Goal: Task Accomplishment & Management: Manage account settings

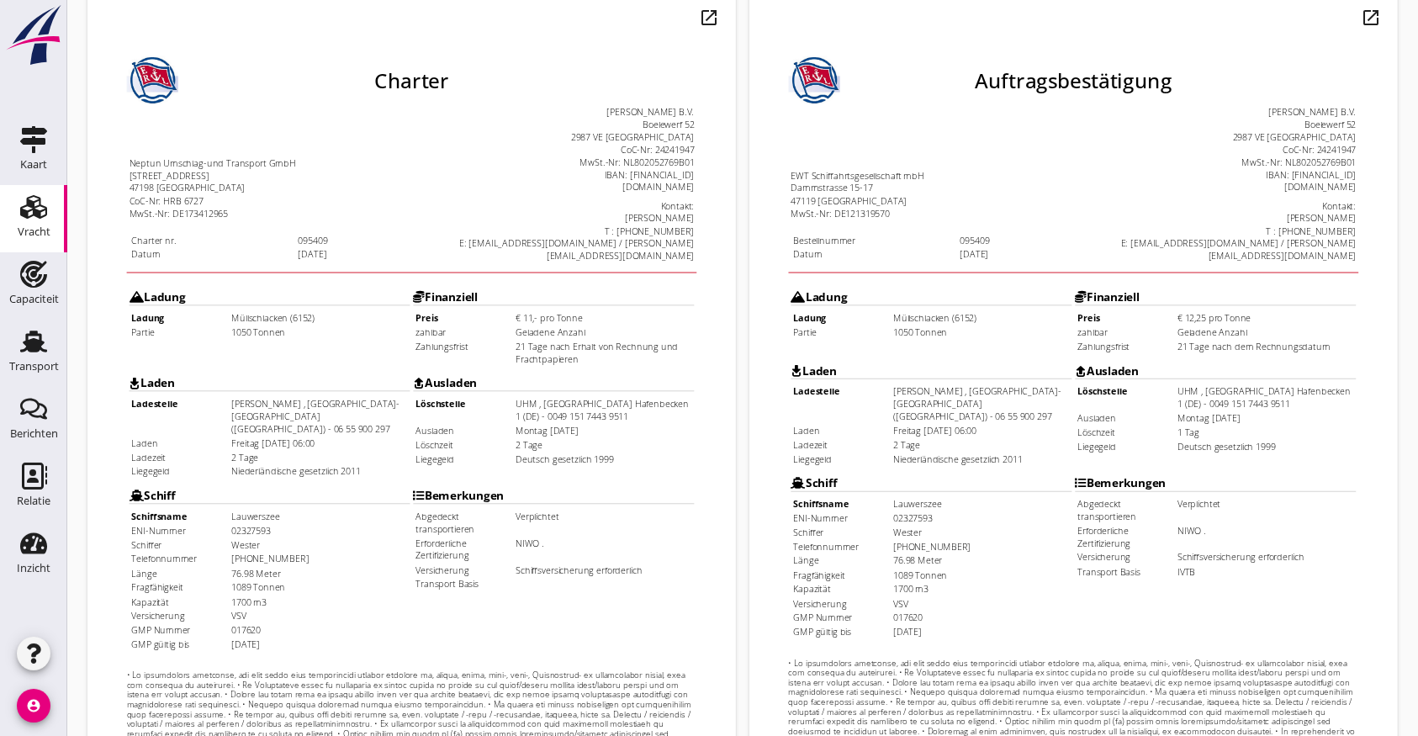
scroll to position [483, 0]
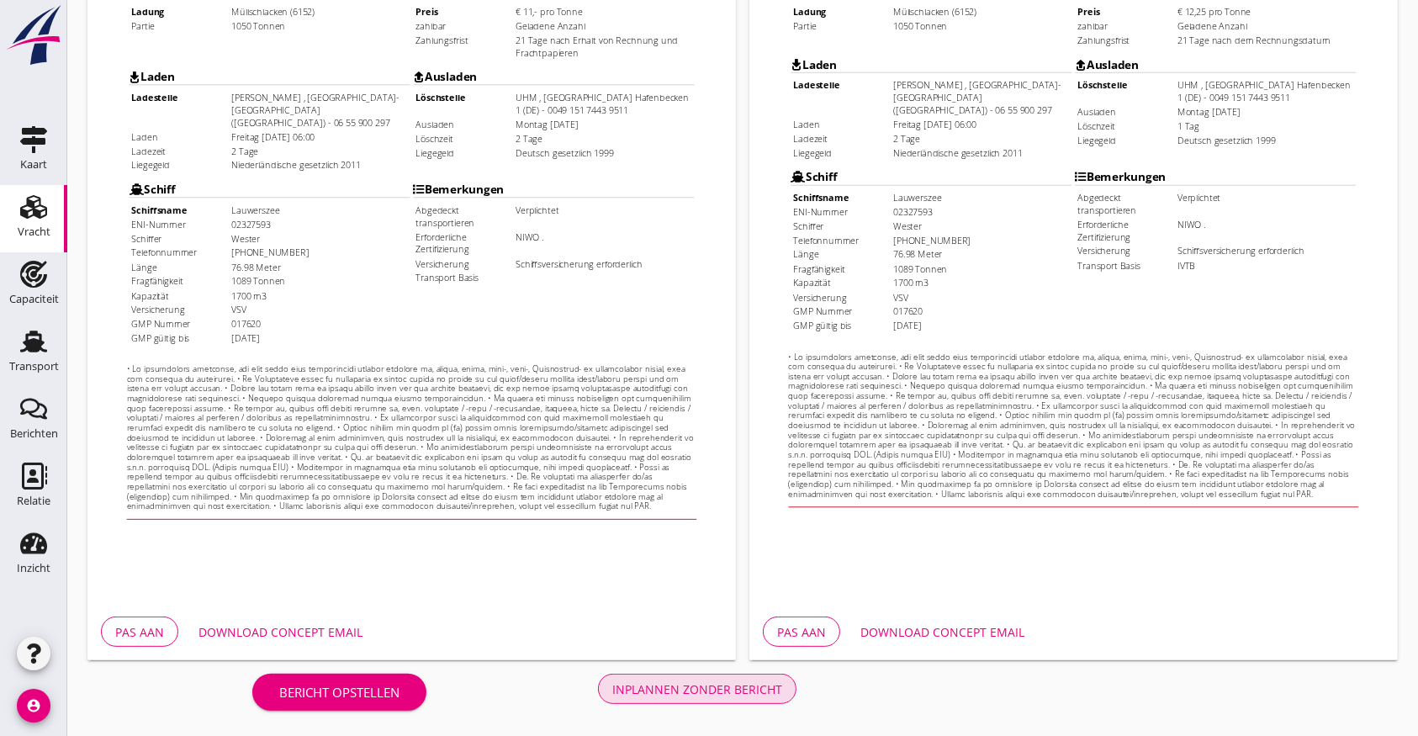
click at [689, 680] on div "Inplannen zonder bericht" at bounding box center [697, 689] width 170 height 18
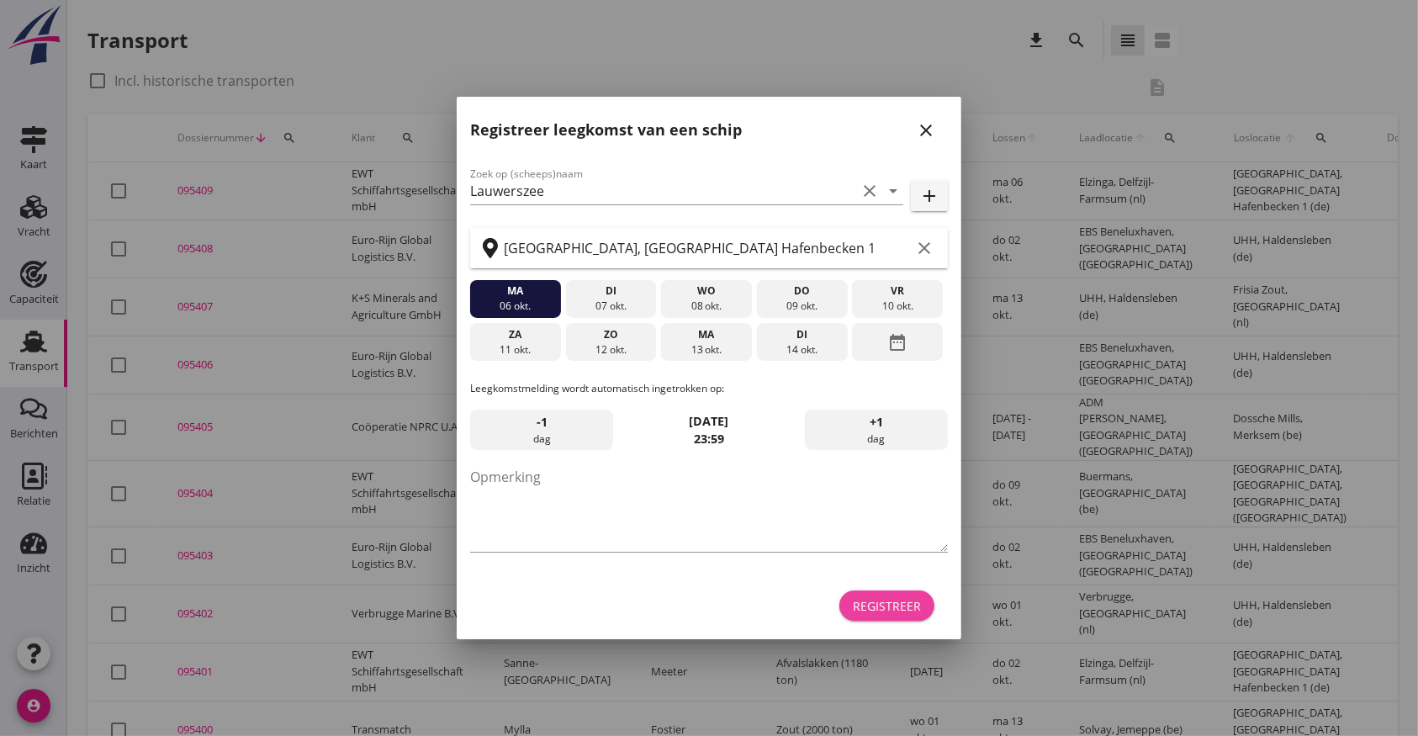
drag, startPoint x: 895, startPoint y: 593, endPoint x: 912, endPoint y: 591, distance: 17.7
click at [895, 596] on button "Registreer" at bounding box center [886, 605] width 95 height 30
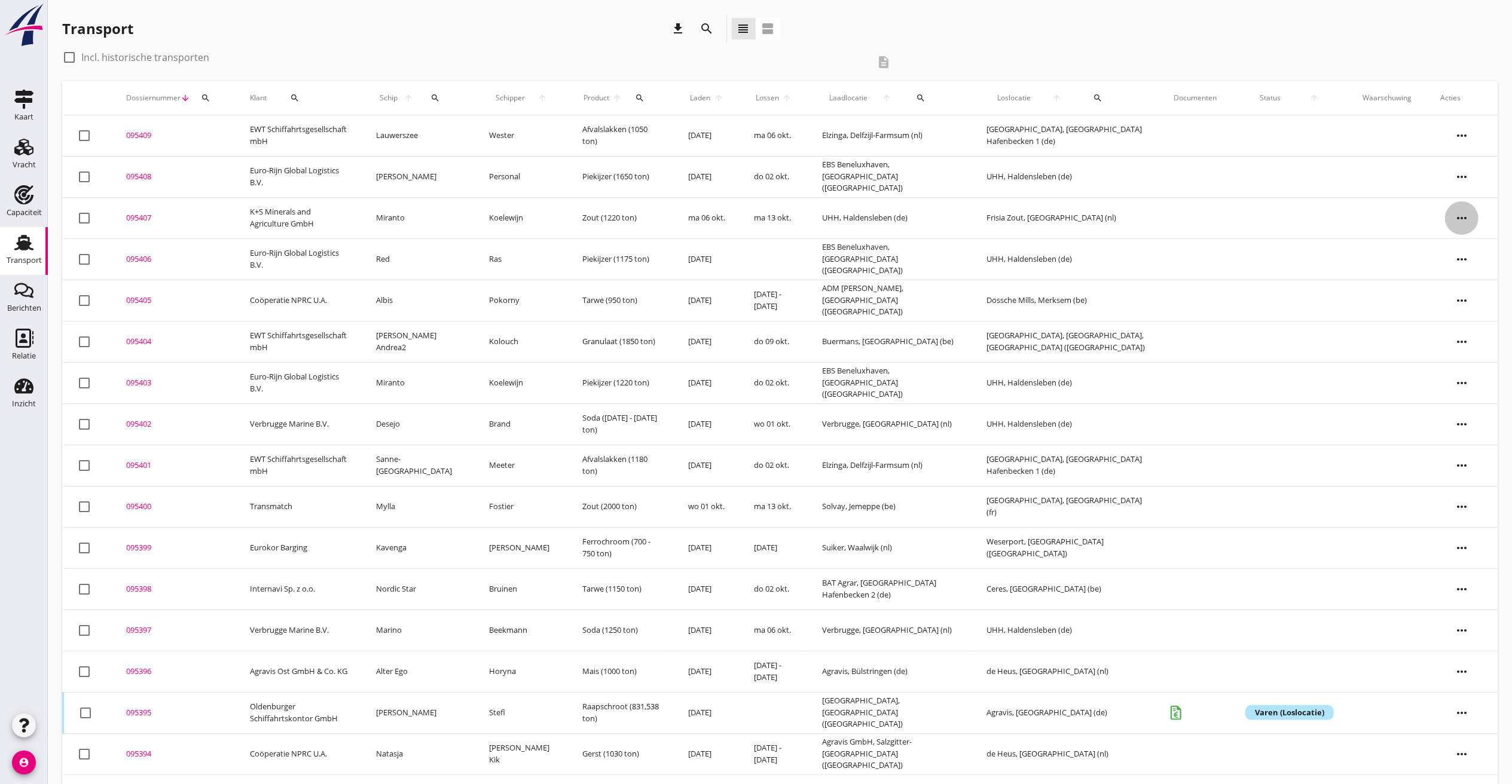
click at [1008, 213] on icon "more_horiz" at bounding box center [1462, 218] width 33 height 33
click at [1008, 364] on div "Vracht kopieeren" at bounding box center [1454, 369] width 85 height 14
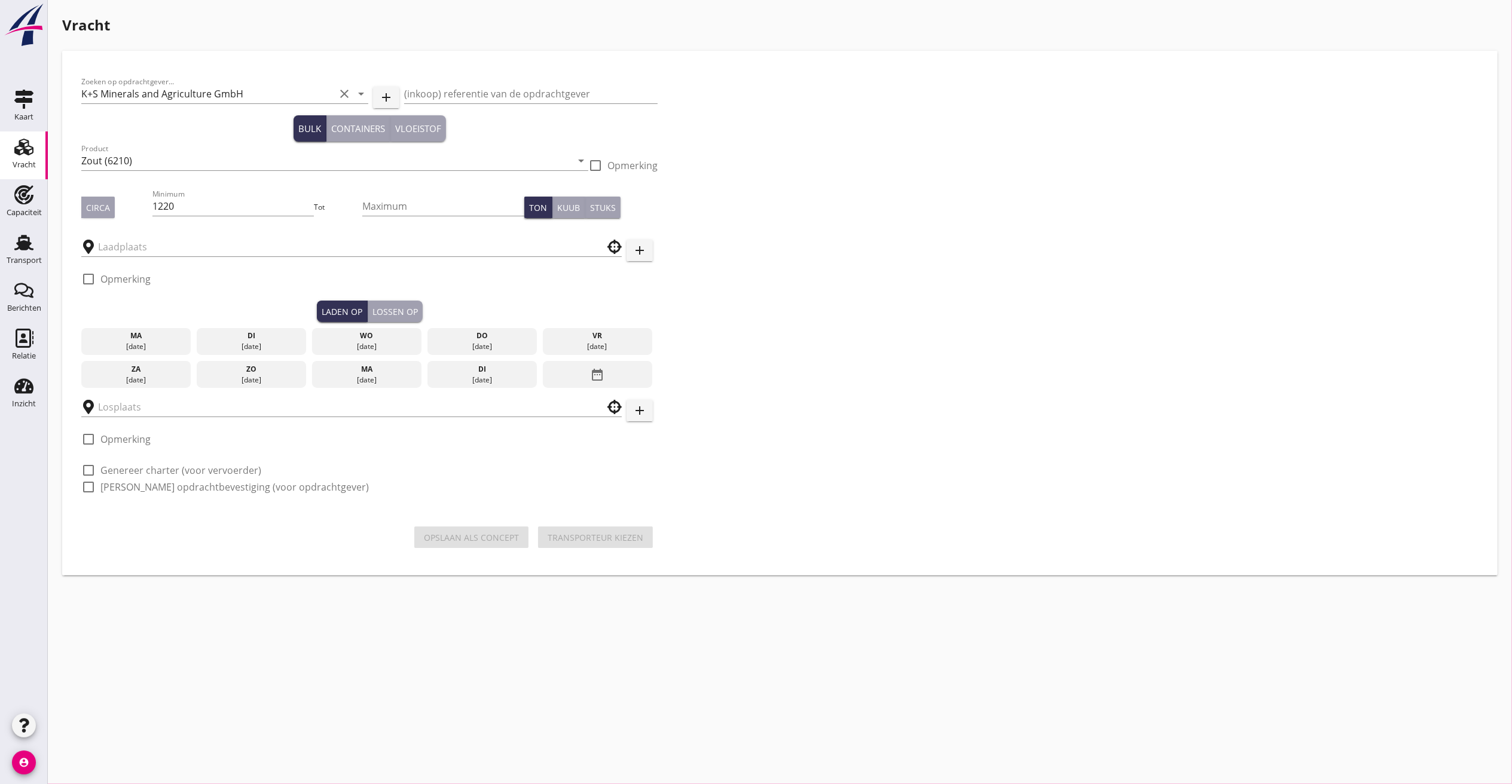
type input "Frisia Zout"
type input "UHH"
checkbox input "true"
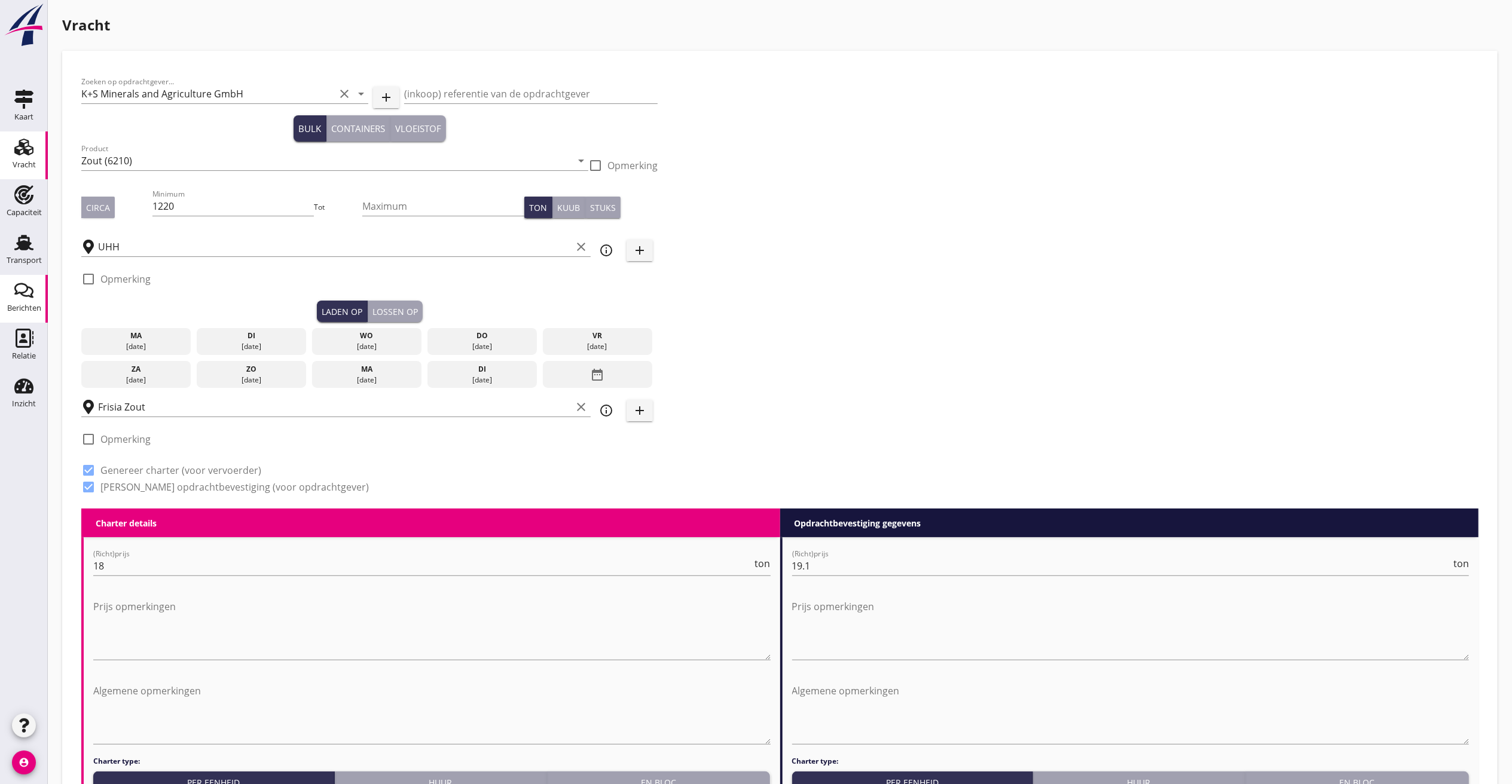
click at [29, 287] on use at bounding box center [23, 291] width 19 height 15
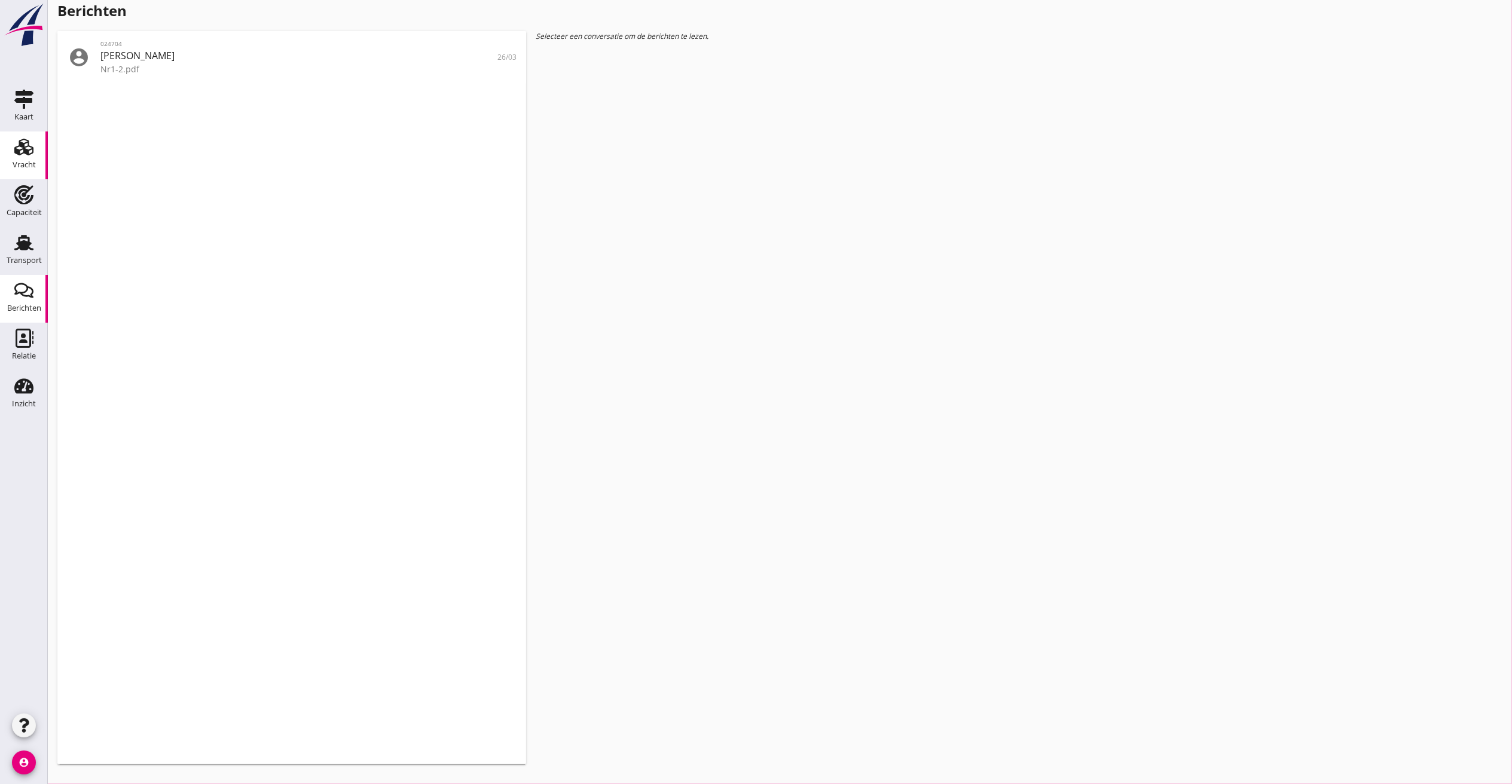
click at [28, 149] on icon "Vracht" at bounding box center [23, 146] width 19 height 19
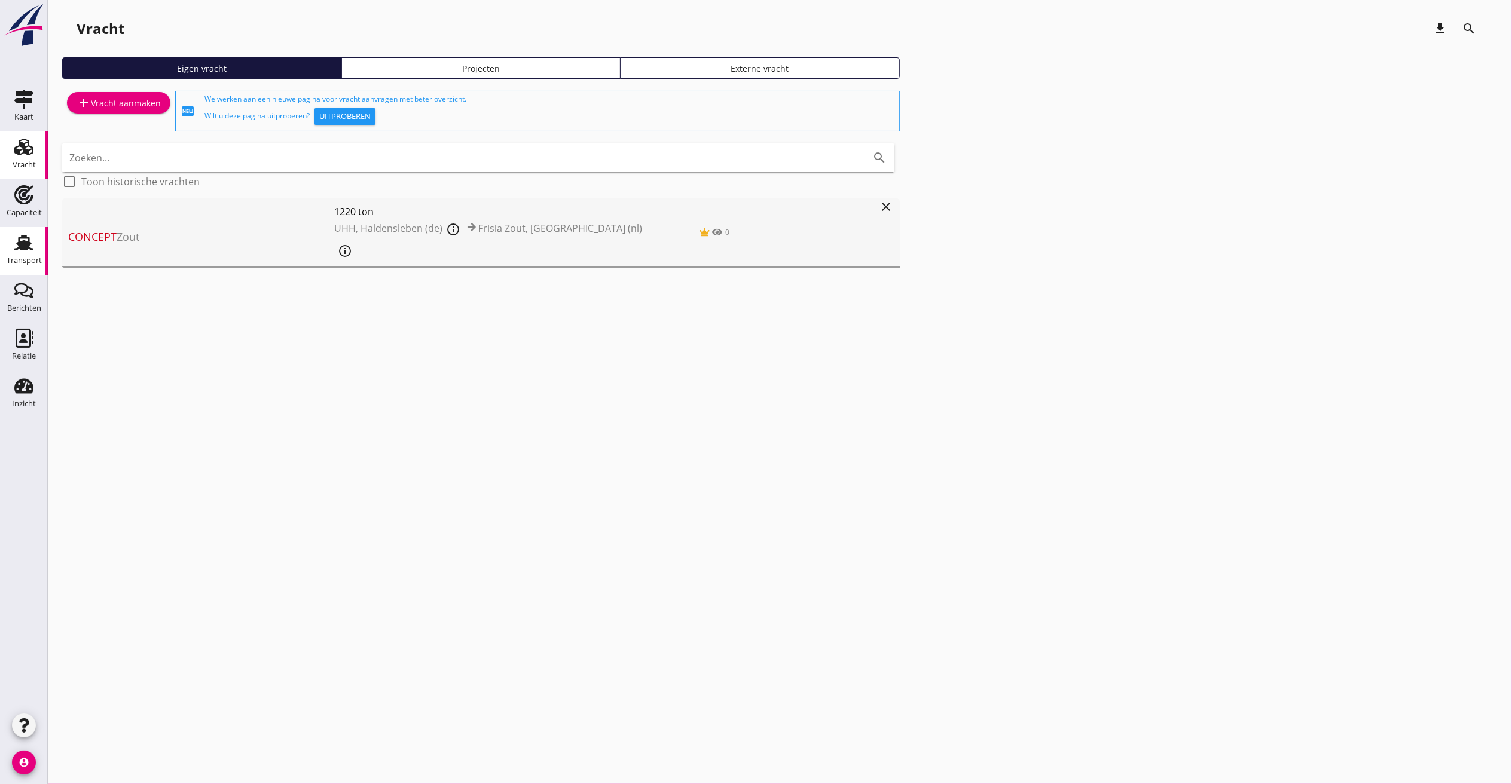
click at [23, 235] on use at bounding box center [23, 242] width 19 height 16
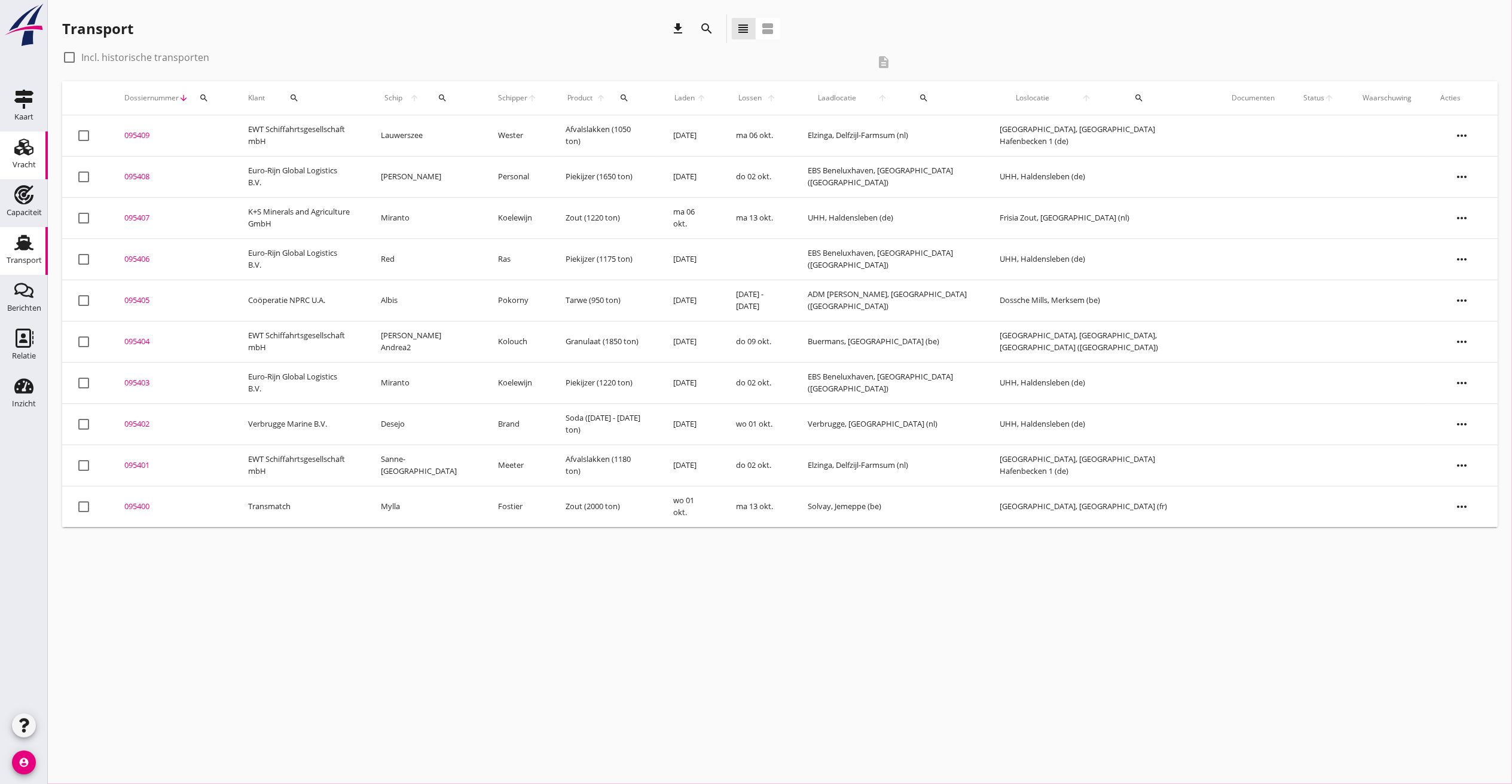
click at [22, 144] on use at bounding box center [23, 147] width 19 height 17
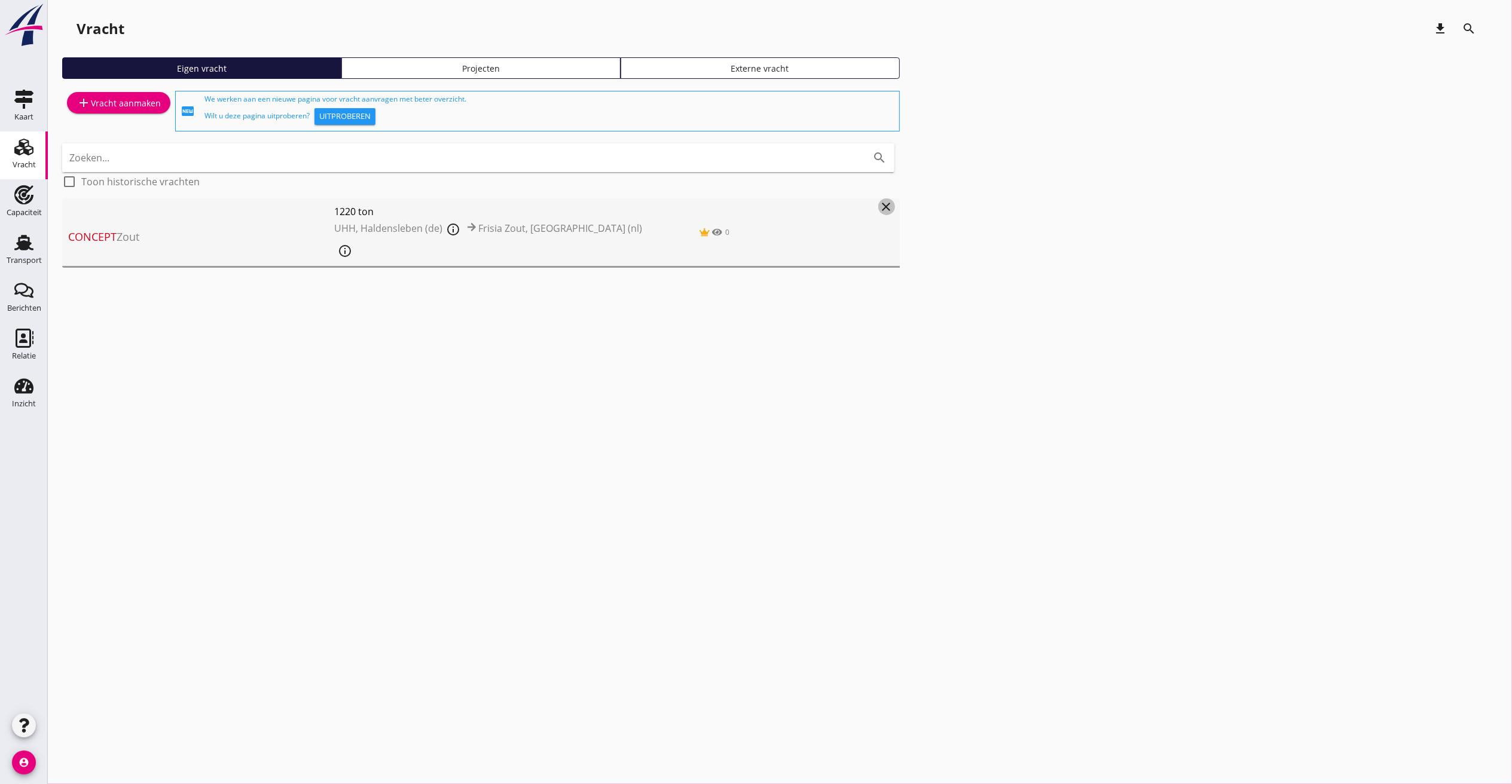
click at [880, 212] on icon "close" at bounding box center [887, 207] width 14 height 14
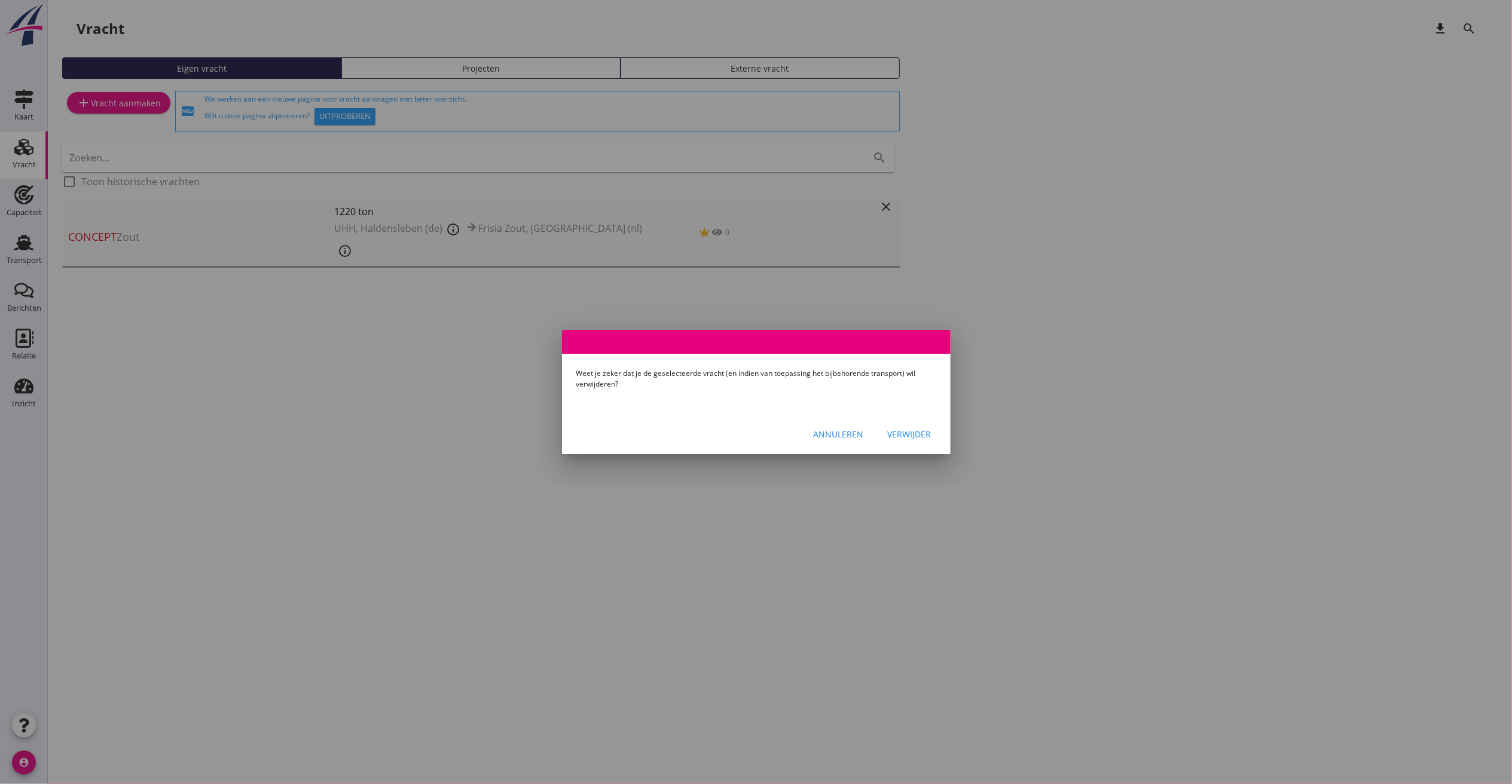
drag, startPoint x: 904, startPoint y: 419, endPoint x: 919, endPoint y: 430, distance: 18.6
click at [915, 428] on div "Annuleren Verwijder" at bounding box center [756, 434] width 389 height 41
click at [917, 430] on div "Verwijder" at bounding box center [910, 434] width 43 height 13
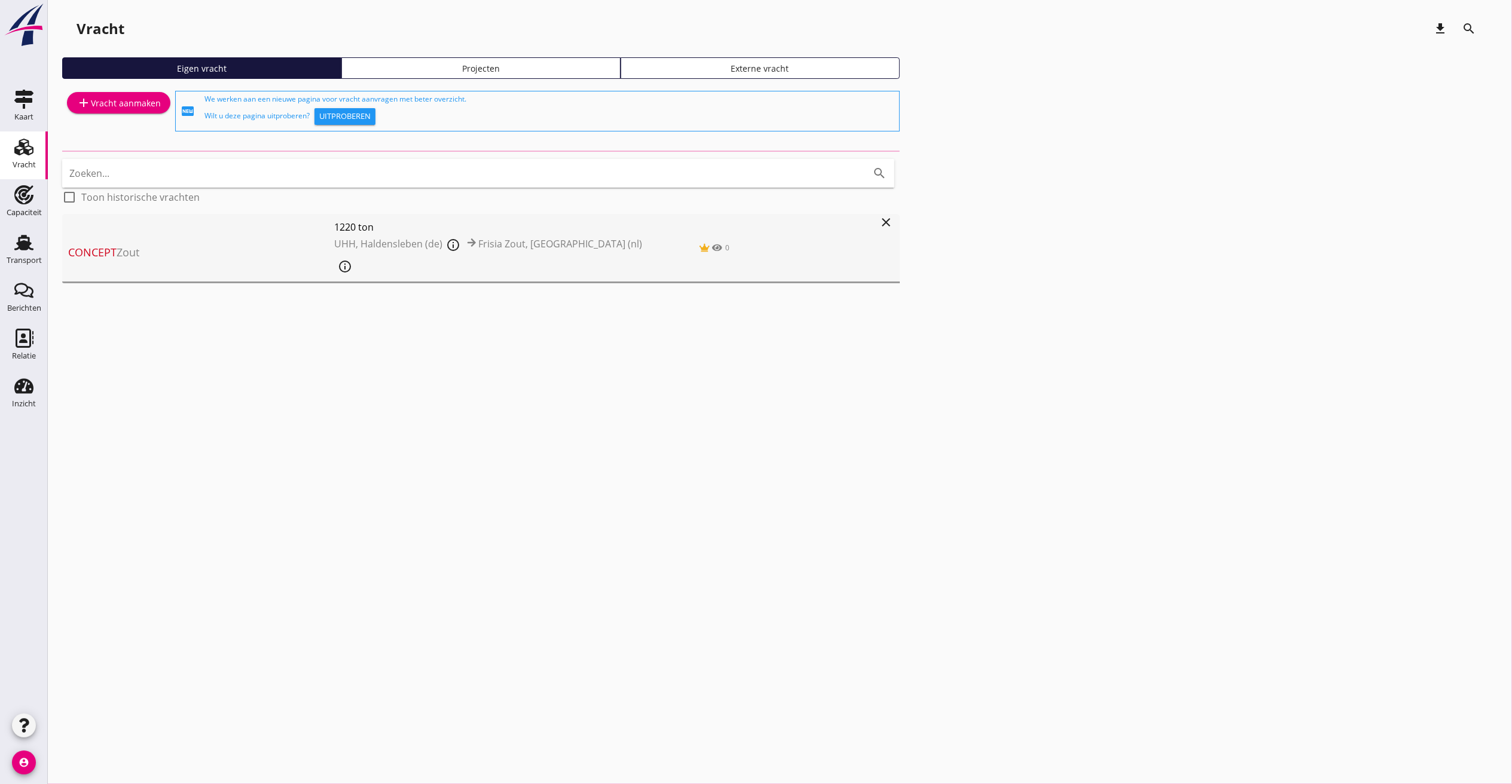
click at [31, 149] on use at bounding box center [23, 147] width 19 height 17
click at [25, 249] on use at bounding box center [23, 242] width 19 height 16
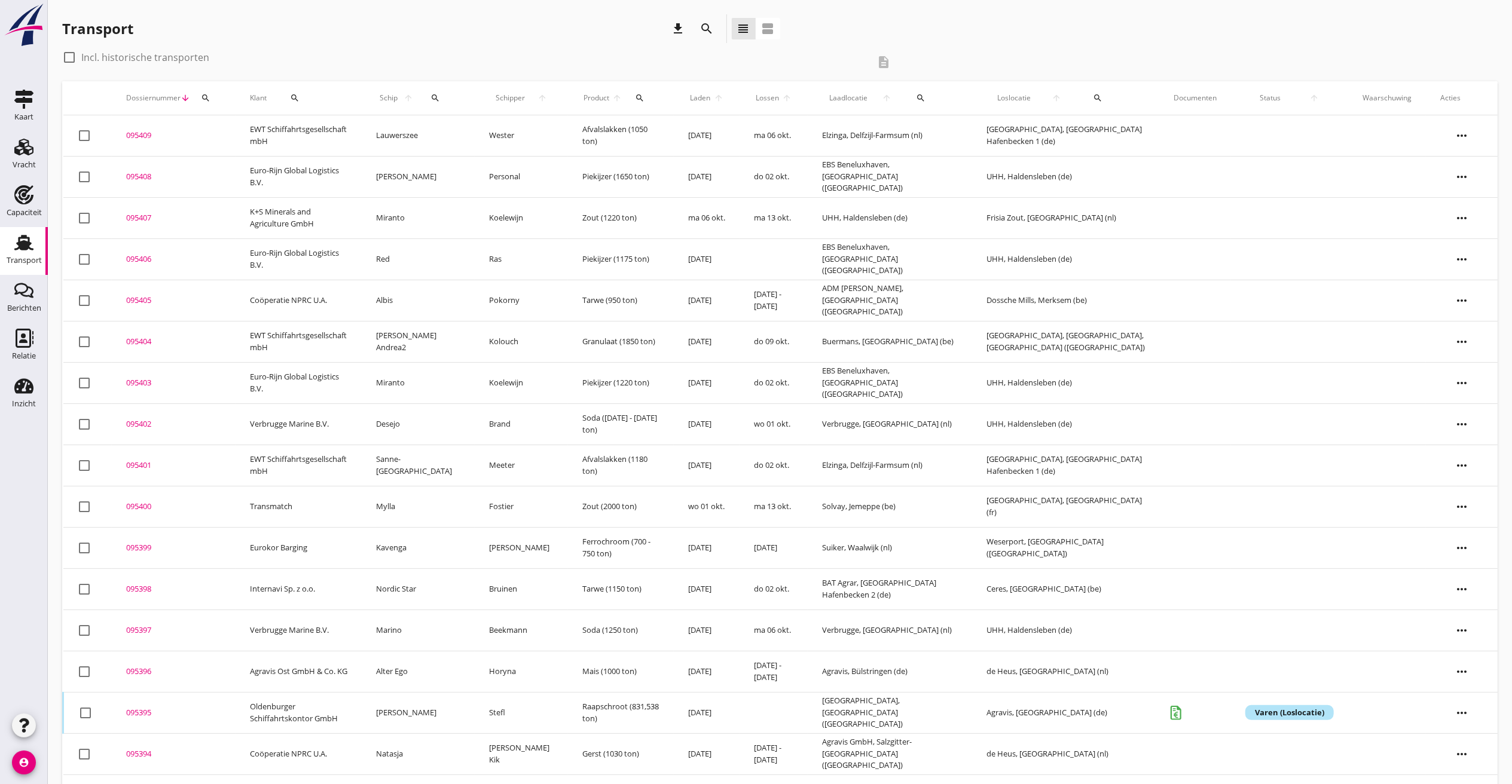
click at [1008, 173] on icon "more_horiz" at bounding box center [1462, 176] width 33 height 33
click at [1008, 318] on link "Vracht kopieeren" at bounding box center [1454, 328] width 105 height 28
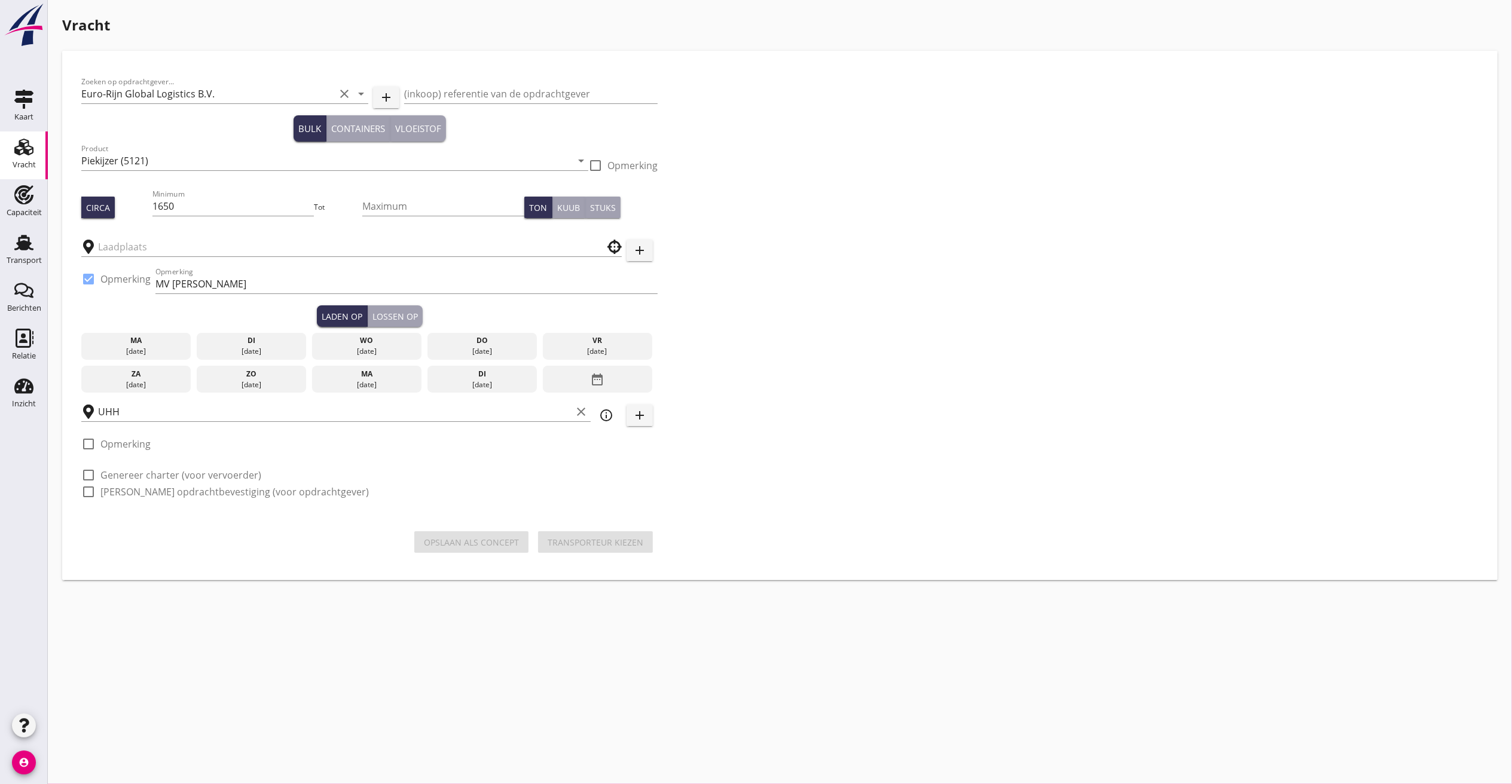
type input "EBS Beneluxhaven"
checkbox input "true"
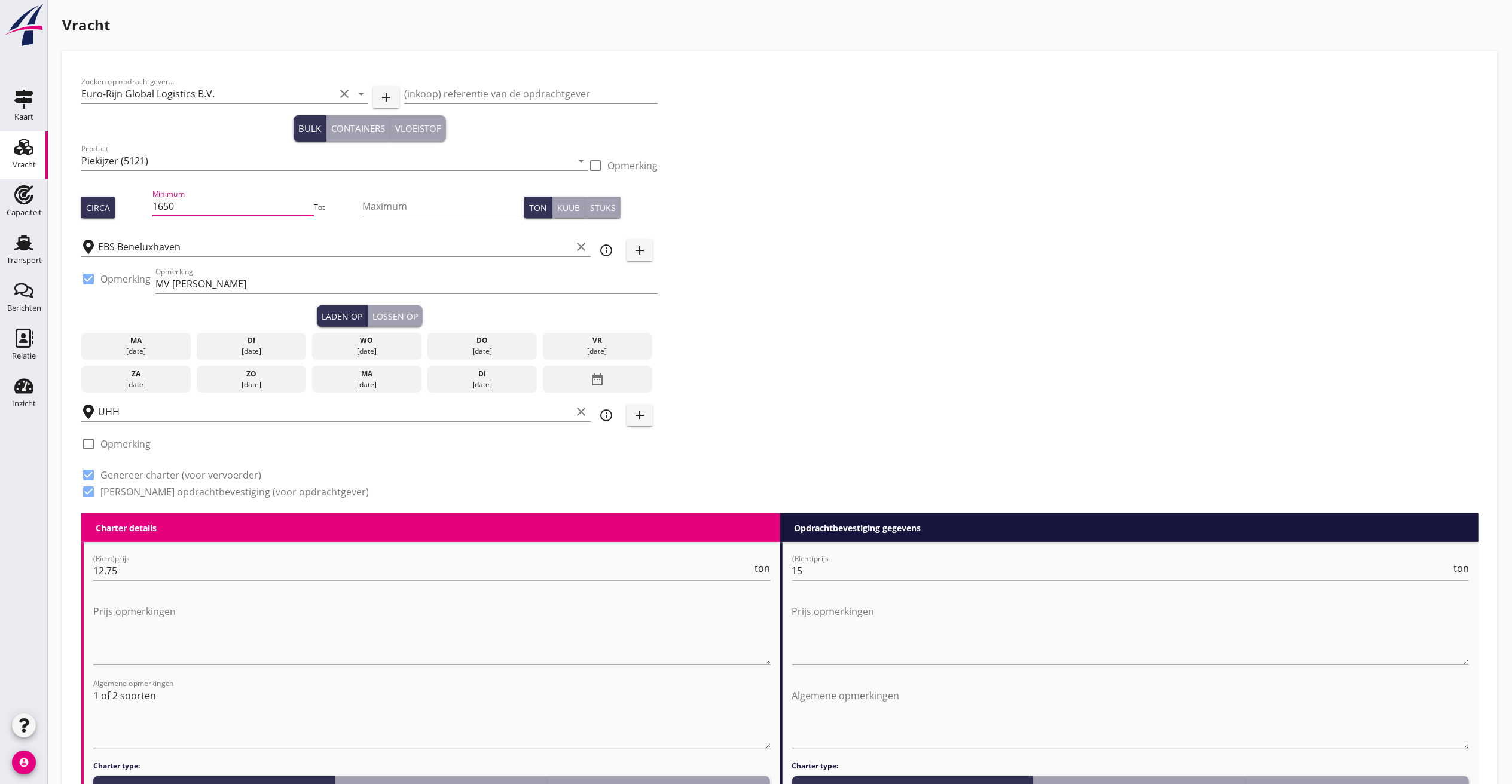
drag, startPoint x: 197, startPoint y: 207, endPoint x: -495, endPoint y: 77, distance: 704.1
type input "1200"
click at [486, 345] on div "do" at bounding box center [482, 340] width 104 height 11
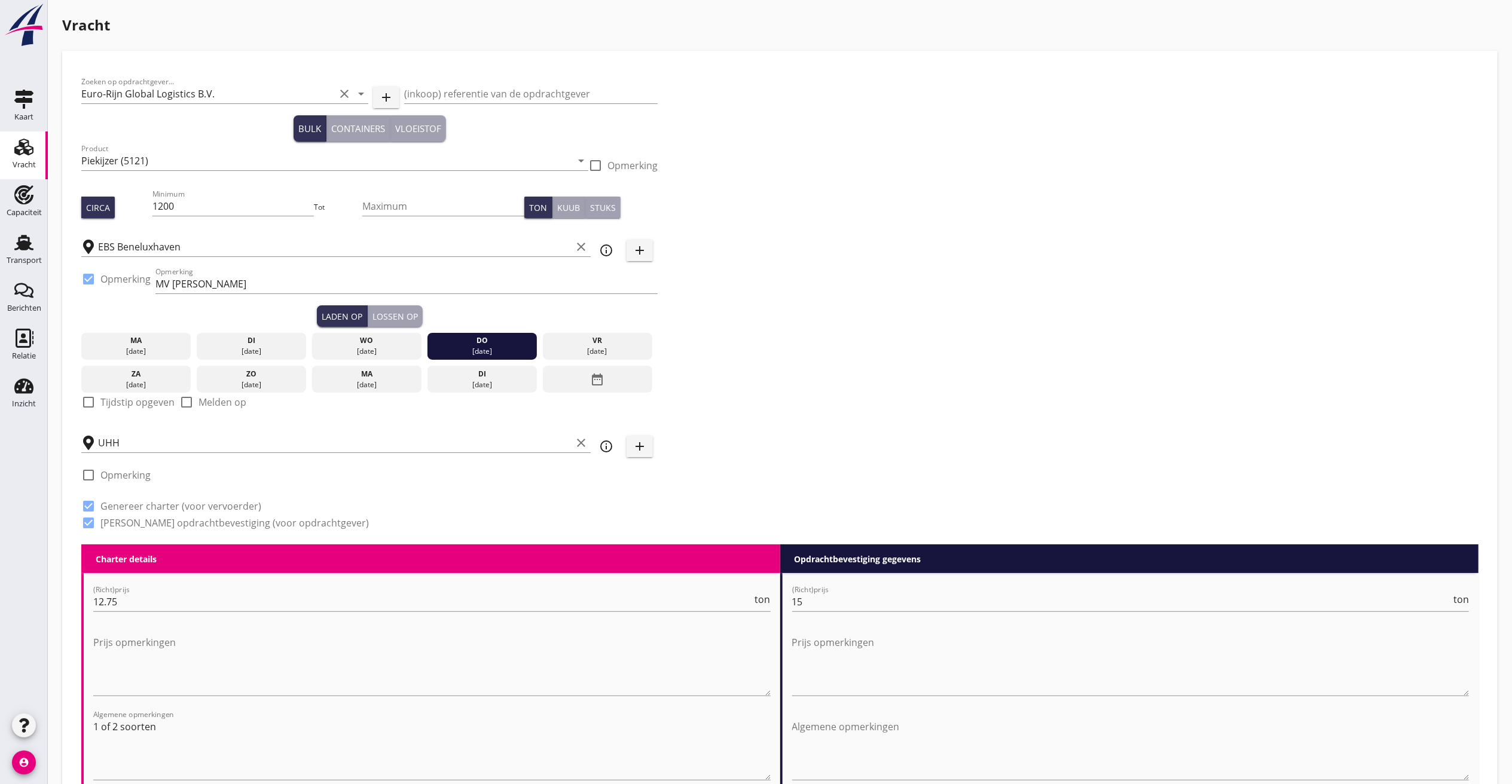
click at [115, 411] on div "check_box_outline_blank Tijdstip opgeven" at bounding box center [127, 409] width 93 height 28
click at [80, 402] on div at bounding box center [88, 402] width 21 height 21
checkbox input "true"
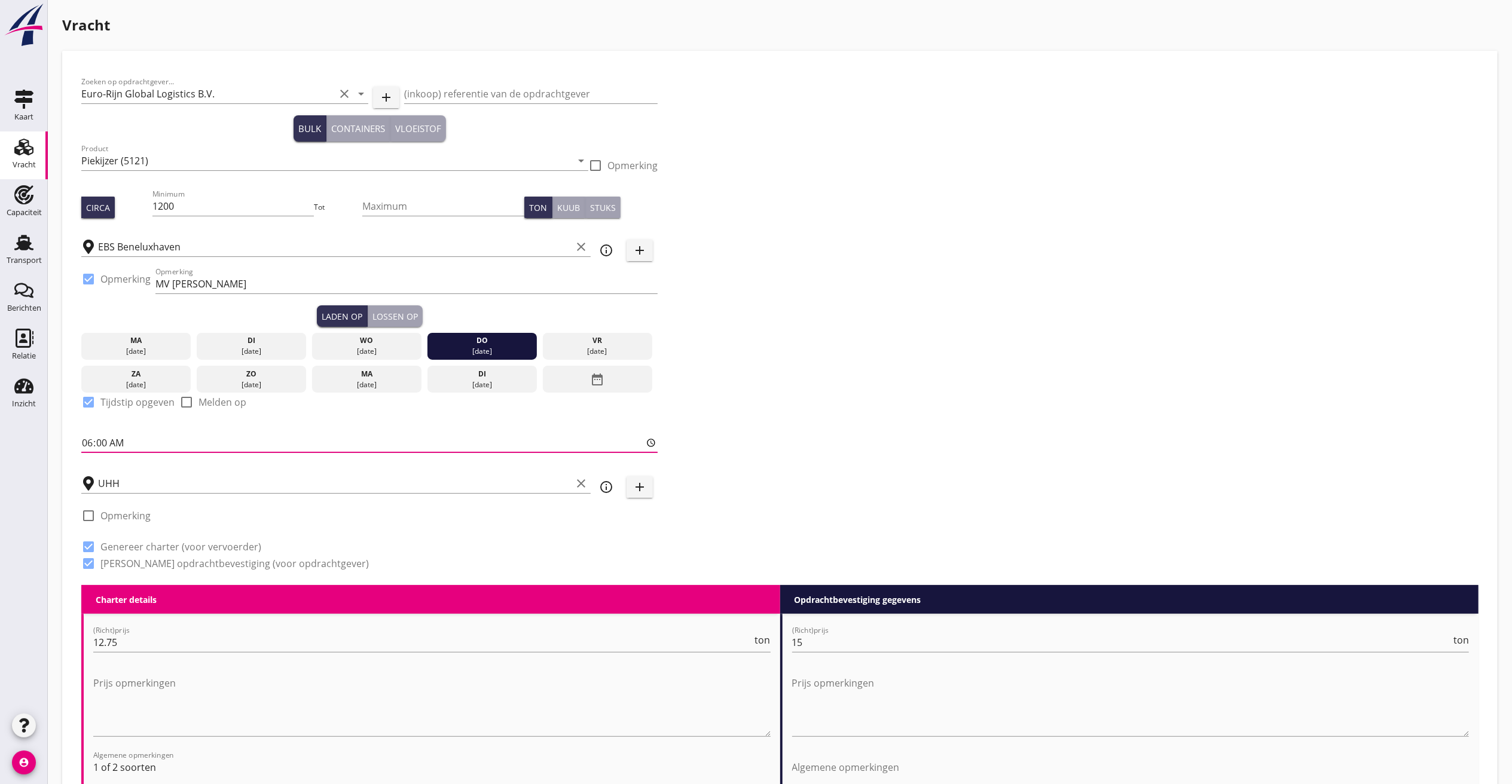
drag, startPoint x: 63, startPoint y: 434, endPoint x: 10, endPoint y: 424, distance: 53.9
type input "18:00"
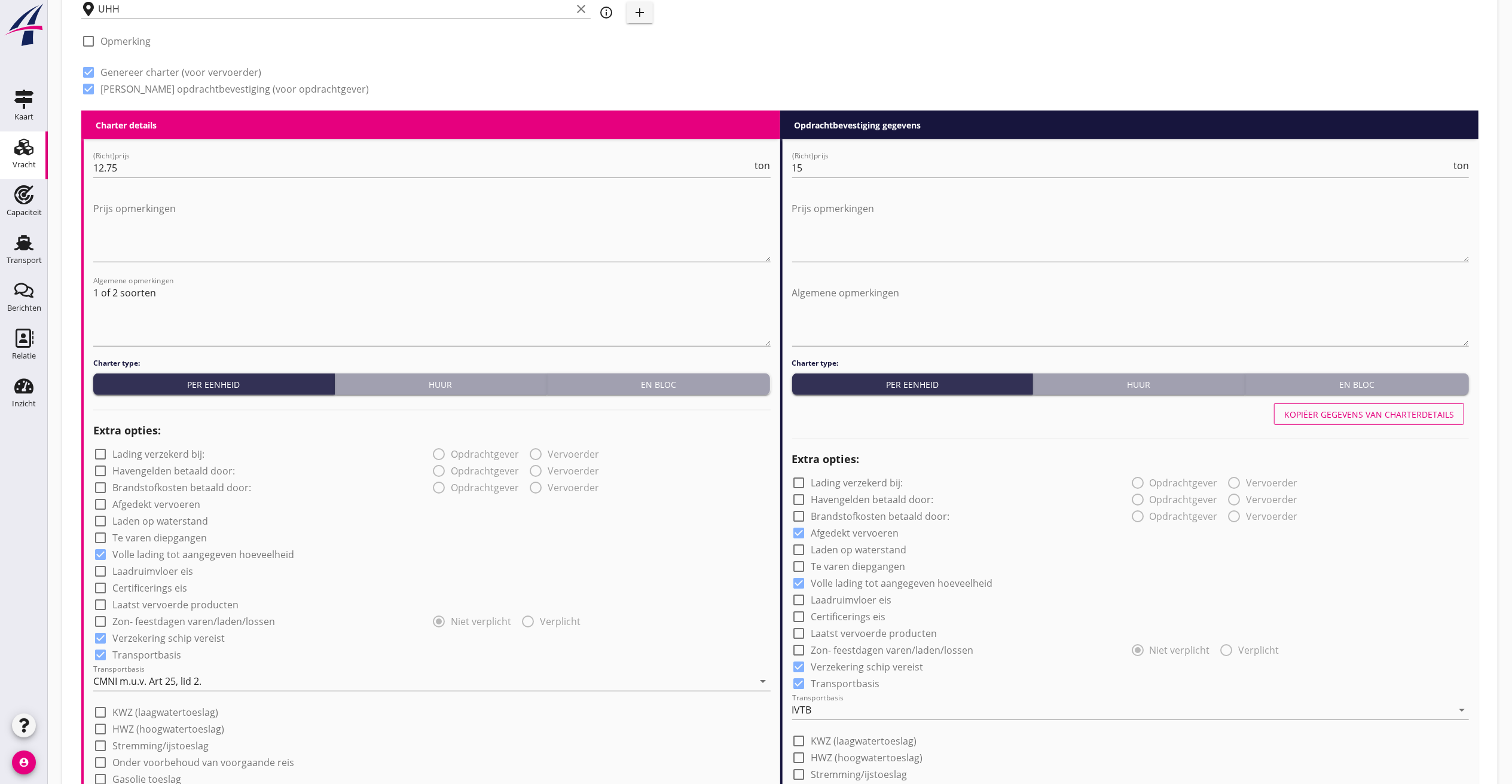
scroll to position [478, 0]
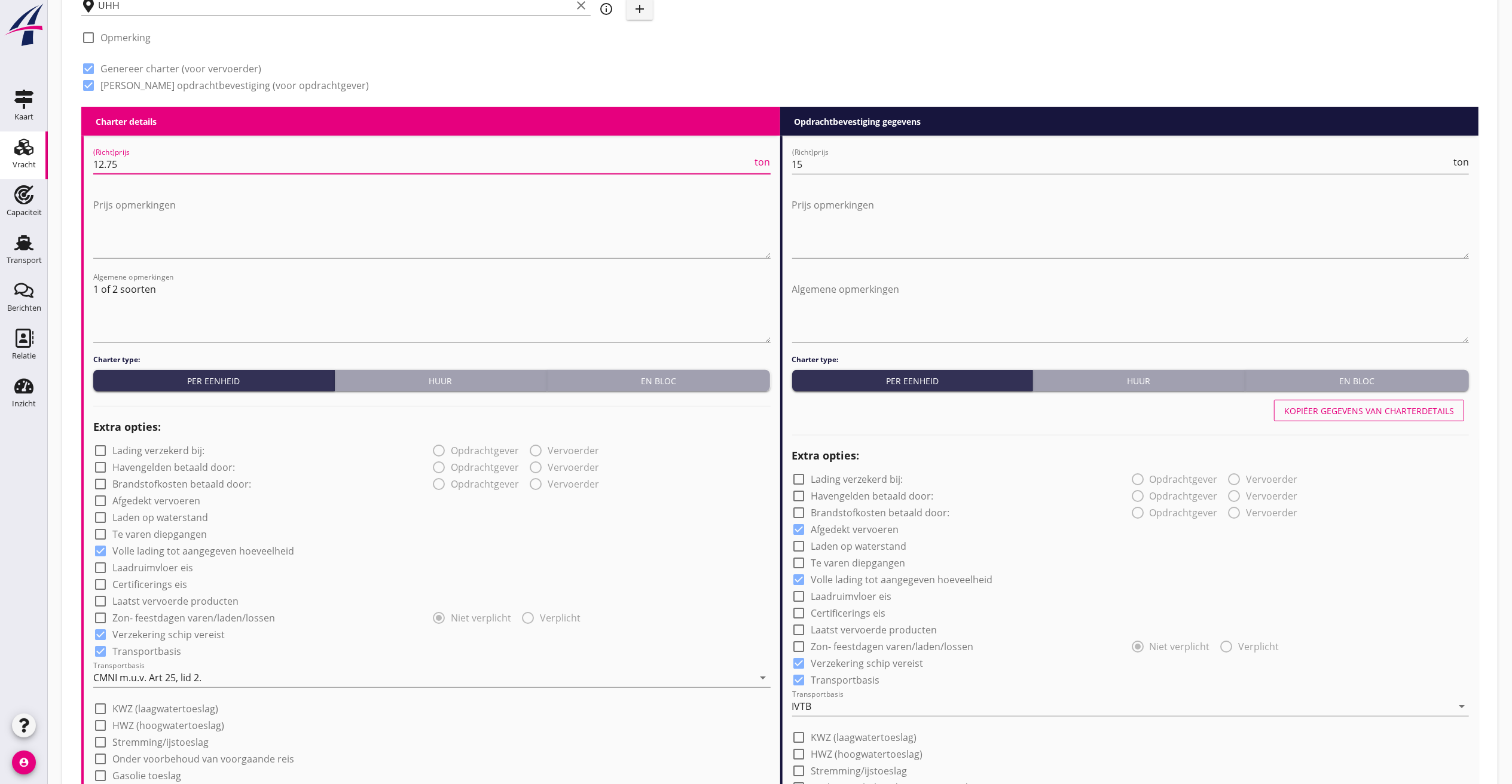
drag, startPoint x: 183, startPoint y: 159, endPoint x: -402, endPoint y: 109, distance: 587.1
click at [0, 109] on html "Na vrachtbrief datum Na ontvangst factuur en vrachtdocumenten Na factuurdatum N…" at bounding box center [756, 444] width 1512 height 1845
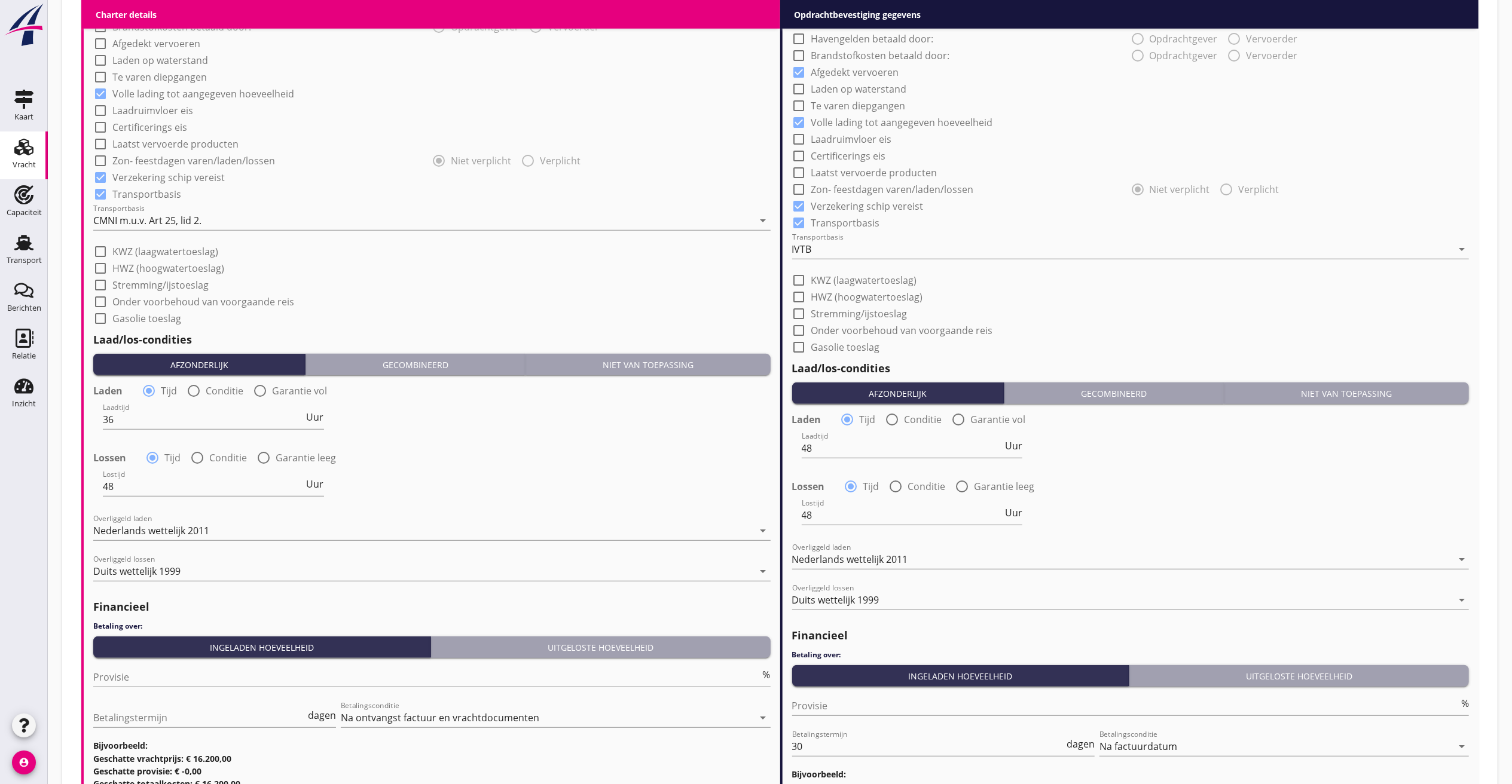
scroll to position [956, 0]
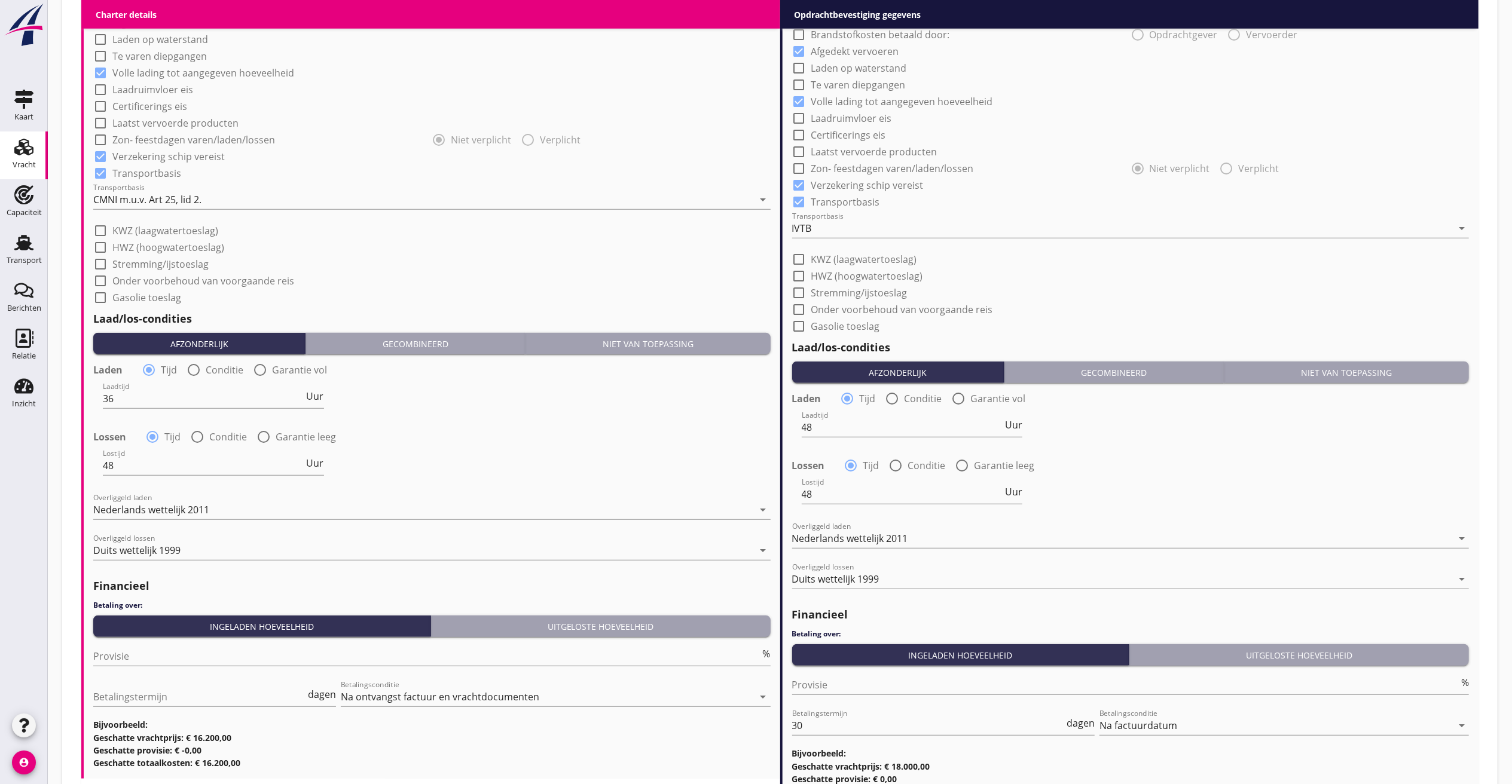
type input "13.50"
click at [196, 440] on div at bounding box center [197, 436] width 21 height 21
radio input "false"
radio input "true"
click at [220, 460] on div at bounding box center [261, 466] width 316 height 19
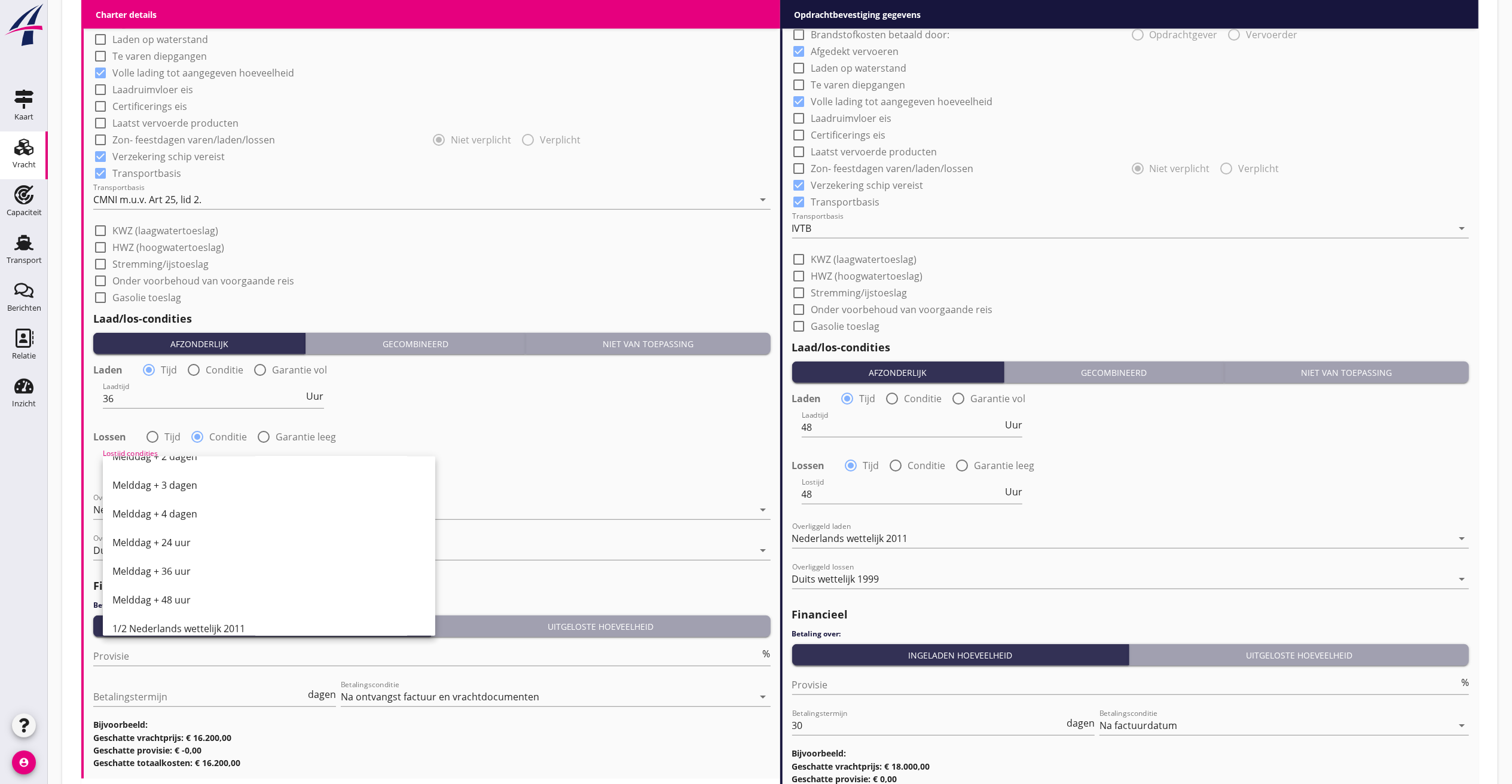
scroll to position [524, 0]
click at [180, 521] on div "Melddag + 48 uur" at bounding box center [269, 526] width 314 height 14
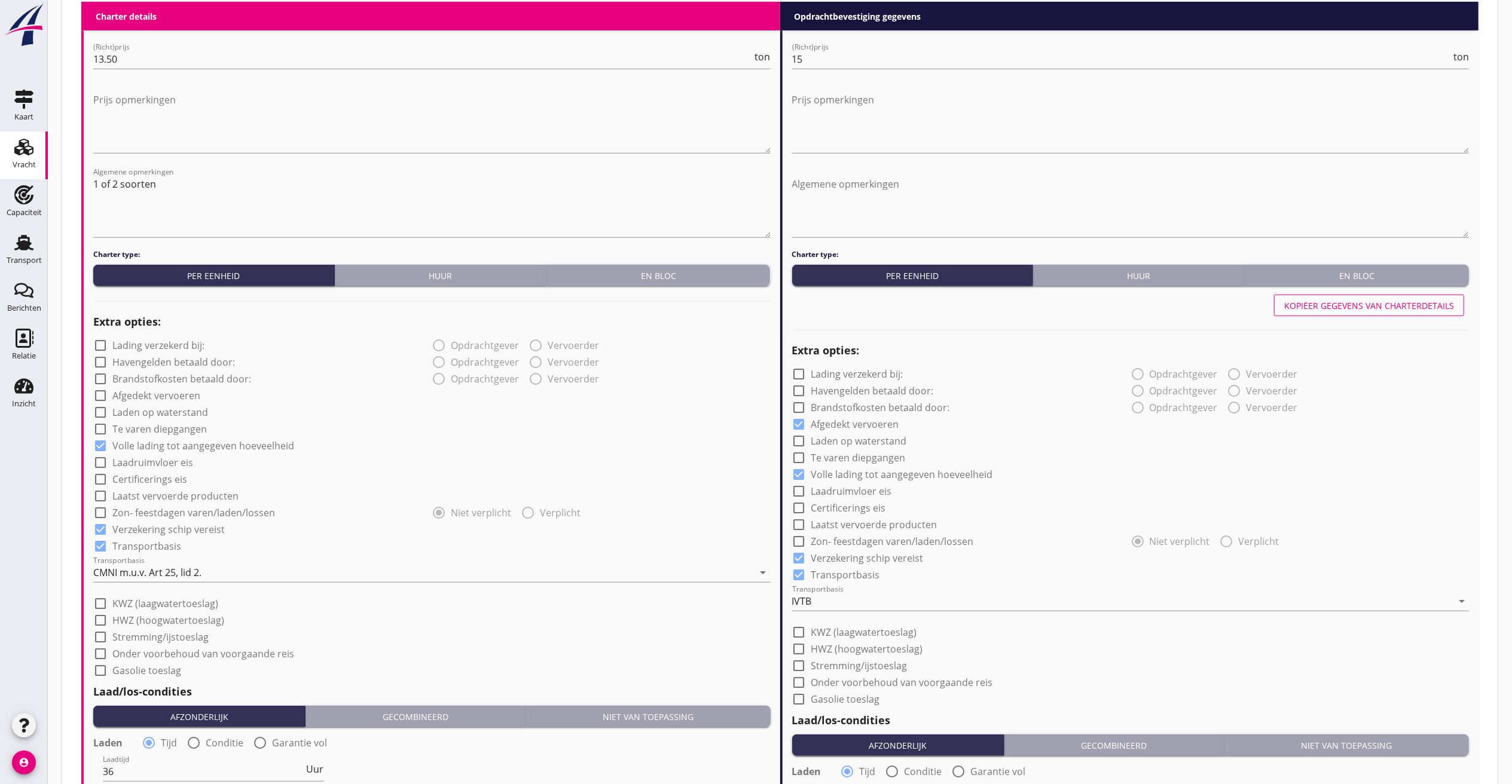
scroll to position [1061, 0]
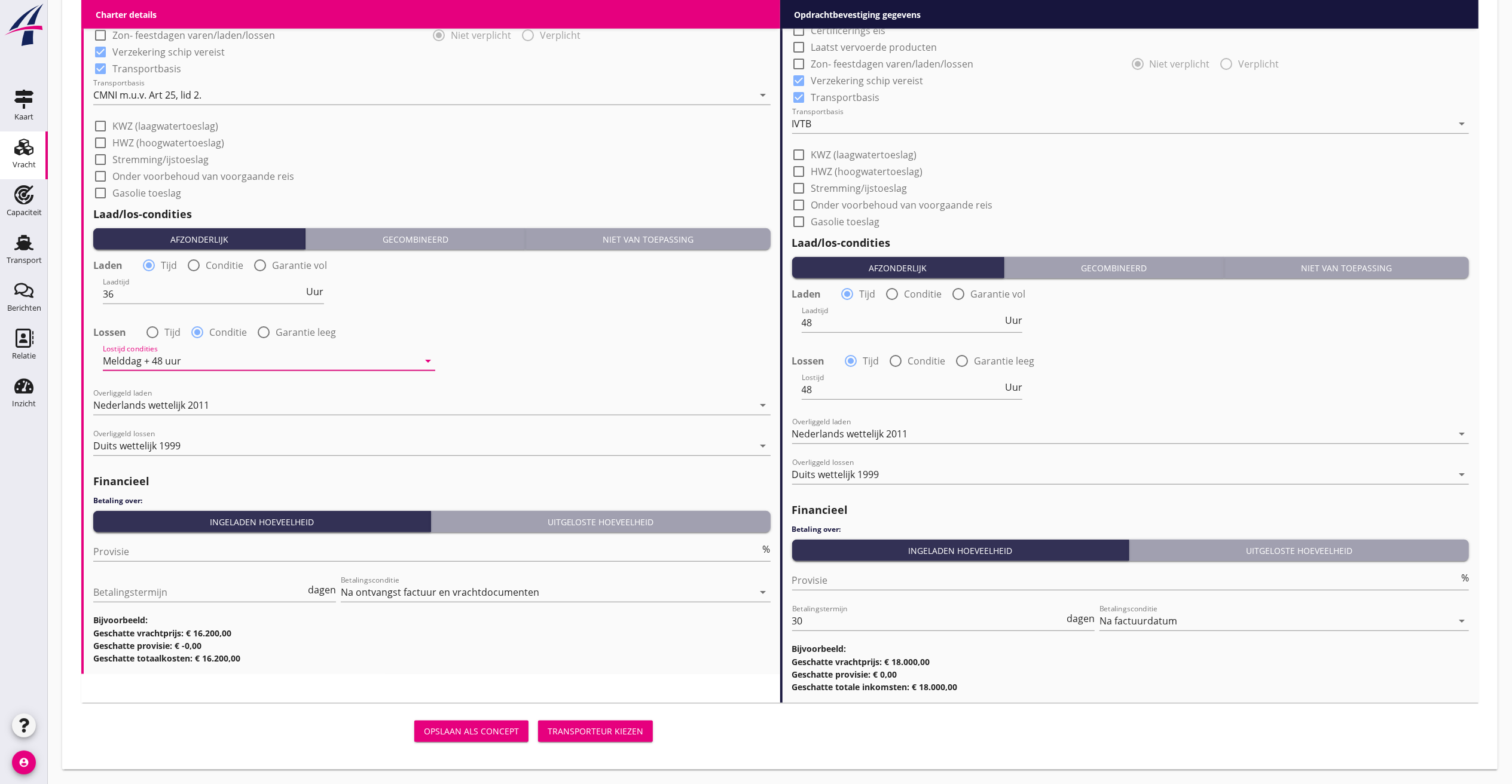
click at [581, 522] on div "Transporteur kiezen" at bounding box center [595, 731] width 96 height 13
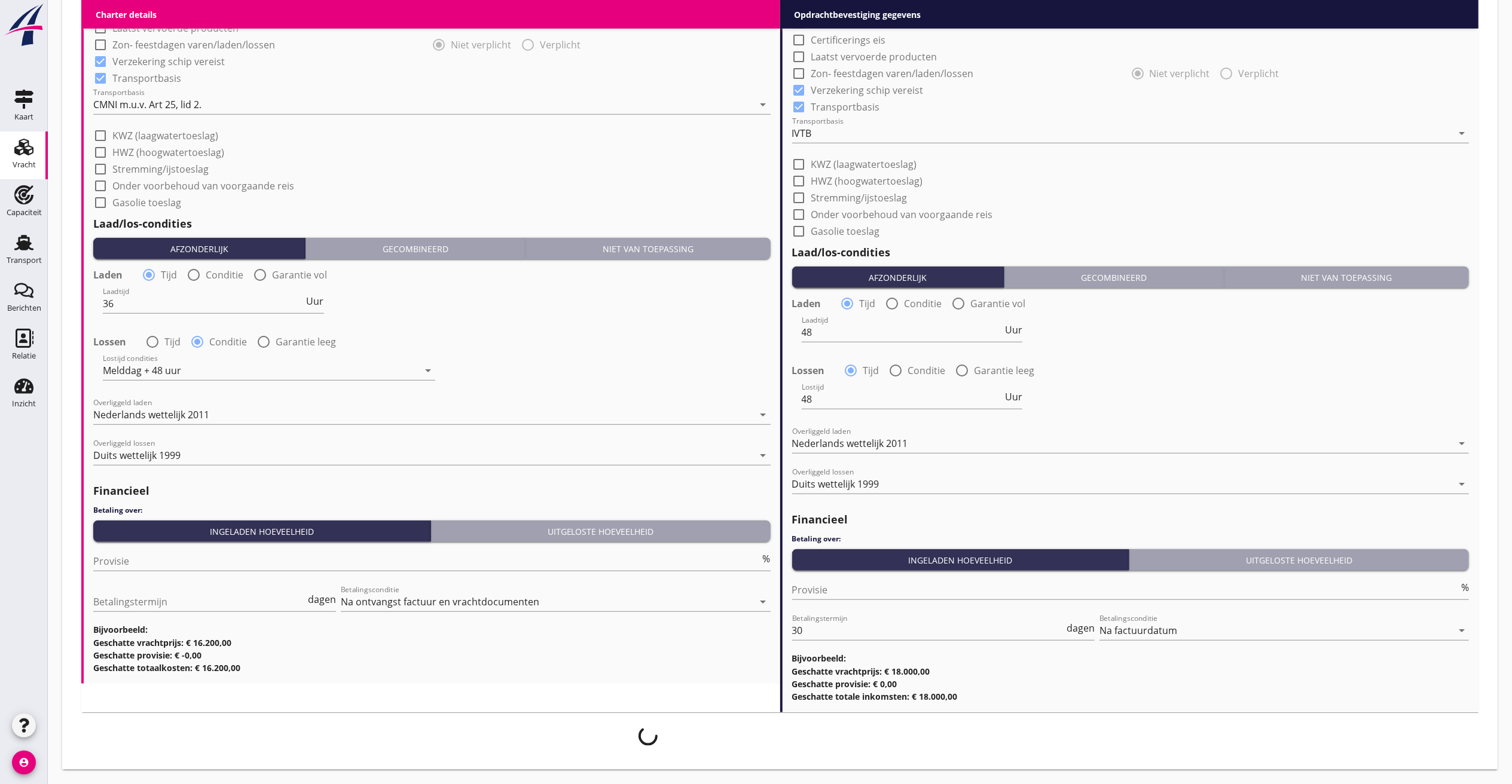
scroll to position [1052, 0]
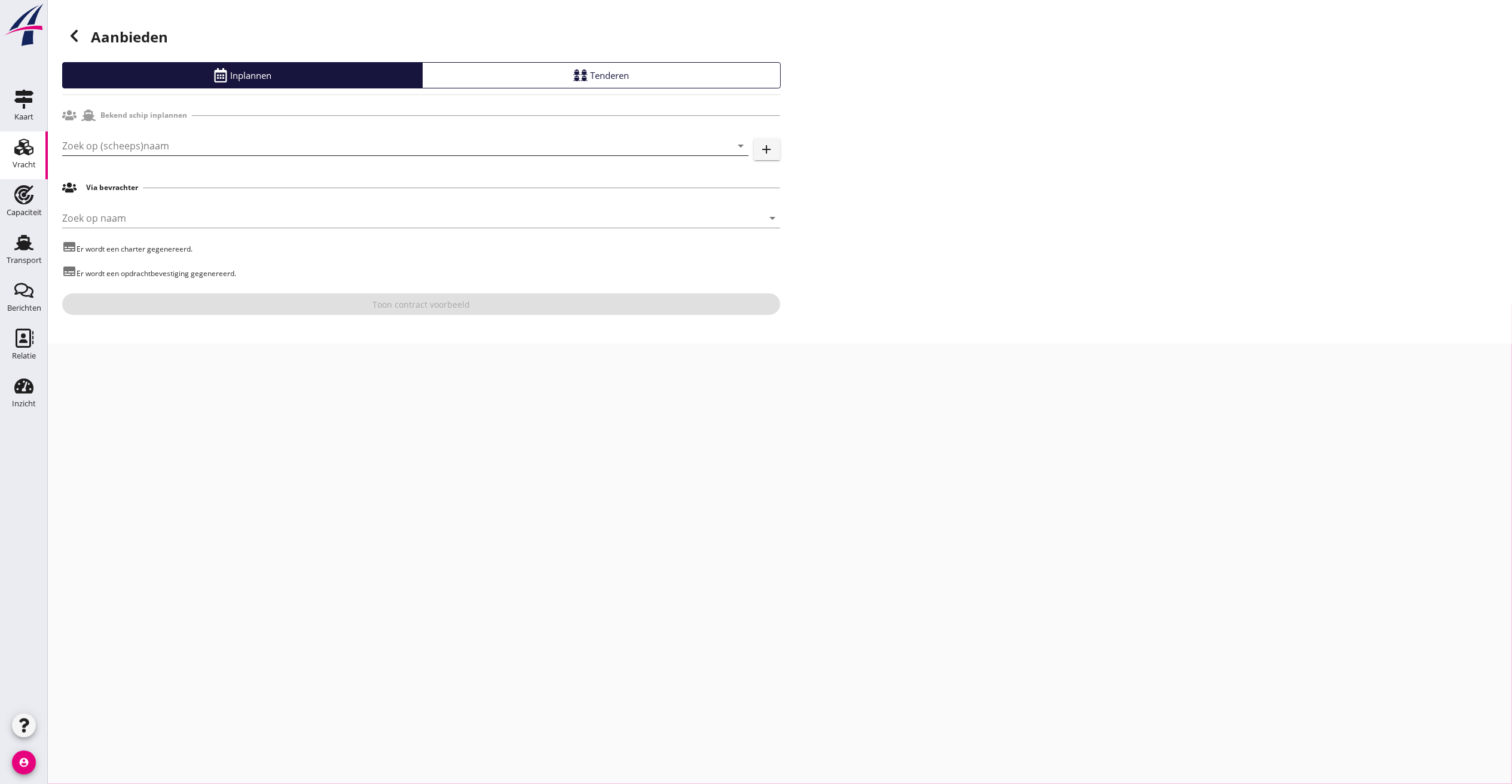
click at [110, 149] on input "Zoek op (scheeps)naam" at bounding box center [388, 146] width 653 height 19
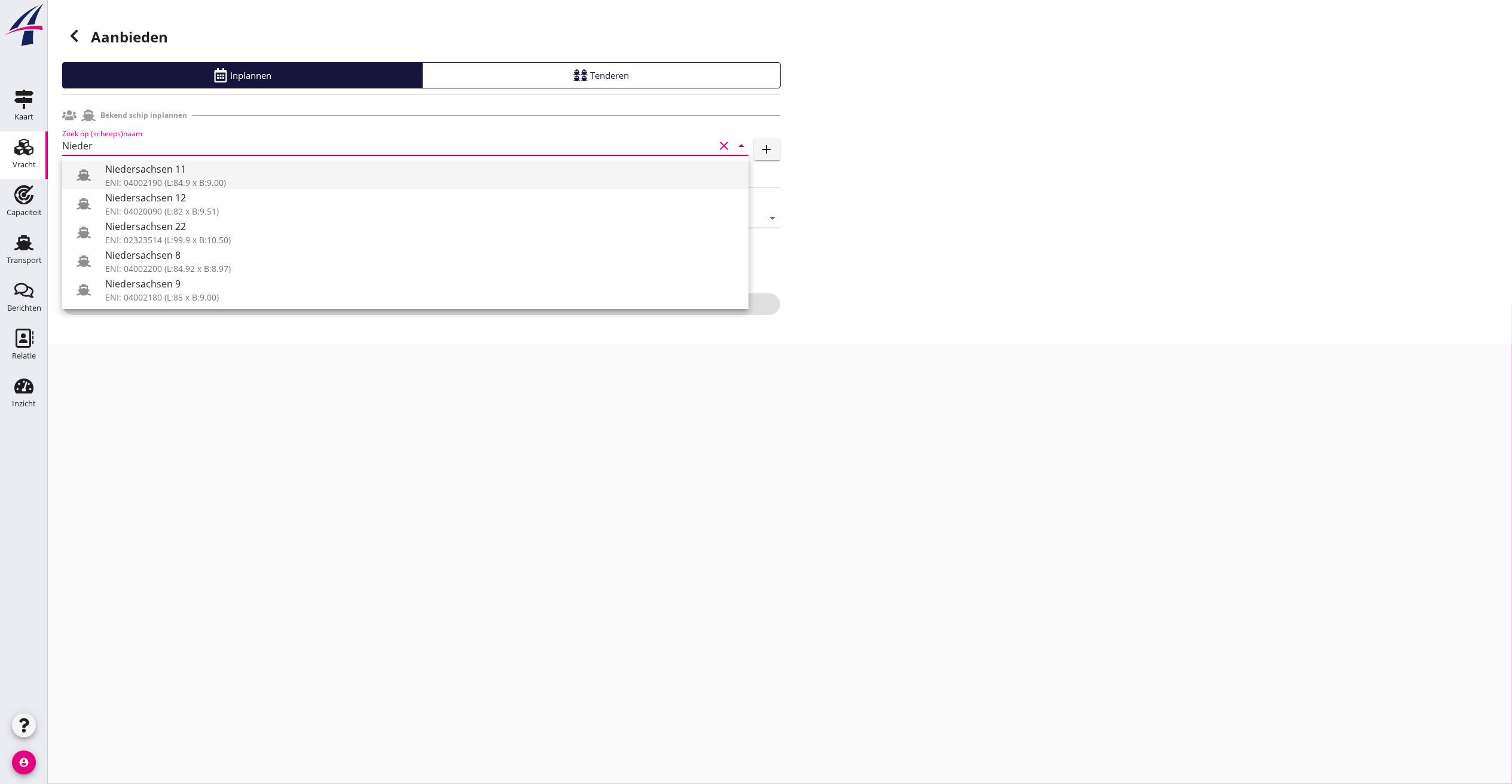
click at [168, 165] on div "Niedersachsen 11" at bounding box center [422, 169] width 634 height 14
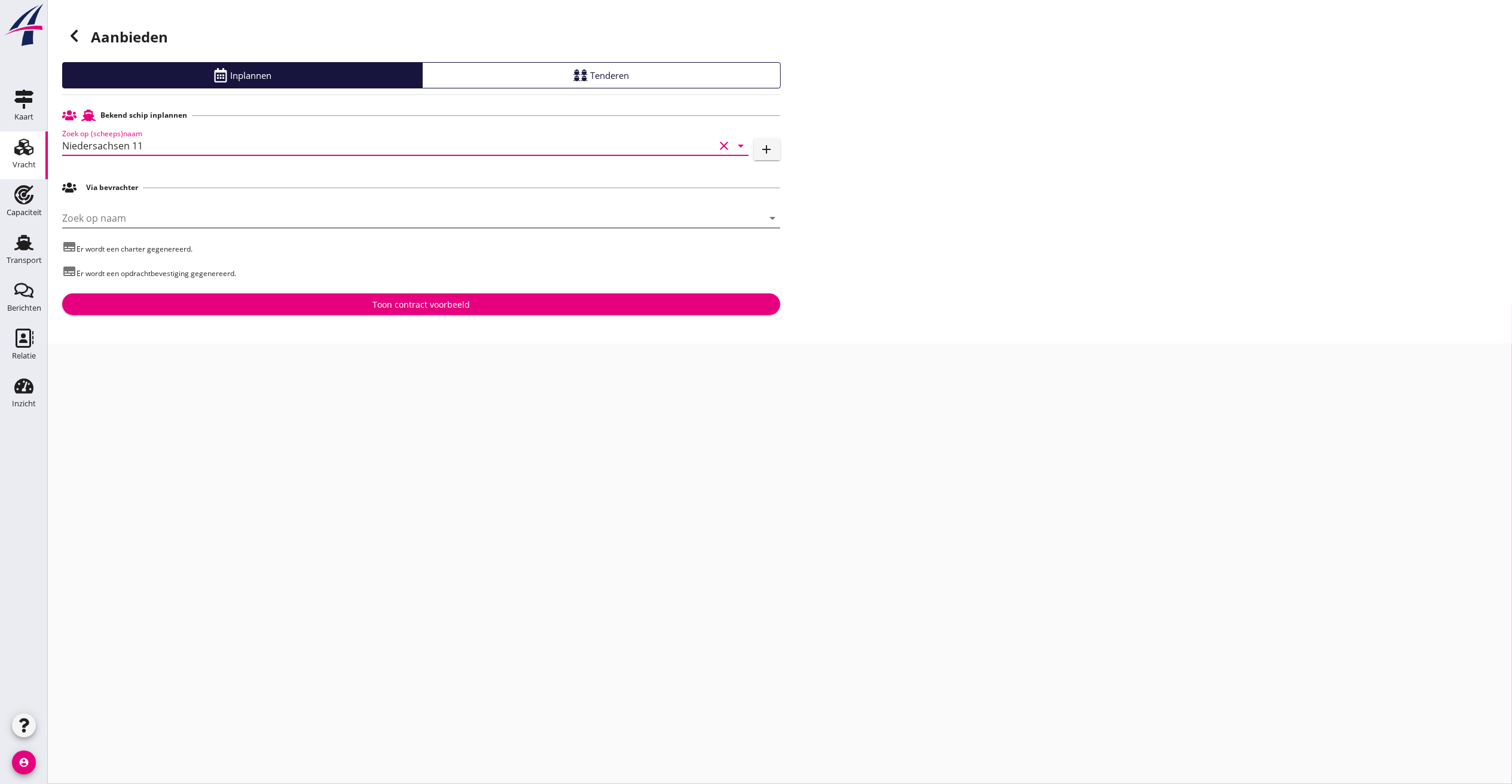
type input "Niedersachsen 11"
click at [99, 222] on input "Zoek op naam" at bounding box center [404, 218] width 685 height 19
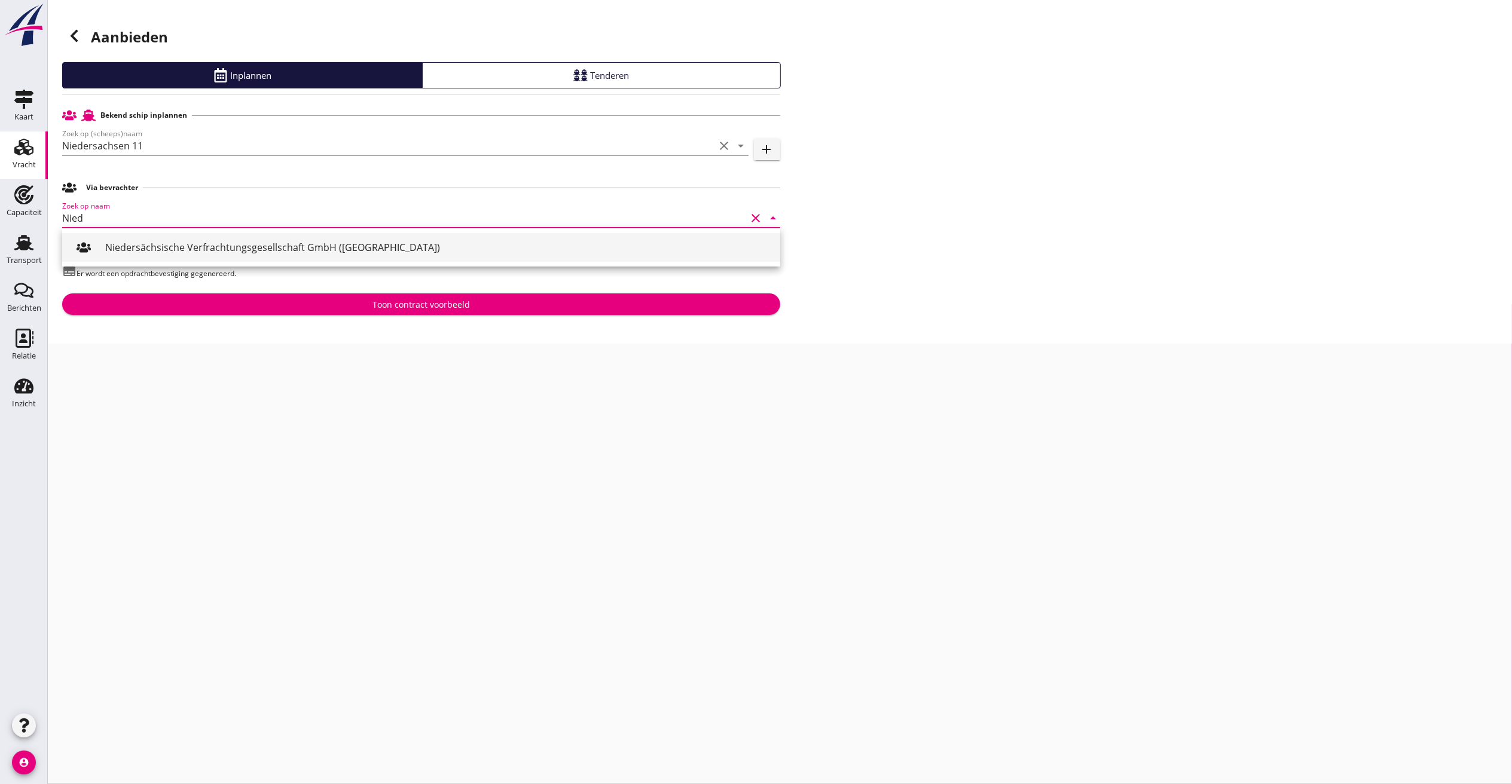
click at [238, 245] on div "Niedersächsische Verfrachtungsgesellschaft GmbH (Hannover)" at bounding box center [438, 247] width 666 height 14
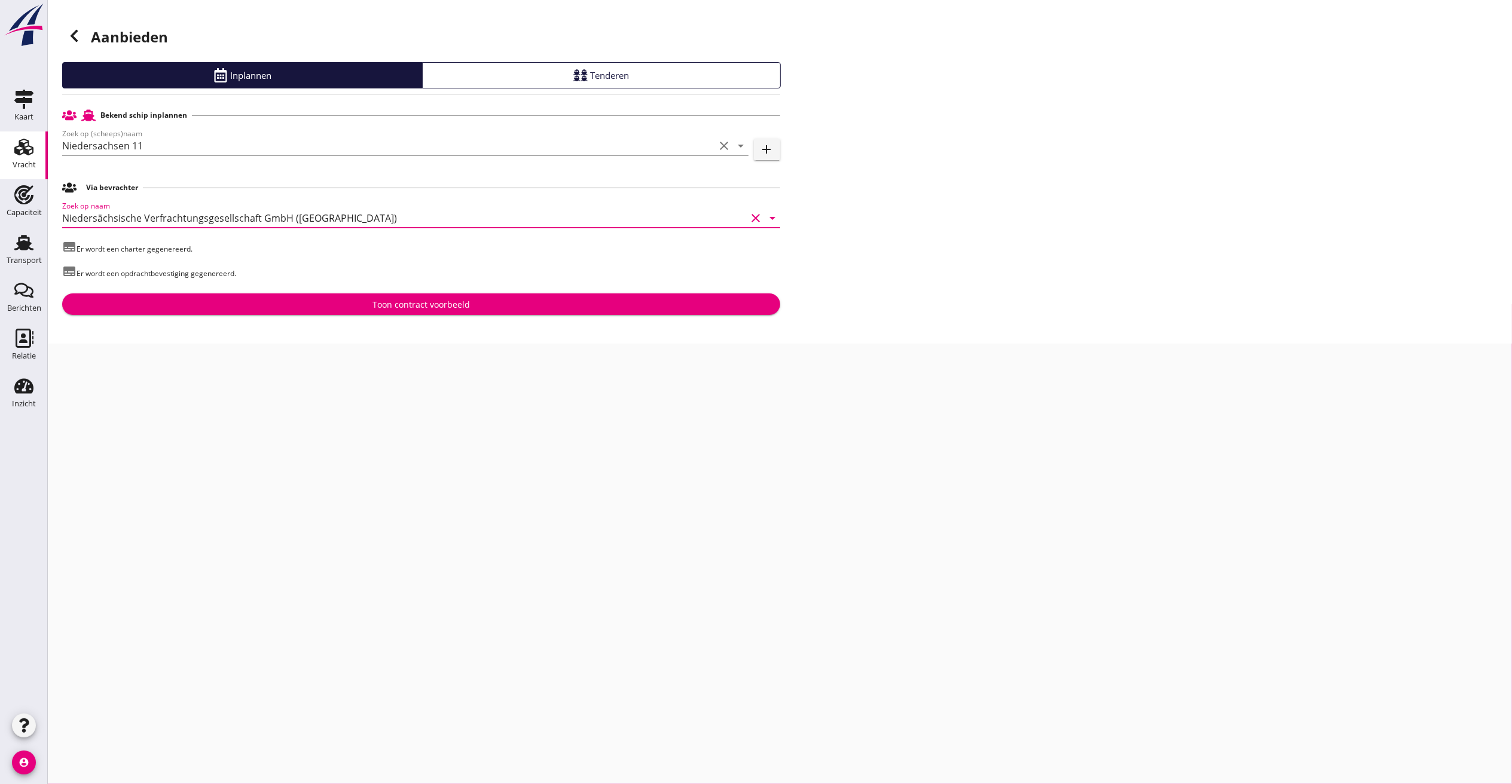
type input "Niedersächsische Verfrachtungsgesellschaft GmbH (Hannover)"
click at [341, 304] on div "Toon contract voorbeeld" at bounding box center [421, 305] width 699 height 13
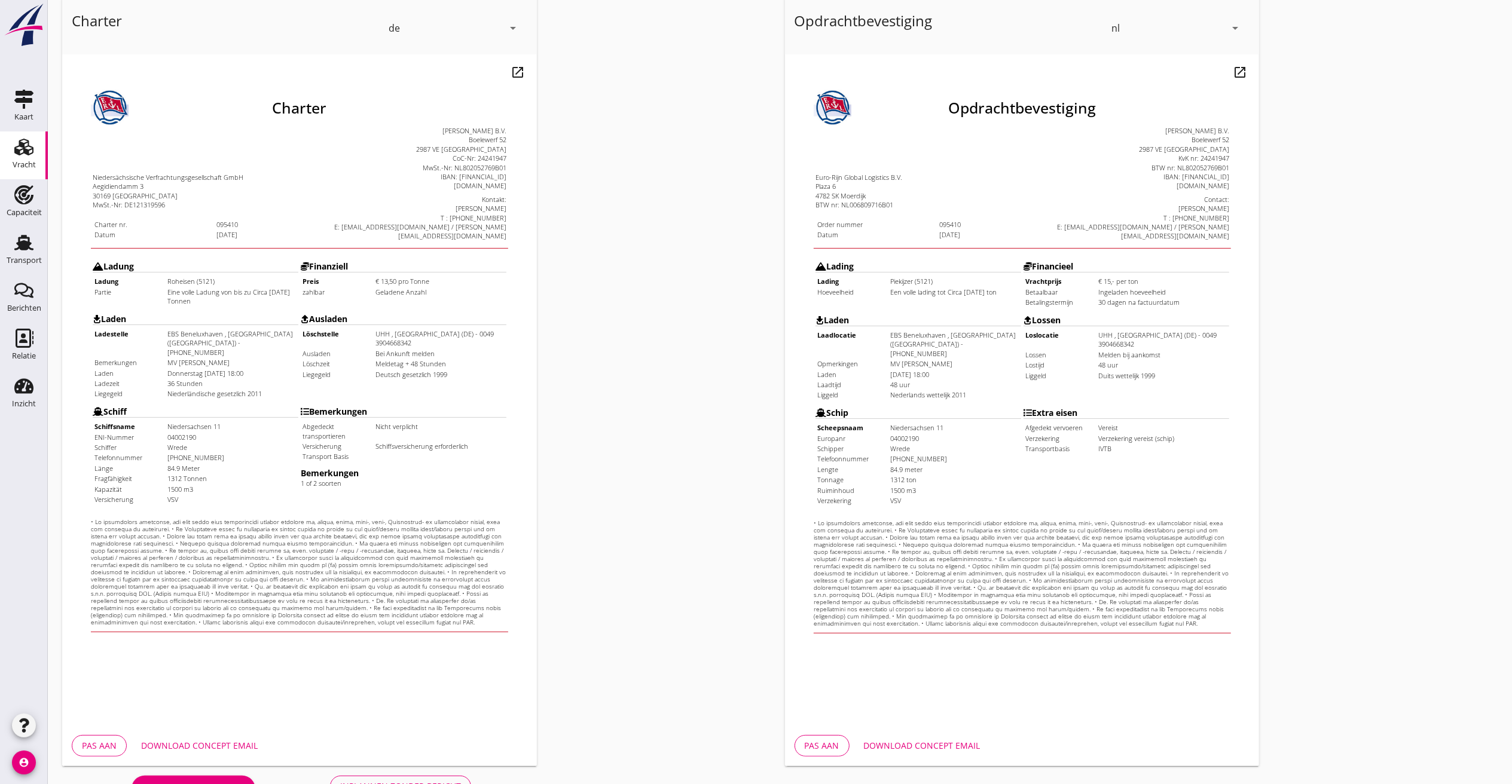
scroll to position [100, 0]
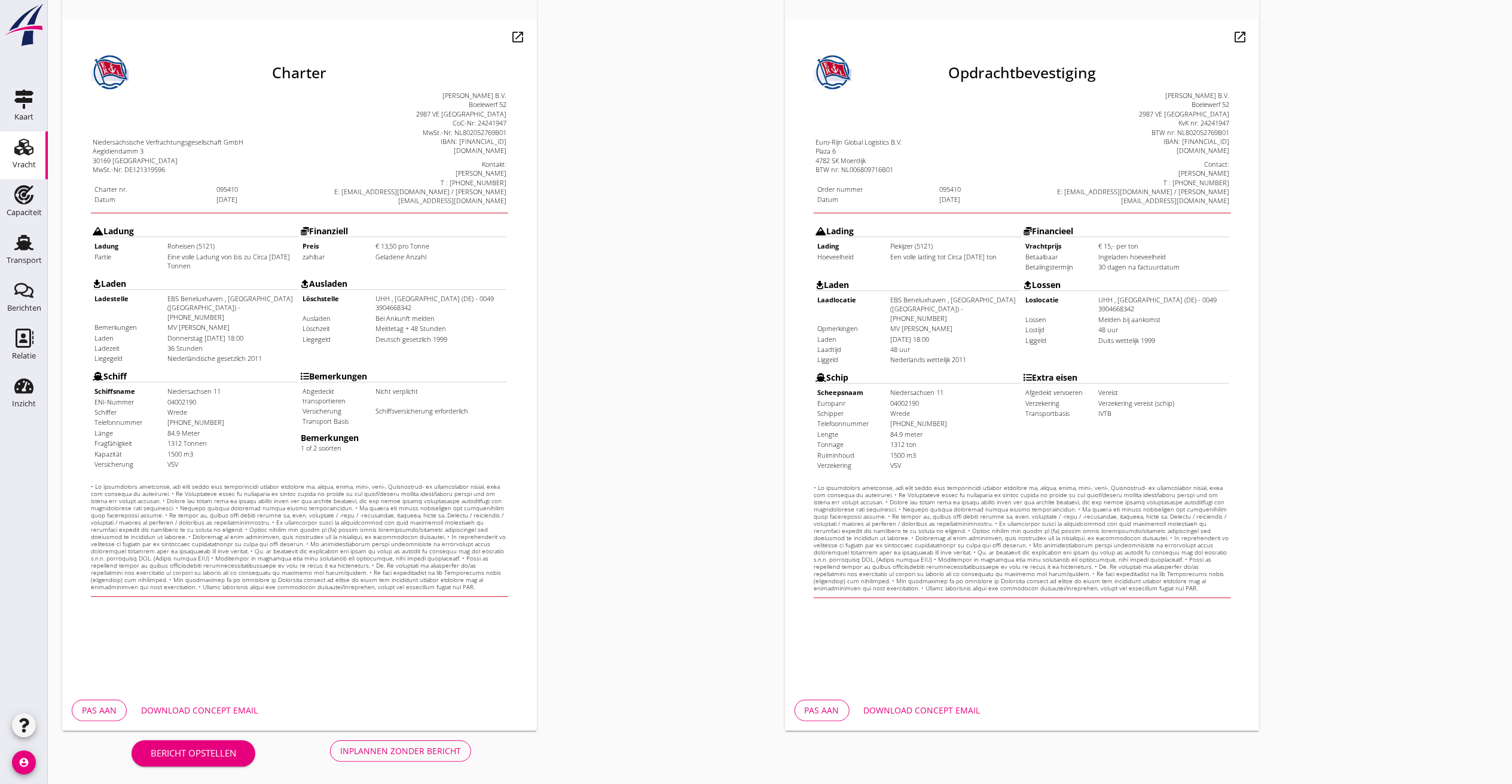
click at [201, 522] on div "Download concept email" at bounding box center [199, 711] width 117 height 13
click at [113, 522] on div "Pas aan" at bounding box center [99, 711] width 35 height 13
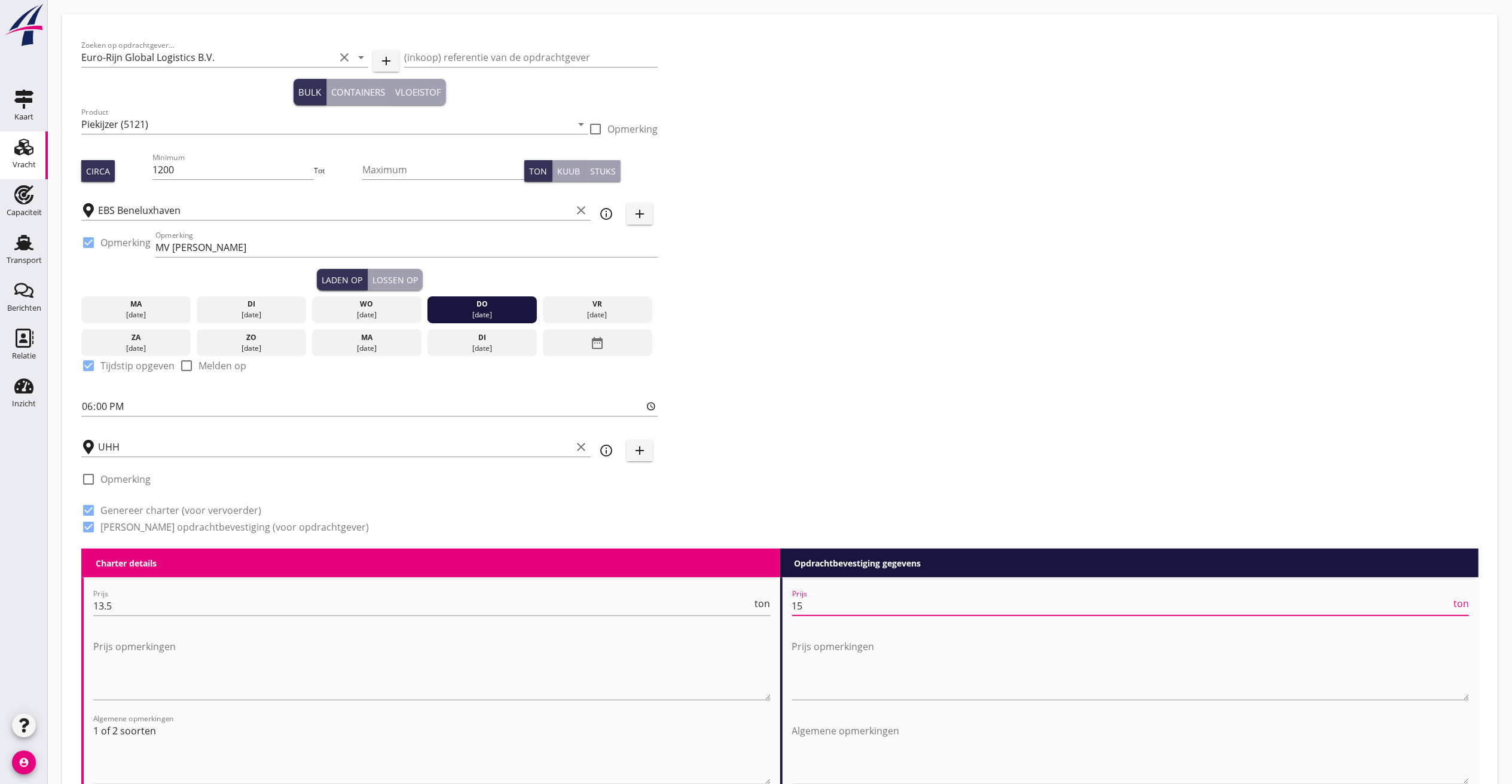
drag, startPoint x: 845, startPoint y: 615, endPoint x: 730, endPoint y: 574, distance: 122.1
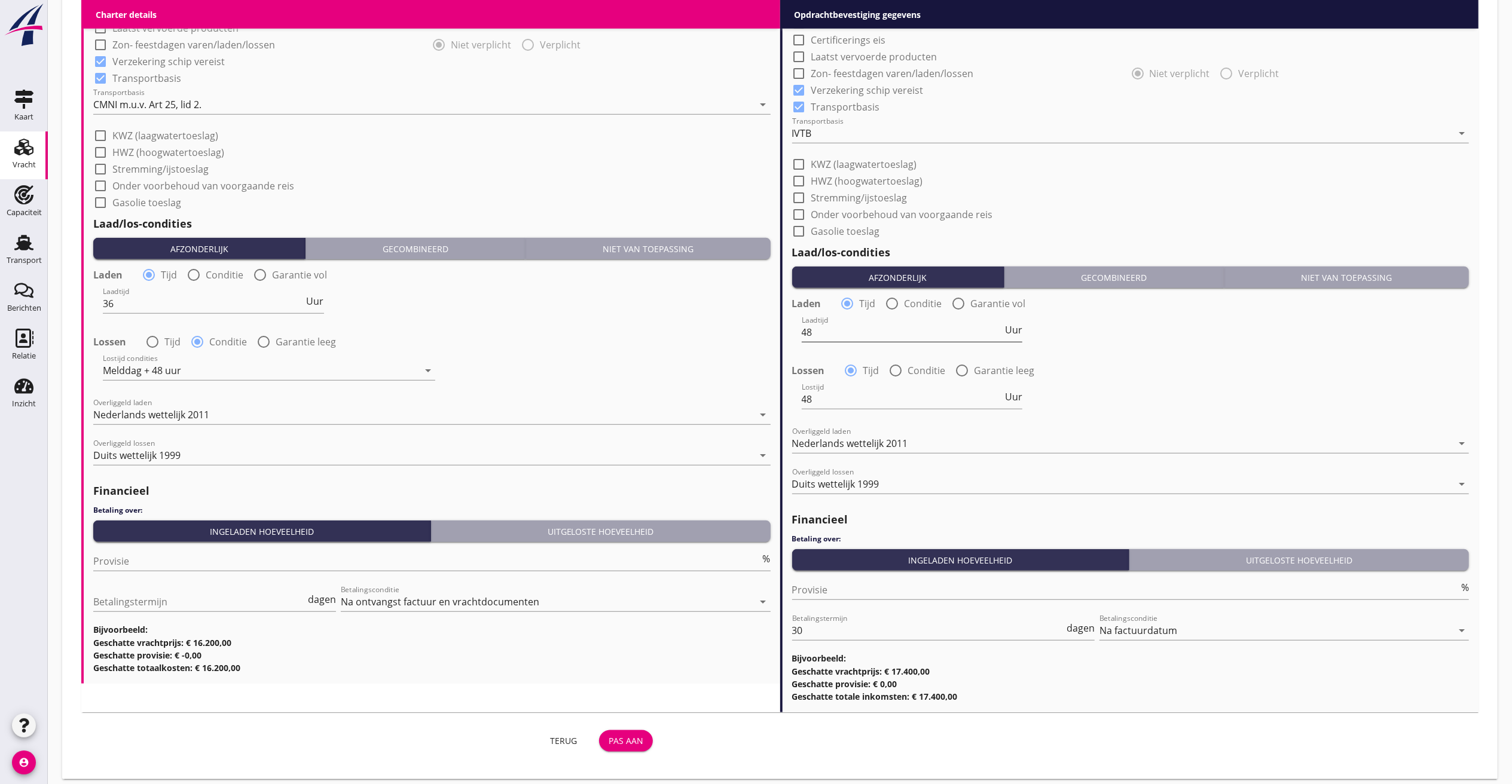
scroll to position [1024, 0]
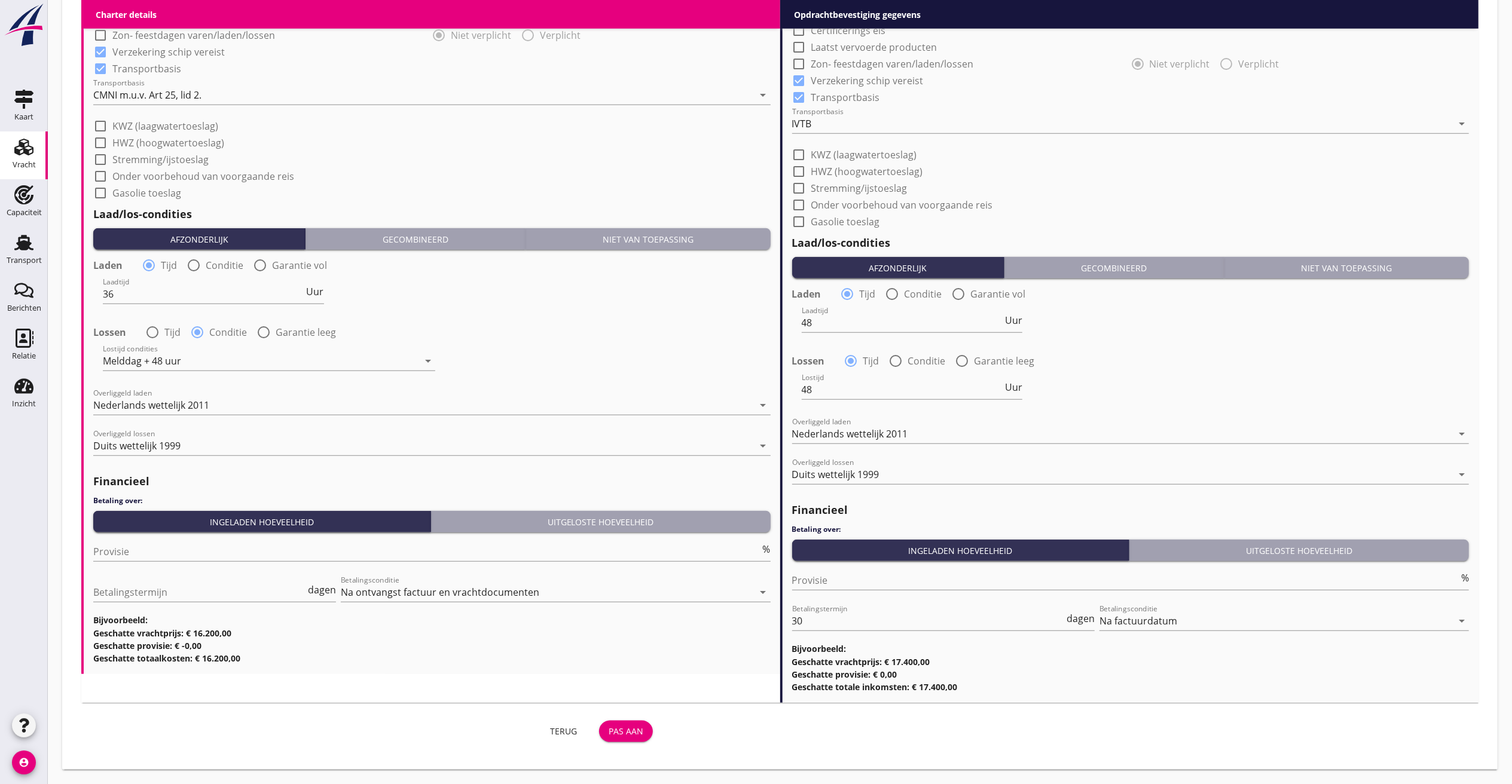
type input "14.50"
click at [637, 522] on div "Pas aan" at bounding box center [626, 731] width 35 height 13
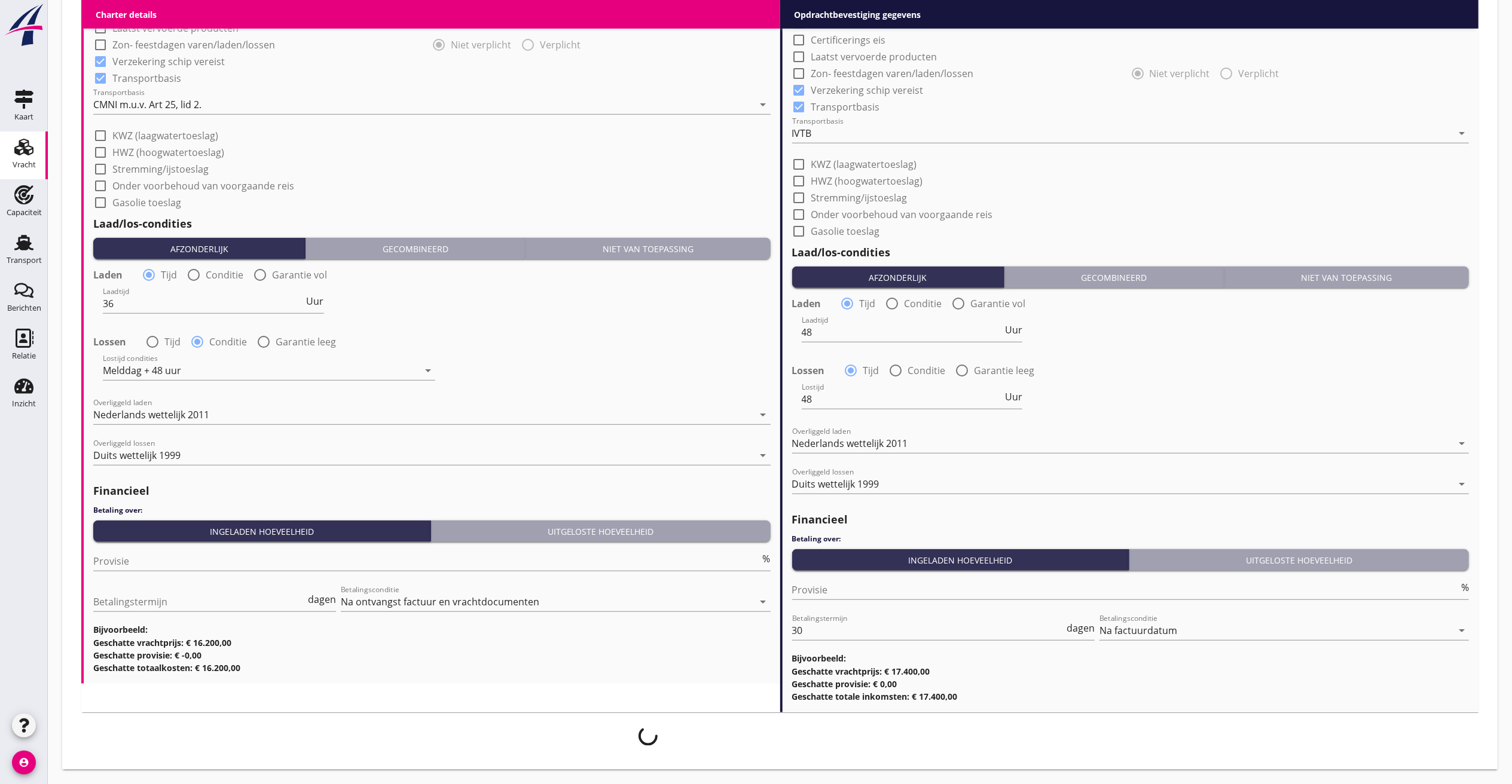
scroll to position [1015, 0]
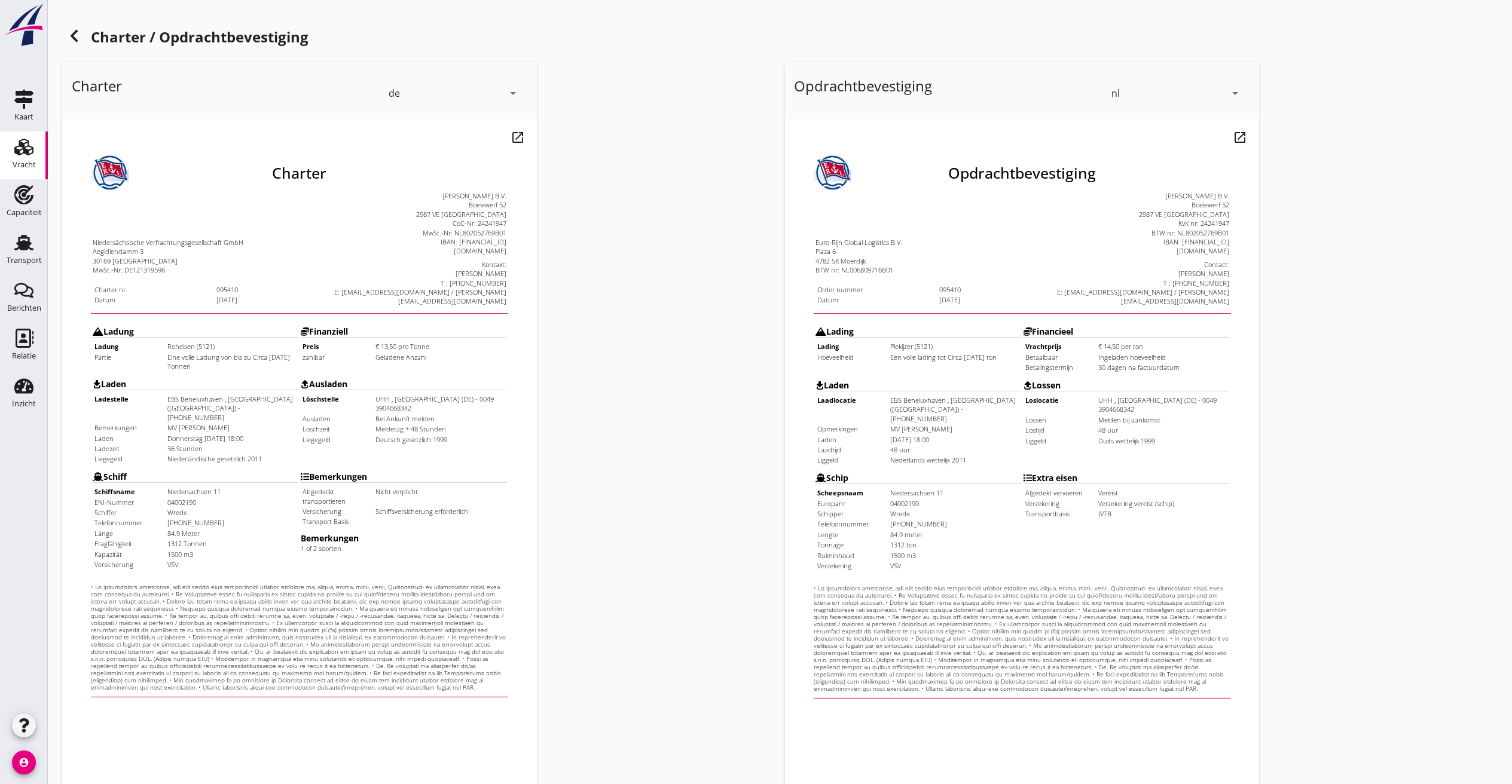
click at [75, 35] on icon at bounding box center [74, 36] width 14 height 14
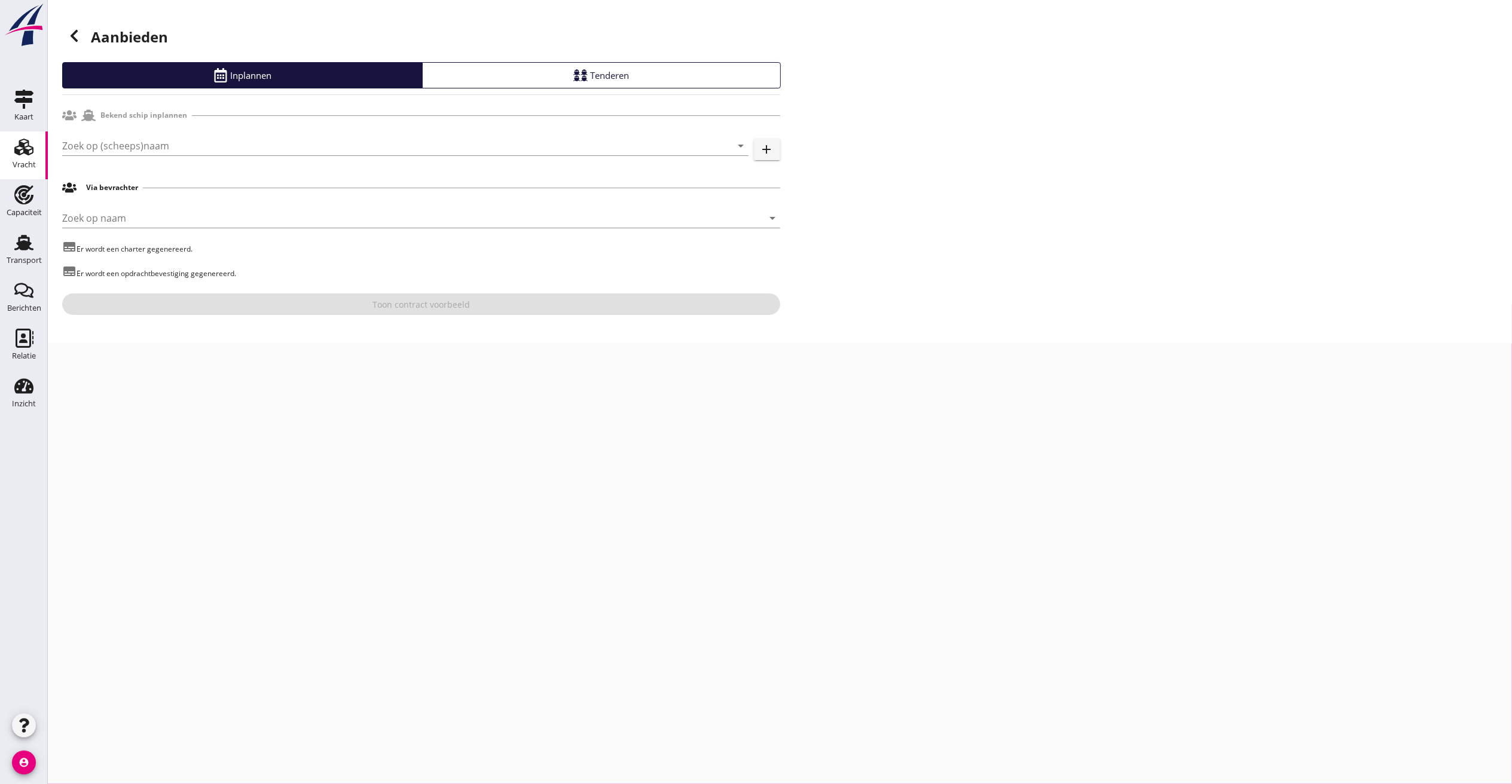
click at [68, 34] on icon at bounding box center [74, 36] width 14 height 14
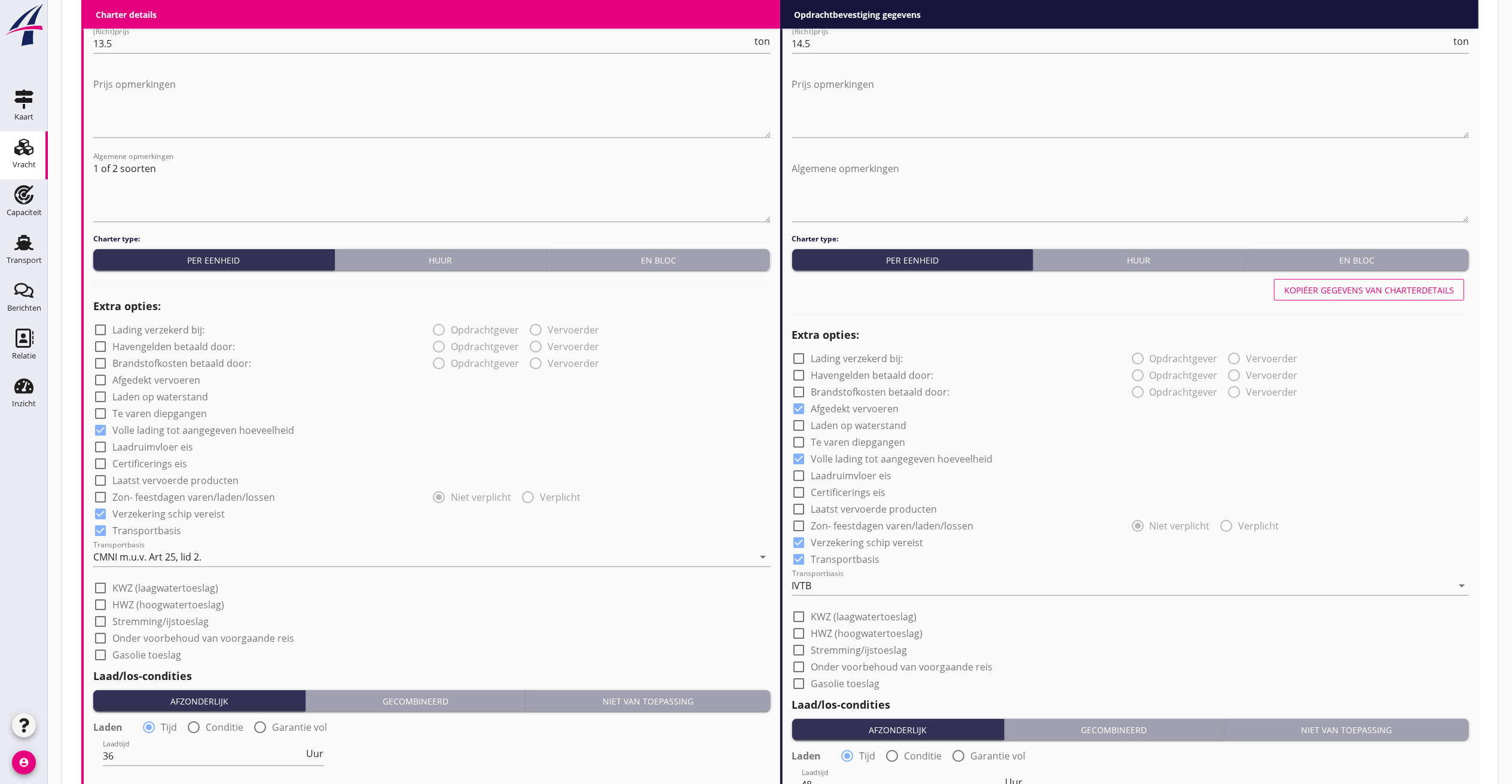
scroll to position [837, 0]
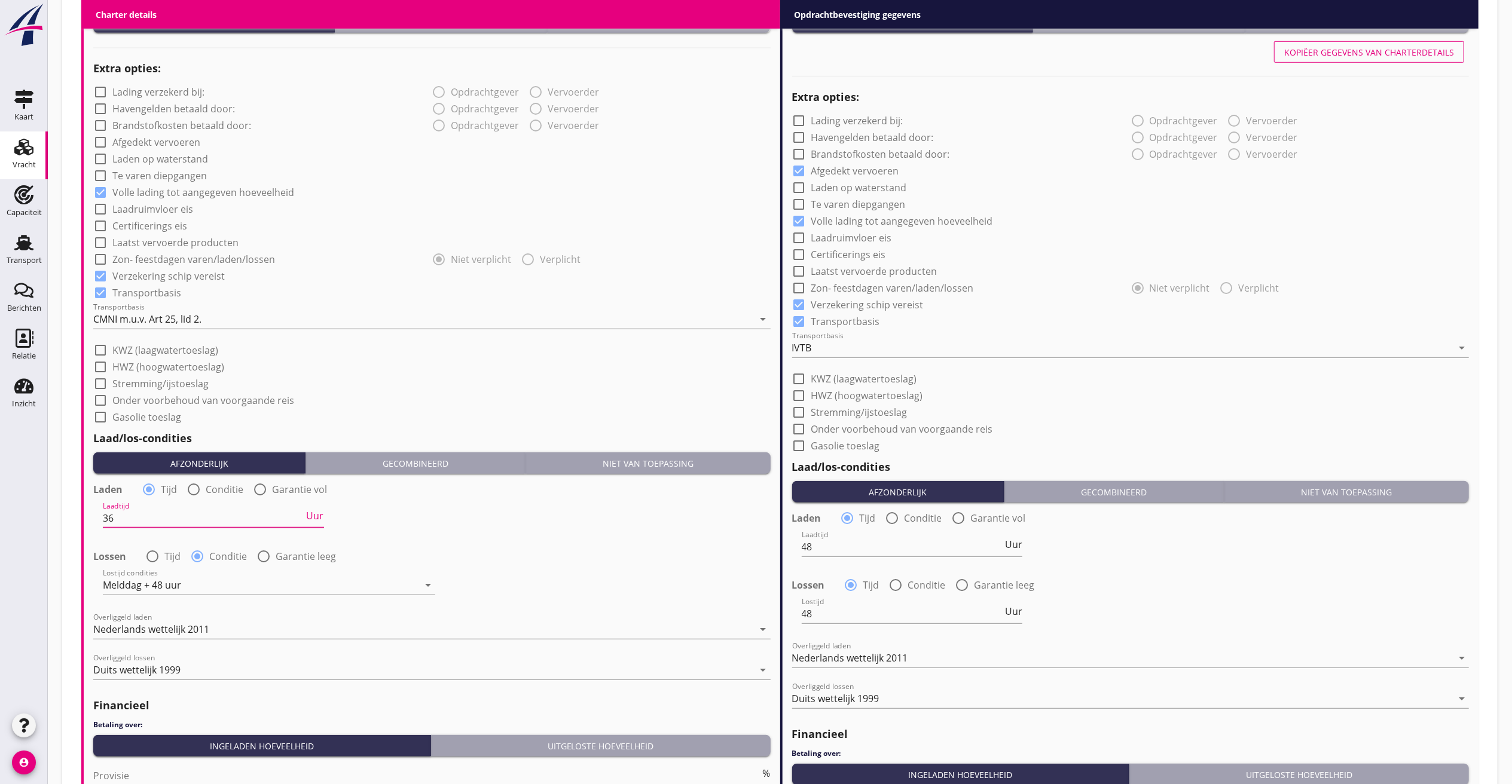
drag, startPoint x: 48, startPoint y: 500, endPoint x: -261, endPoint y: 440, distance: 314.8
click at [0, 440] on html "Nederlands wettelijk 2011 Nederlands wettelijk 1991 Duits wettelijk 1994 Duits …" at bounding box center [756, 86] width 1512 height 1845
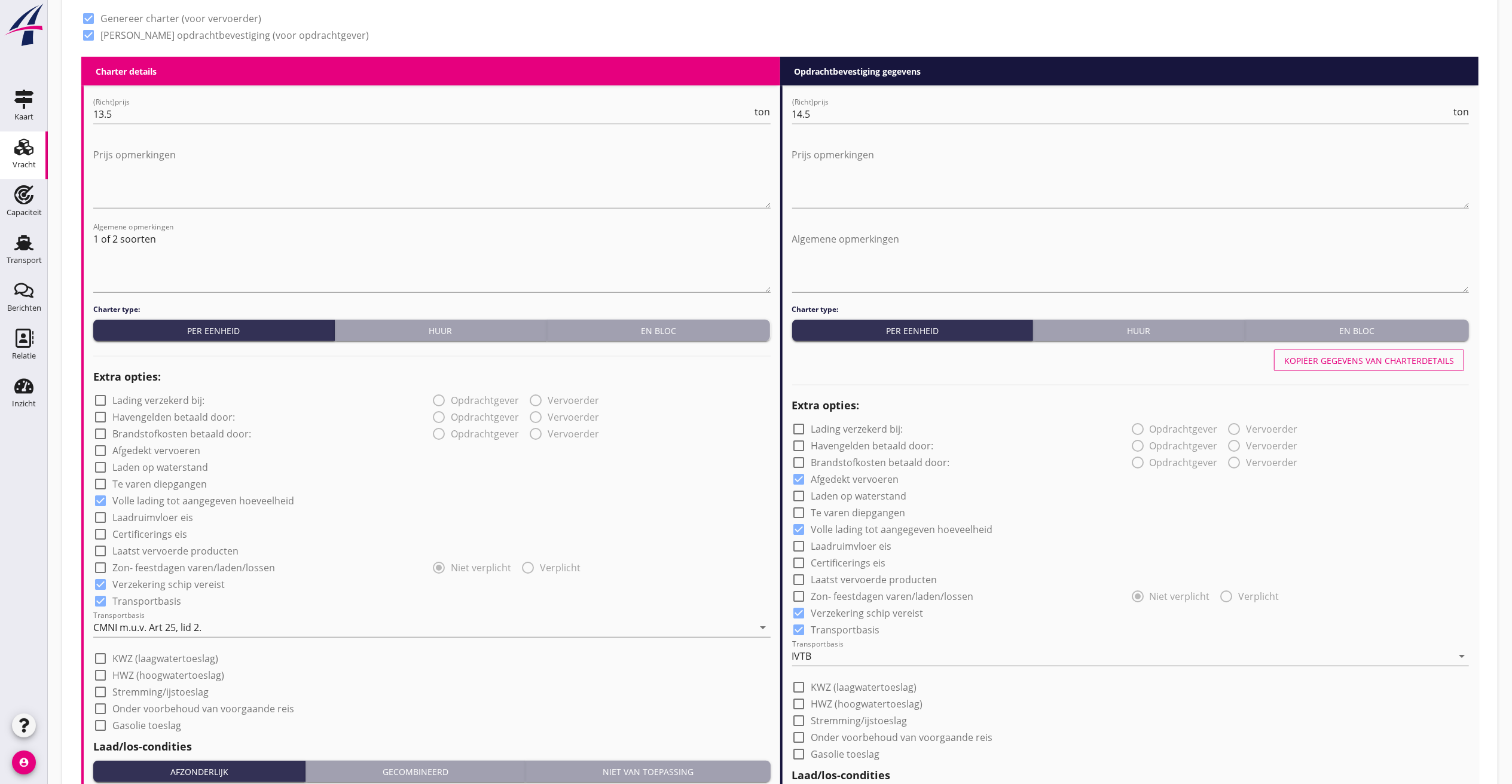
scroll to position [822, 0]
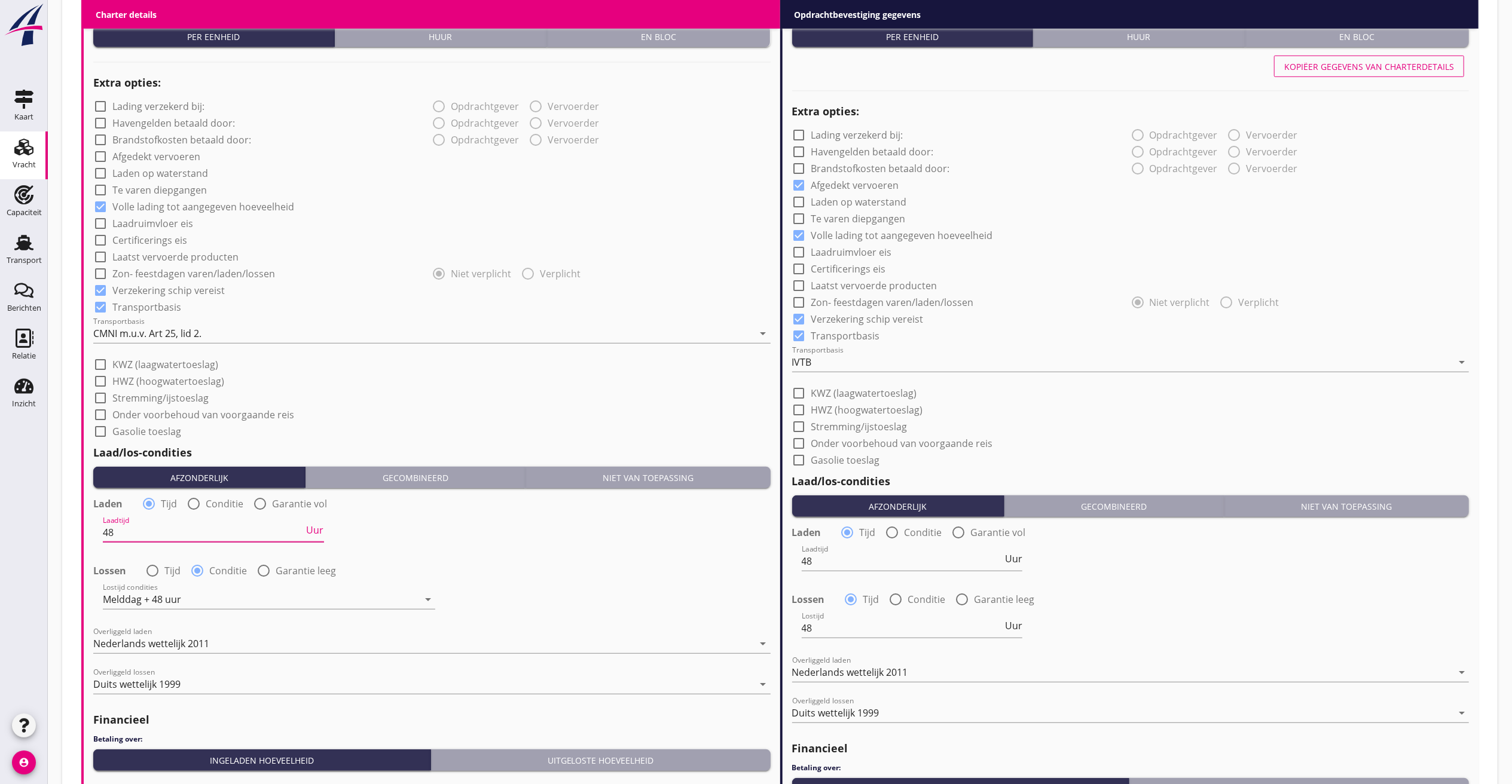
type input "4"
drag, startPoint x: 151, startPoint y: 535, endPoint x: -228, endPoint y: 400, distance: 402.3
click at [0, 400] on html "Nederlands wettelijk 2011 Nederlands wettelijk 1991 Duits wettelijk 1994 Duits …" at bounding box center [756, 100] width 1512 height 1845
type input "48"
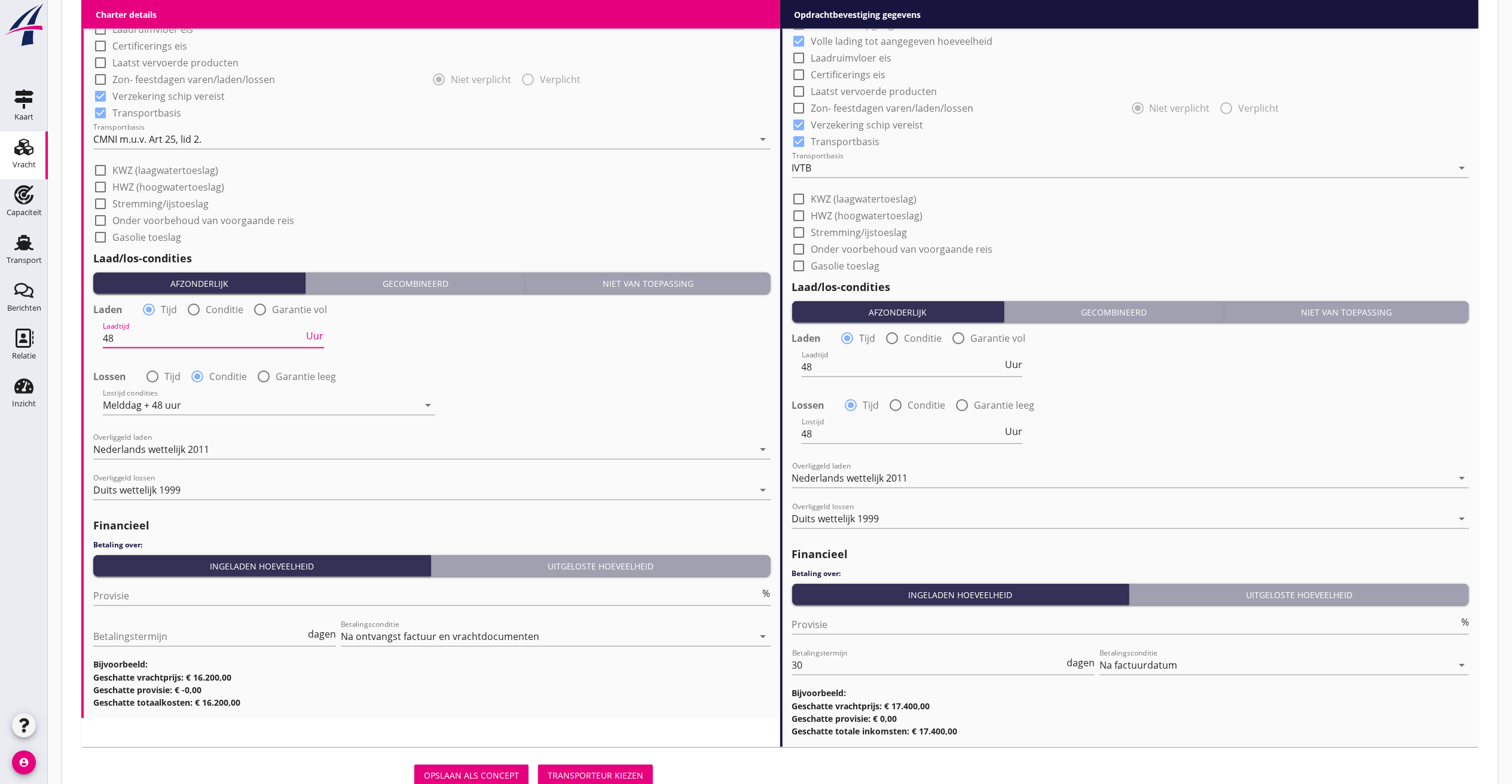
scroll to position [1061, 0]
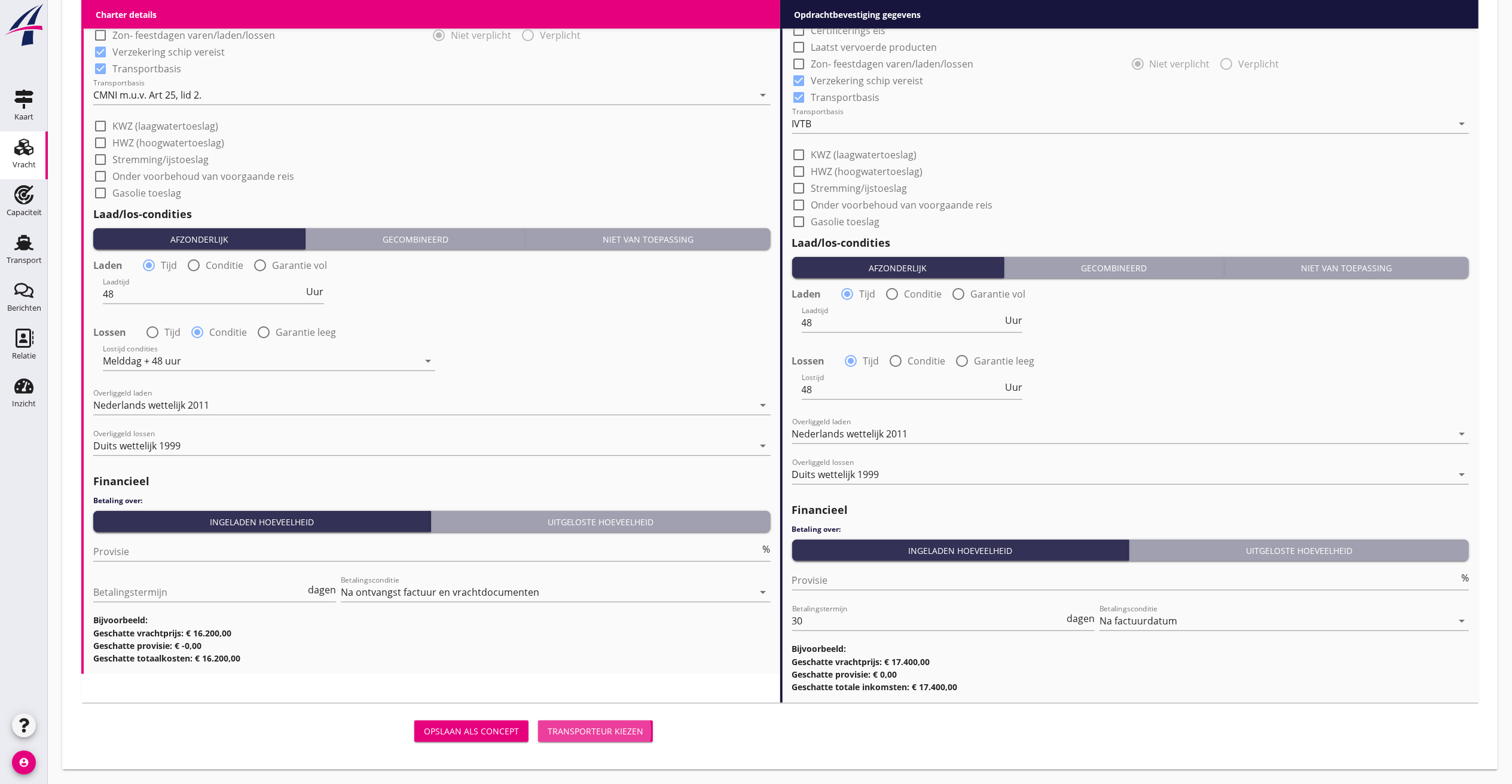
click at [585, 522] on div "Transporteur kiezen" at bounding box center [595, 731] width 96 height 13
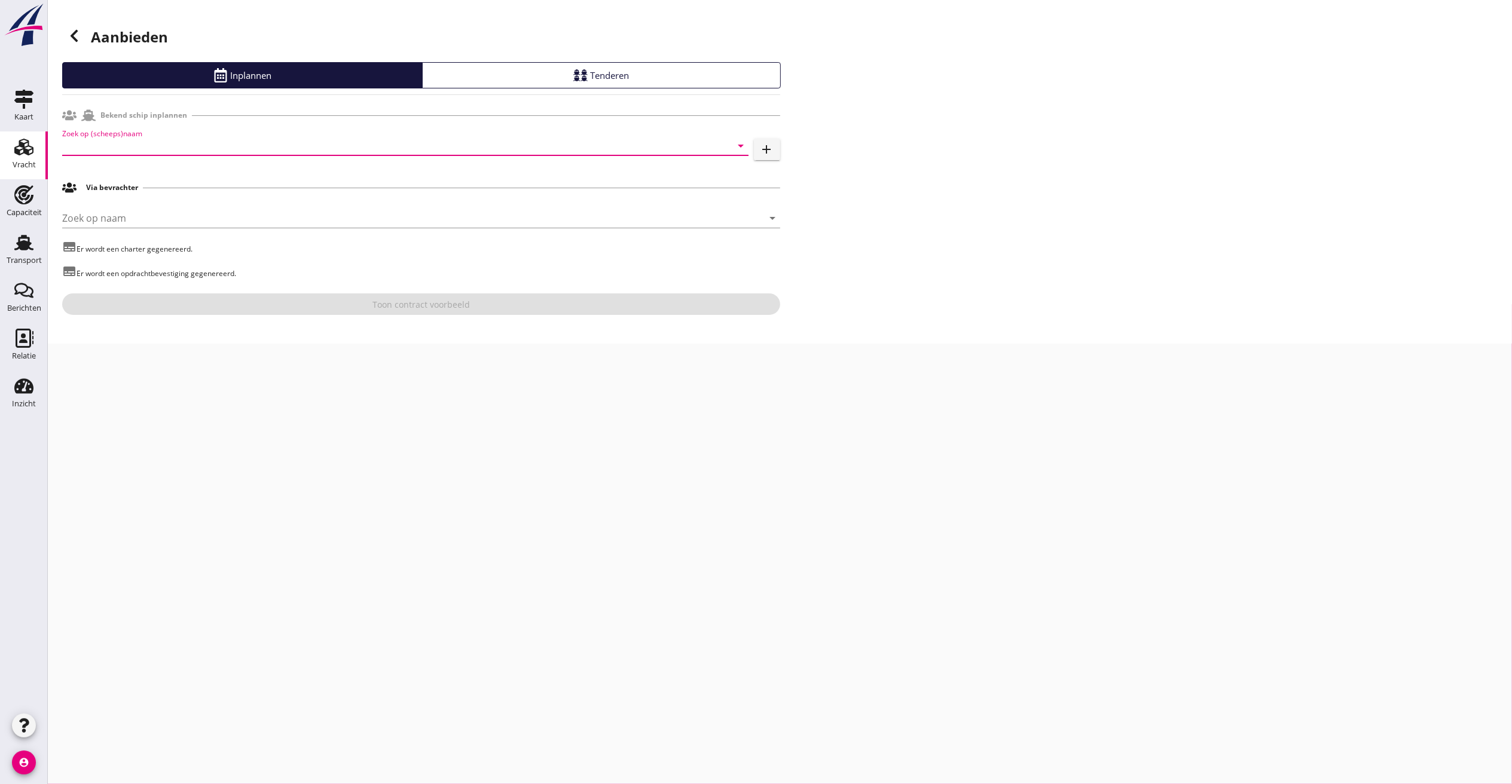
click at [228, 151] on input "Zoek op (scheeps)naam" at bounding box center [388, 146] width 653 height 19
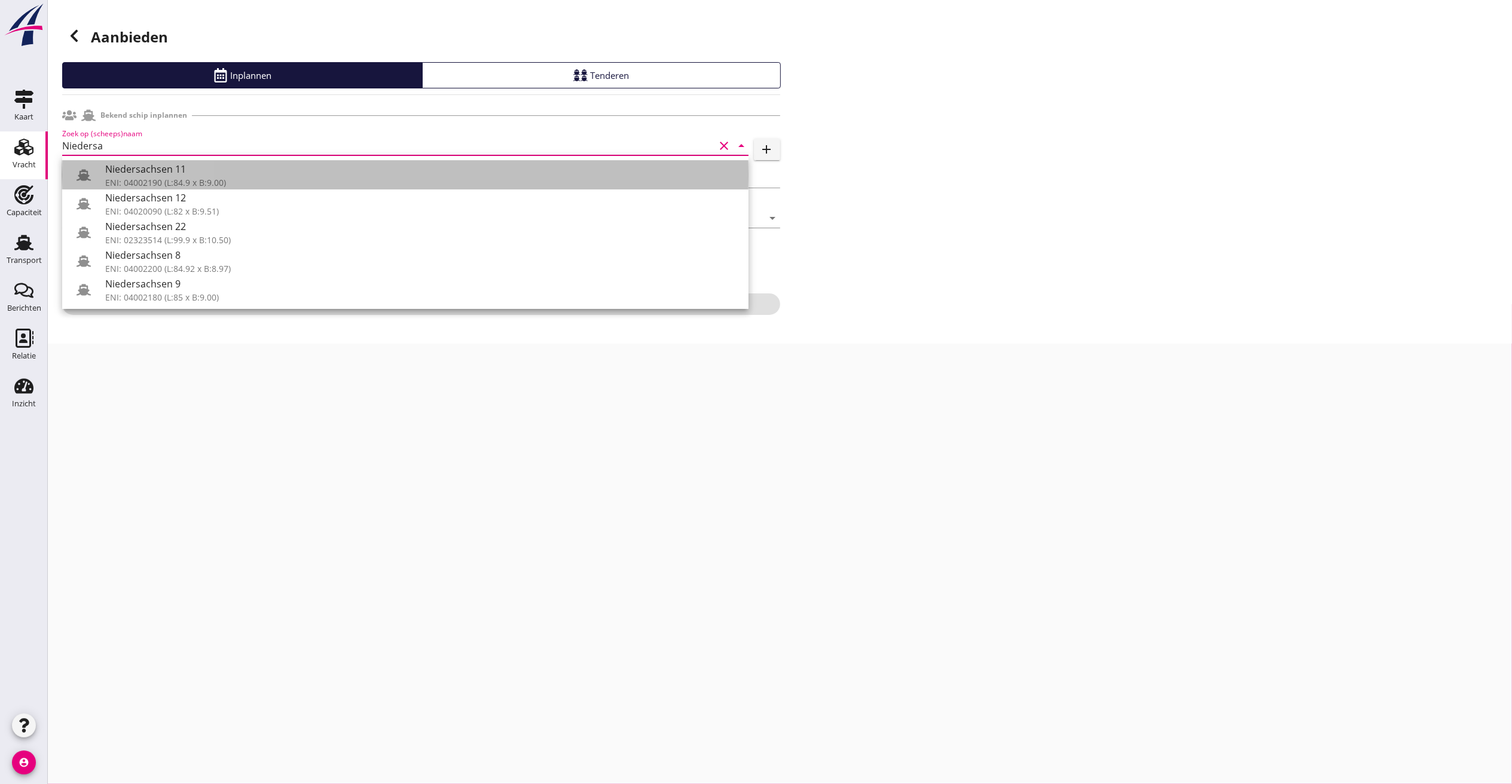
click at [208, 180] on div "ENI: 04002190 (L:84.9 x B:9.00)" at bounding box center [422, 183] width 634 height 13
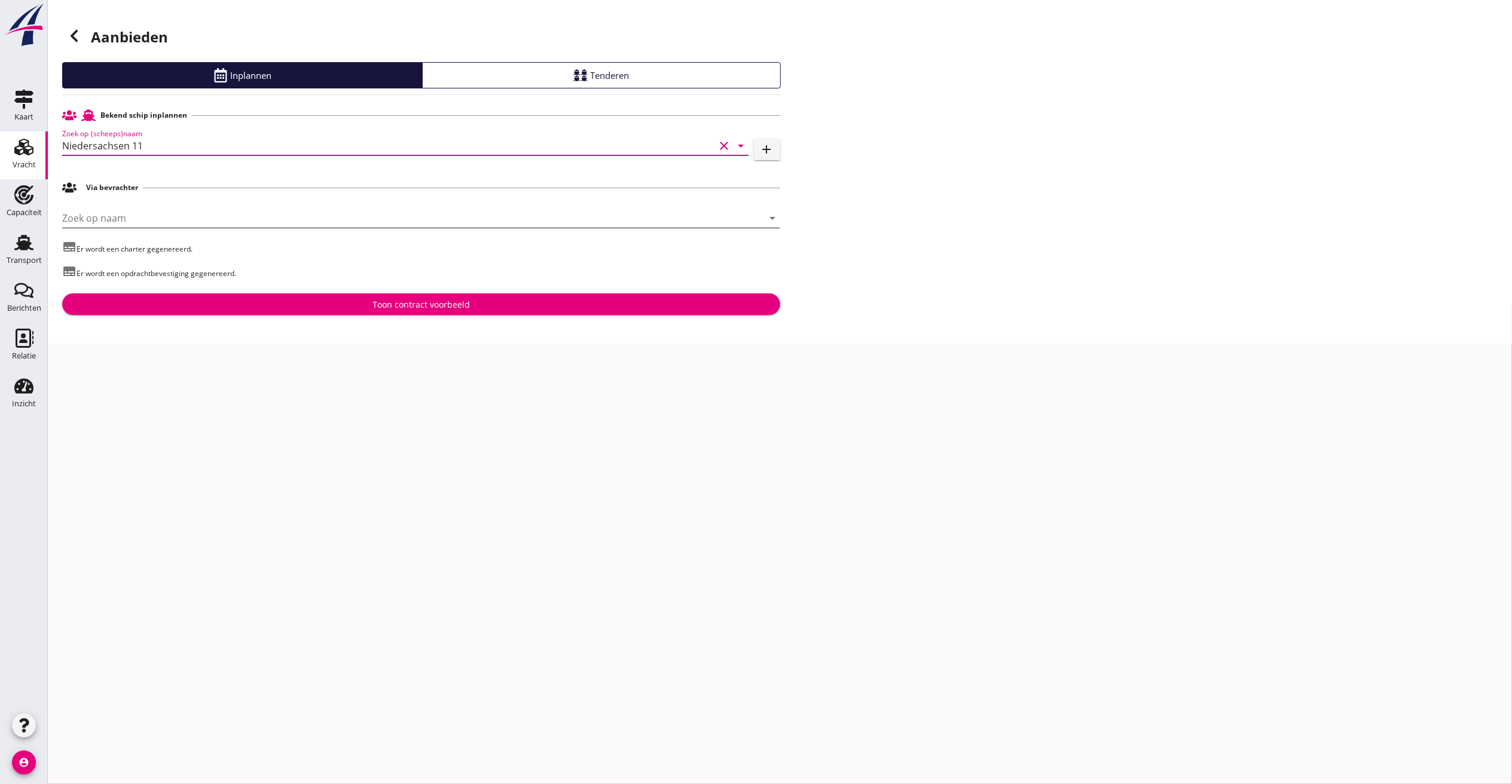
type input "Niedersachsen 11"
click at [140, 218] on input "Zoek op naam" at bounding box center [404, 218] width 685 height 19
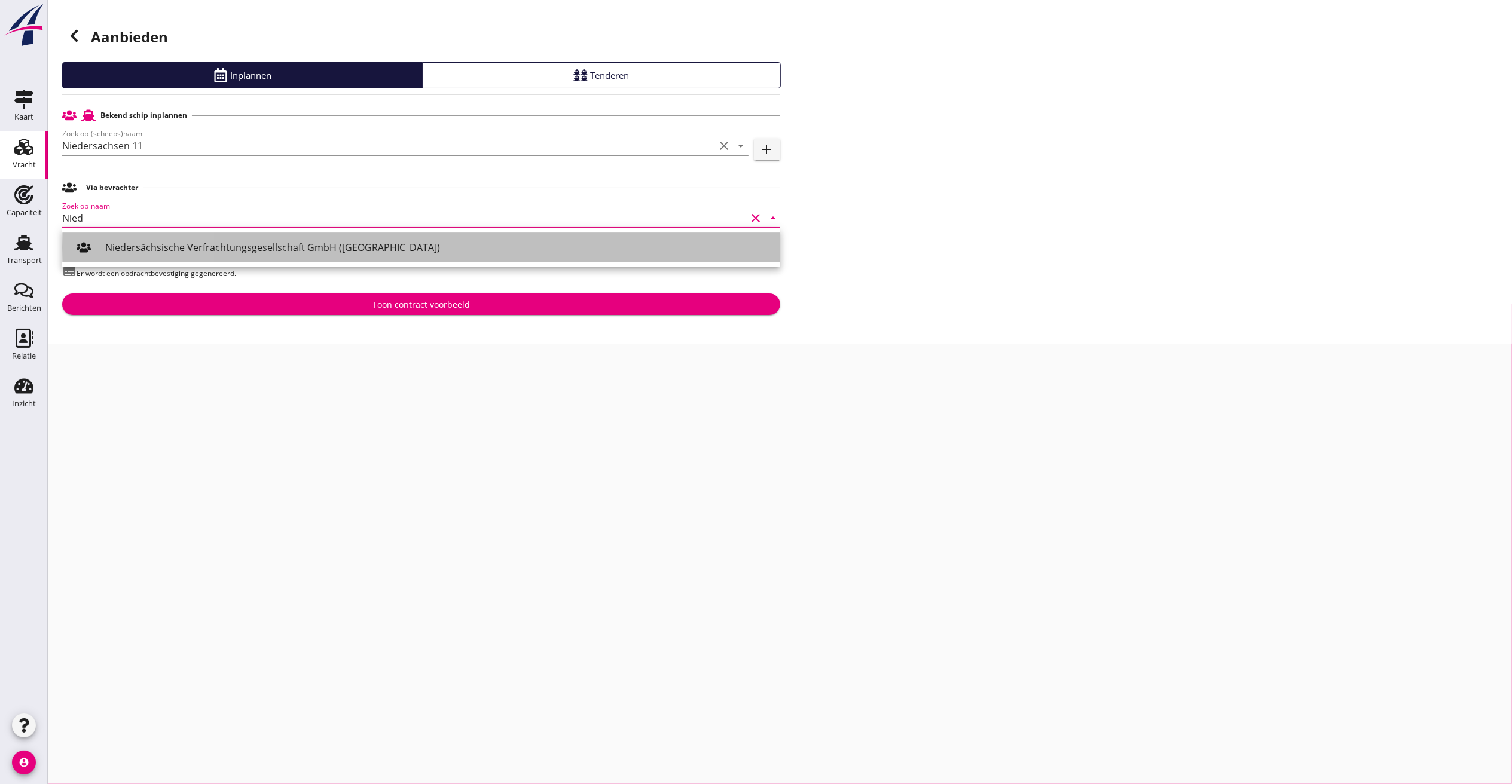
click at [149, 249] on div "Niedersächsische Verfrachtungsgesellschaft GmbH (Hannover)" at bounding box center [438, 247] width 666 height 14
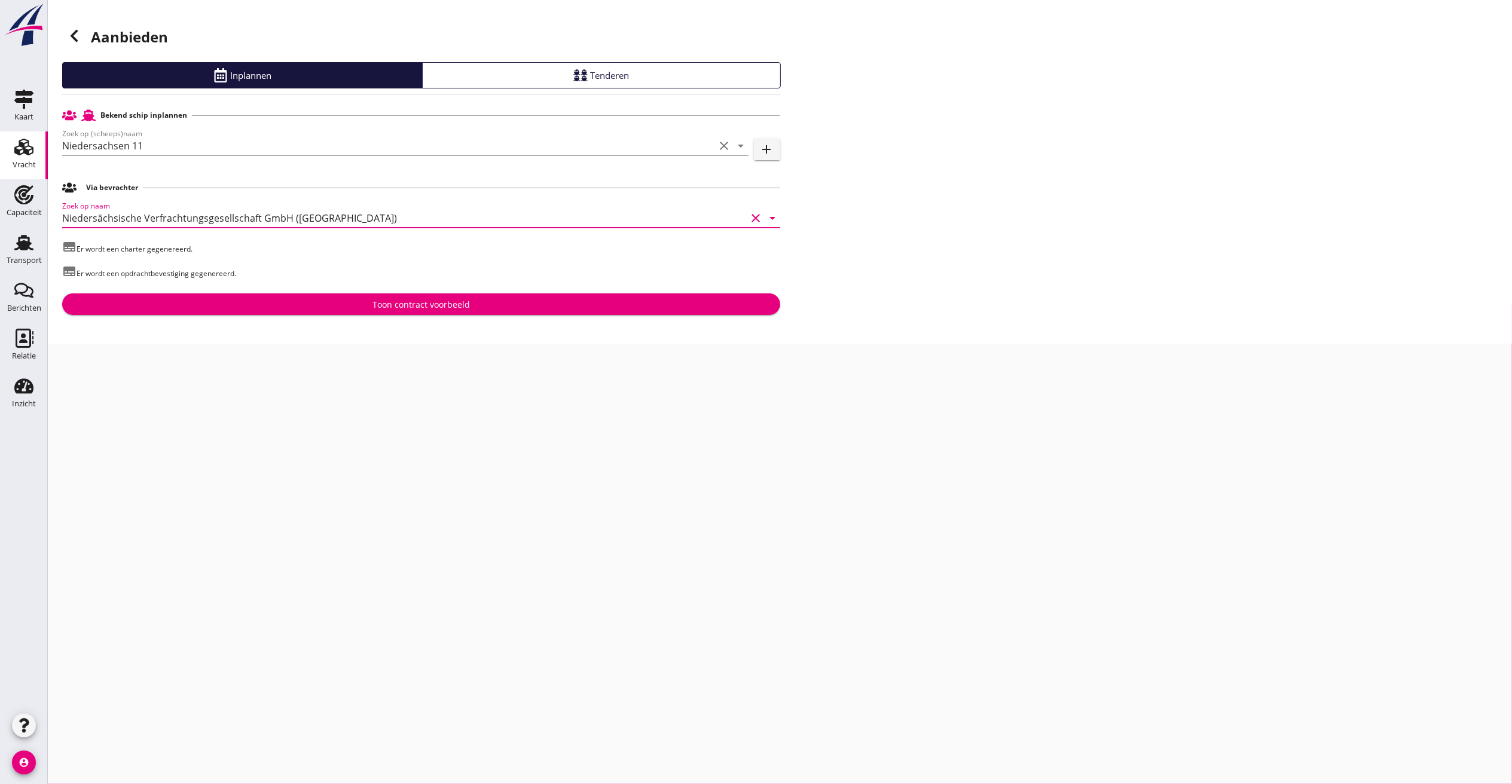
type input "Niedersächsische Verfrachtungsgesellschaft GmbH (Hannover)"
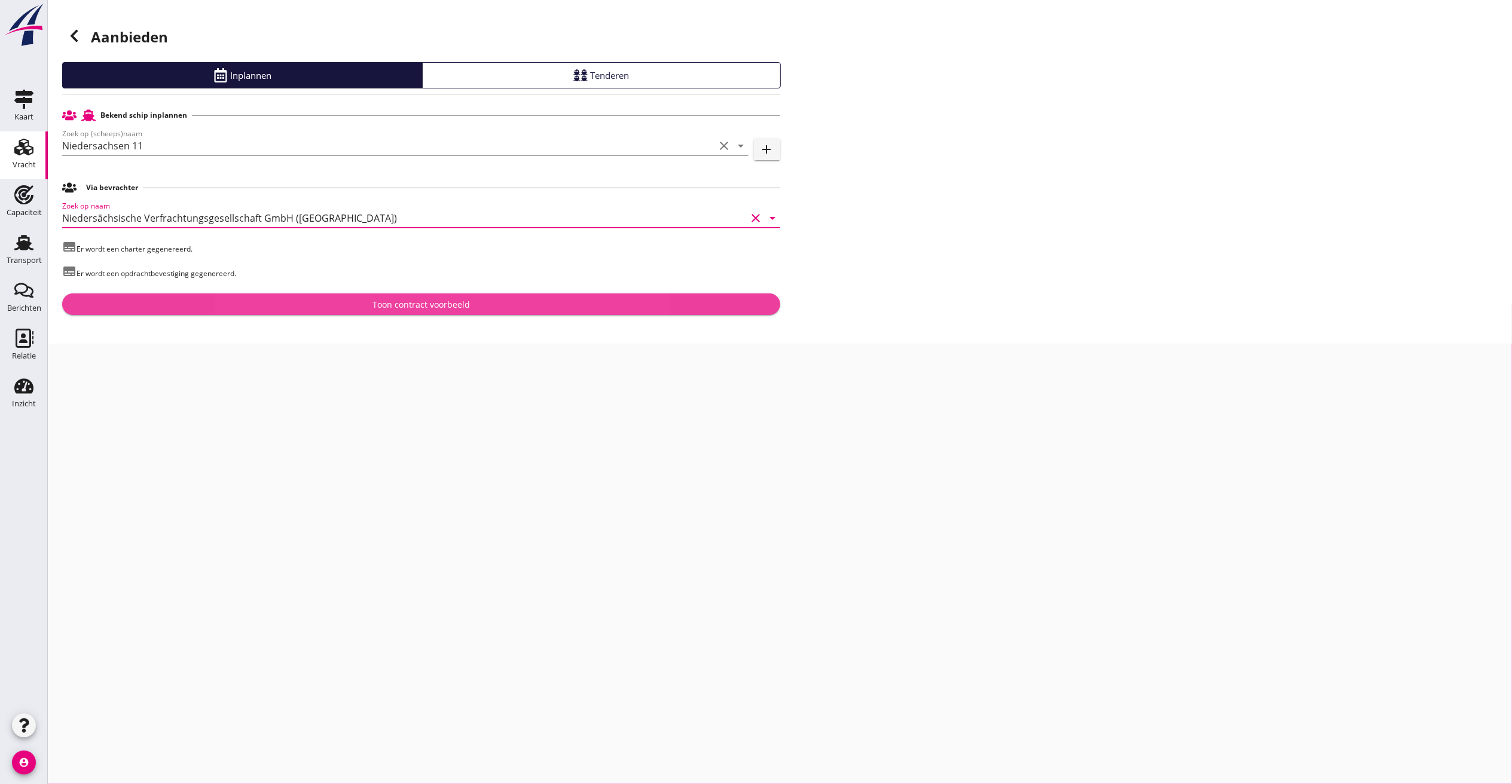
click at [422, 305] on div "Toon contract voorbeeld" at bounding box center [421, 305] width 97 height 13
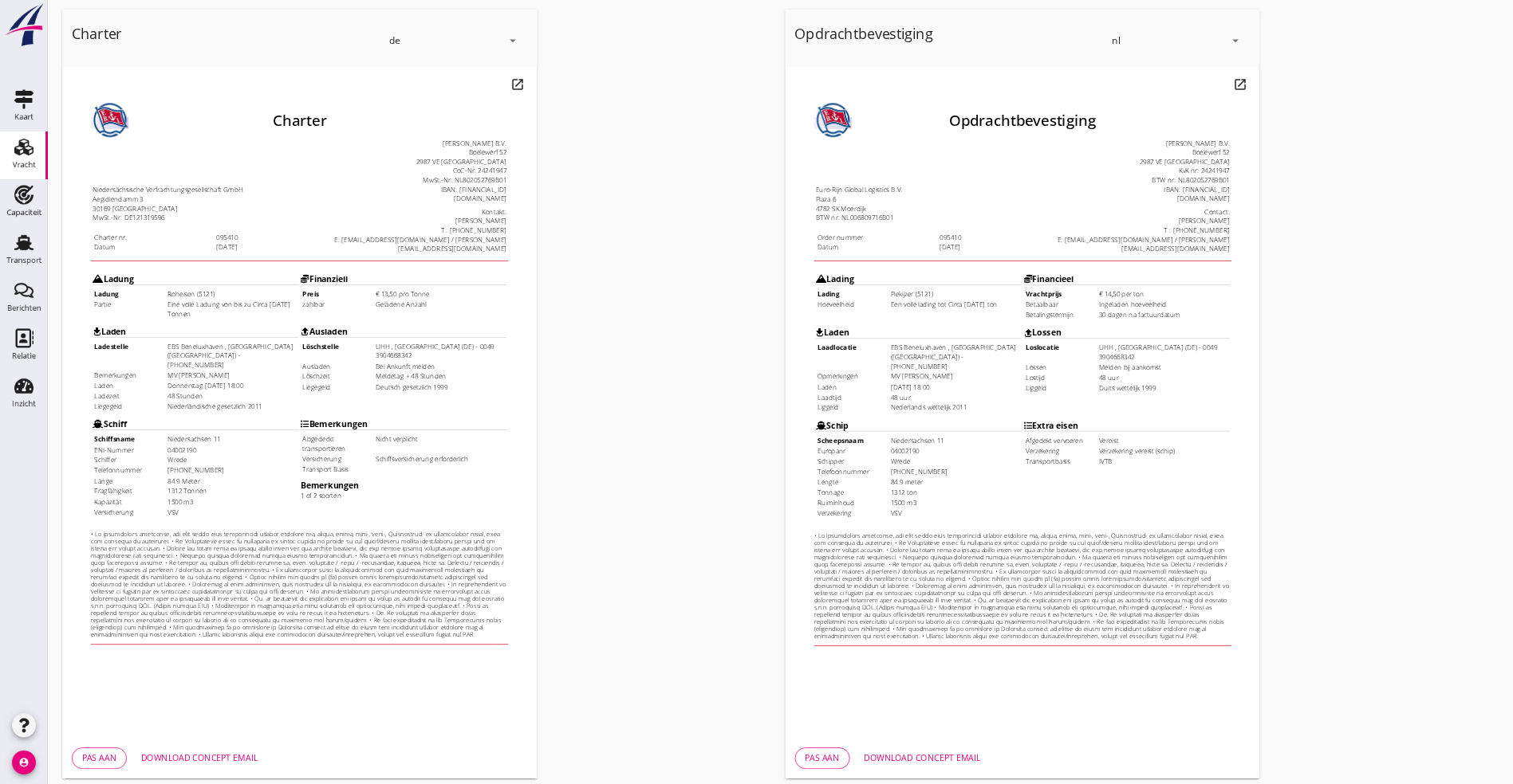
scroll to position [134, 0]
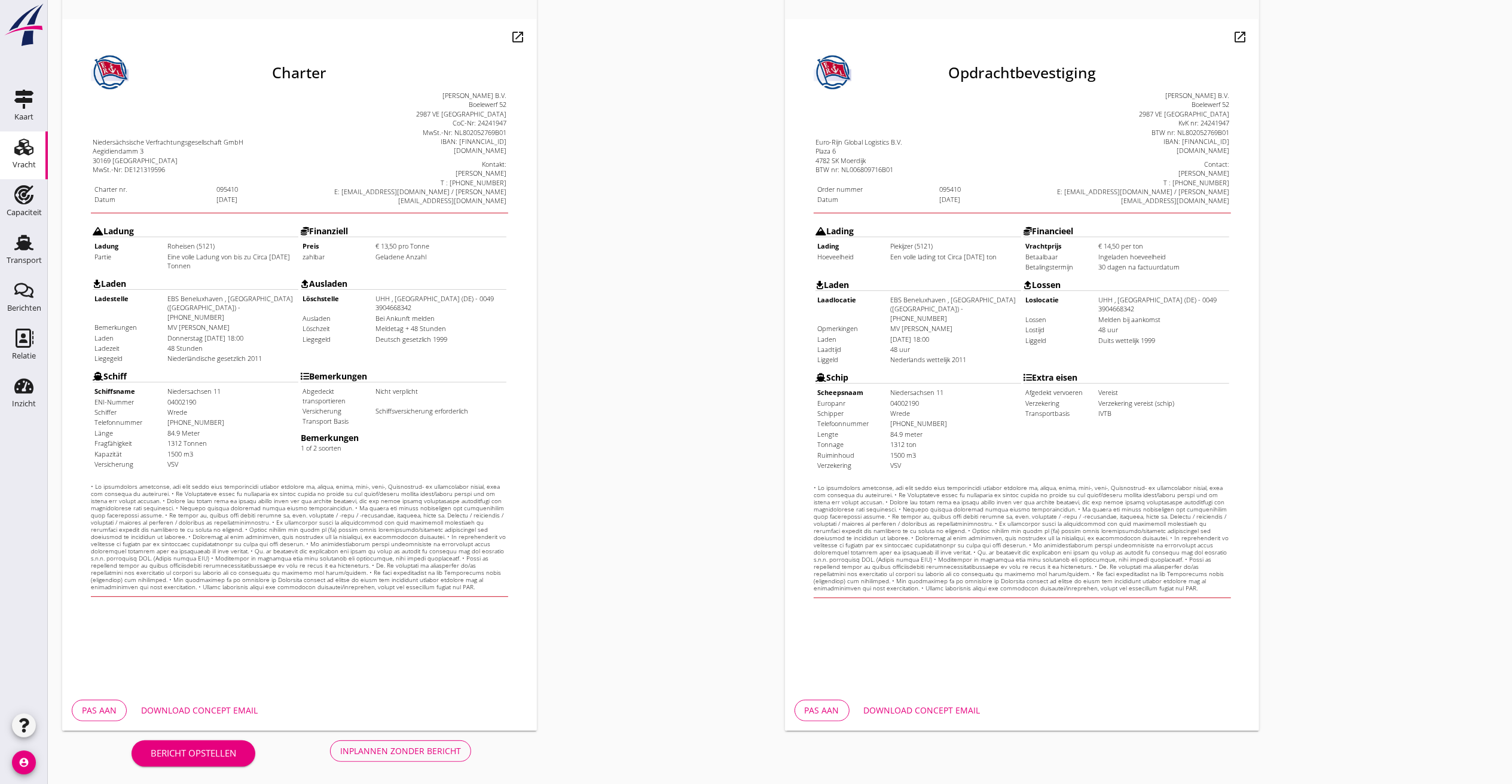
click at [228, 522] on div "Download concept email" at bounding box center [199, 711] width 117 height 13
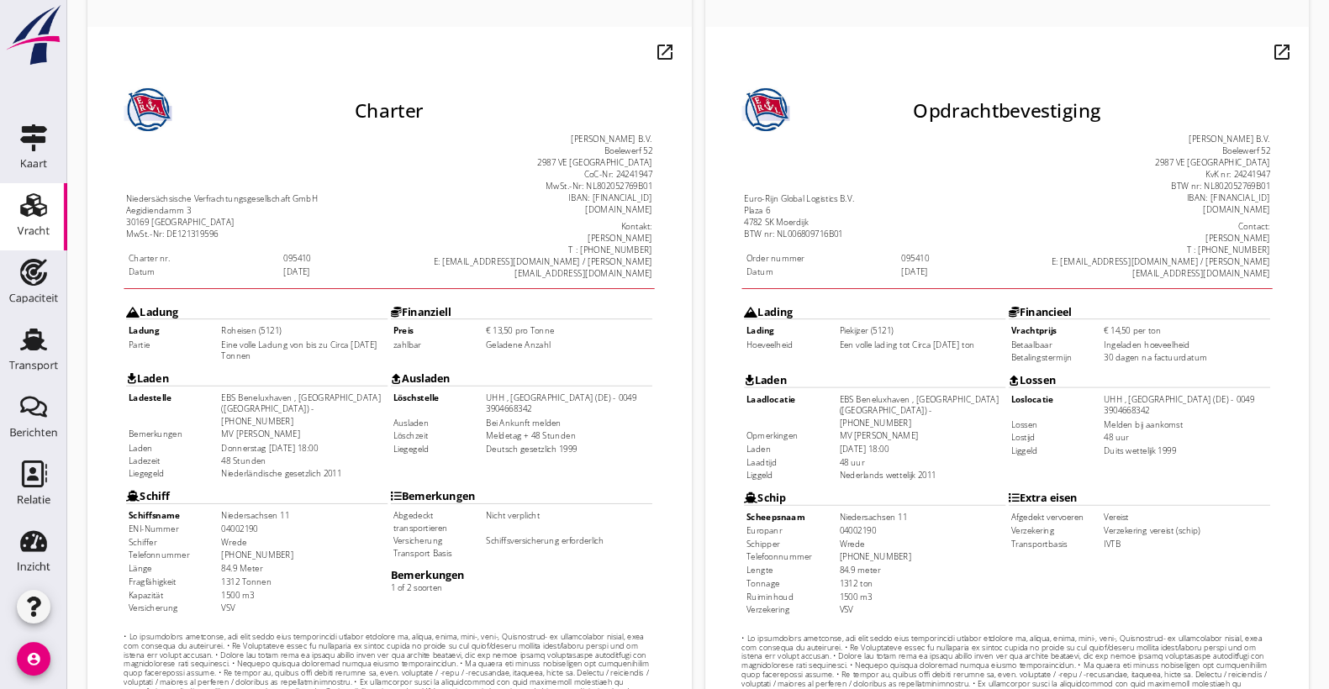
scroll to position [466, 0]
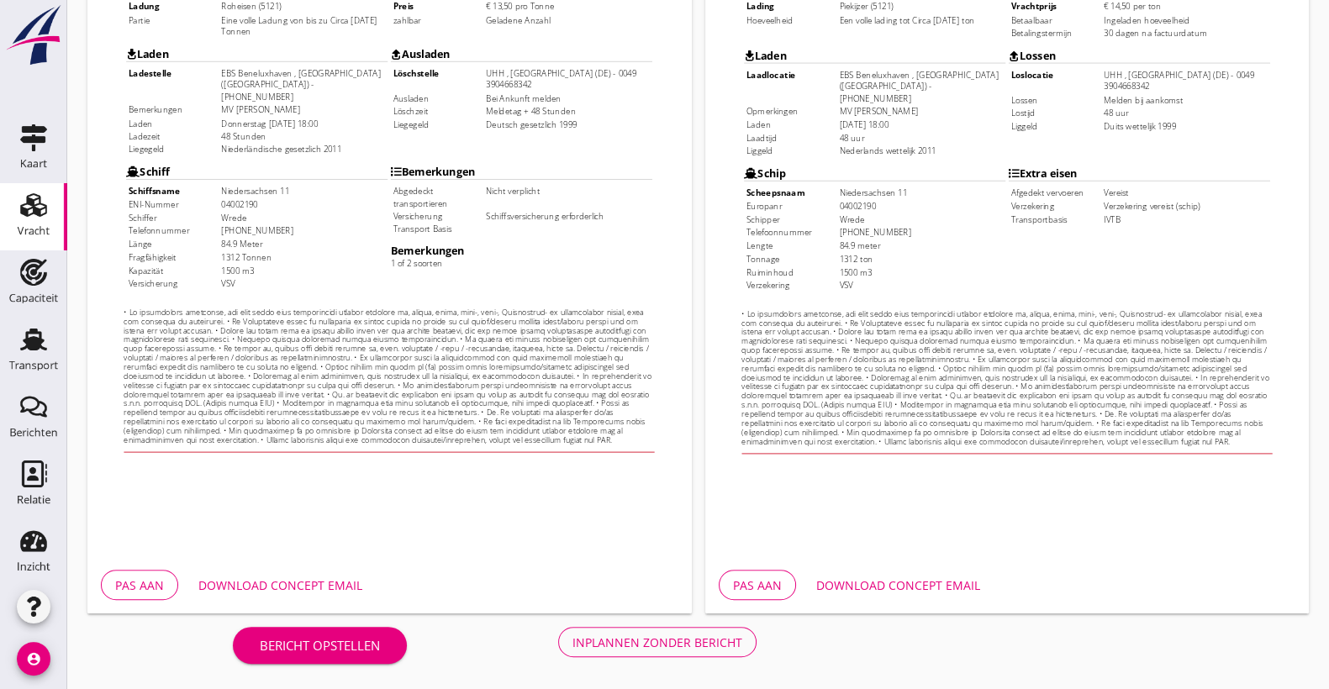
click at [680, 634] on div "Inplannen zonder bericht" at bounding box center [658, 643] width 170 height 18
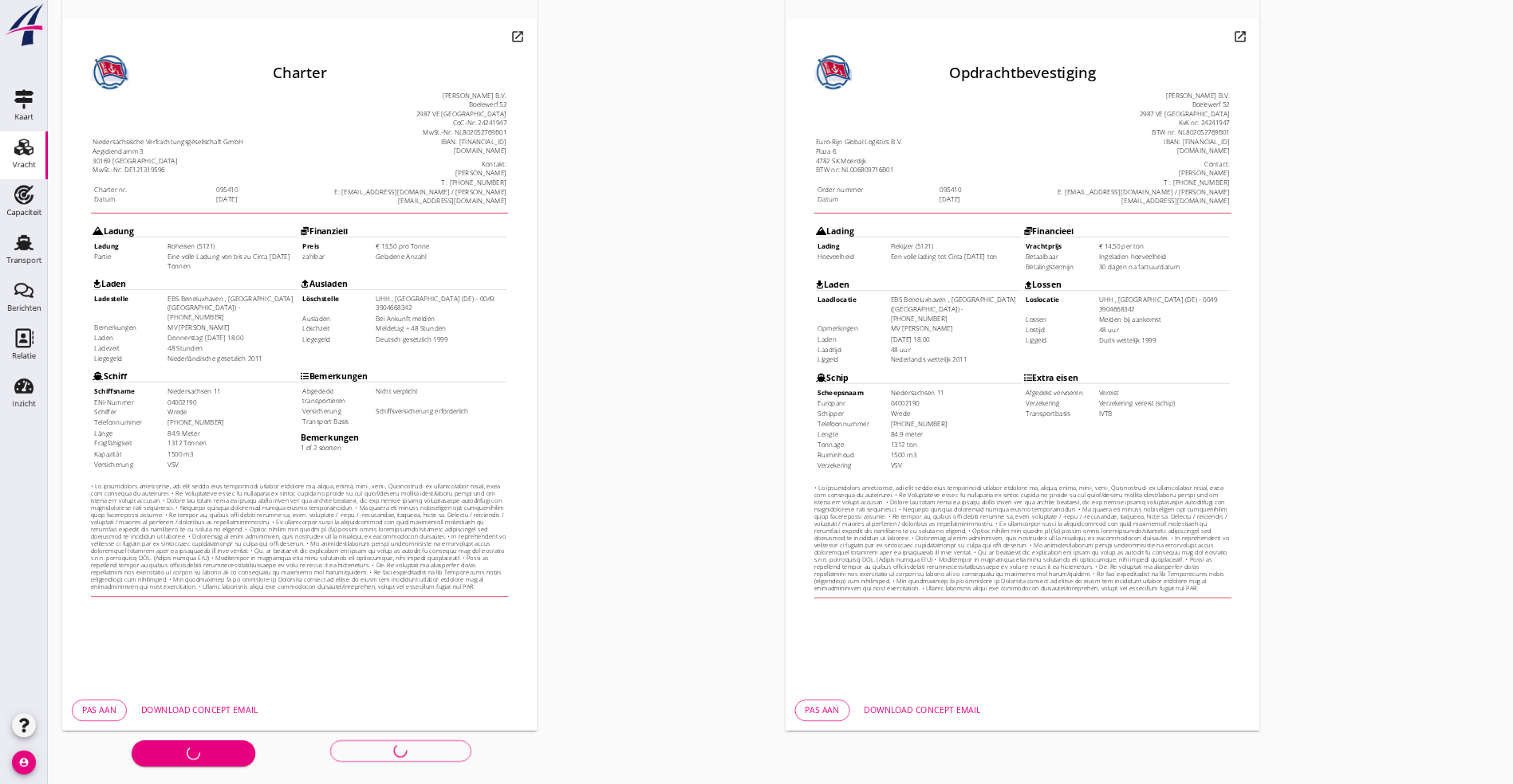
scroll to position [0, 0]
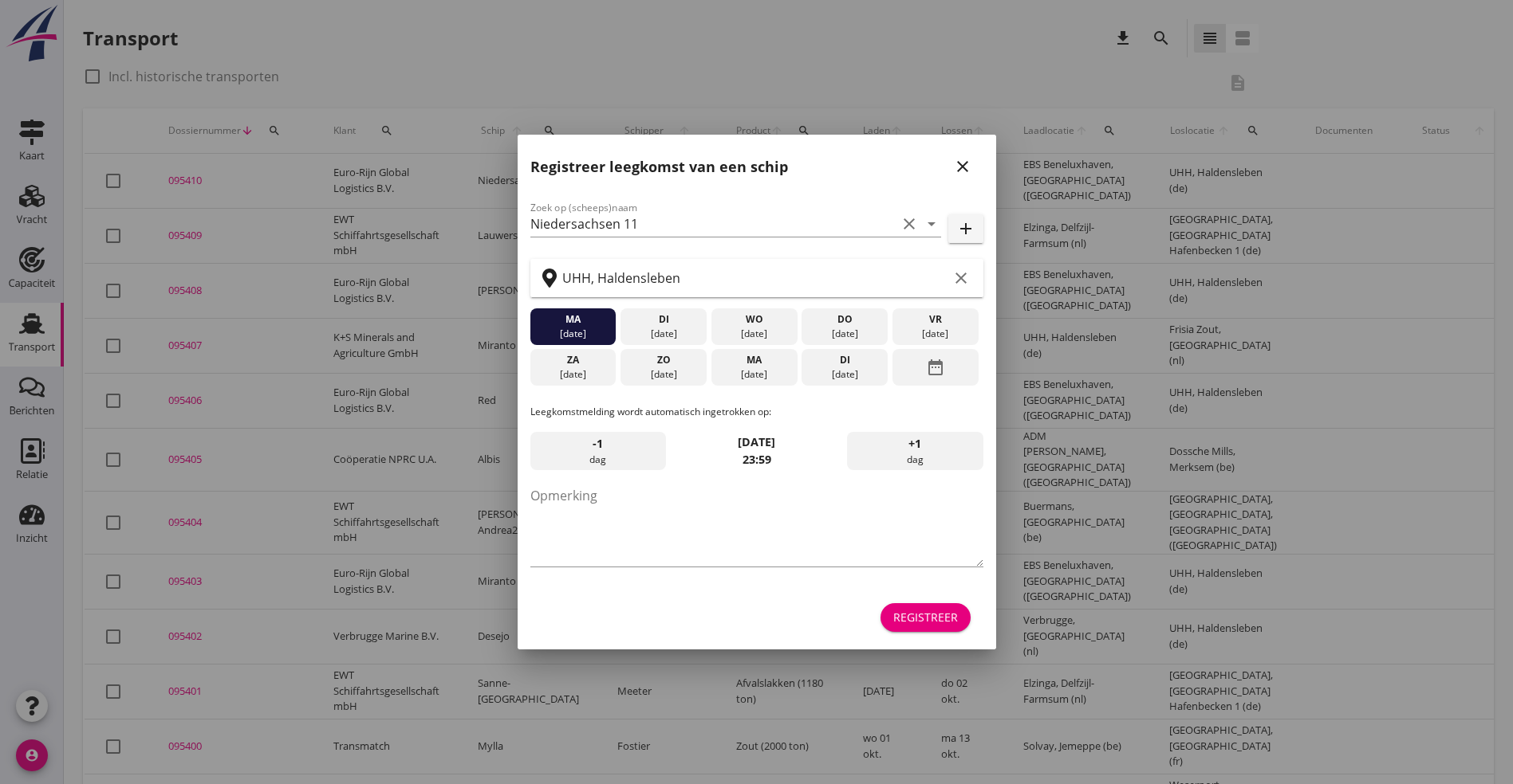
click at [934, 368] on icon "date_range" at bounding box center [935, 367] width 19 height 28
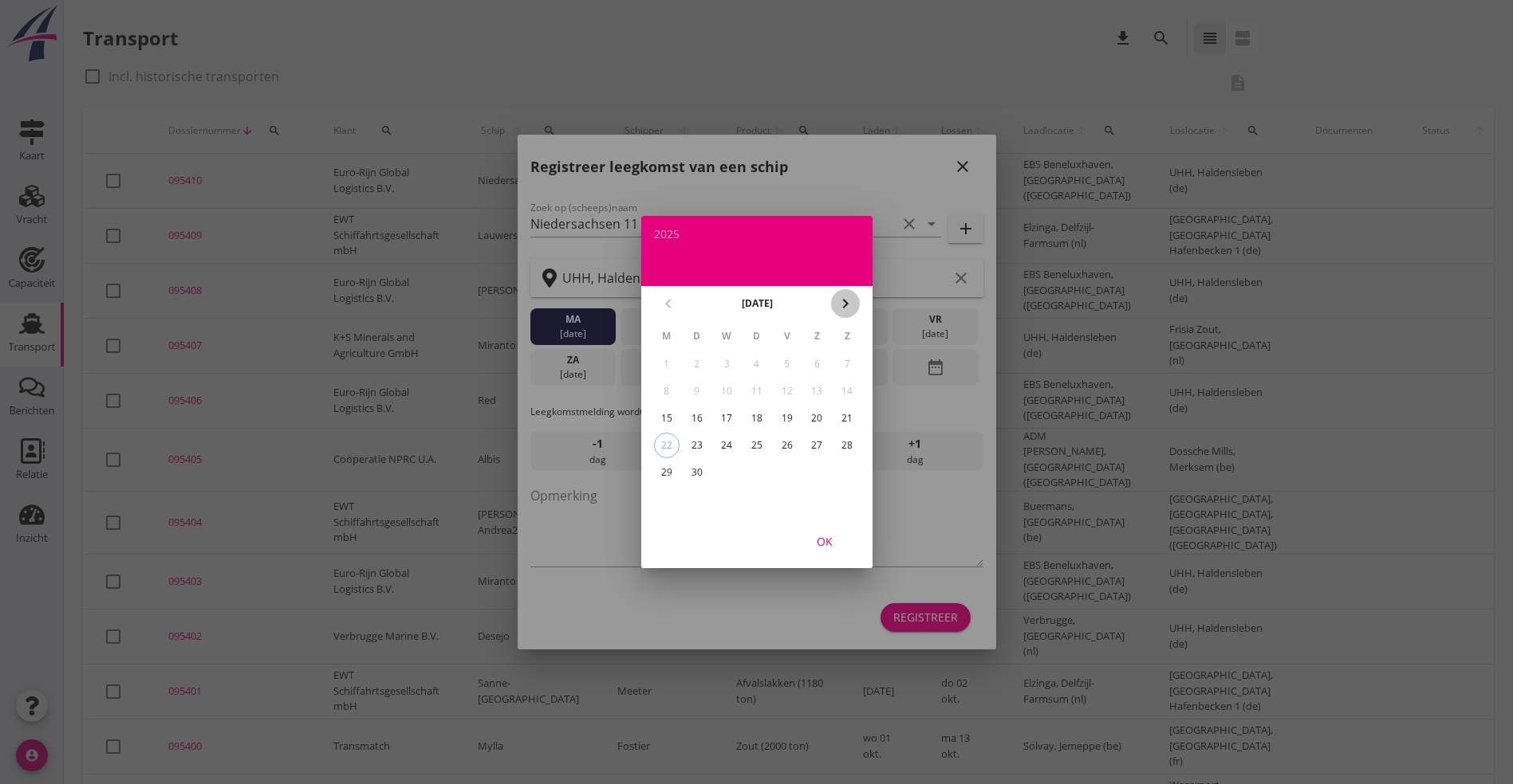
click at [850, 298] on icon "chevron_right" at bounding box center [845, 303] width 19 height 19
click at [664, 392] on div "6" at bounding box center [666, 391] width 26 height 26
click at [826, 543] on div "OK" at bounding box center [824, 542] width 45 height 17
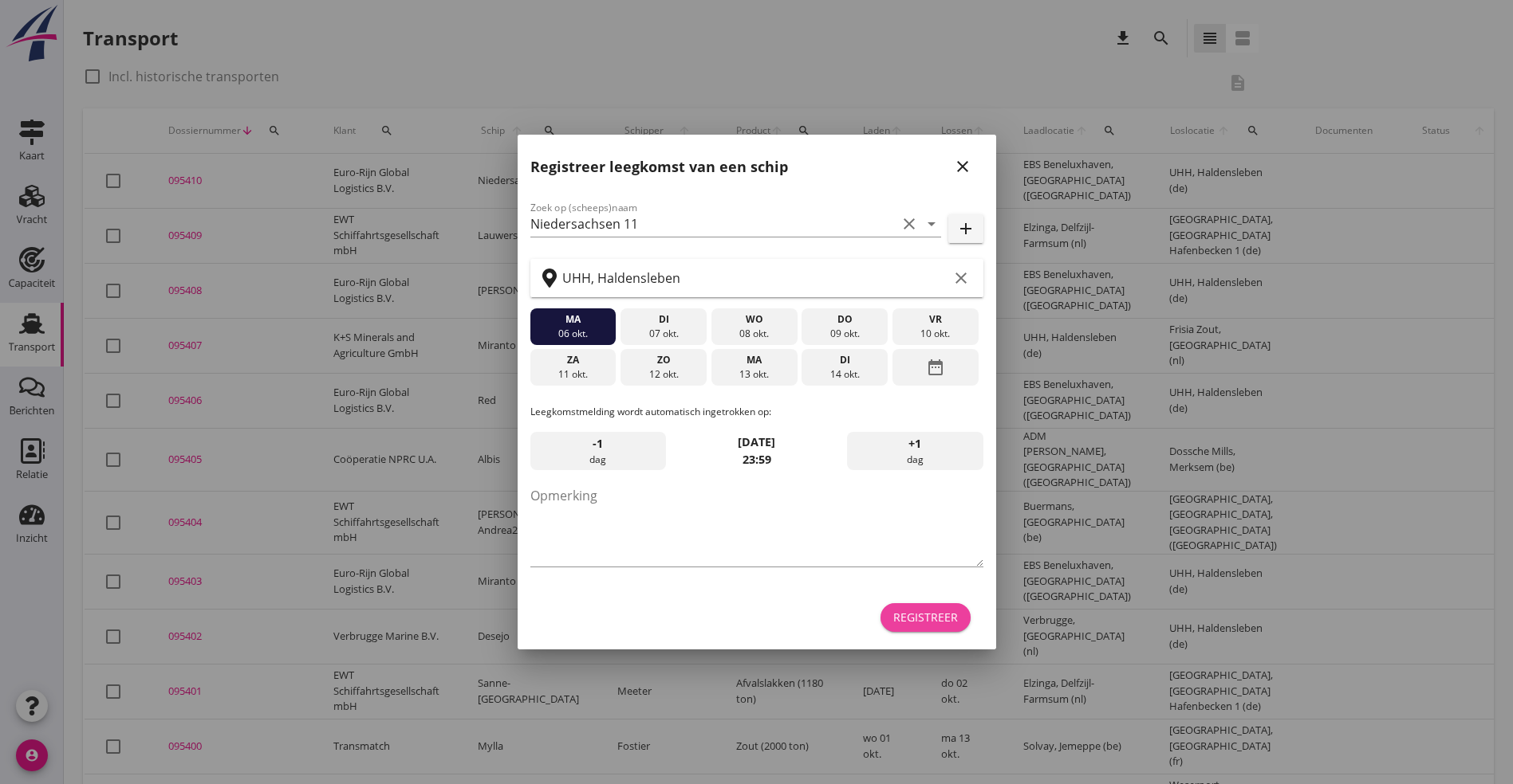
click at [929, 620] on div "Registreer" at bounding box center [926, 617] width 65 height 17
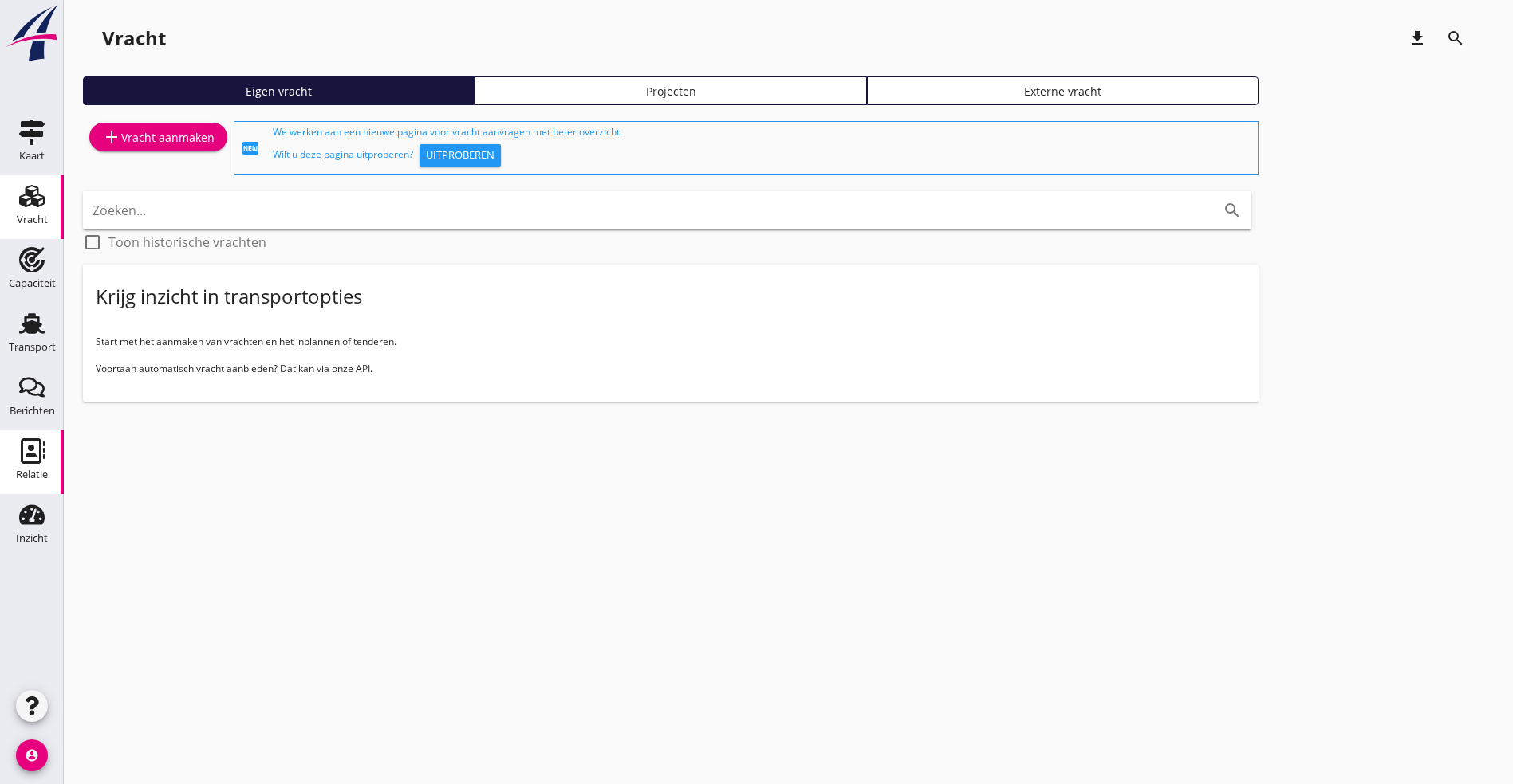
click at [43, 462] on icon "Relatie" at bounding box center [31, 450] width 26 height 26
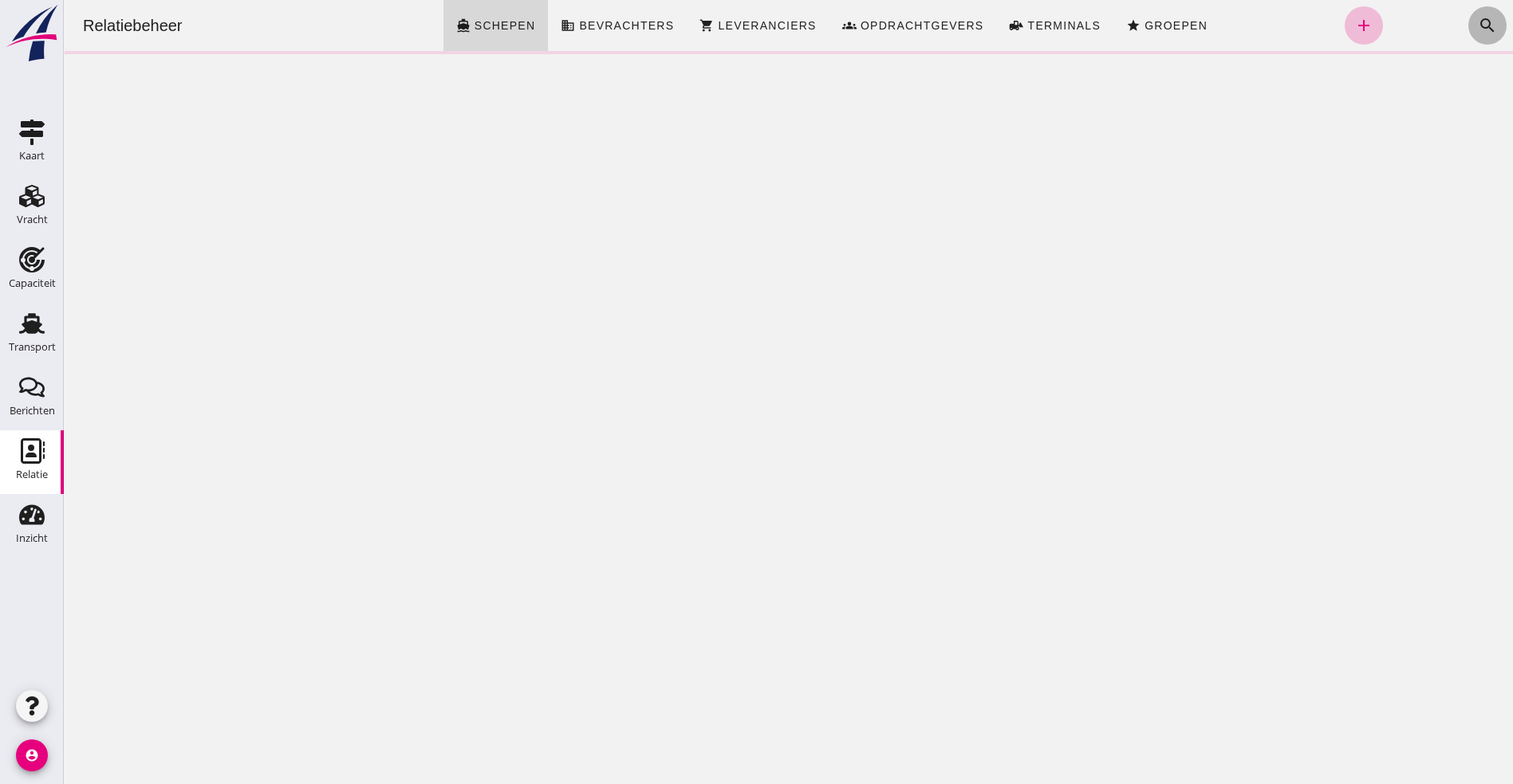
click at [1478, 21] on icon "search" at bounding box center [1487, 26] width 19 height 19
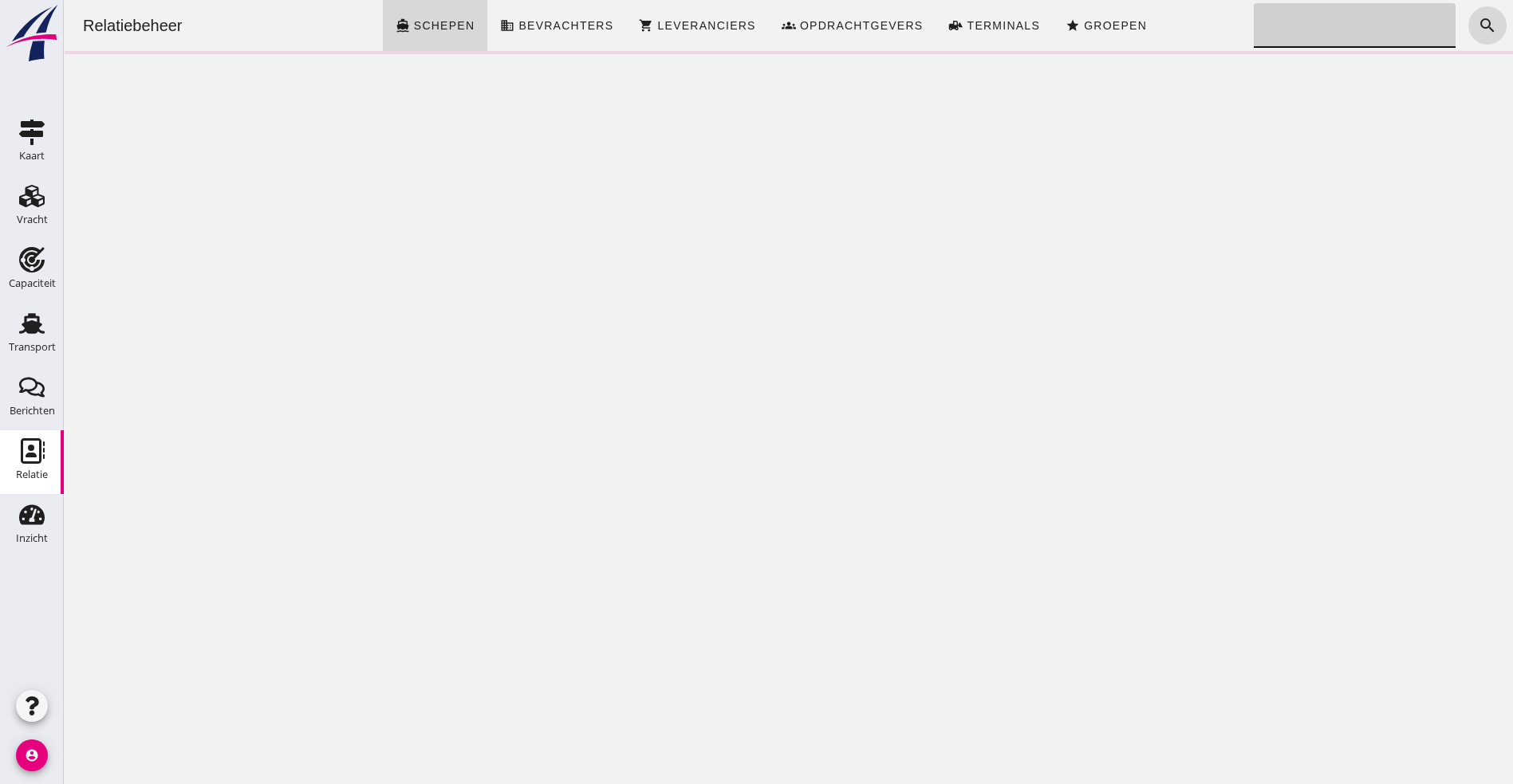
click at [1288, 18] on input "Zoeken..." at bounding box center [1350, 25] width 193 height 45
type input "joy"
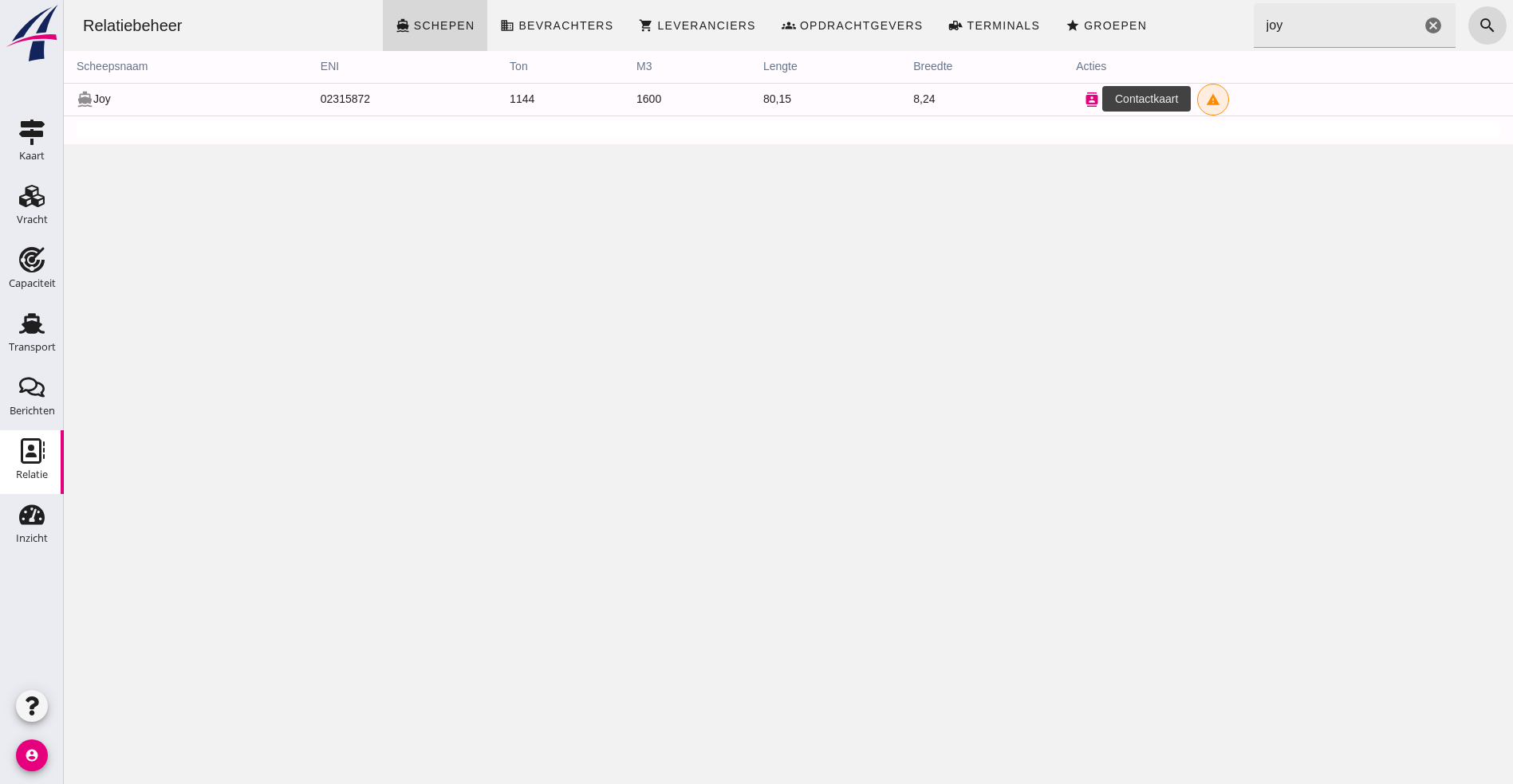
click at [1076, 91] on button "contacts" at bounding box center [1092, 100] width 32 height 32
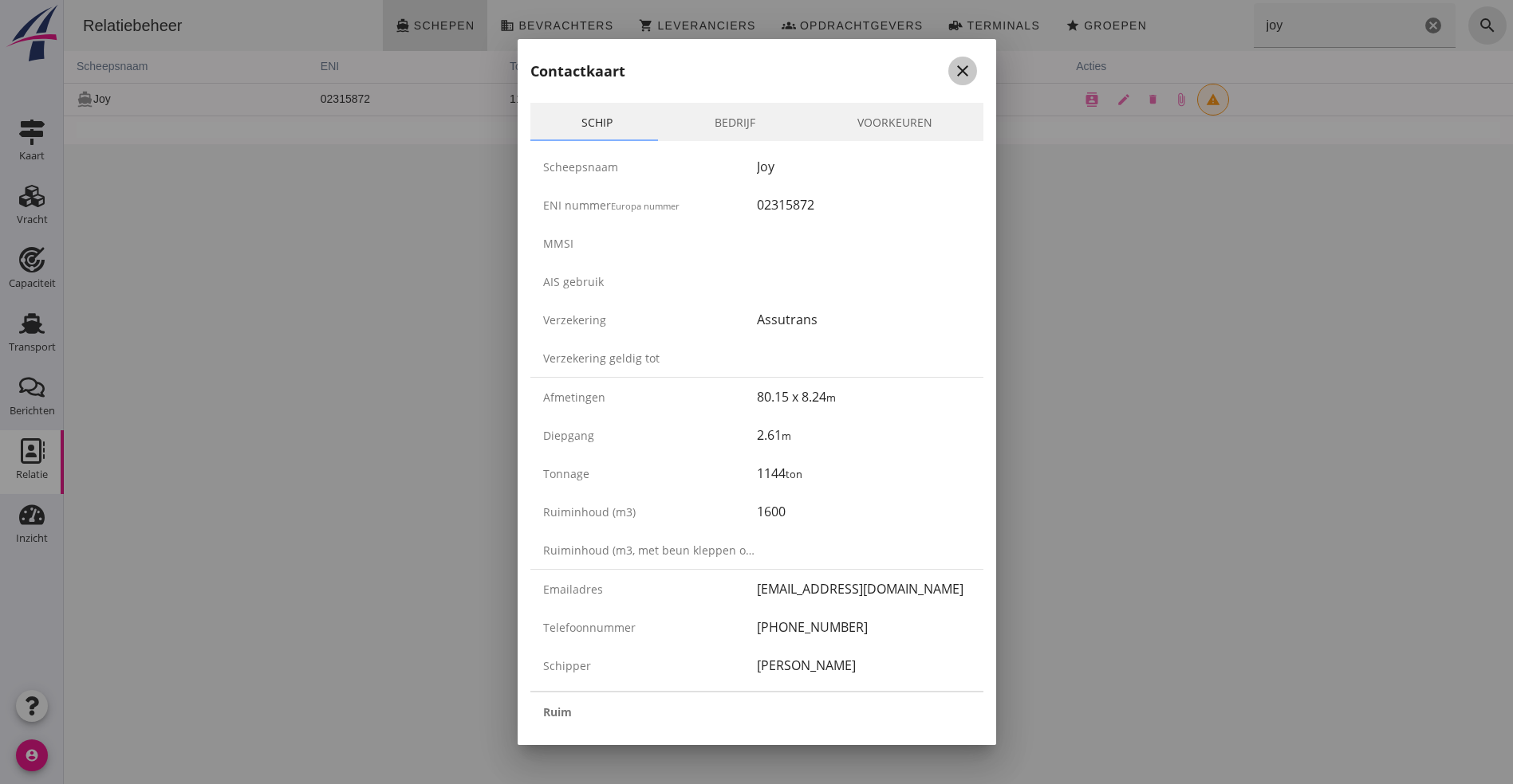
click at [953, 65] on icon "close" at bounding box center [963, 71] width 19 height 19
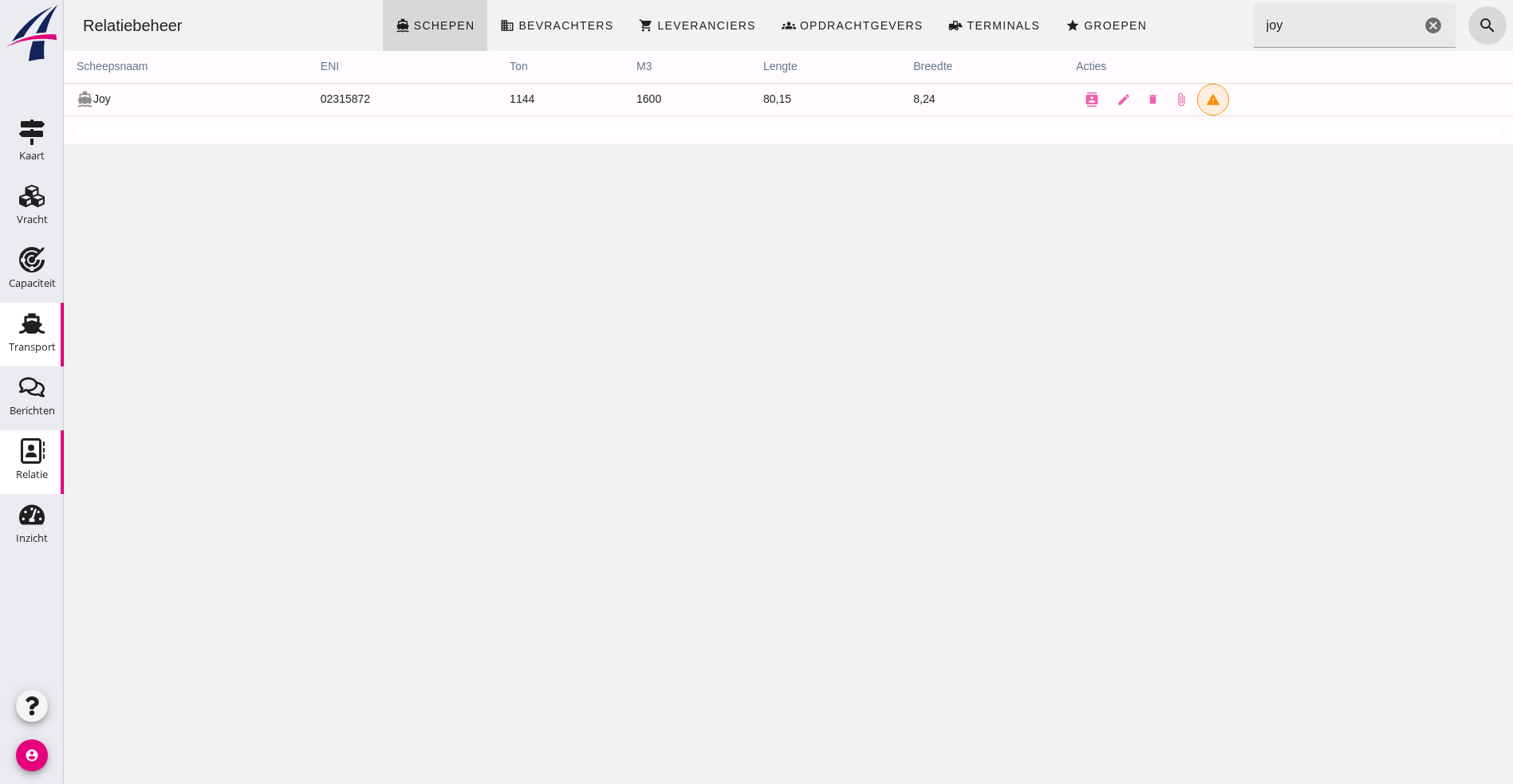
click at [30, 330] on use at bounding box center [31, 323] width 26 height 21
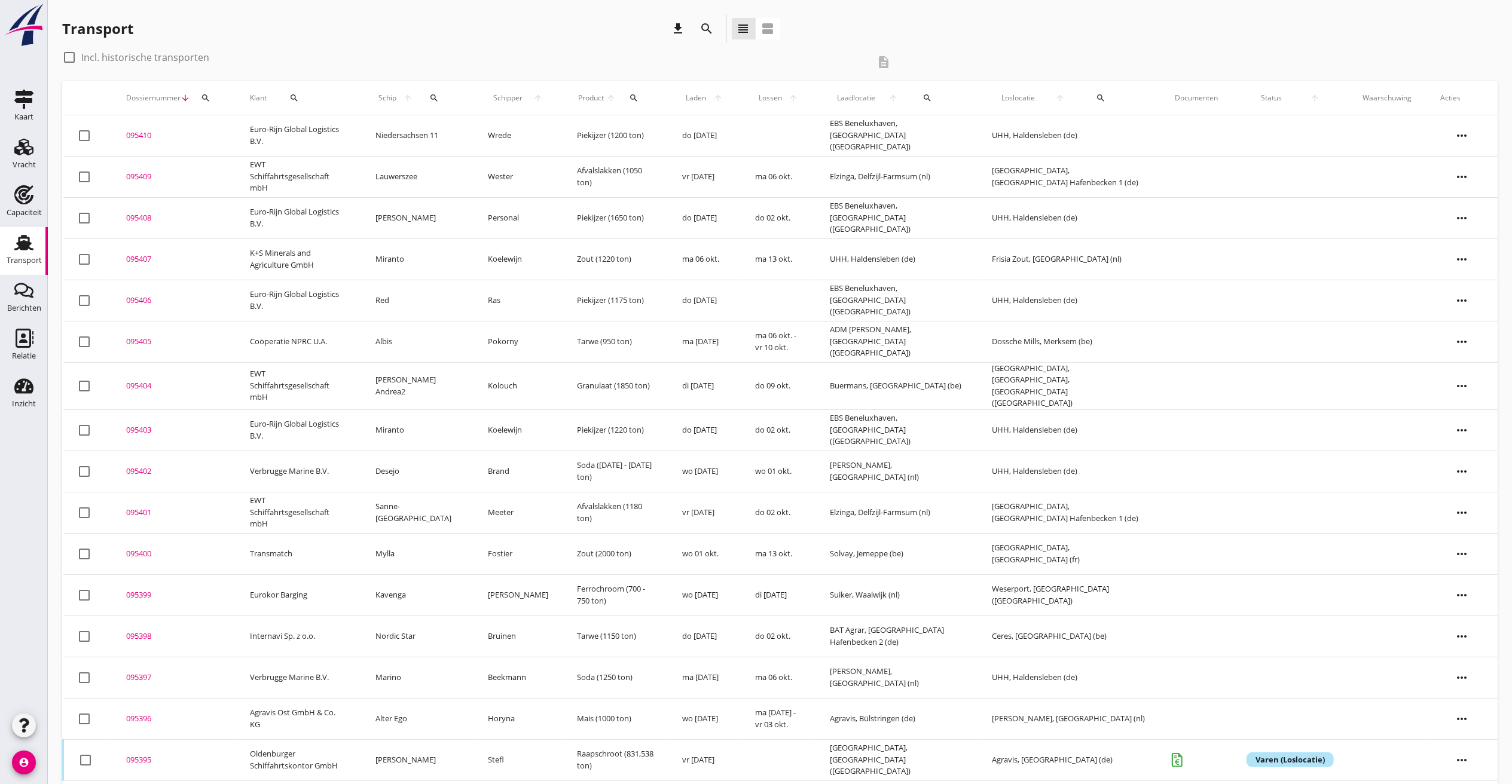
click at [1134, 129] on icon "more_horiz" at bounding box center [1462, 135] width 33 height 33
click at [1134, 286] on div "Vracht kopieeren" at bounding box center [1454, 286] width 85 height 14
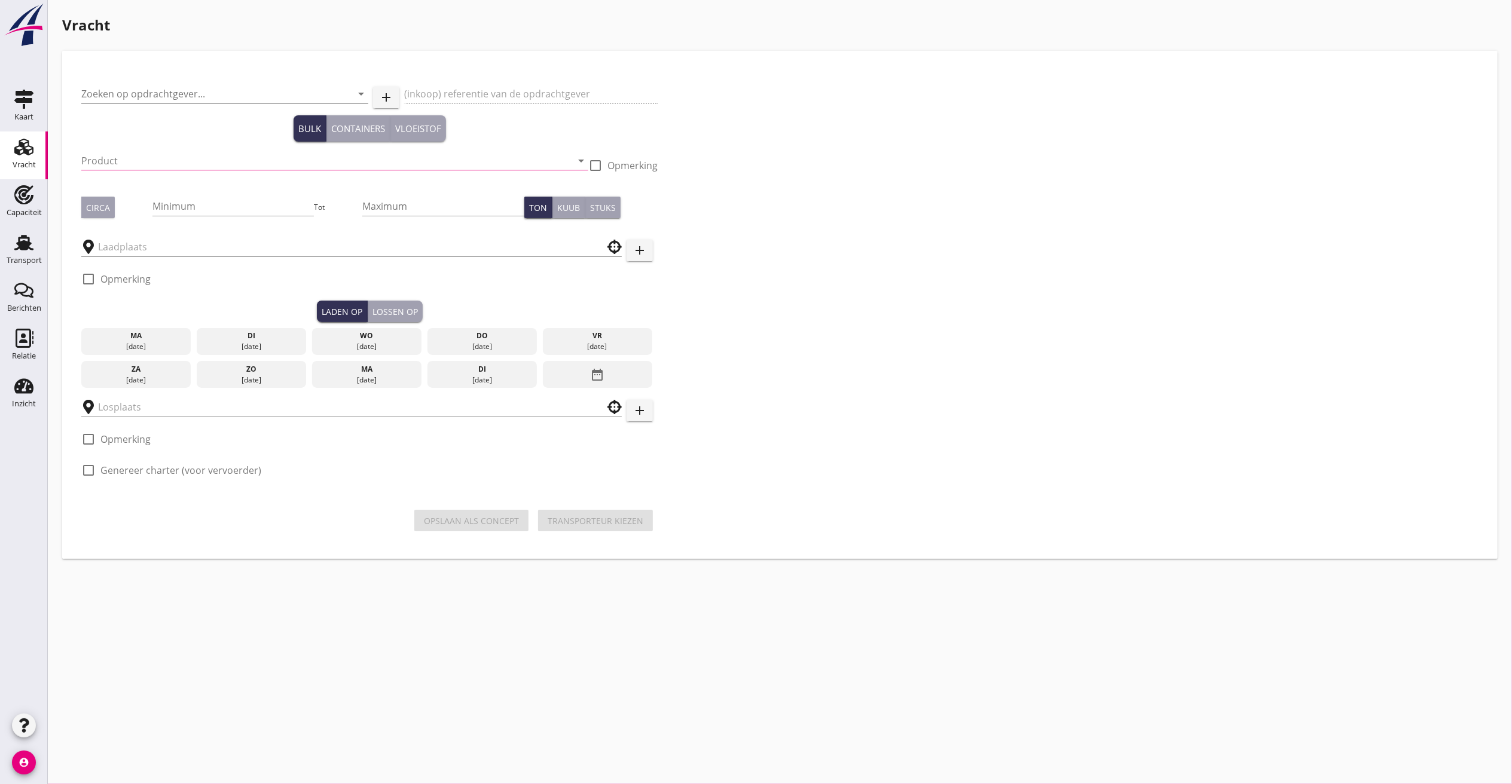
type input "Euro-Rijn Global Logistics B.V."
type input "Piekijzer (5121)"
type input "1200"
checkbox input "true"
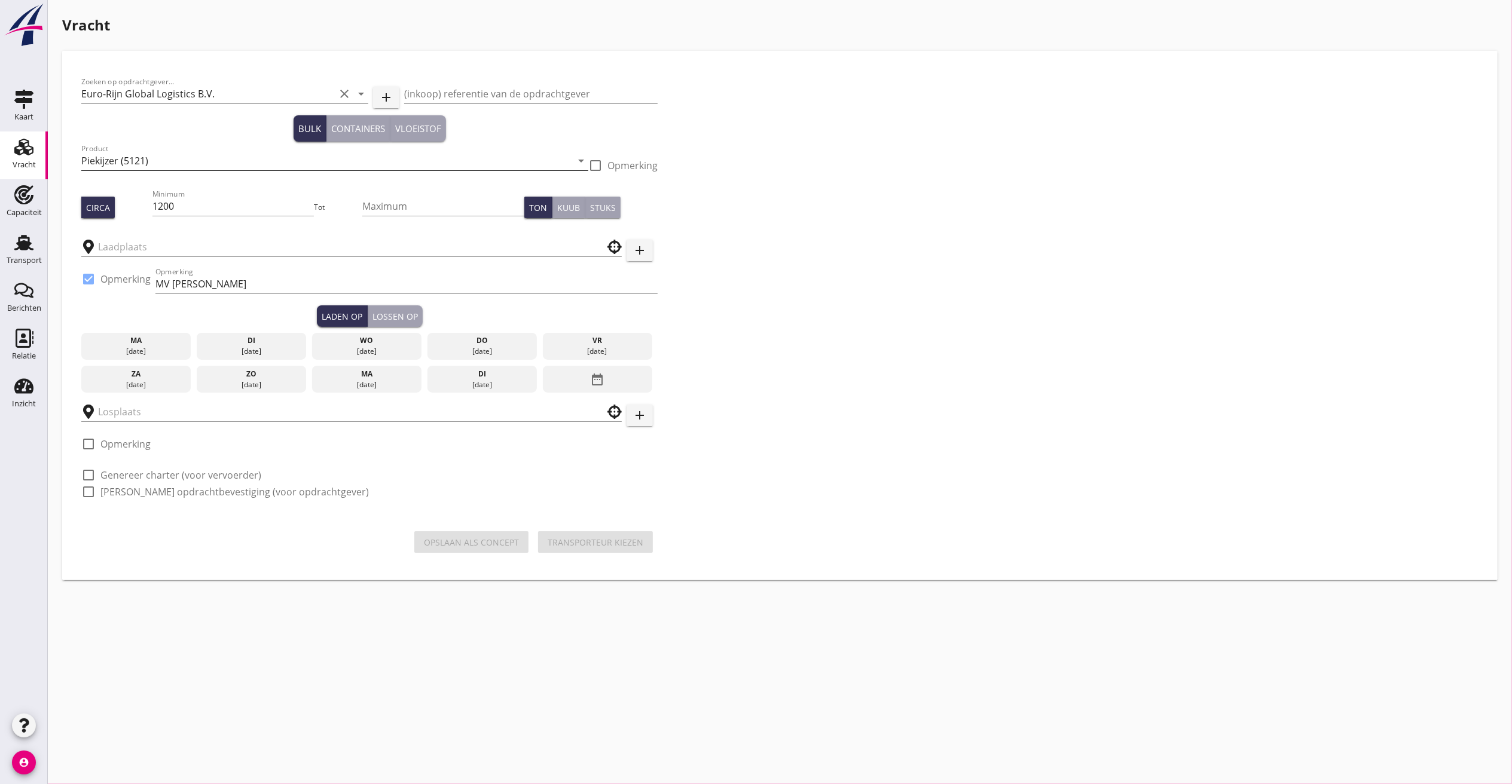
type input "EBS Beneluxhaven"
type input "UHH"
checkbox input "true"
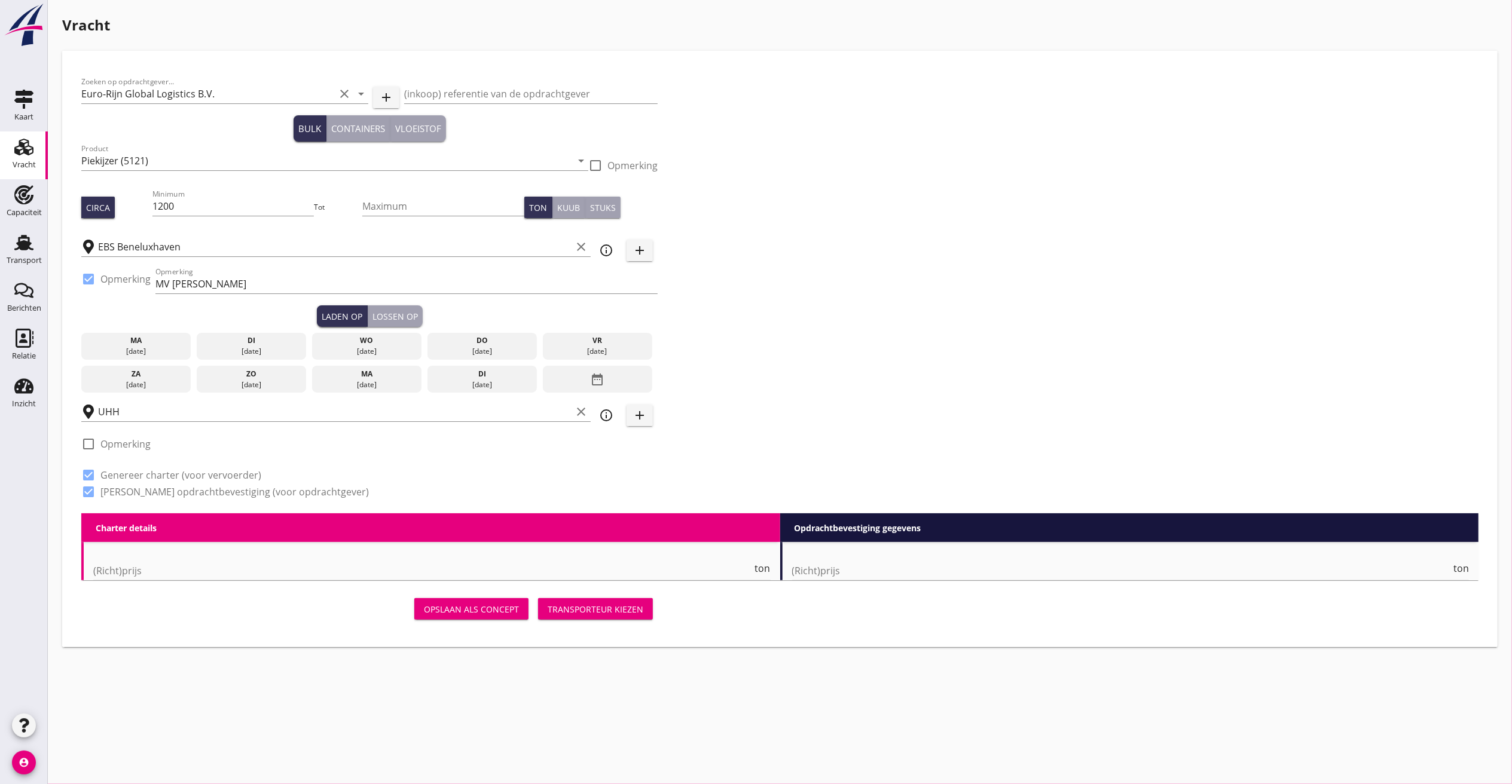
type input "13.5"
type textarea "1 of 2 soorten"
checkbox input "false"
radio input "false"
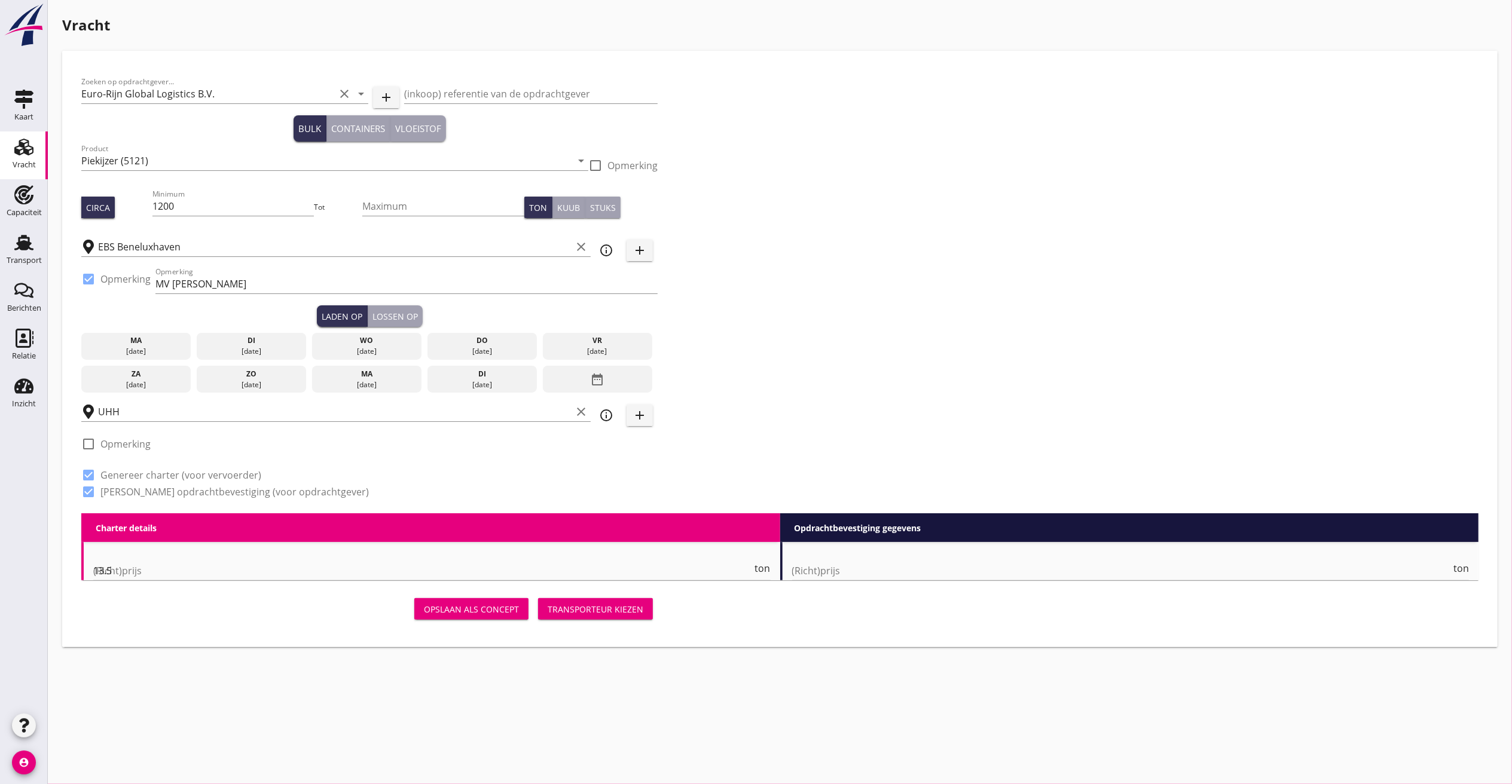
radio input "false"
checkbox input "true"
type input "48"
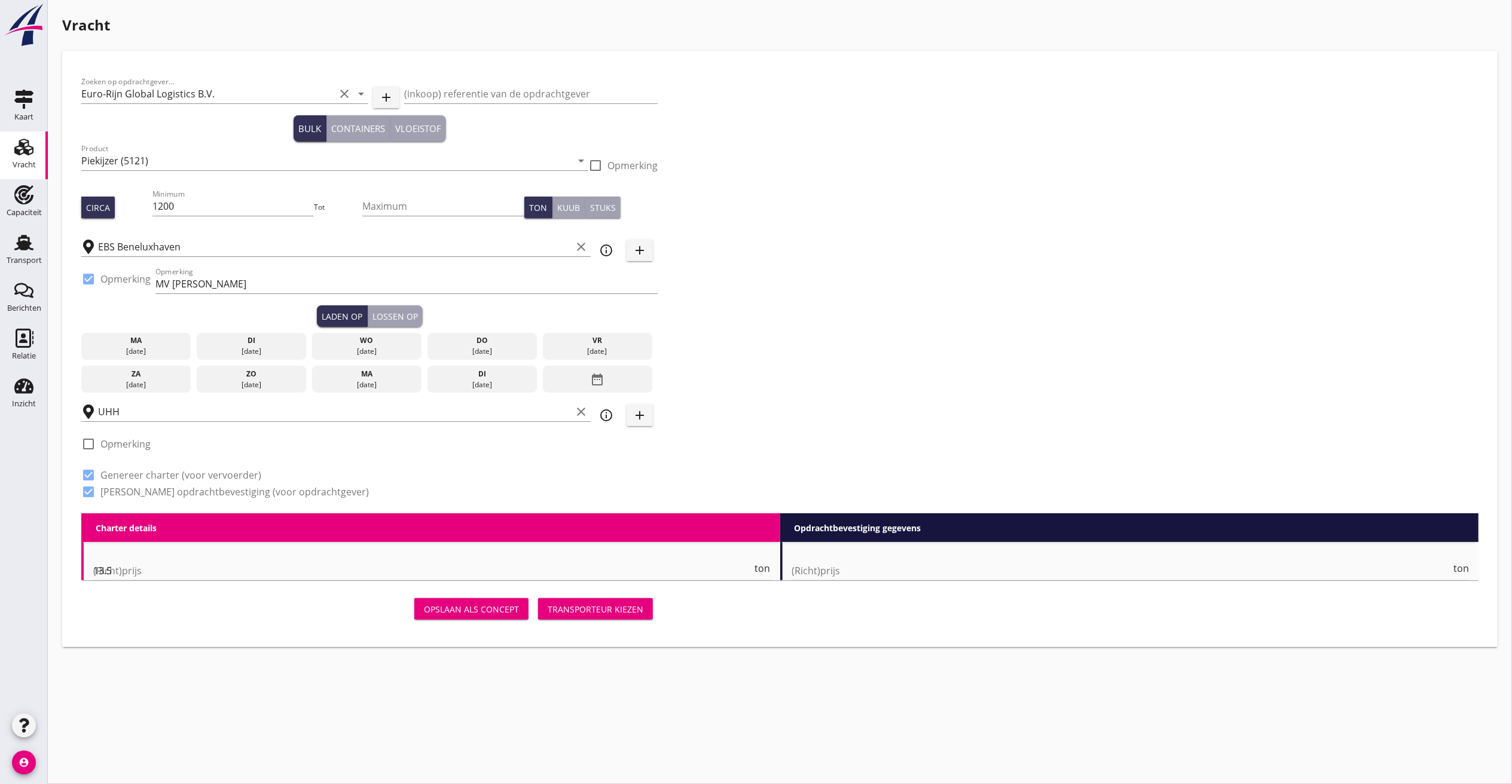
radio input "false"
radio input "true"
type input "14.5"
checkbox input "false"
radio input "false"
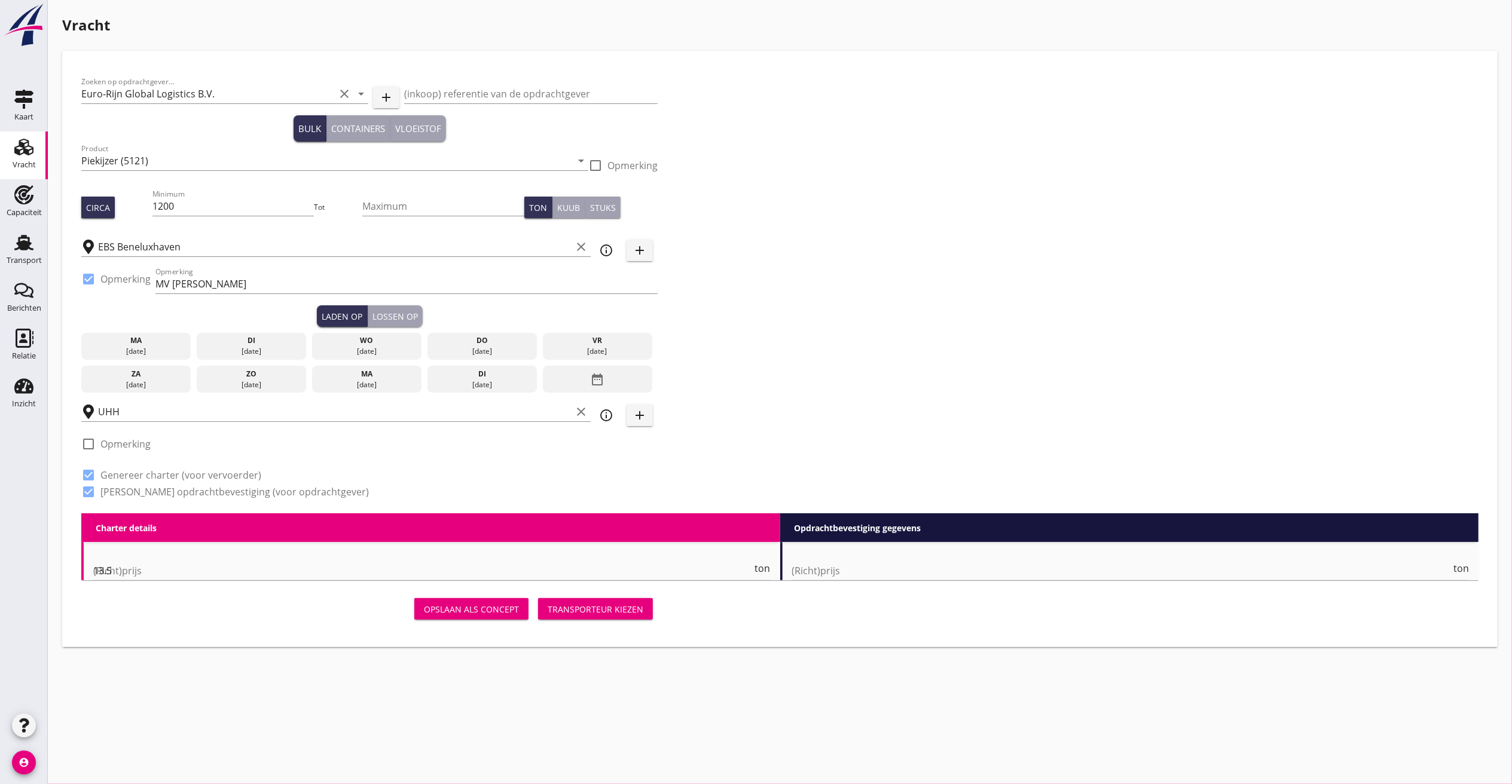
radio input "false"
checkbox input "true"
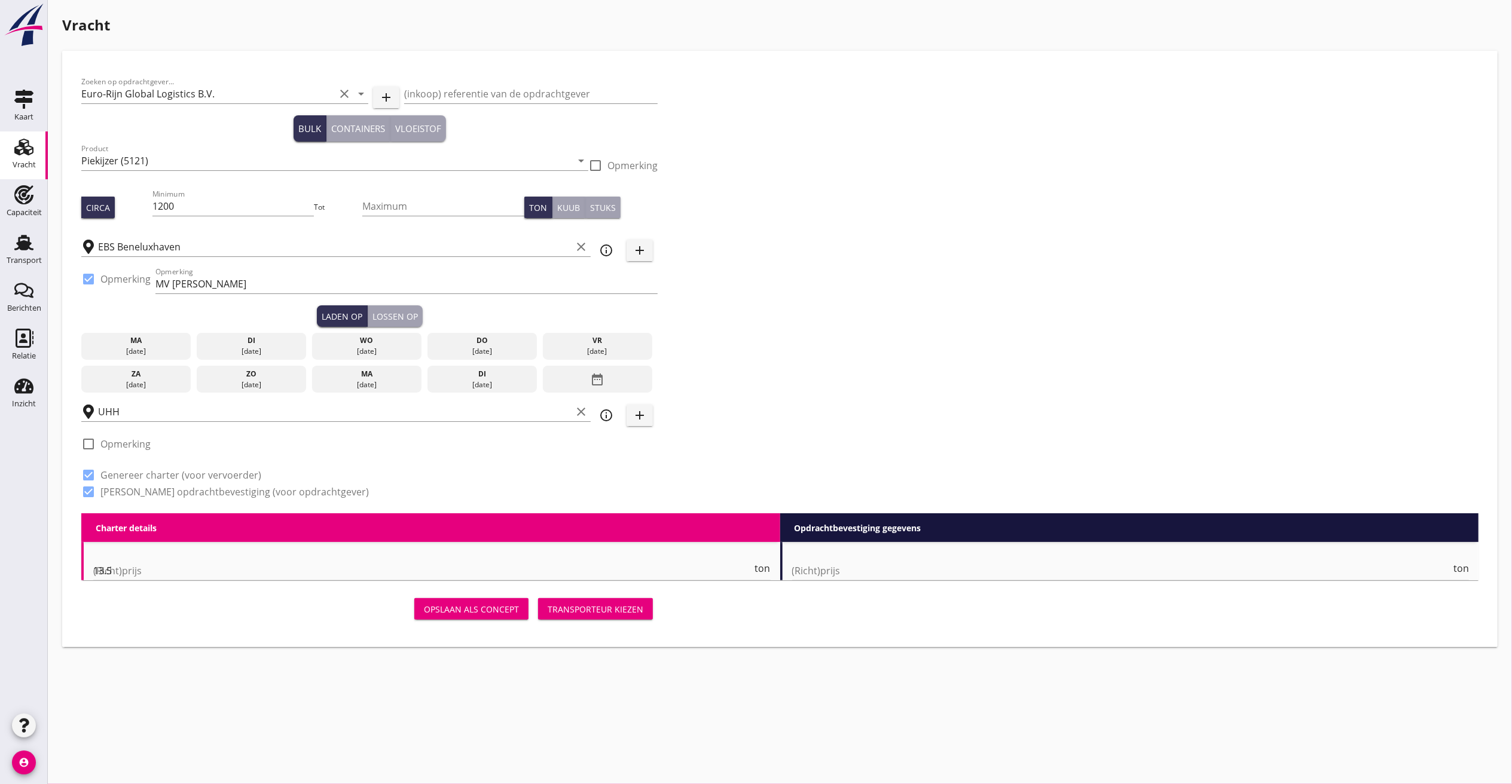
checkbox input "true"
type input "48"
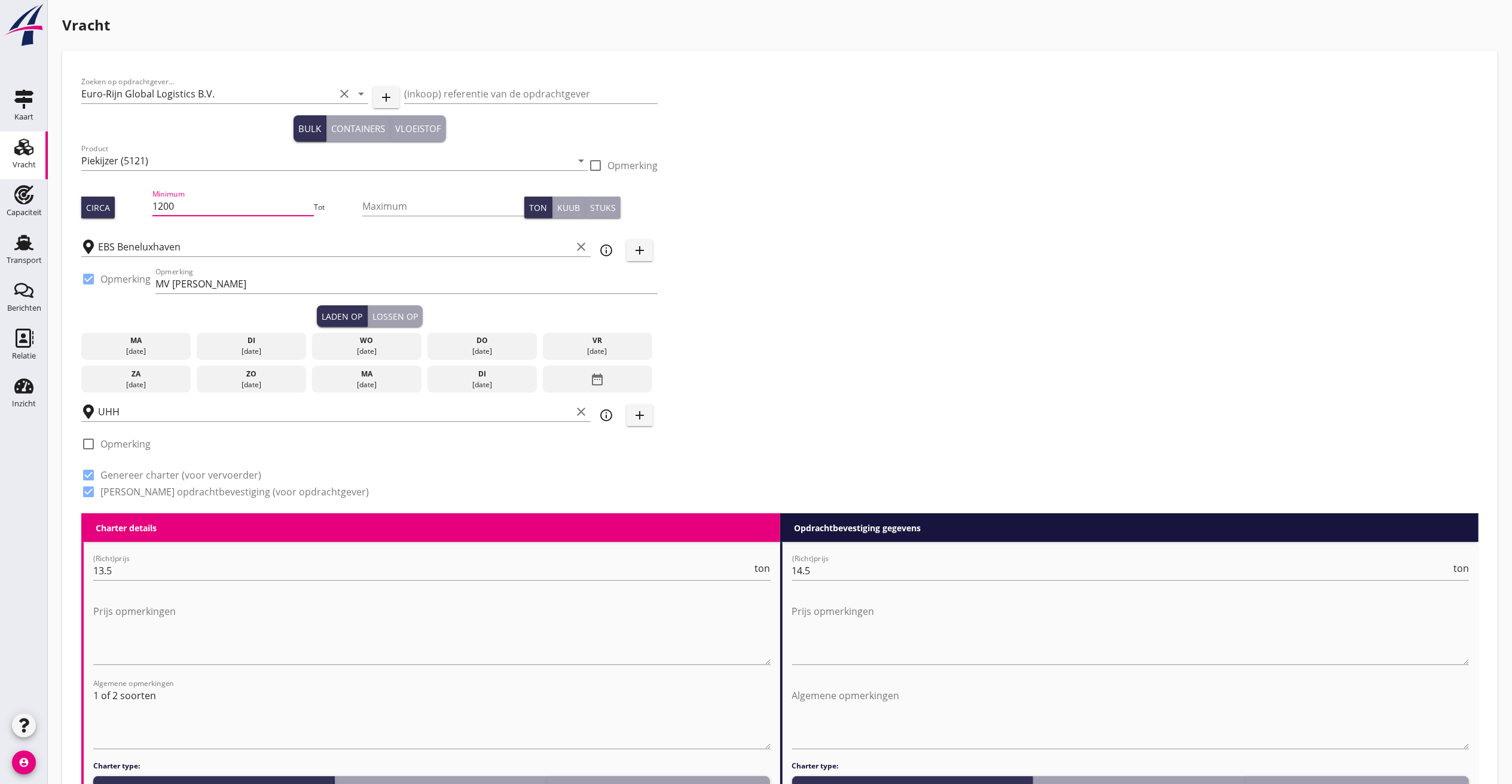
drag, startPoint x: 202, startPoint y: 201, endPoint x: -223, endPoint y: 151, distance: 427.9
type input "1050"
drag, startPoint x: 144, startPoint y: 571, endPoint x: -129, endPoint y: 535, distance: 275.4
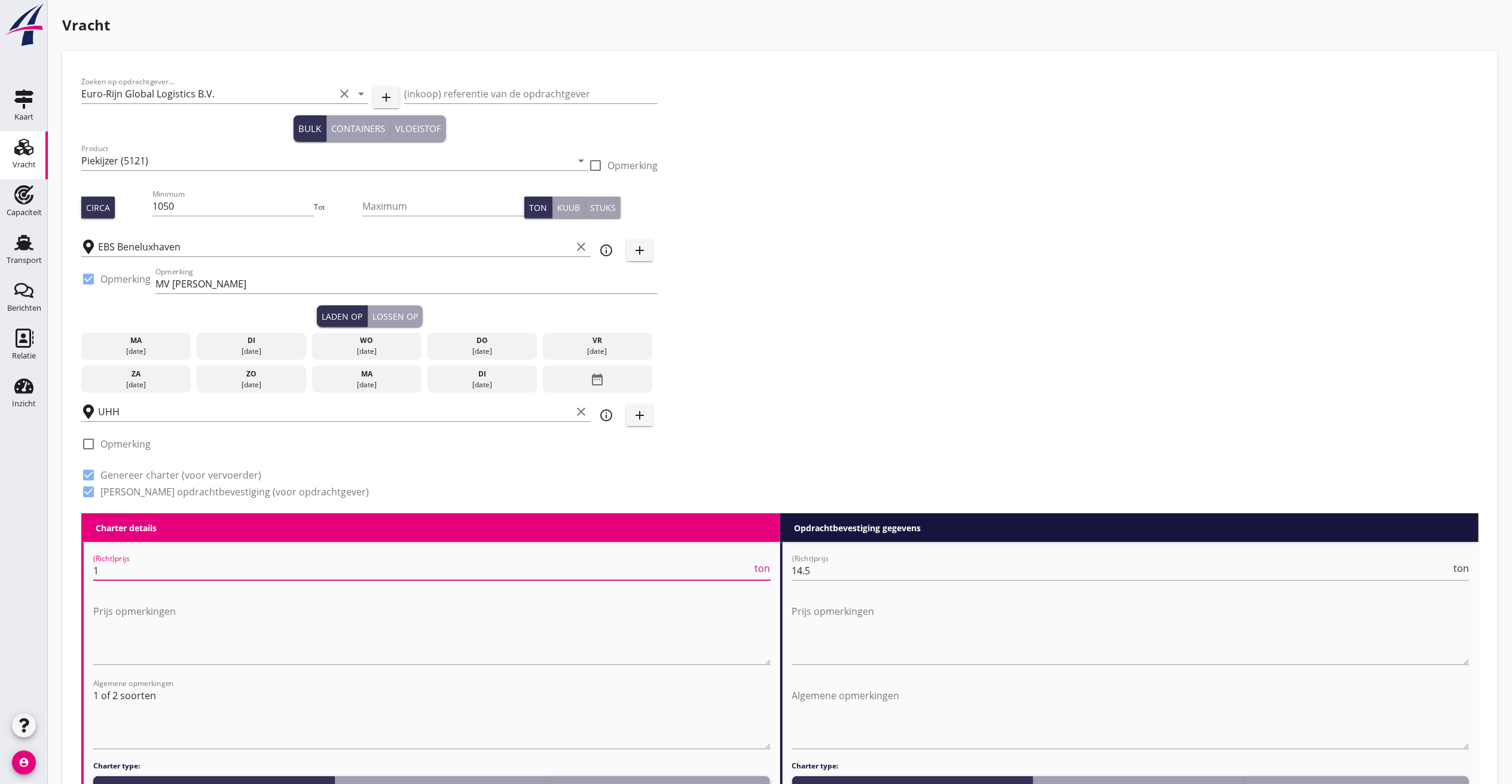
type input "14"
type input "14.00"
drag, startPoint x: 826, startPoint y: 574, endPoint x: 365, endPoint y: 503, distance: 466.4
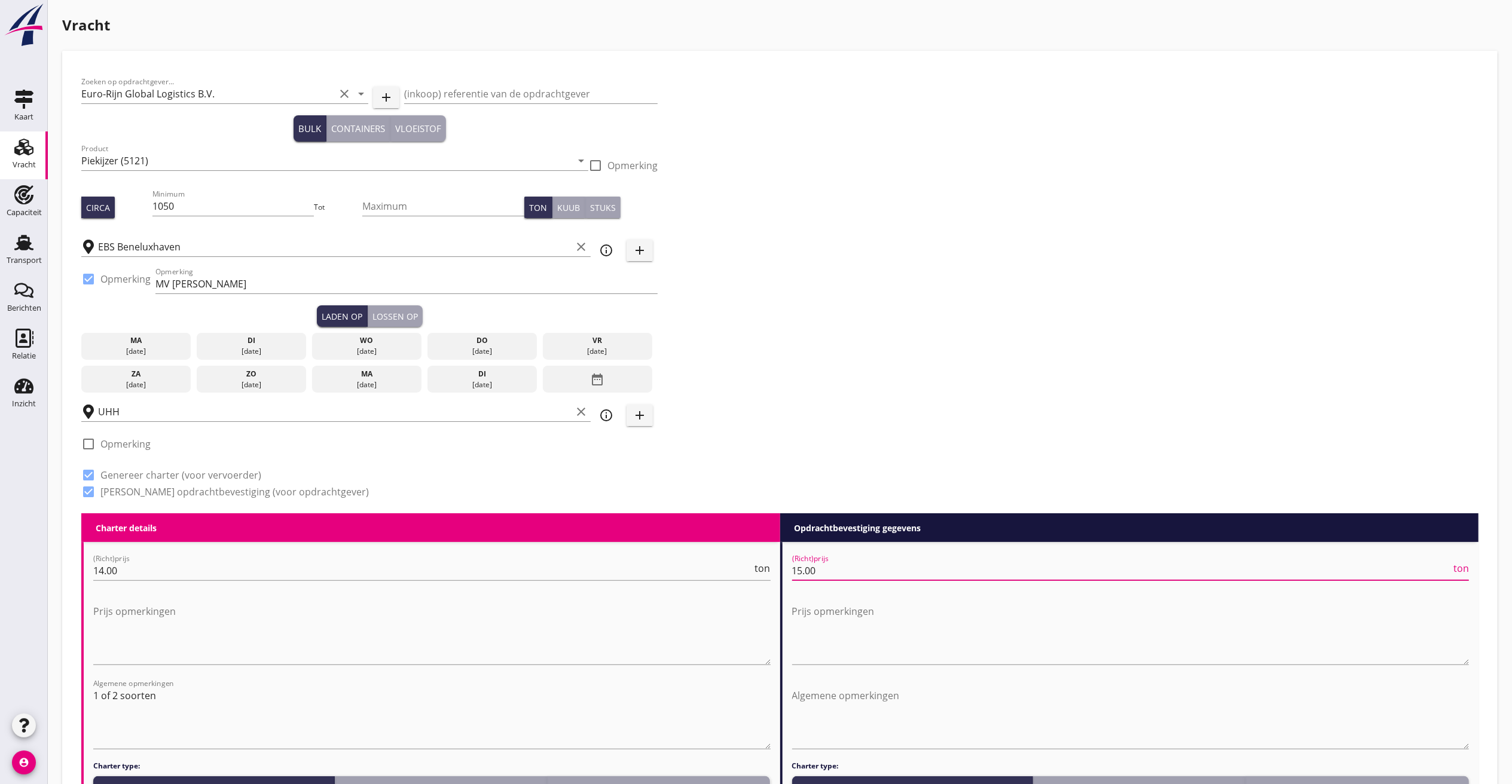
type input "15.00"
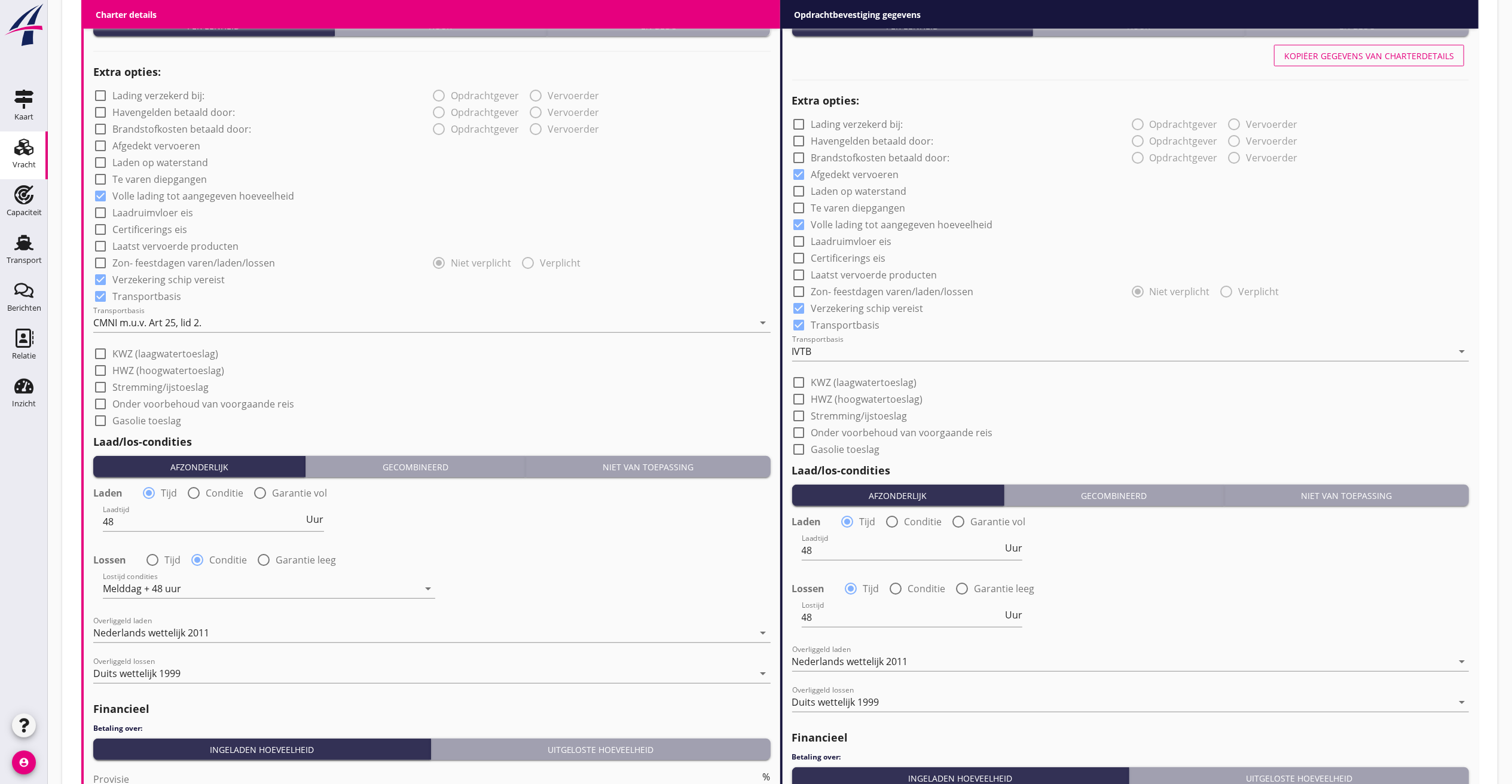
scroll to position [837, 0]
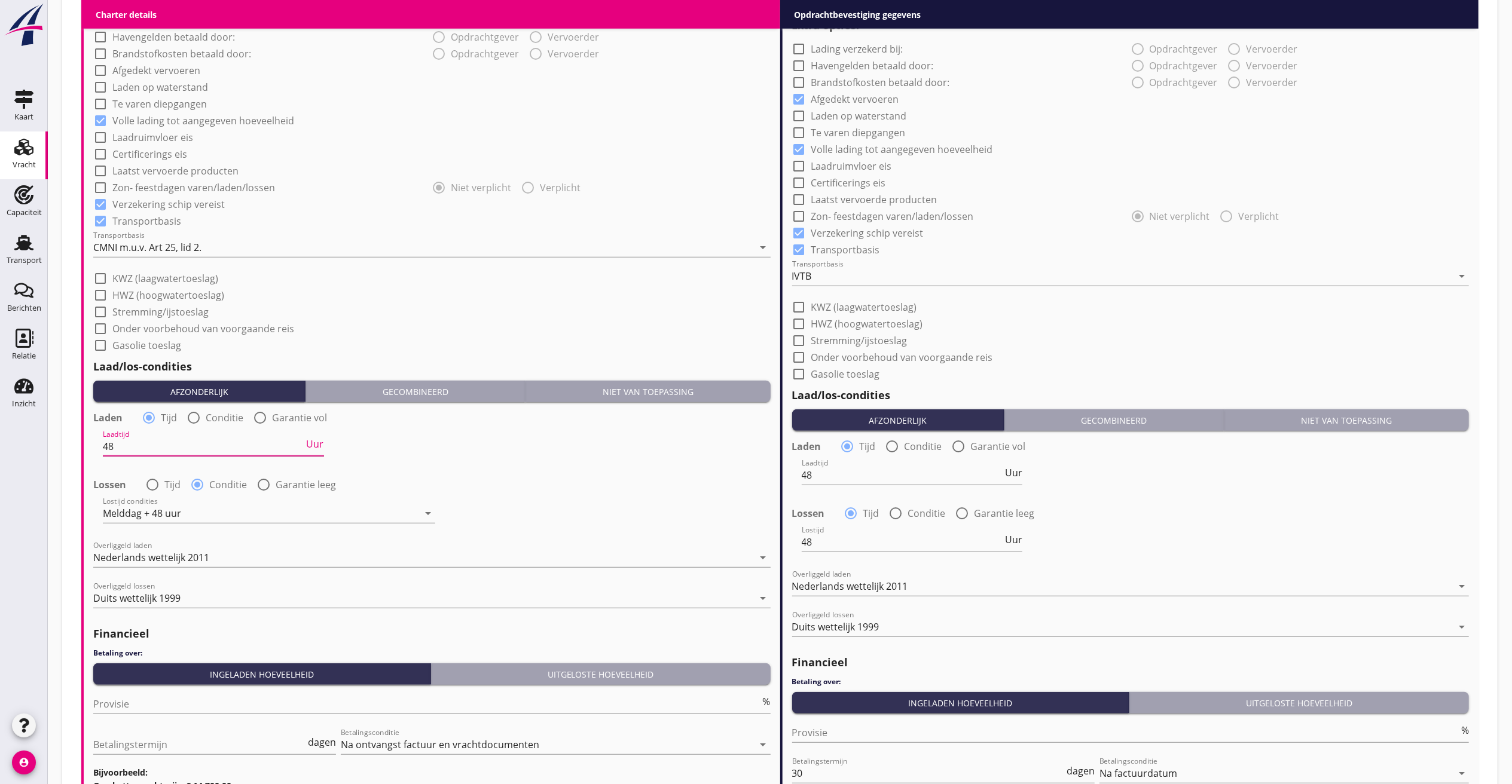
click at [184, 447] on input "48" at bounding box center [203, 446] width 201 height 19
click at [319, 447] on span "Uur" at bounding box center [315, 444] width 17 height 9
click at [319, 446] on span "Dag" at bounding box center [315, 444] width 18 height 9
click at [314, 444] on span "Dienst" at bounding box center [309, 444] width 29 height 9
click at [195, 419] on div at bounding box center [193, 417] width 21 height 21
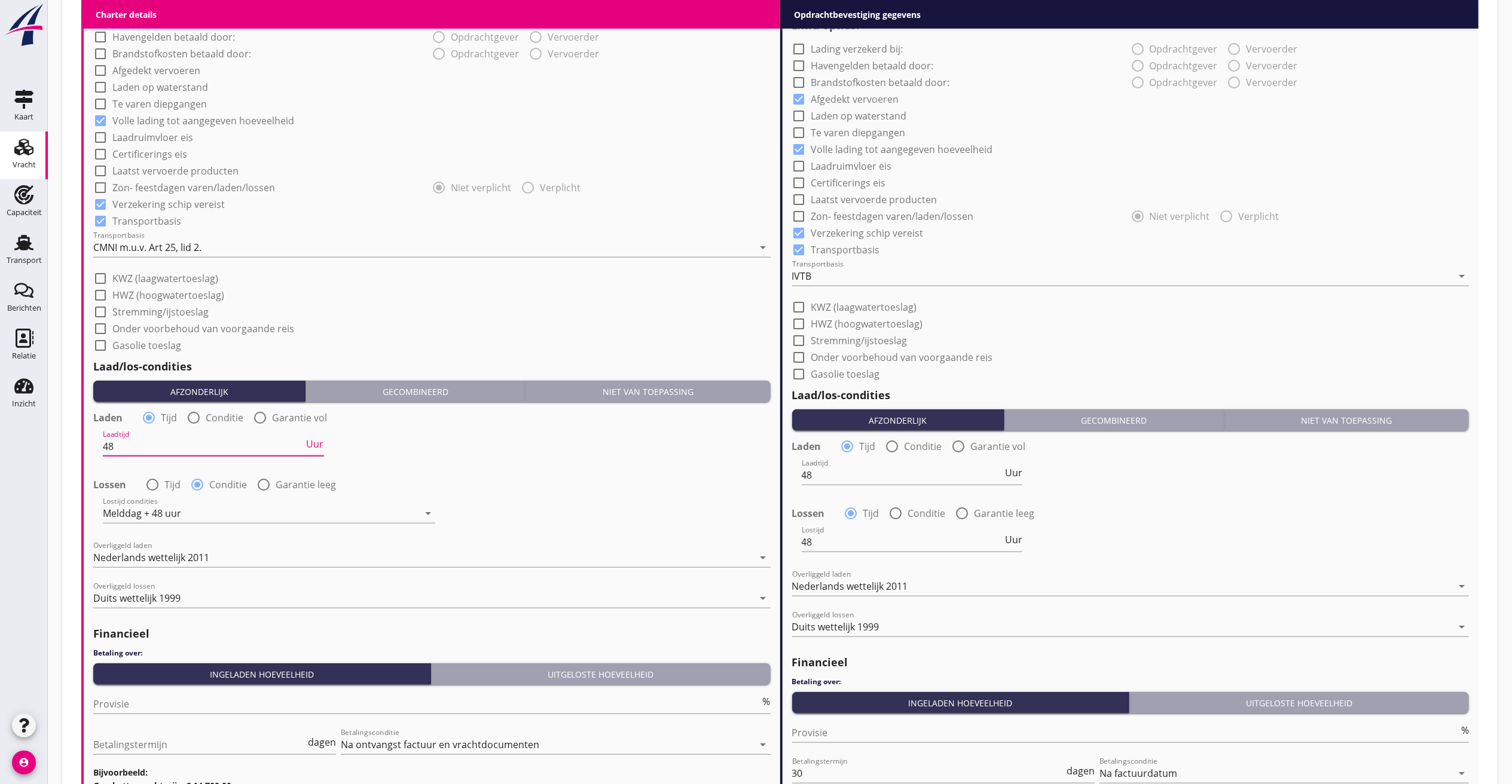
radio input "false"
radio input "true"
click at [187, 445] on div at bounding box center [261, 446] width 316 height 19
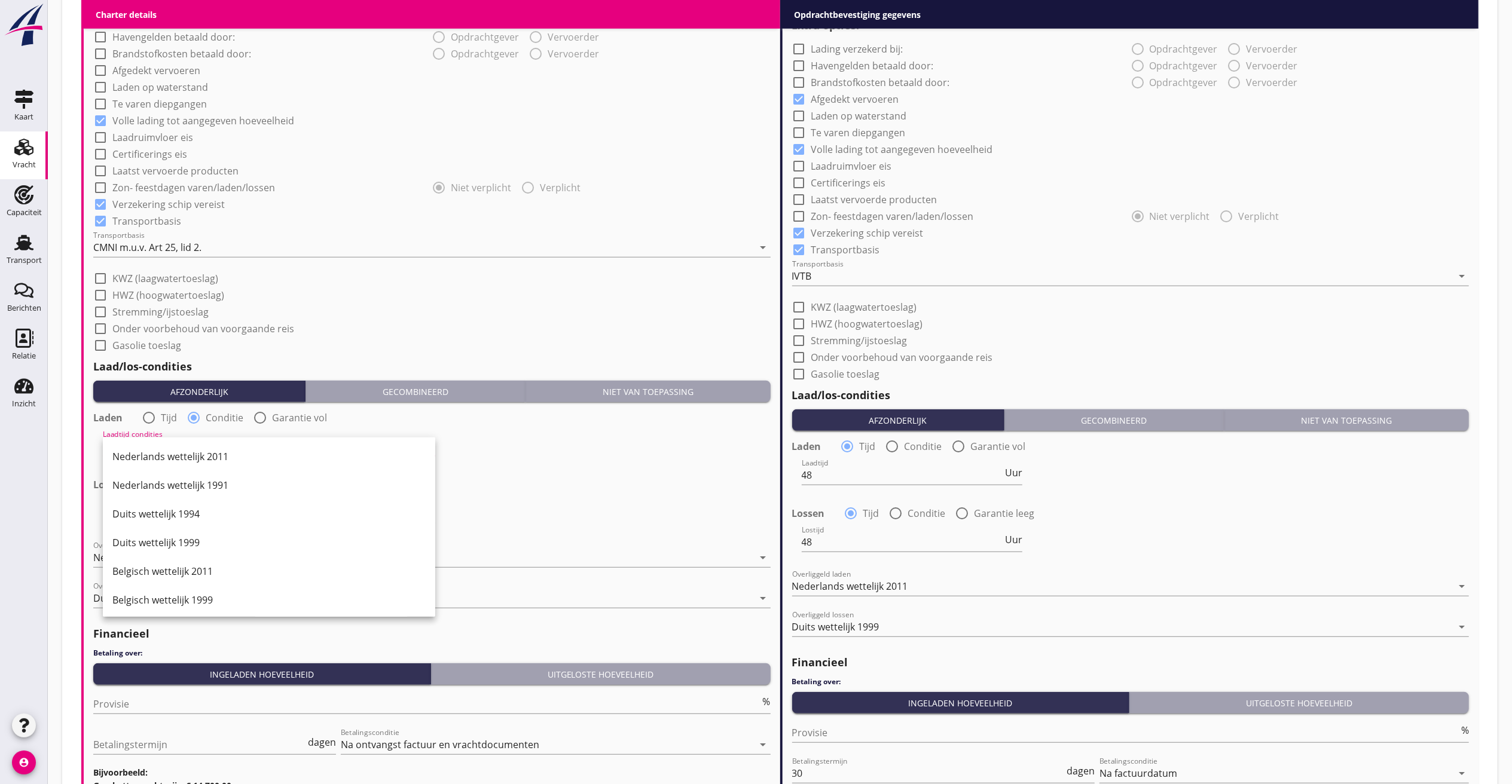
click at [156, 419] on div at bounding box center [149, 417] width 21 height 21
radio input "true"
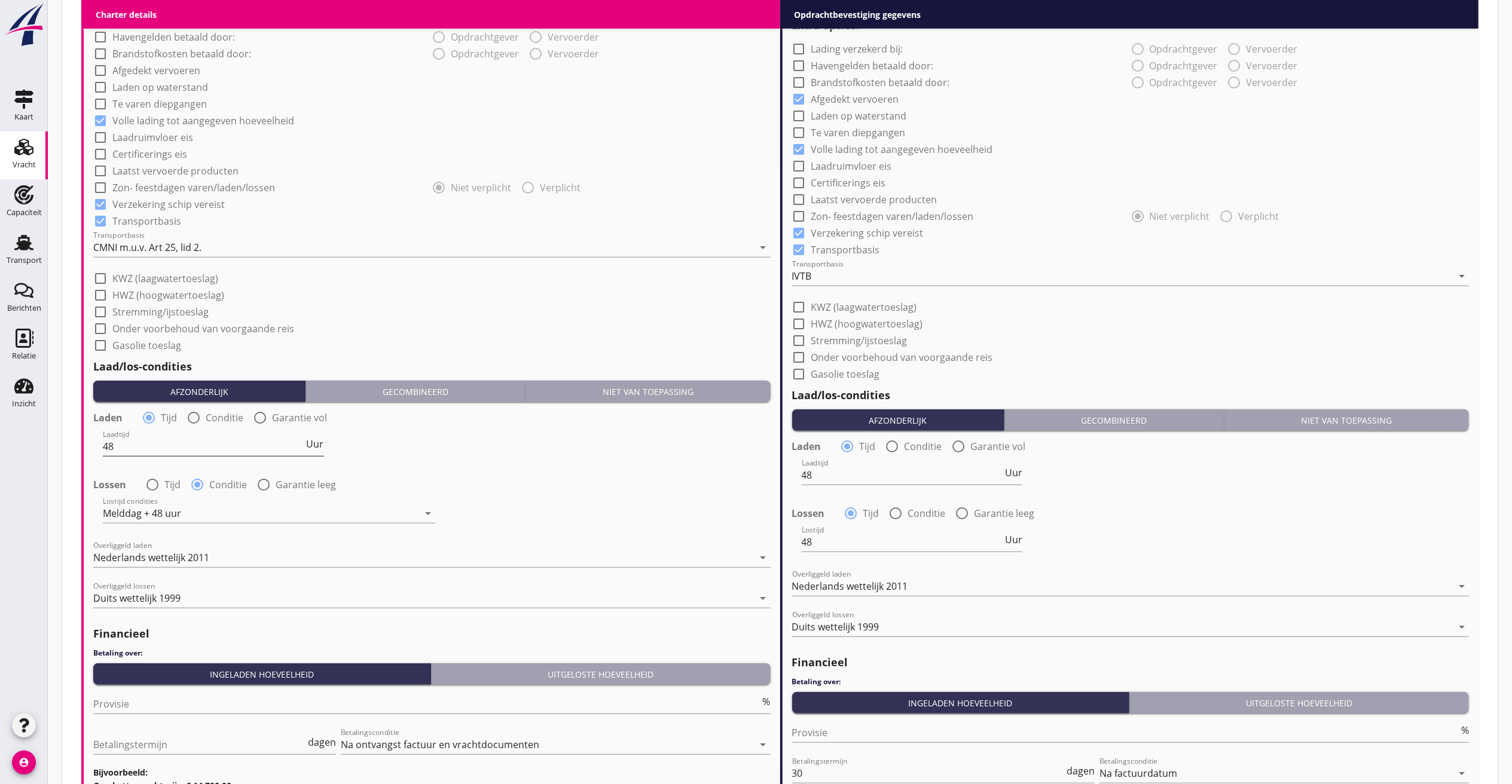
click at [307, 449] on span "Uur" at bounding box center [315, 444] width 17 height 9
drag, startPoint x: 187, startPoint y: 443, endPoint x: -317, endPoint y: 388, distance: 507.0
click at [0, 388] on html "Nederlands wettelijk 2011 Nederlands wettelijk 1991 Duits wettelijk 1994 Duits …" at bounding box center [756, 50] width 1512 height 1773
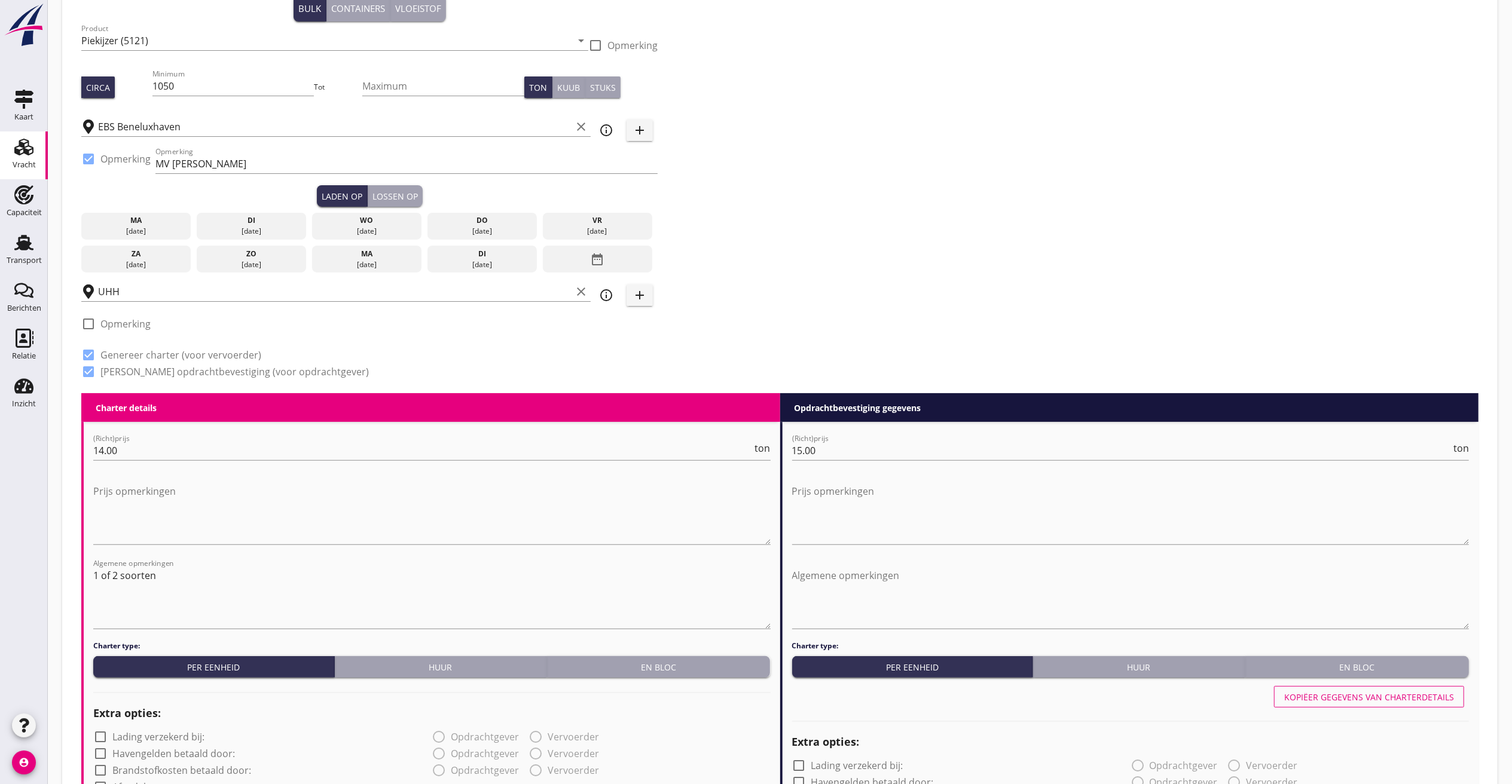
scroll to position [119, 0]
type input "2"
click at [195, 580] on textarea "1 of 2 soorten" at bounding box center [432, 598] width 678 height 63
drag, startPoint x: 171, startPoint y: 595, endPoint x: 149, endPoint y: 599, distance: 22.4
click at [147, 588] on textarea "1 of 2 soorten Laaddagen m.d.v. 24 uur" at bounding box center [432, 598] width 678 height 63
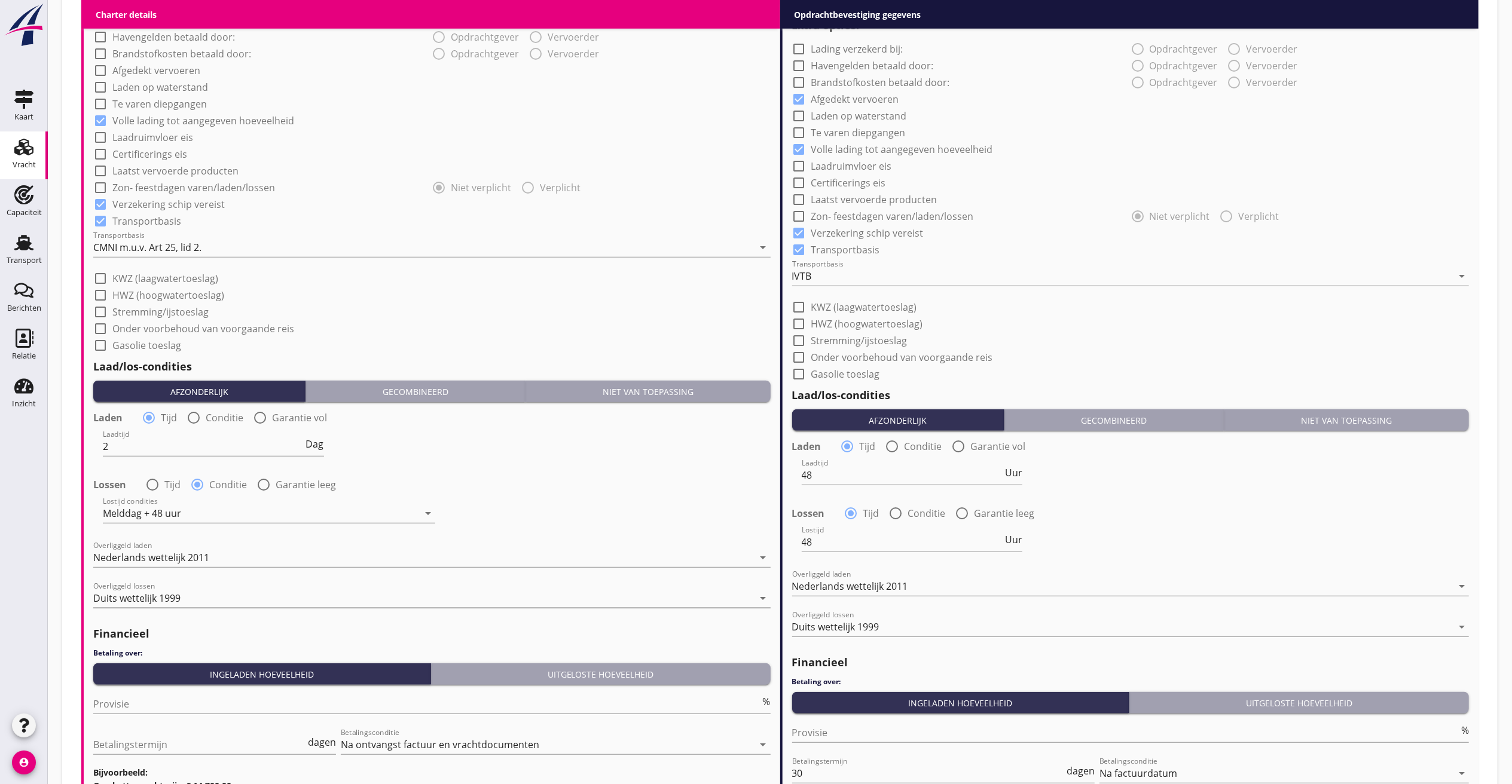
scroll to position [989, 0]
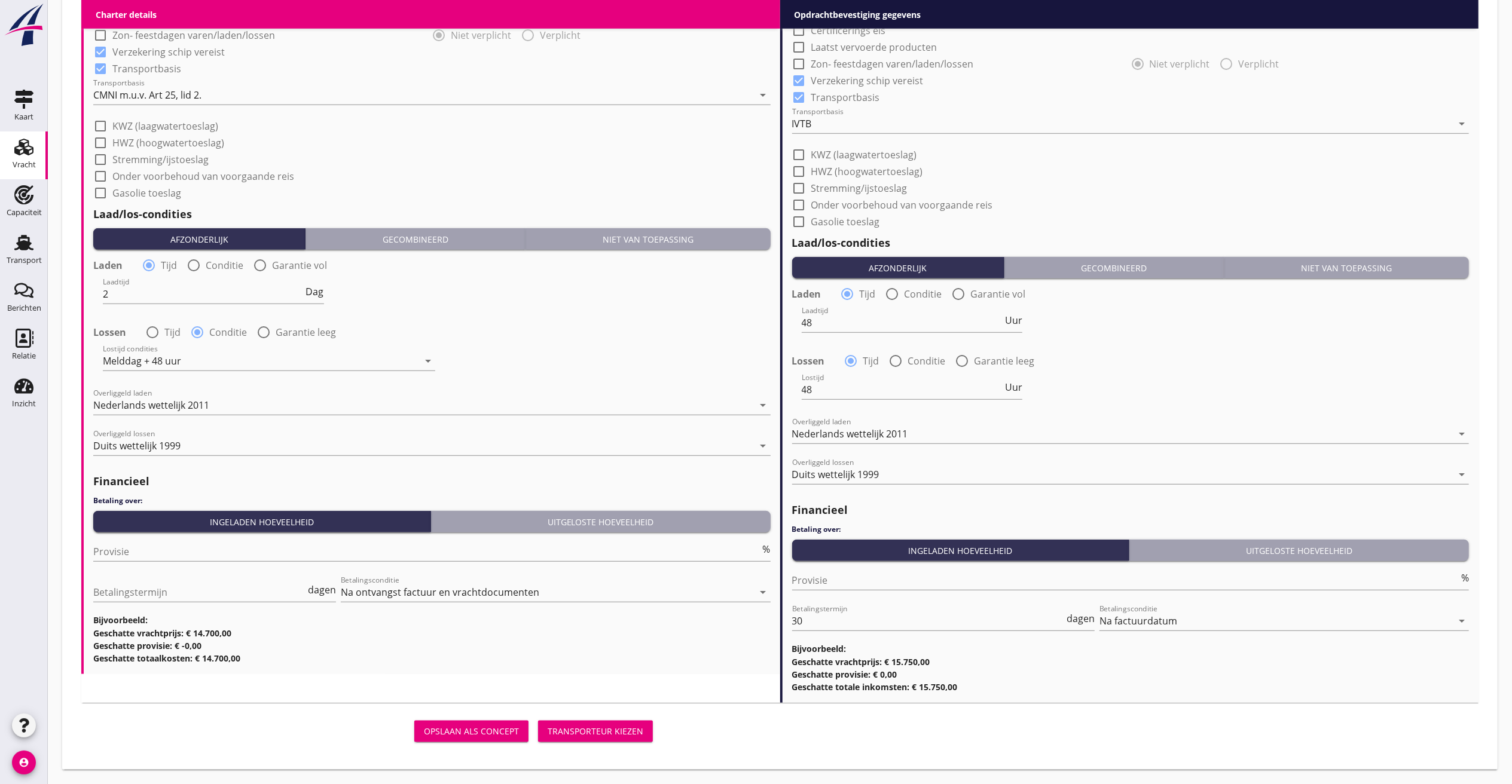
type textarea "1 of 2 soorten Laaddagen met dagen van 24 uur"
click at [610, 588] on div "Transporteur kiezen" at bounding box center [595, 731] width 96 height 13
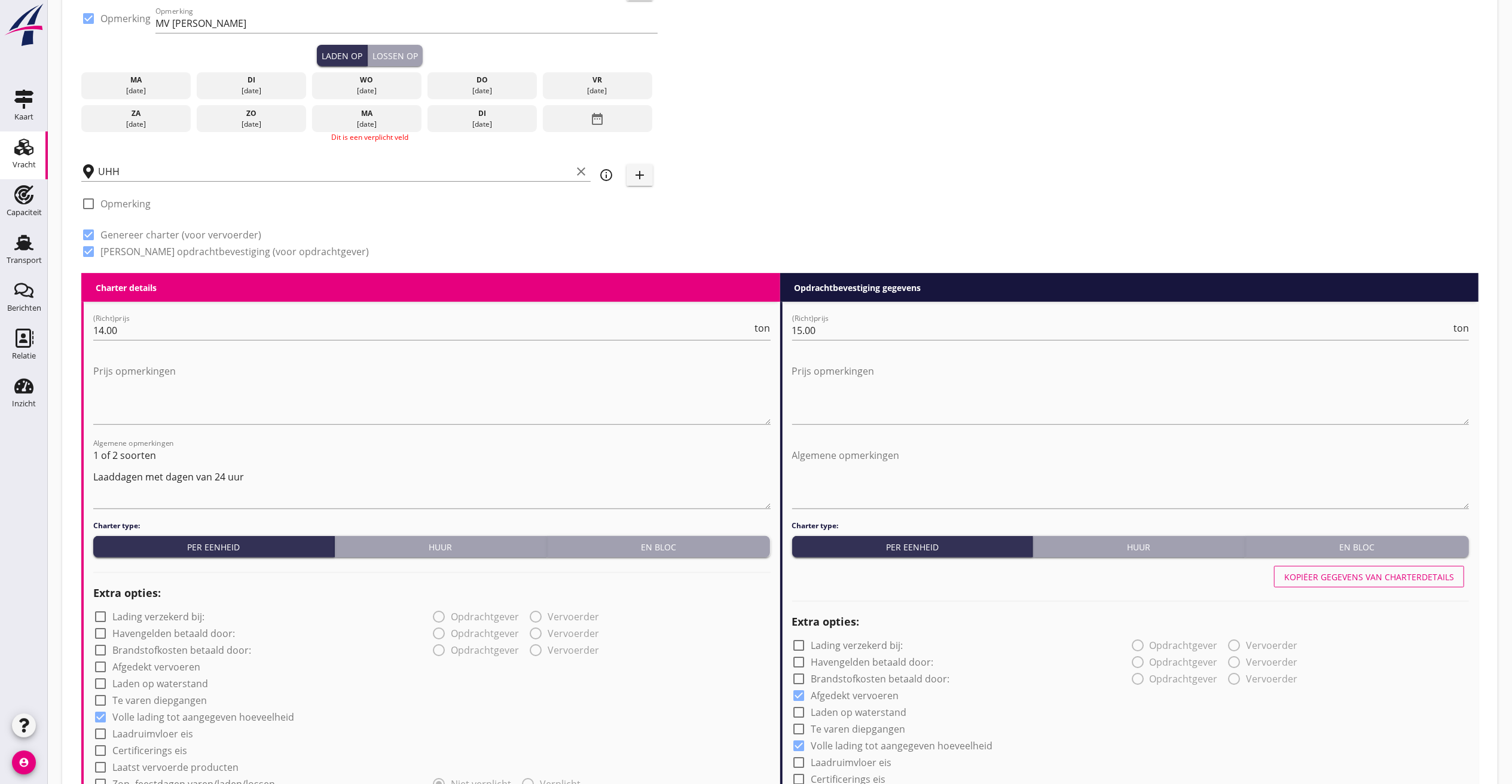
scroll to position [173, 0]
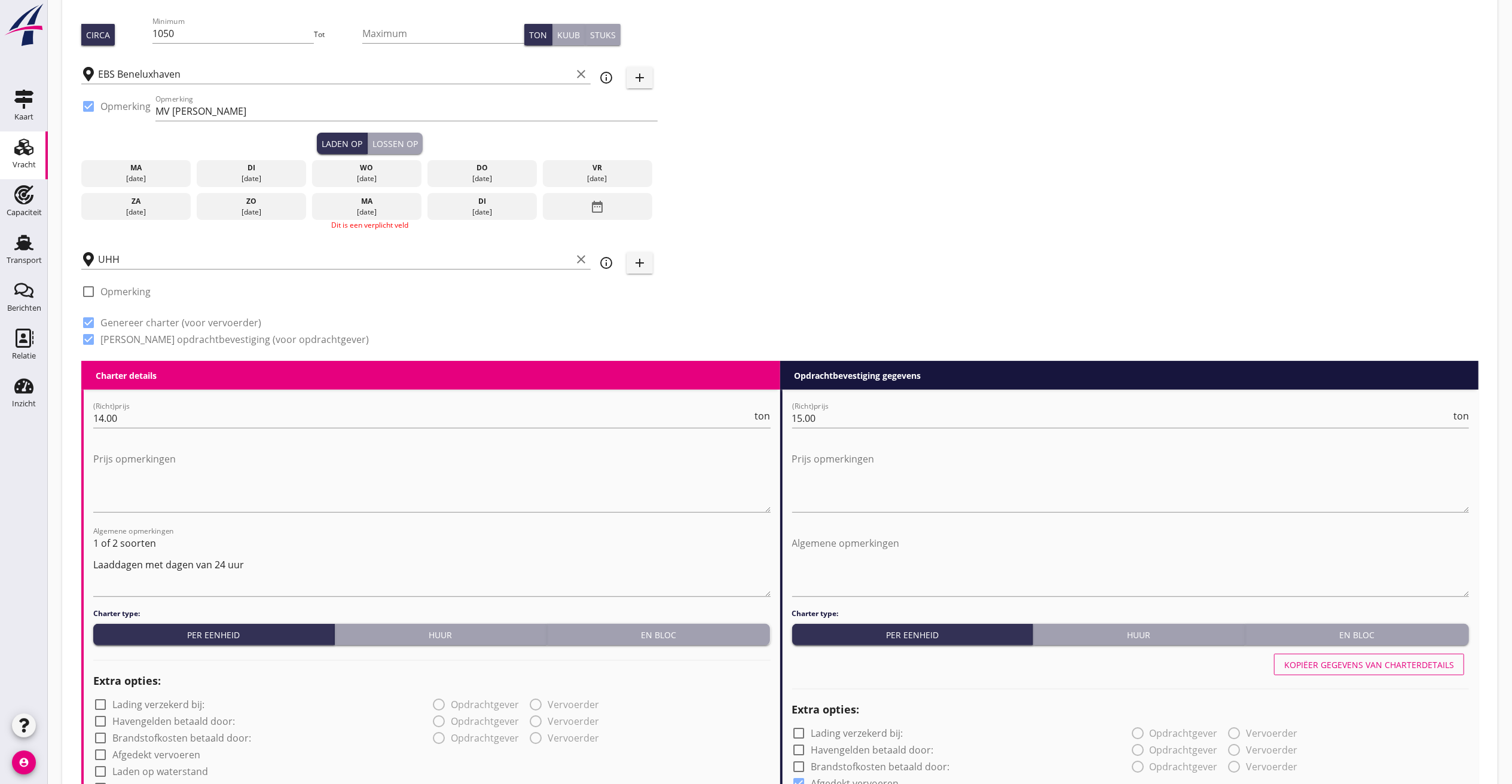
click at [606, 163] on div "vr" at bounding box center [597, 168] width 104 height 11
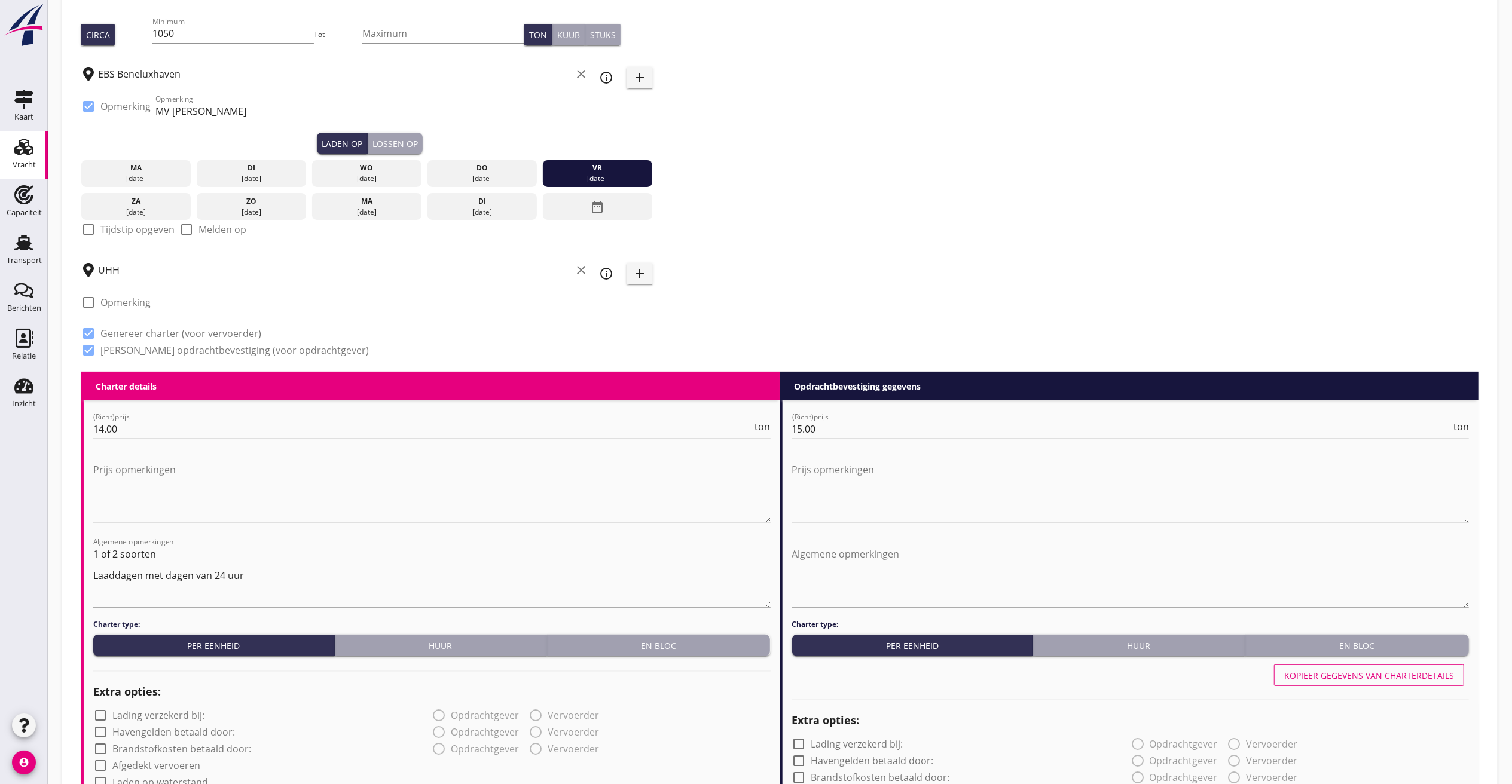
click at [106, 237] on div "check_box_outline_blank Tijdstip opgeven" at bounding box center [127, 237] width 93 height 28
click at [87, 237] on div at bounding box center [88, 230] width 21 height 21
checkbox input "true"
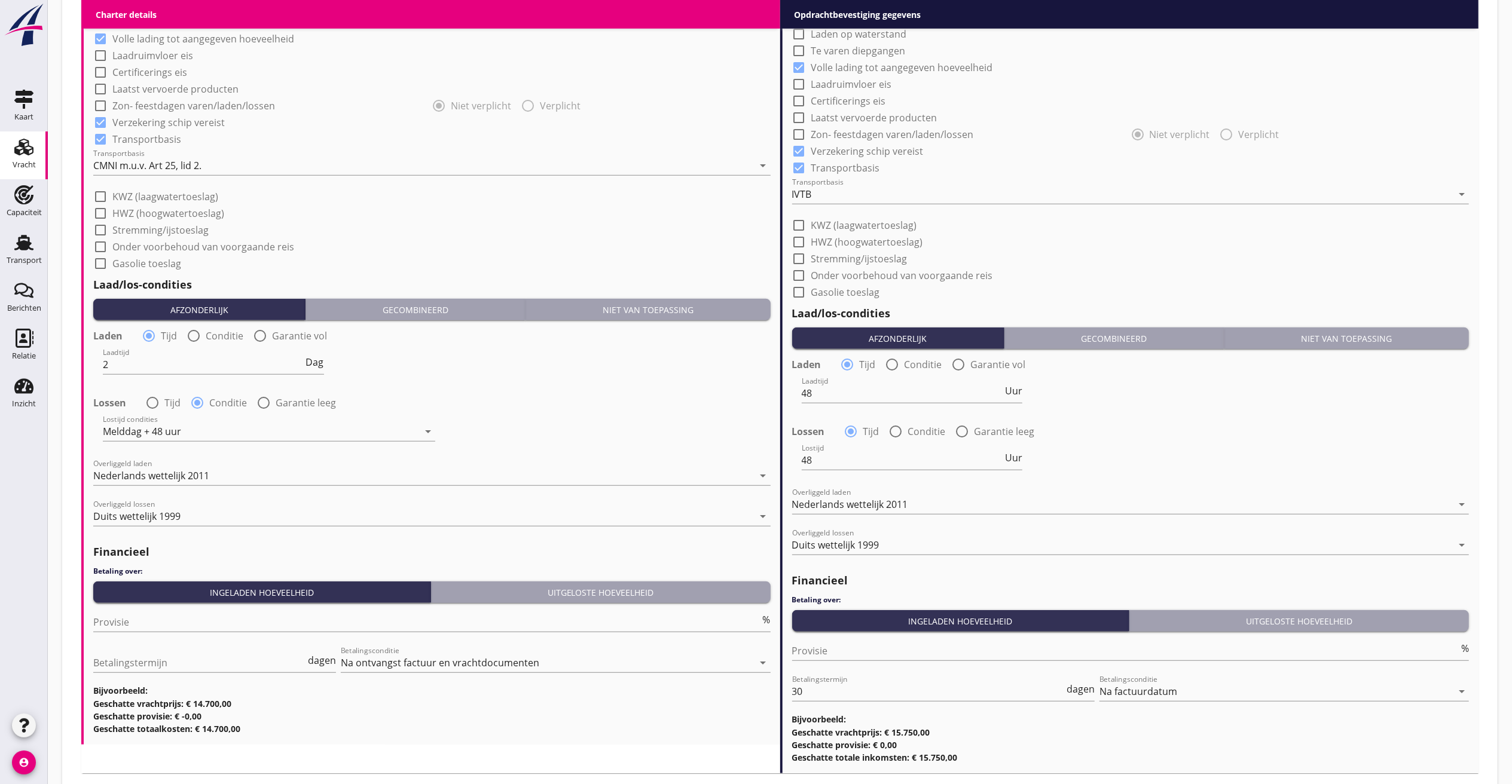
scroll to position [1061, 0]
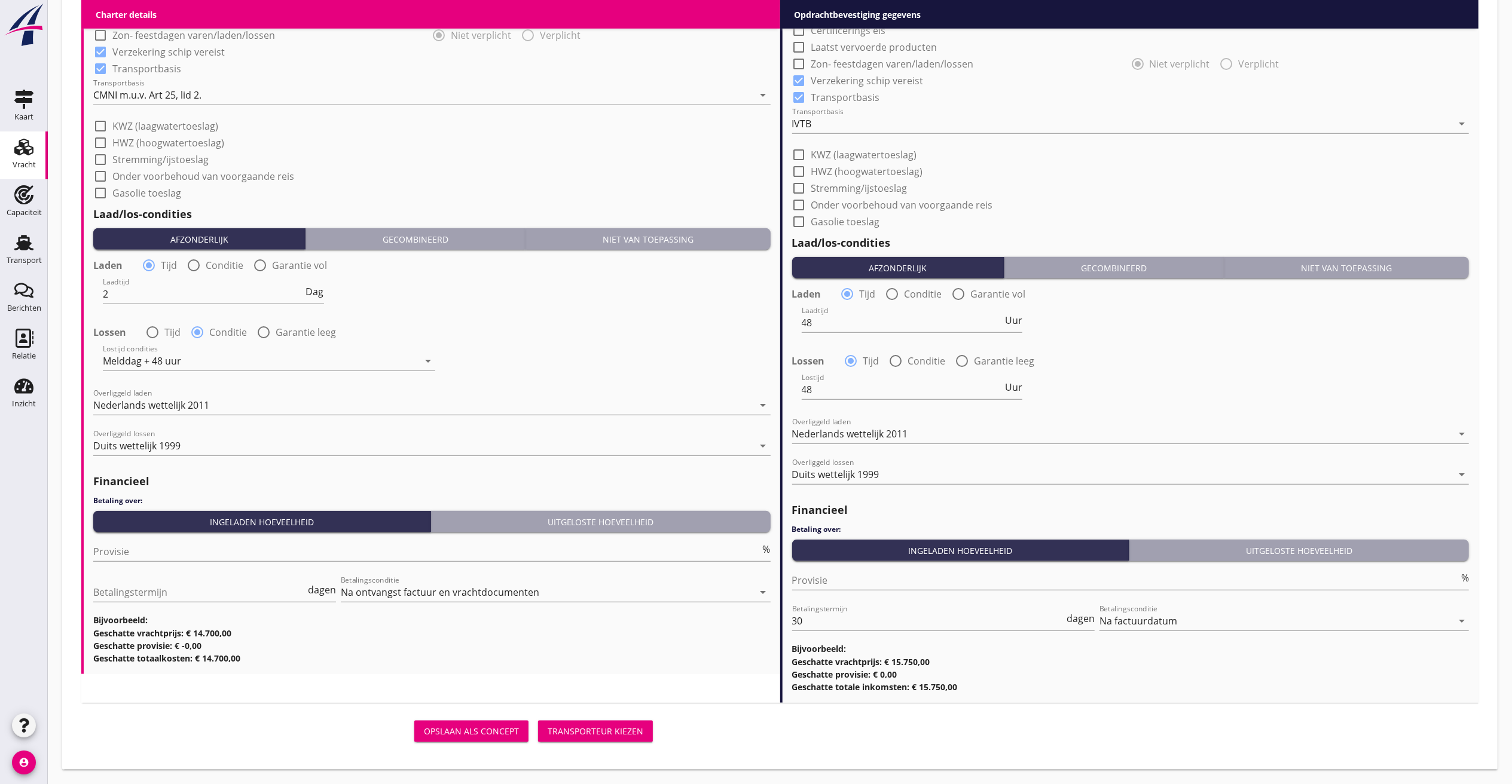
click at [575, 588] on div "Transporteur kiezen" at bounding box center [595, 731] width 96 height 13
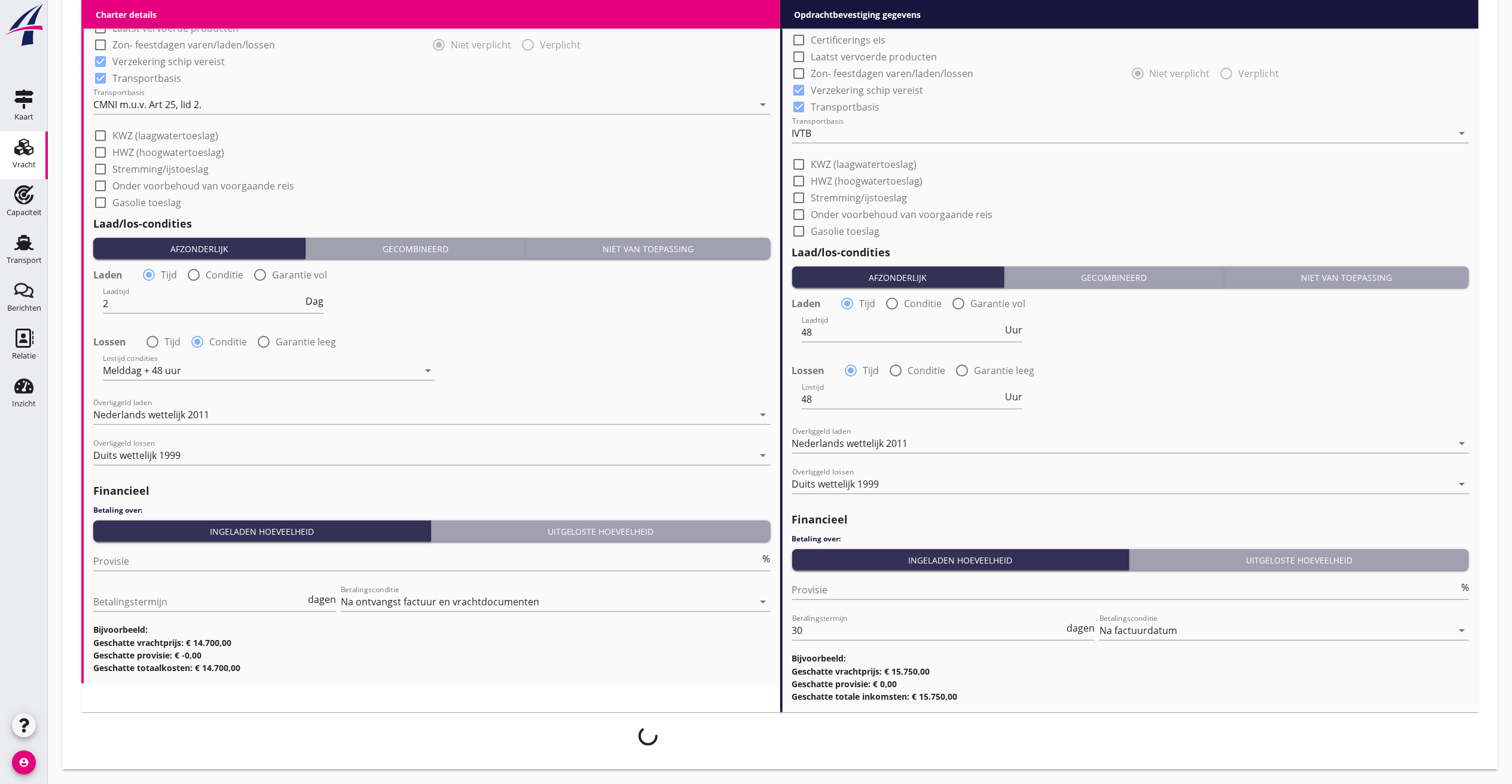
scroll to position [1052, 0]
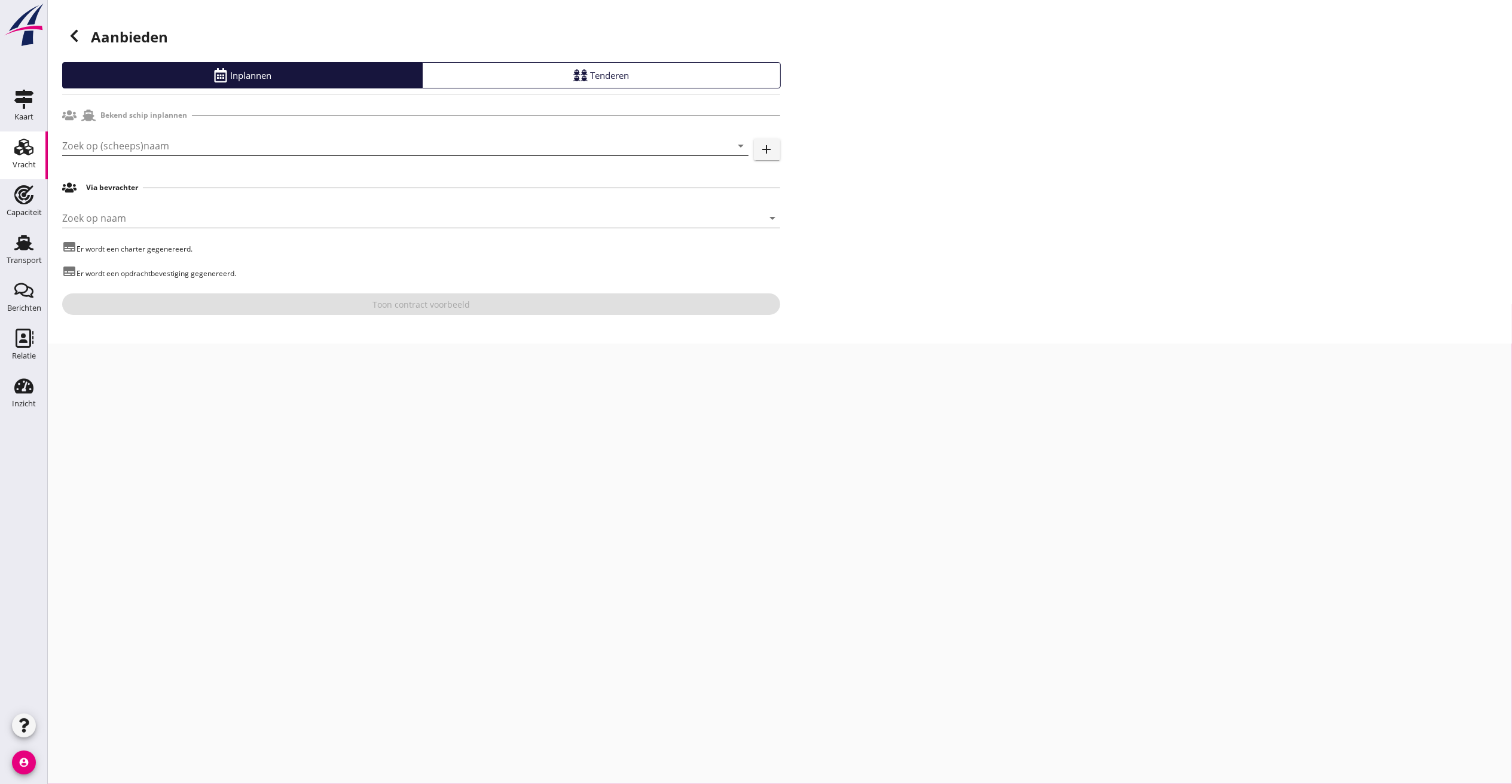
click at [149, 139] on input "Zoek op (scheeps)naam" at bounding box center [388, 146] width 653 height 19
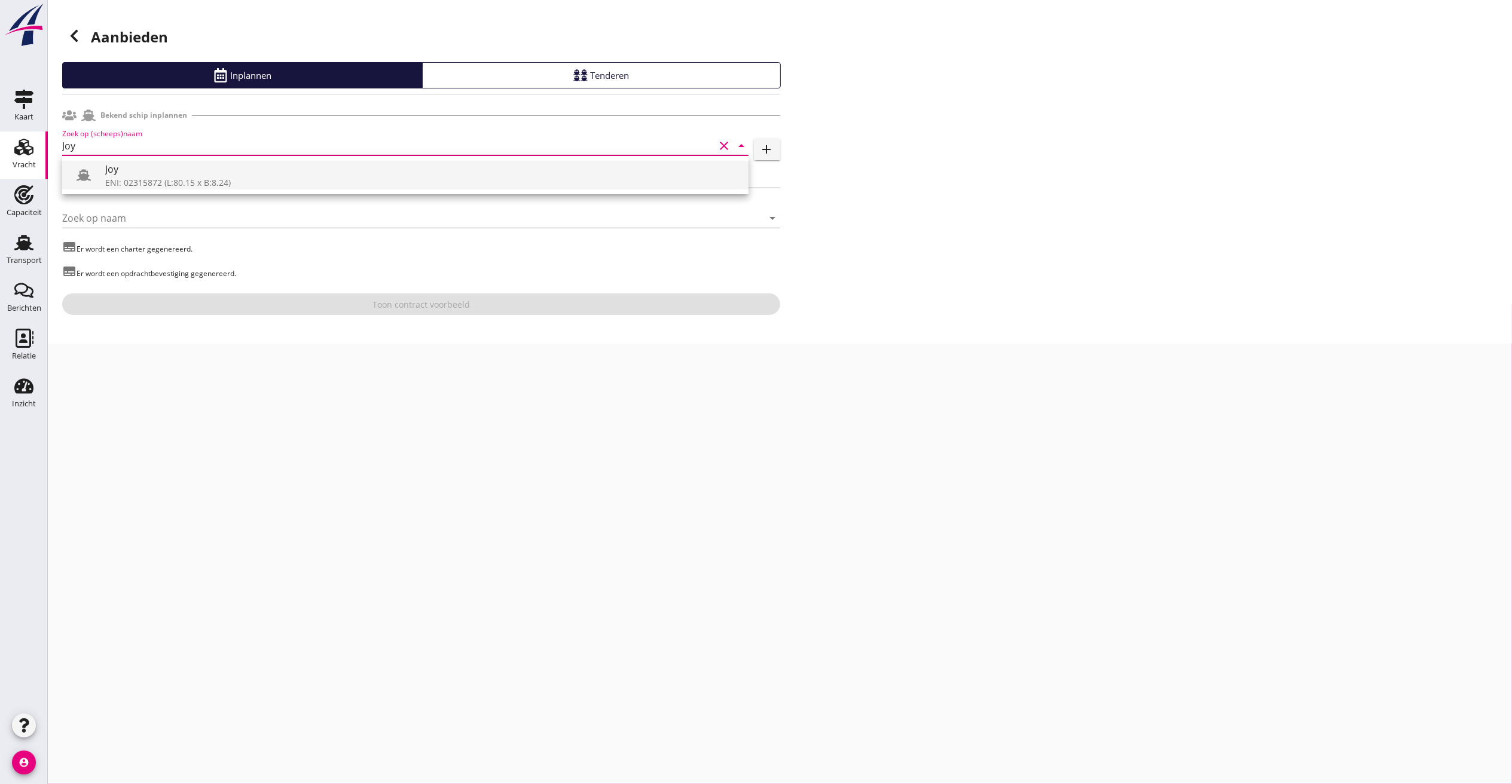
click at [102, 178] on div at bounding box center [88, 176] width 33 height 24
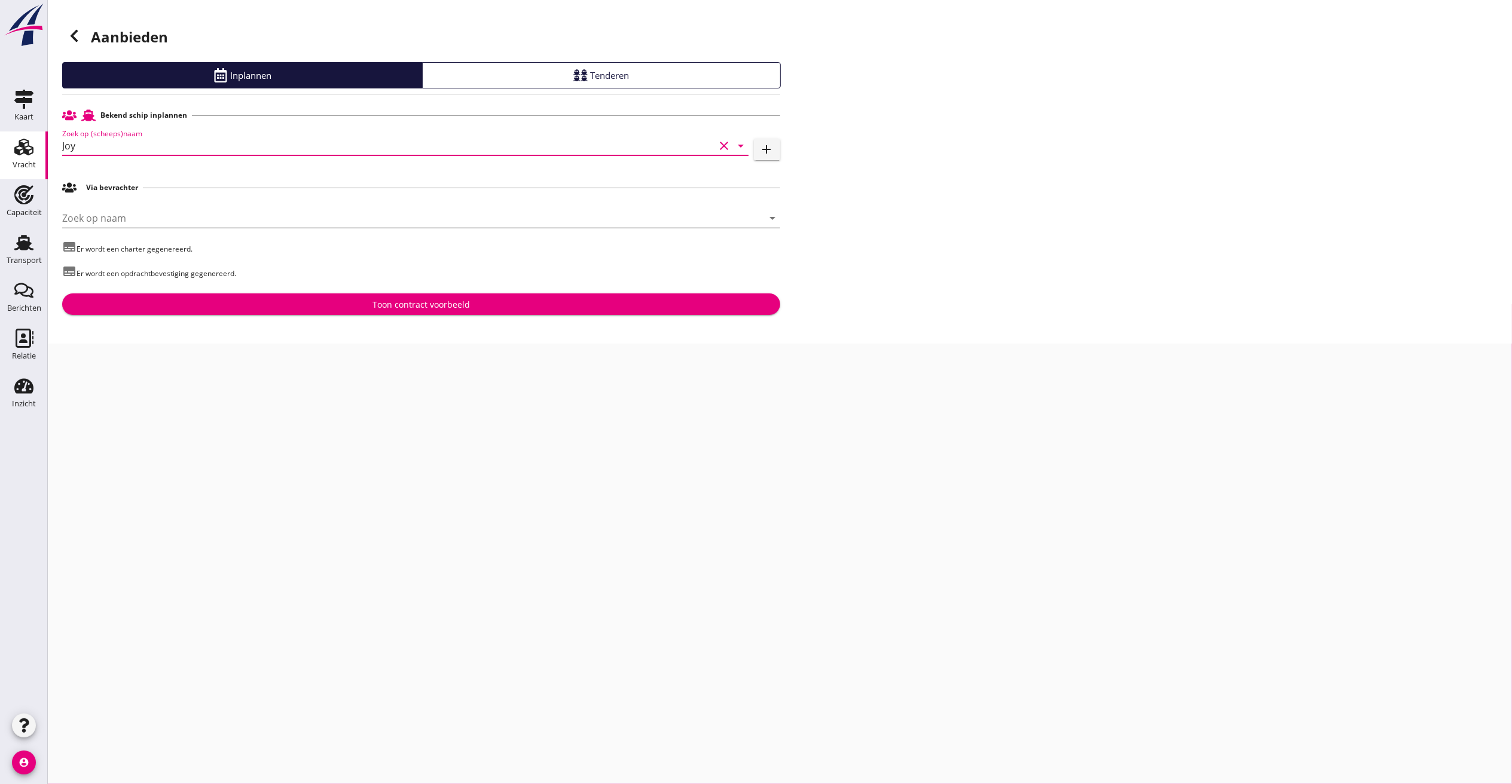
type input "Joy"
click at [116, 216] on input "Zoek op naam" at bounding box center [404, 218] width 685 height 19
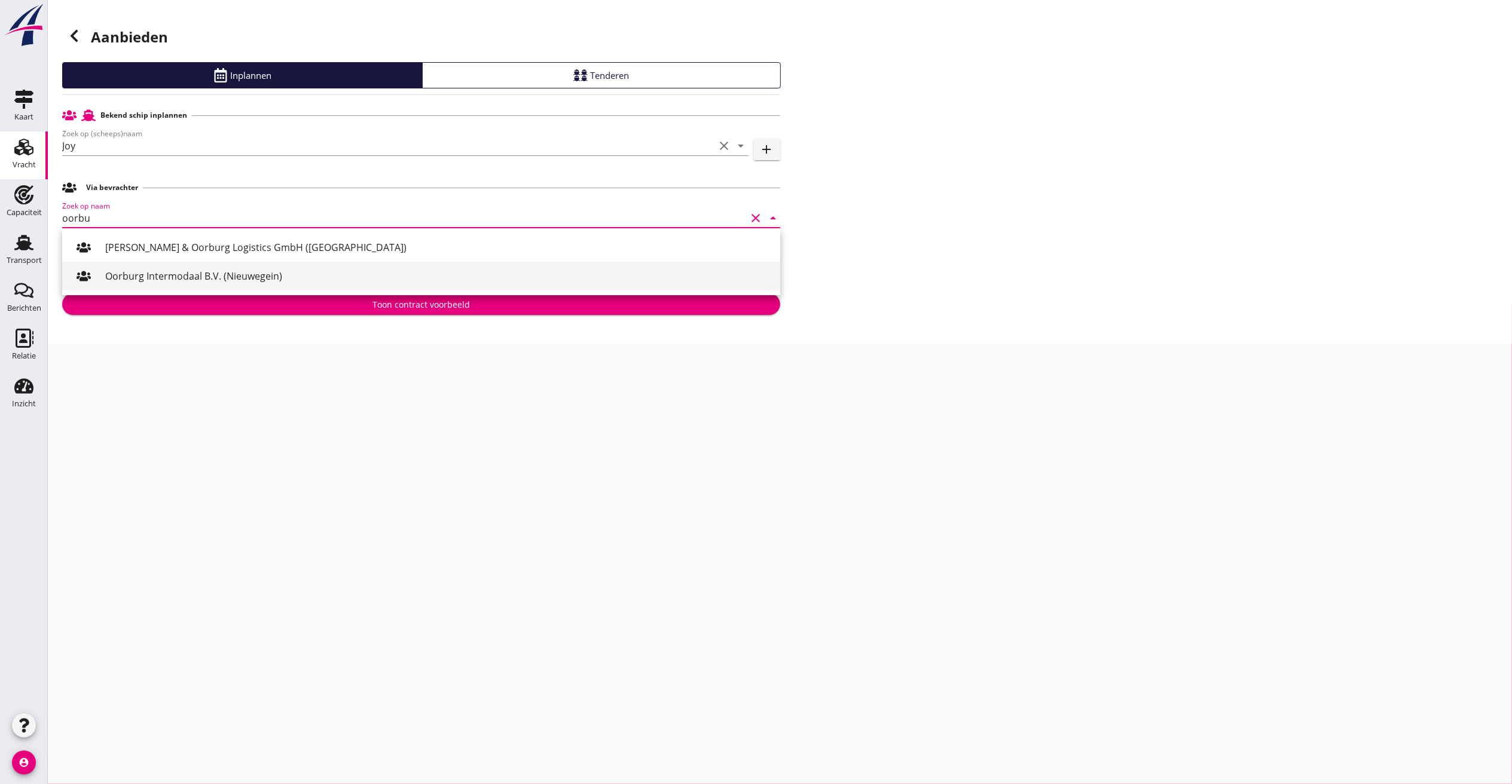
click at [187, 266] on div "Oorburg Intermodaal B.V. (Nieuwegein)" at bounding box center [438, 276] width 666 height 28
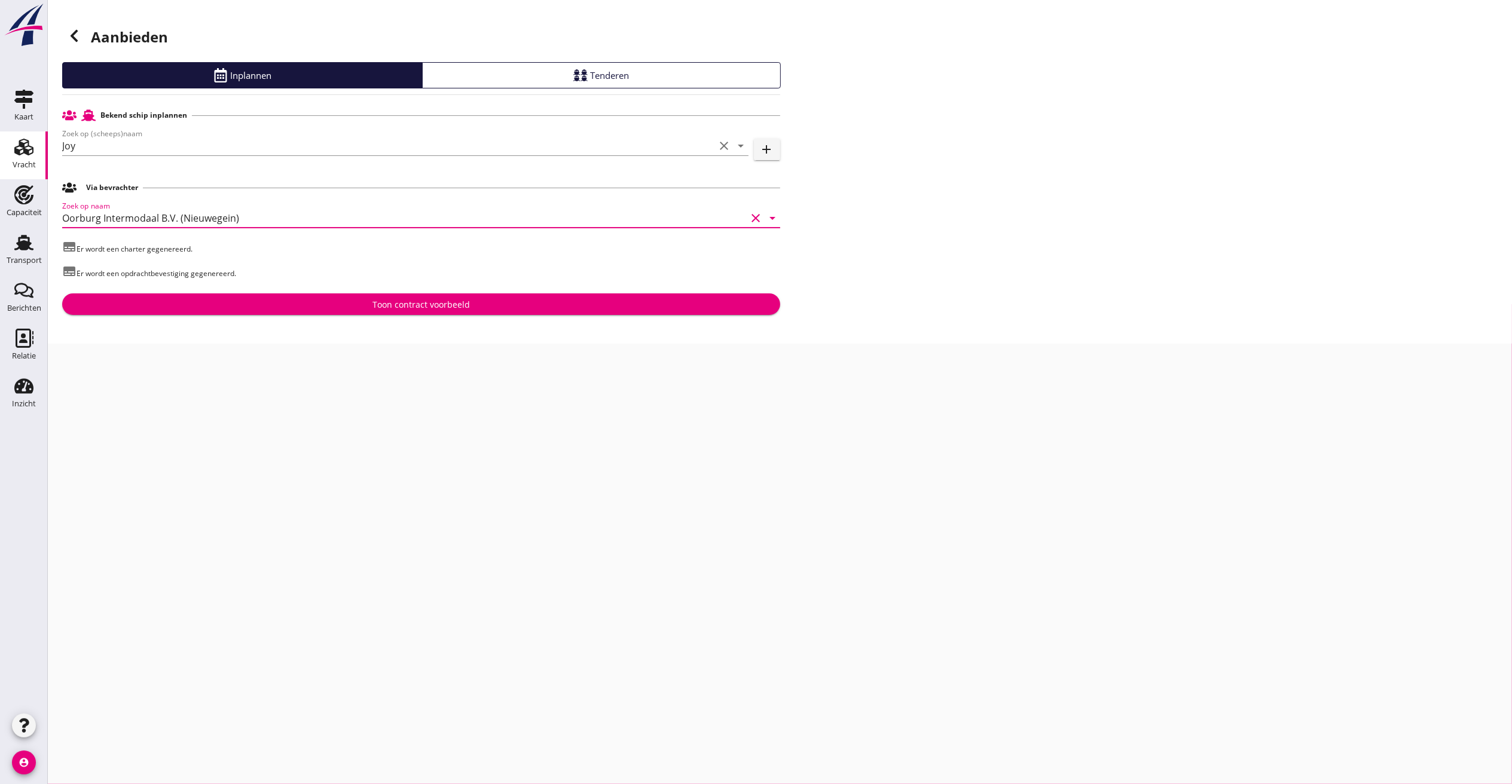
type input "Oorburg Intermodaal B.V. (Nieuwegein)"
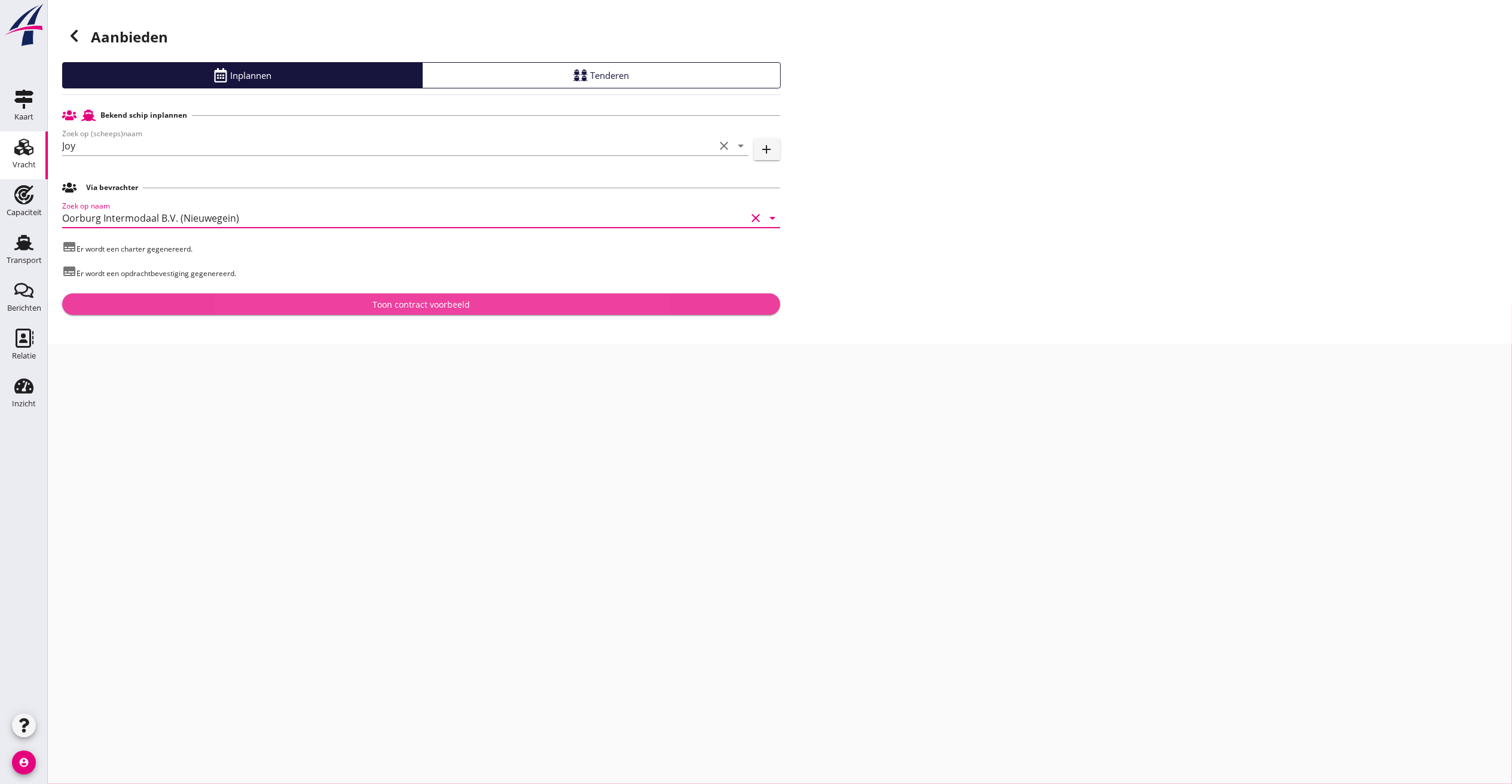
click at [395, 300] on div "Toon contract voorbeeld" at bounding box center [421, 305] width 97 height 13
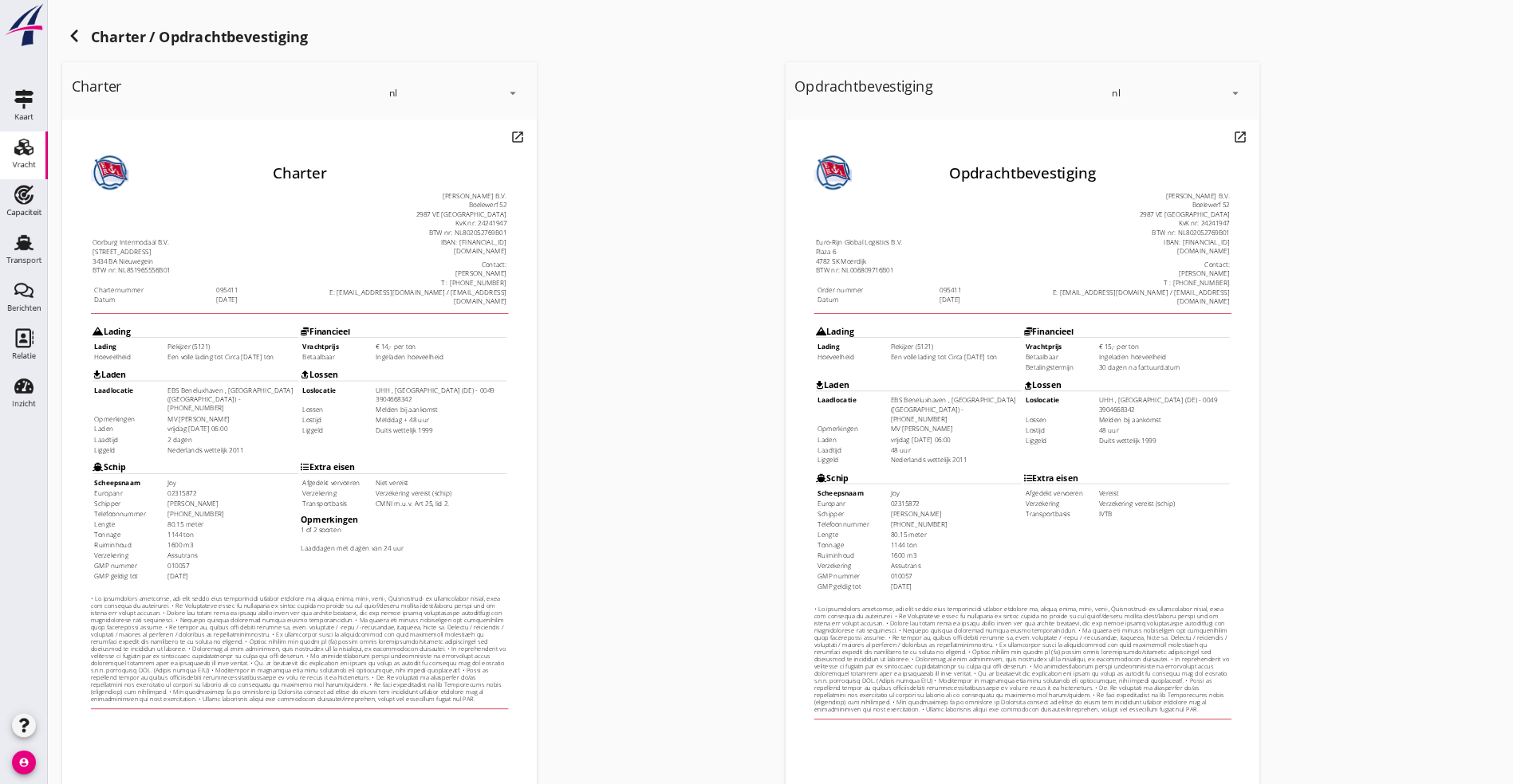
scroll to position [134, 0]
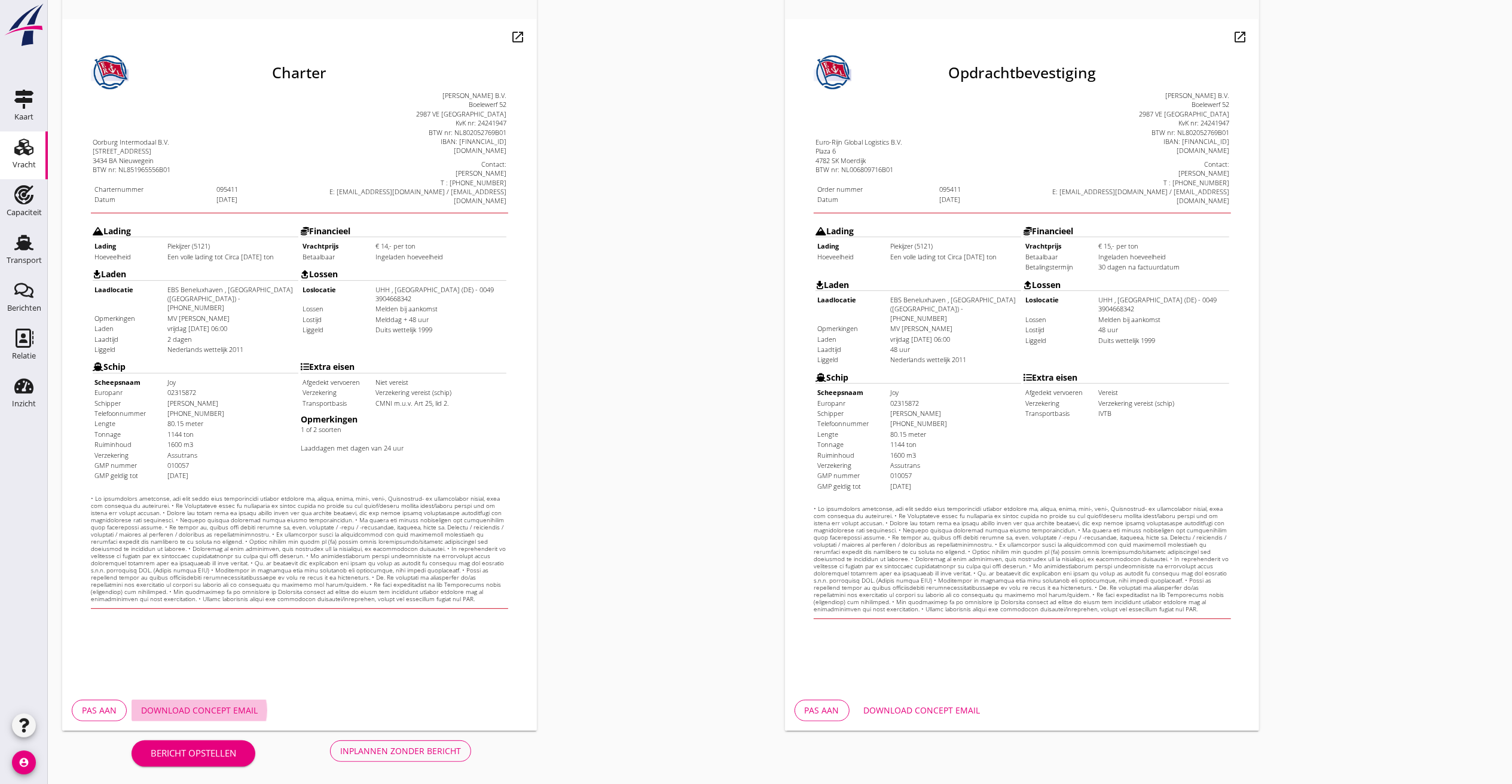
click at [230, 588] on div "Download concept email" at bounding box center [199, 711] width 117 height 13
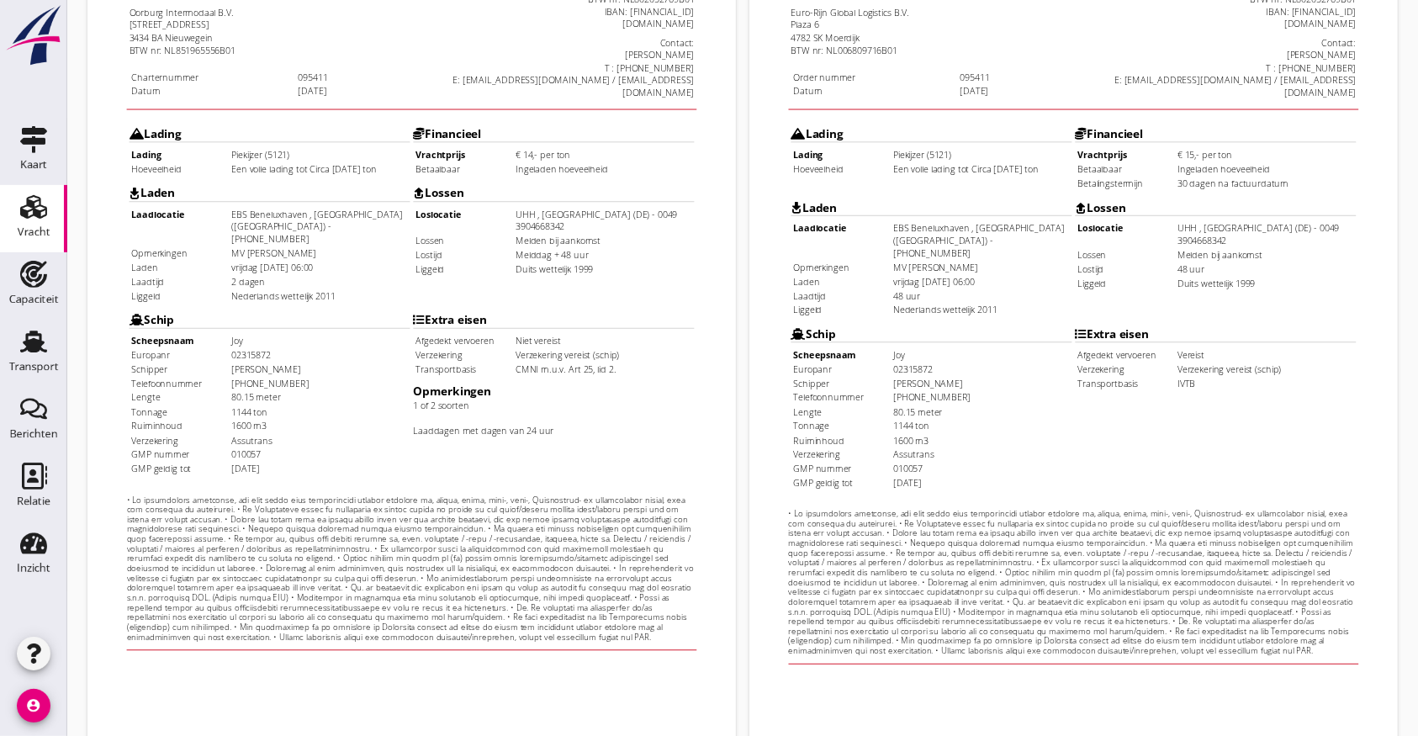
scroll to position [483, 0]
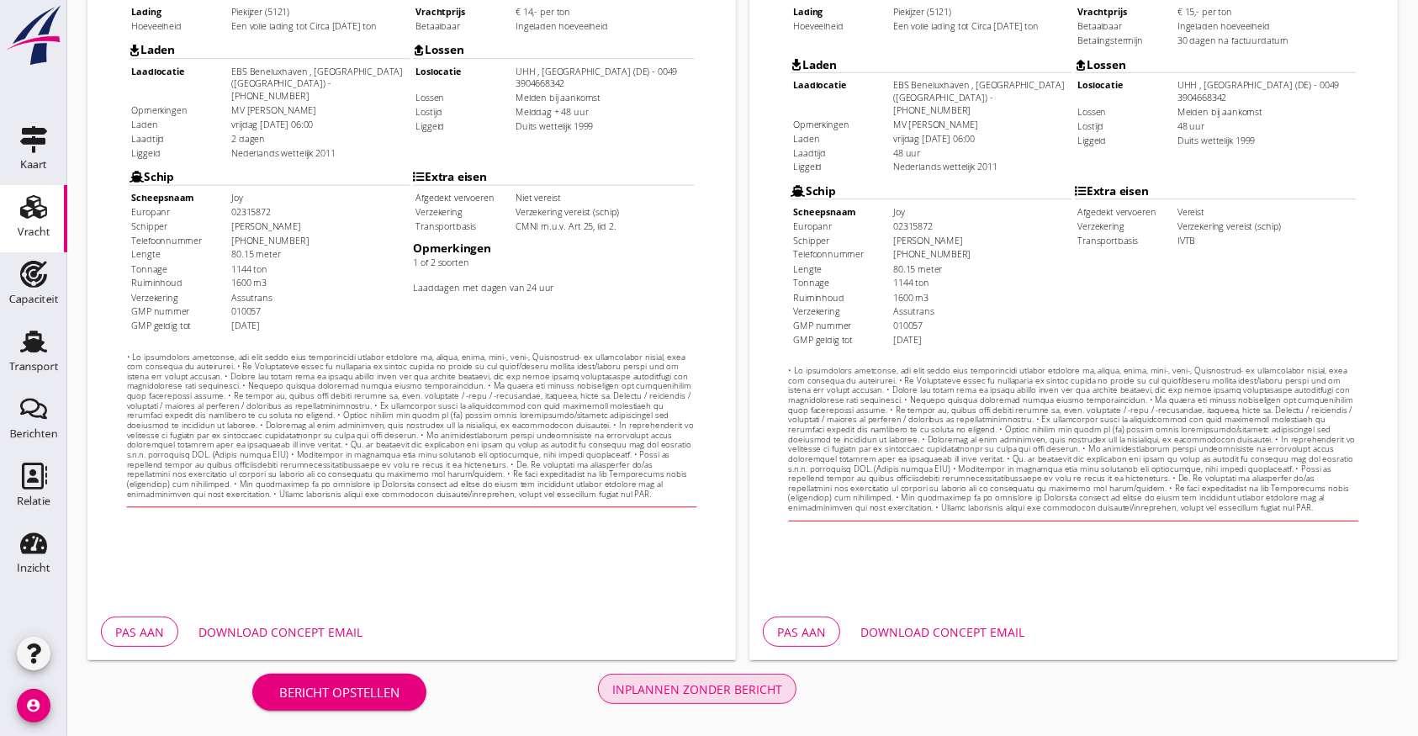
click at [668, 700] on button "Inplannen zonder bericht" at bounding box center [697, 689] width 198 height 30
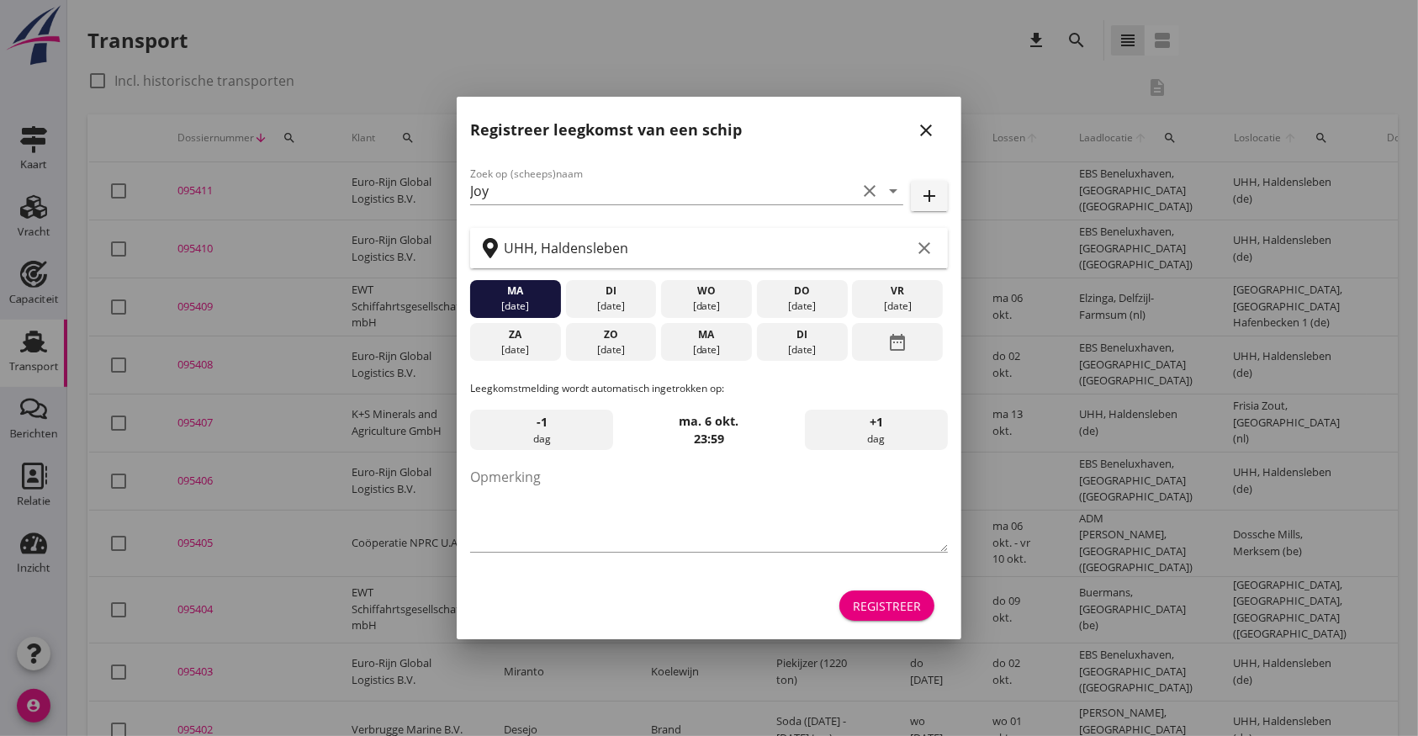
click at [907, 338] on icon "date_range" at bounding box center [897, 342] width 20 height 30
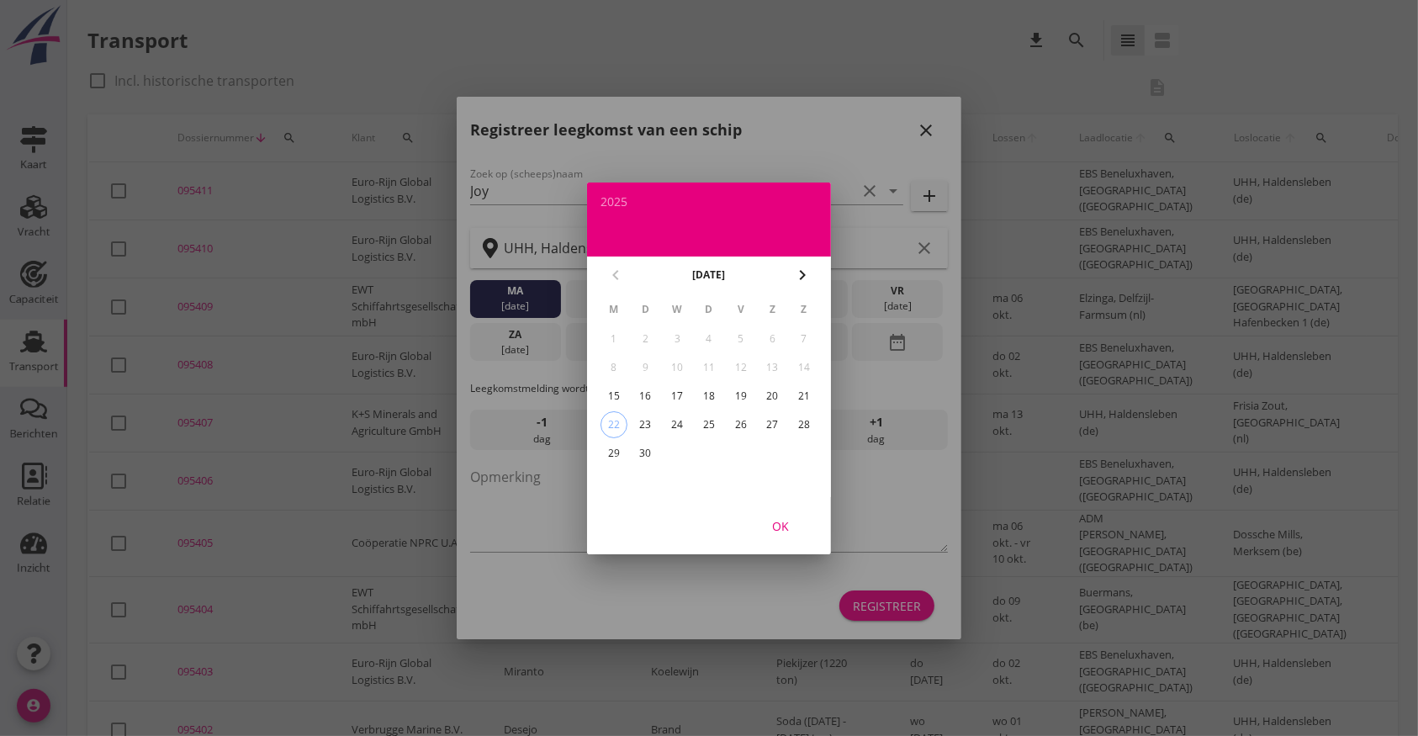
click at [799, 261] on button "chevron_right" at bounding box center [802, 275] width 30 height 30
click at [617, 361] on div "6" at bounding box center [613, 367] width 27 height 27
drag, startPoint x: 785, startPoint y: 517, endPoint x: 814, endPoint y: 560, distance: 51.5
click at [786, 518] on div "OK" at bounding box center [780, 525] width 47 height 18
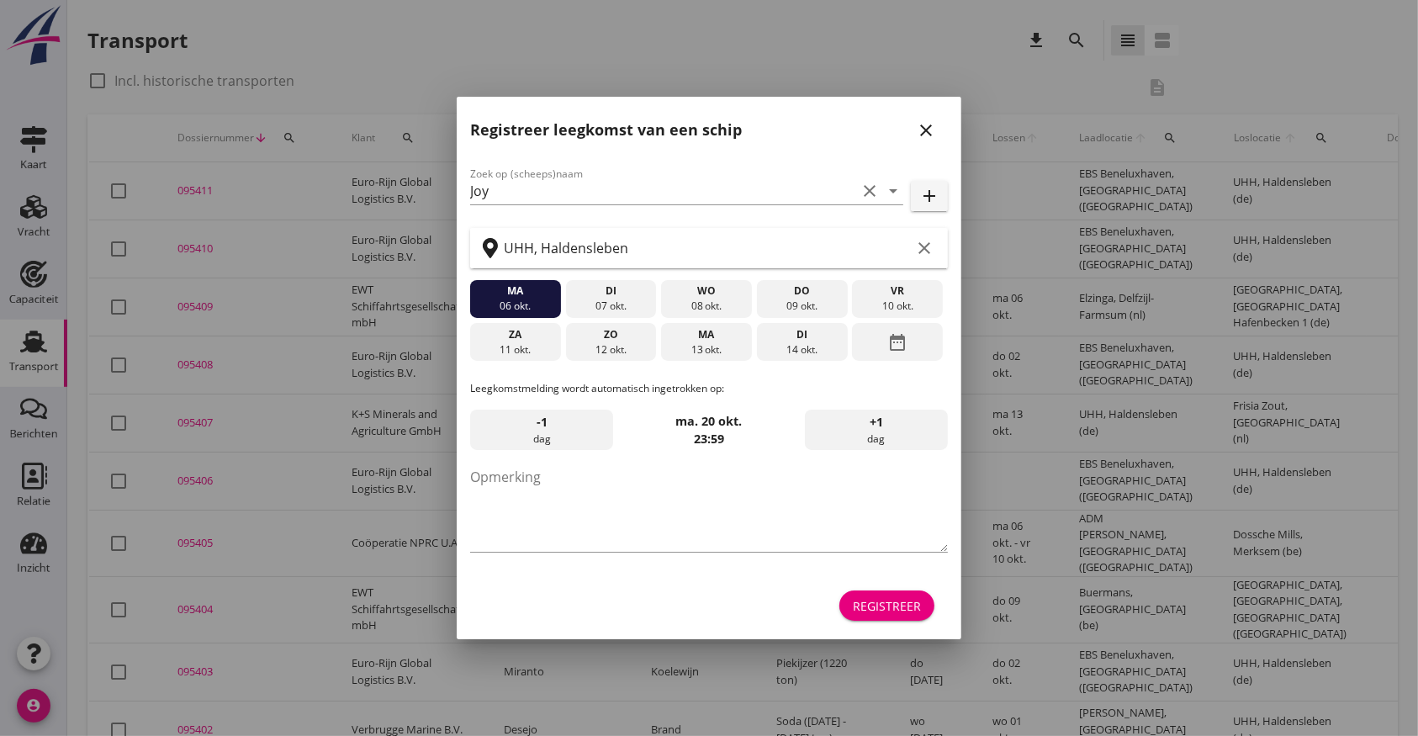
click at [871, 605] on div "Registreer" at bounding box center [887, 606] width 68 height 18
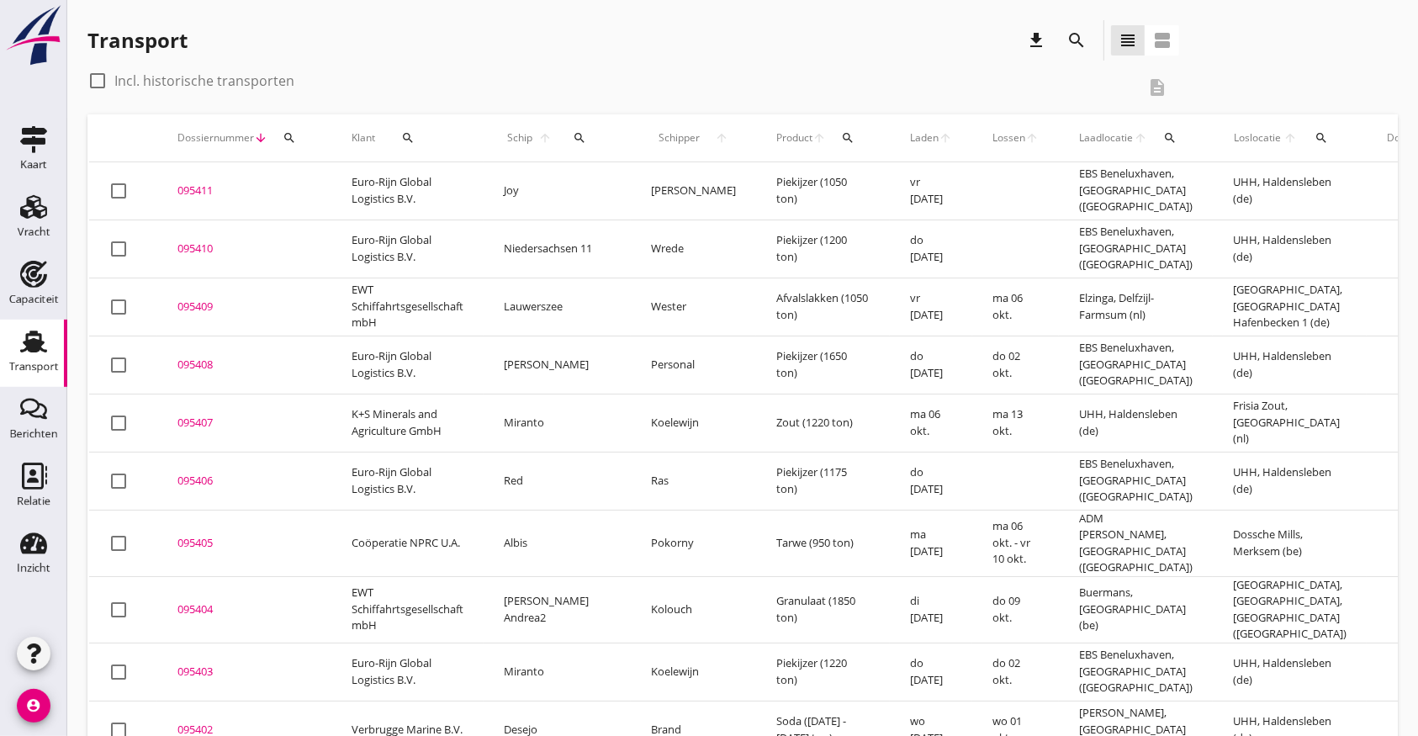
drag, startPoint x: 40, startPoint y: 549, endPoint x: 111, endPoint y: 552, distance: 70.7
click at [40, 550] on use at bounding box center [33, 543] width 27 height 21
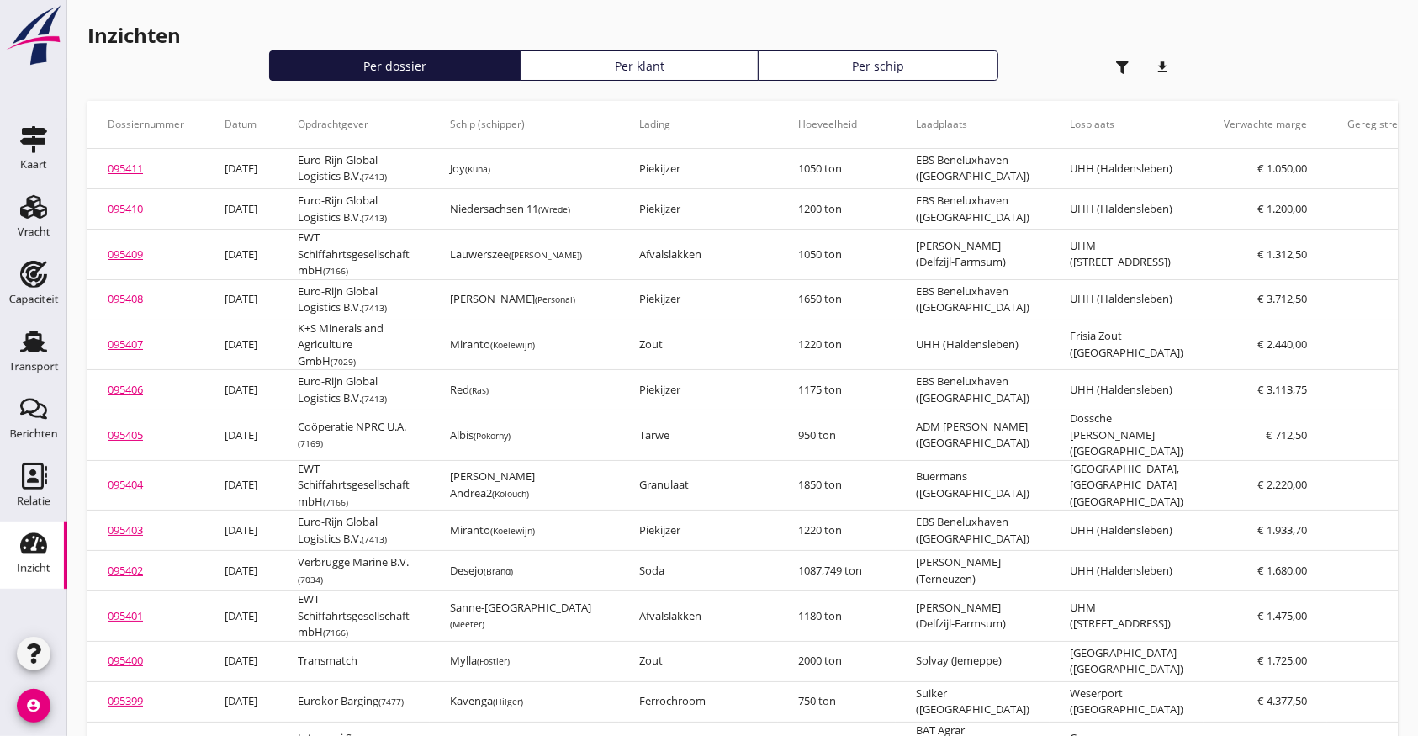
click at [31, 552] on use at bounding box center [33, 543] width 27 height 21
click at [18, 461] on link "Relatie Relatie" at bounding box center [33, 487] width 67 height 67
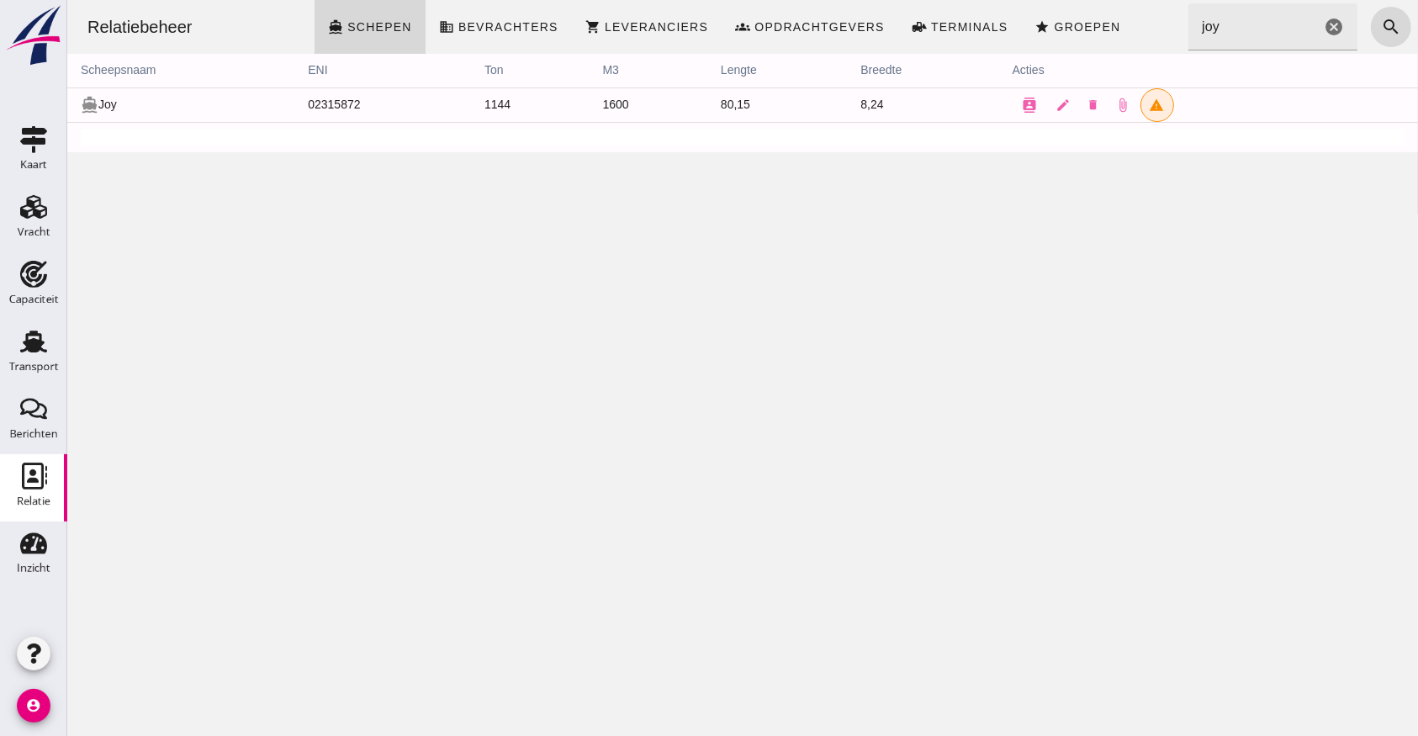
click at [1323, 29] on icon "cancel" at bounding box center [1333, 27] width 20 height 20
click at [1265, 35] on input "Zoeken..." at bounding box center [1266, 26] width 159 height 47
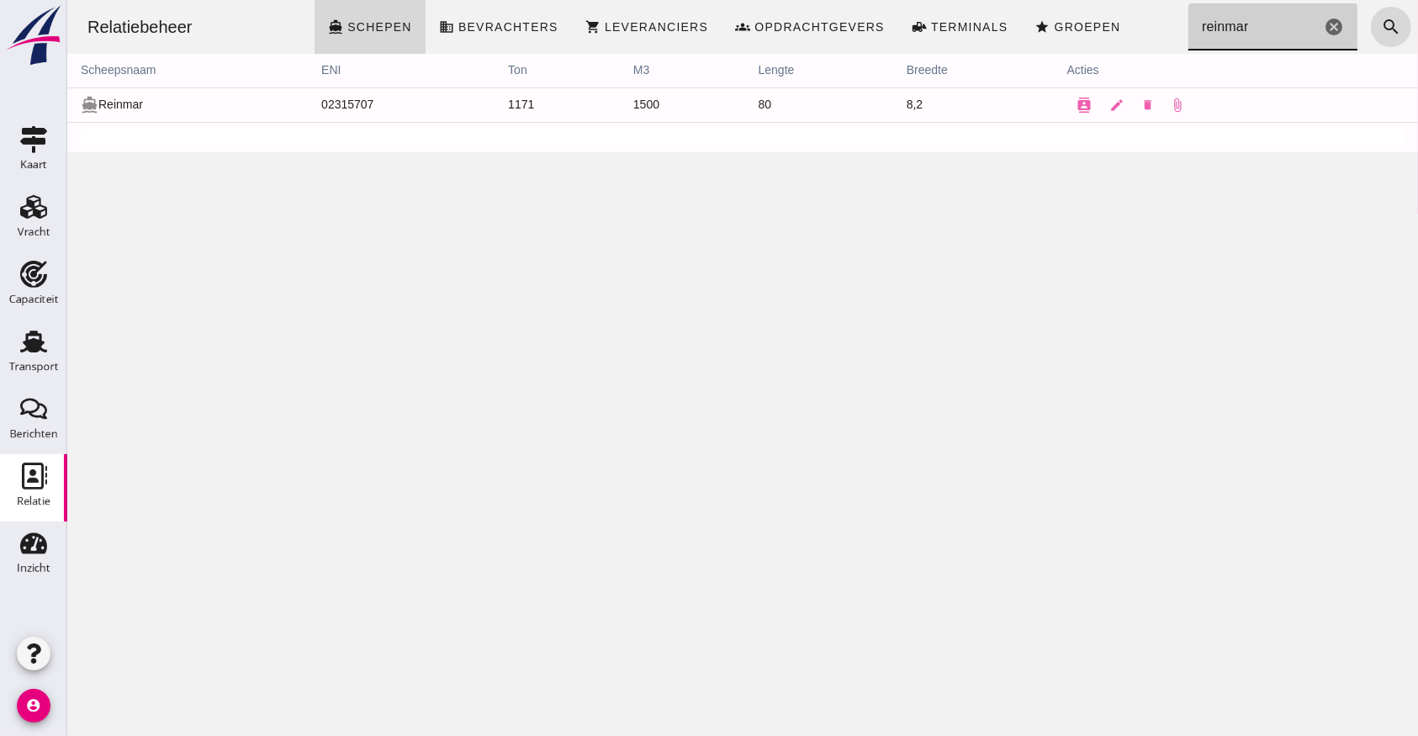
type input "reinmar"
click at [1075, 101] on icon "contacts" at bounding box center [1082, 105] width 15 height 15
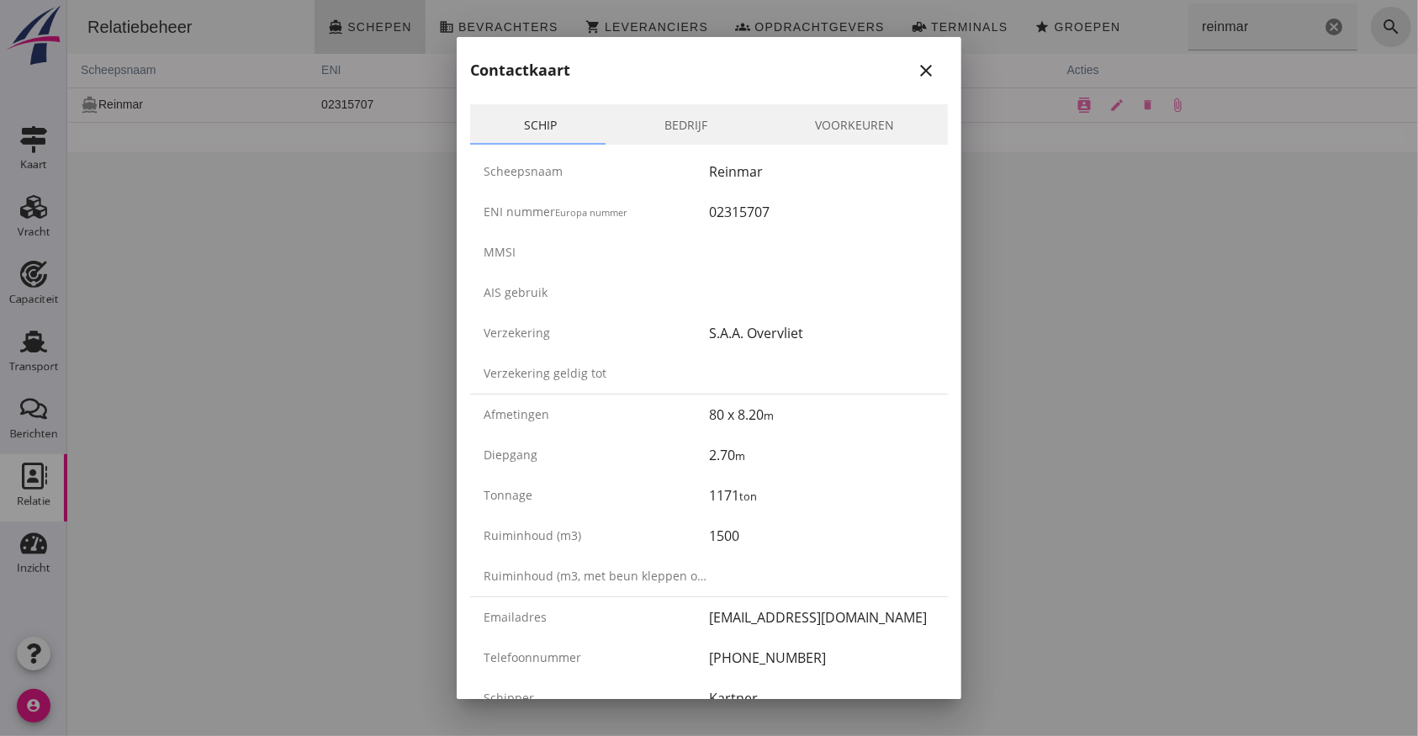
click at [917, 61] on icon "close" at bounding box center [926, 71] width 20 height 20
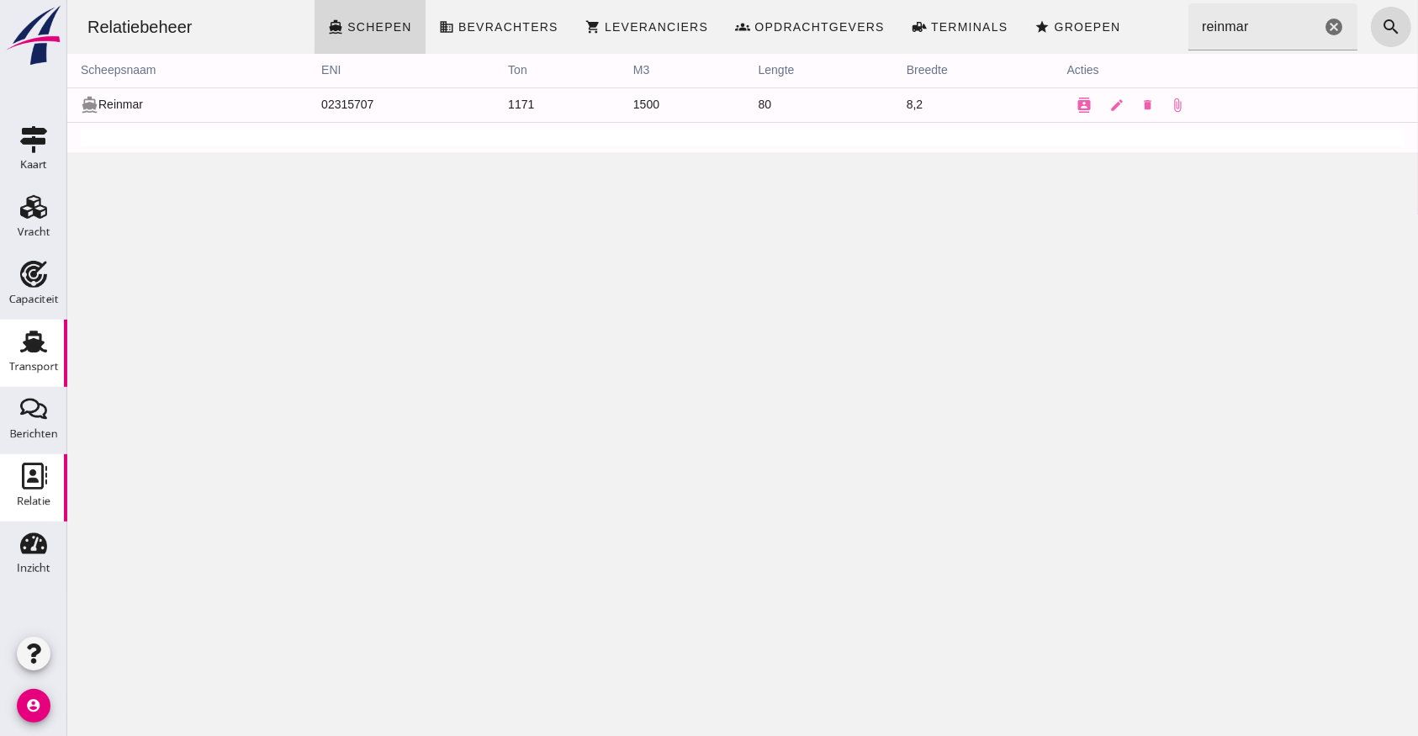
click at [34, 336] on icon "Transport" at bounding box center [33, 341] width 27 height 27
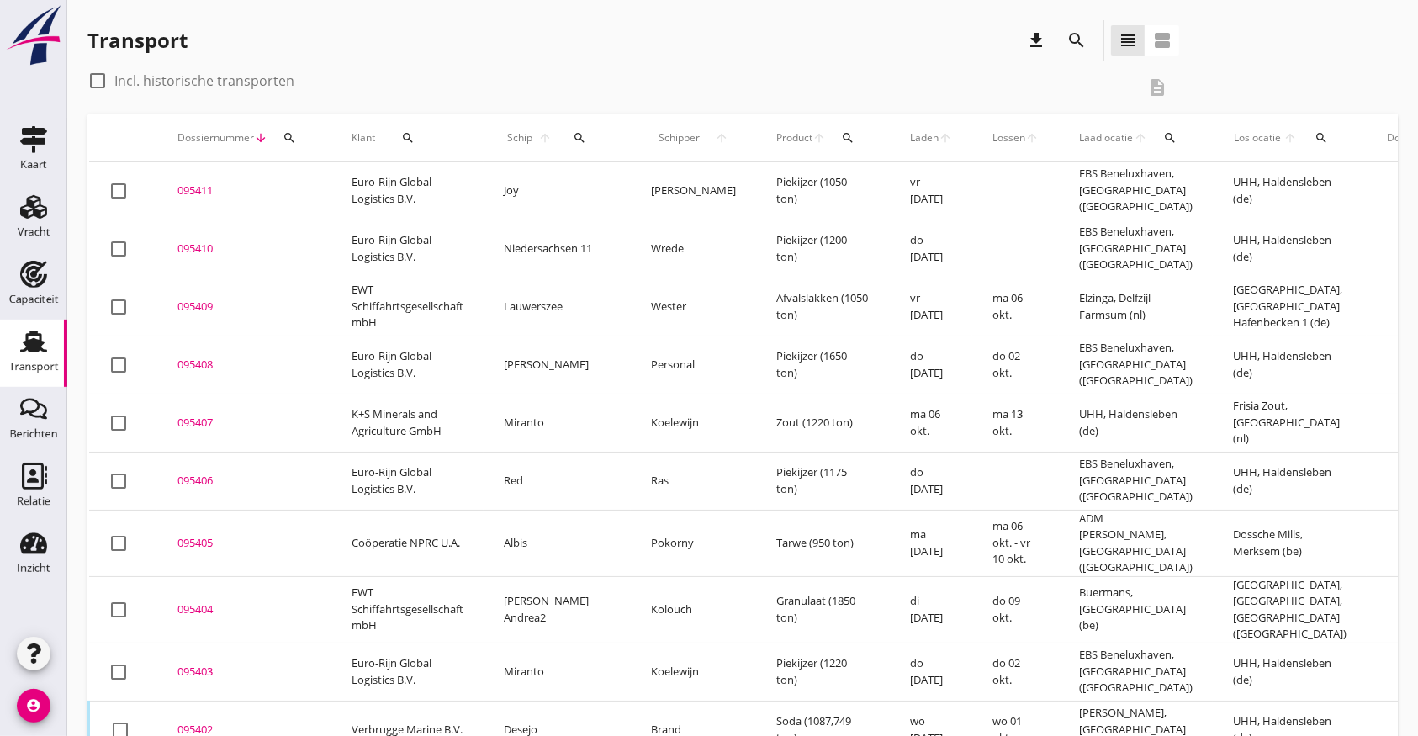
click at [692, 135] on th "[PERSON_NAME] arrow_upward" at bounding box center [693, 137] width 125 height 47
click at [573, 135] on icon "search" at bounding box center [579, 137] width 13 height 13
click at [589, 189] on input "Zoek op (scheeps)naam" at bounding box center [644, 186] width 175 height 27
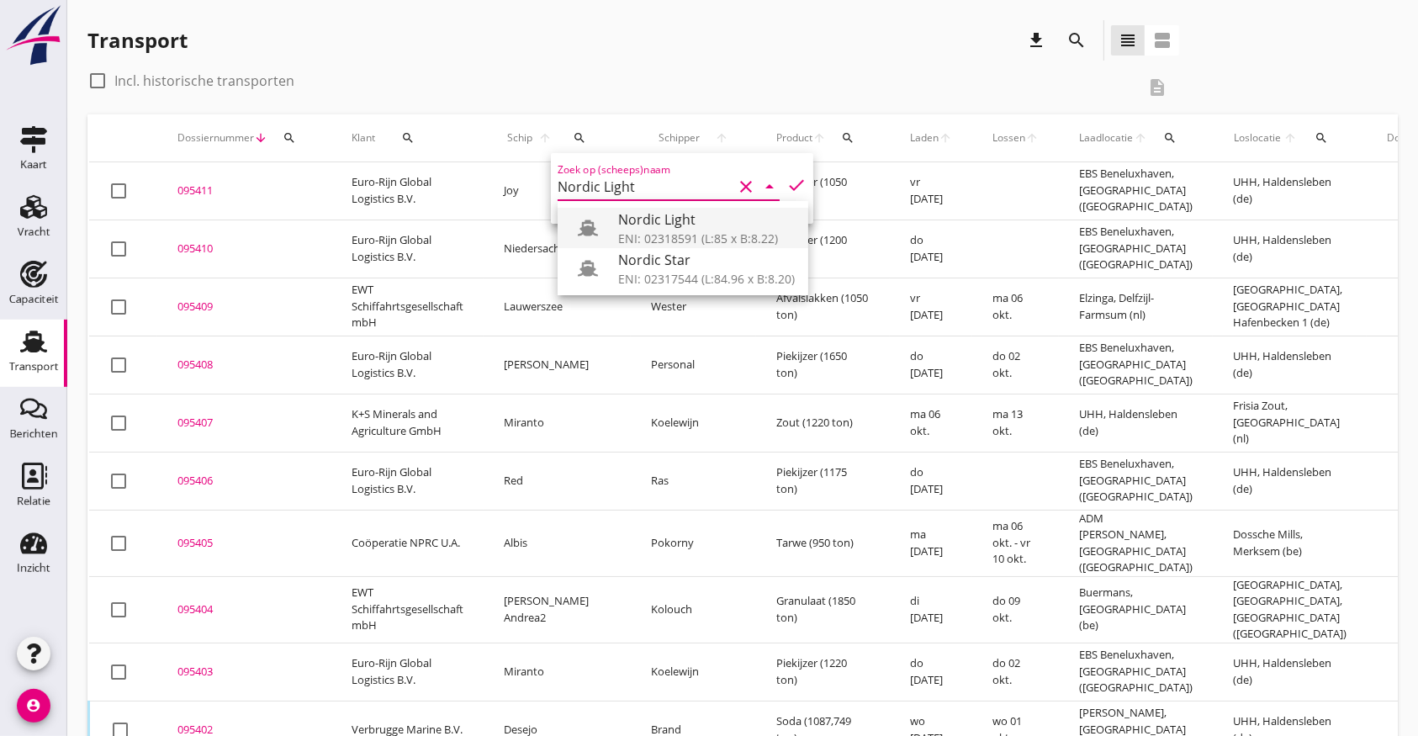
click at [697, 230] on div "ENI: 02318591 (L:85 x B:8.22)" at bounding box center [706, 239] width 177 height 18
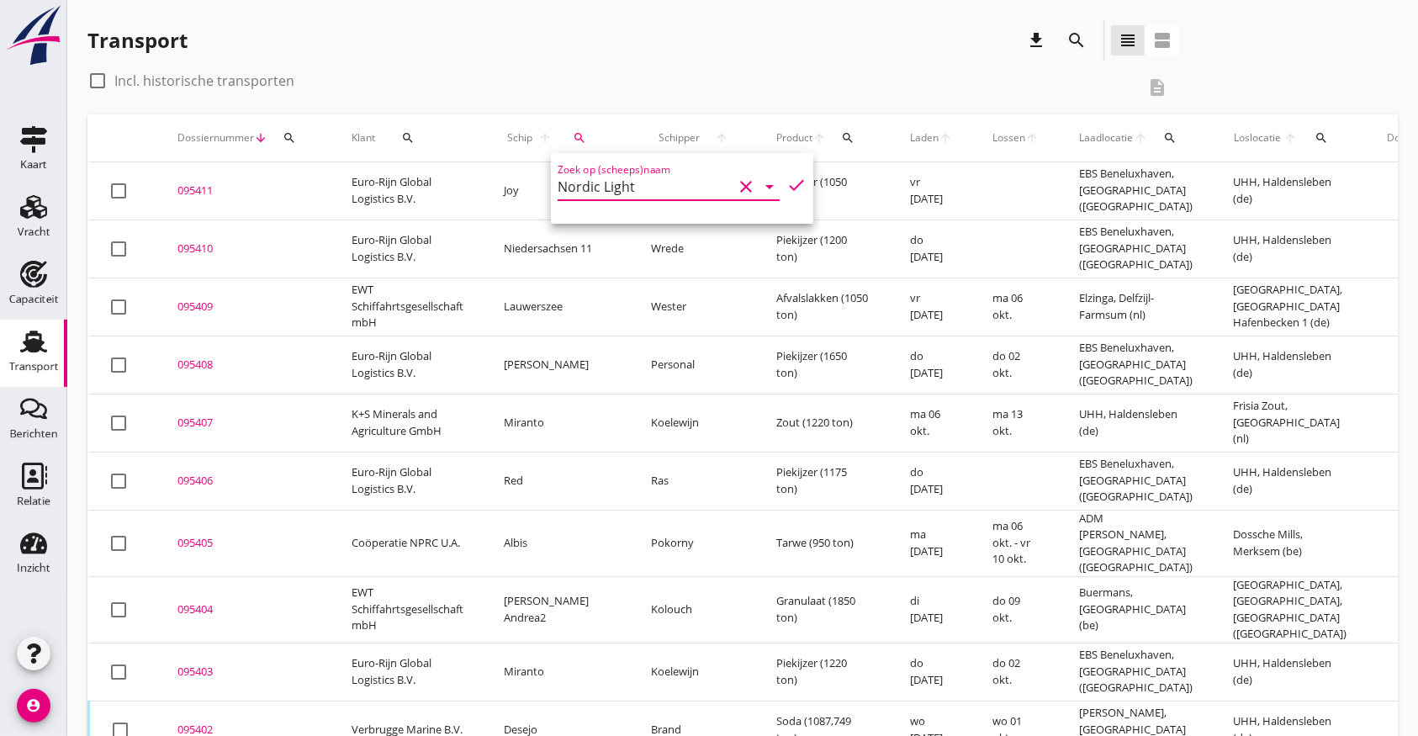
click at [787, 182] on icon "check" at bounding box center [796, 185] width 20 height 20
type input "Nordic Light"
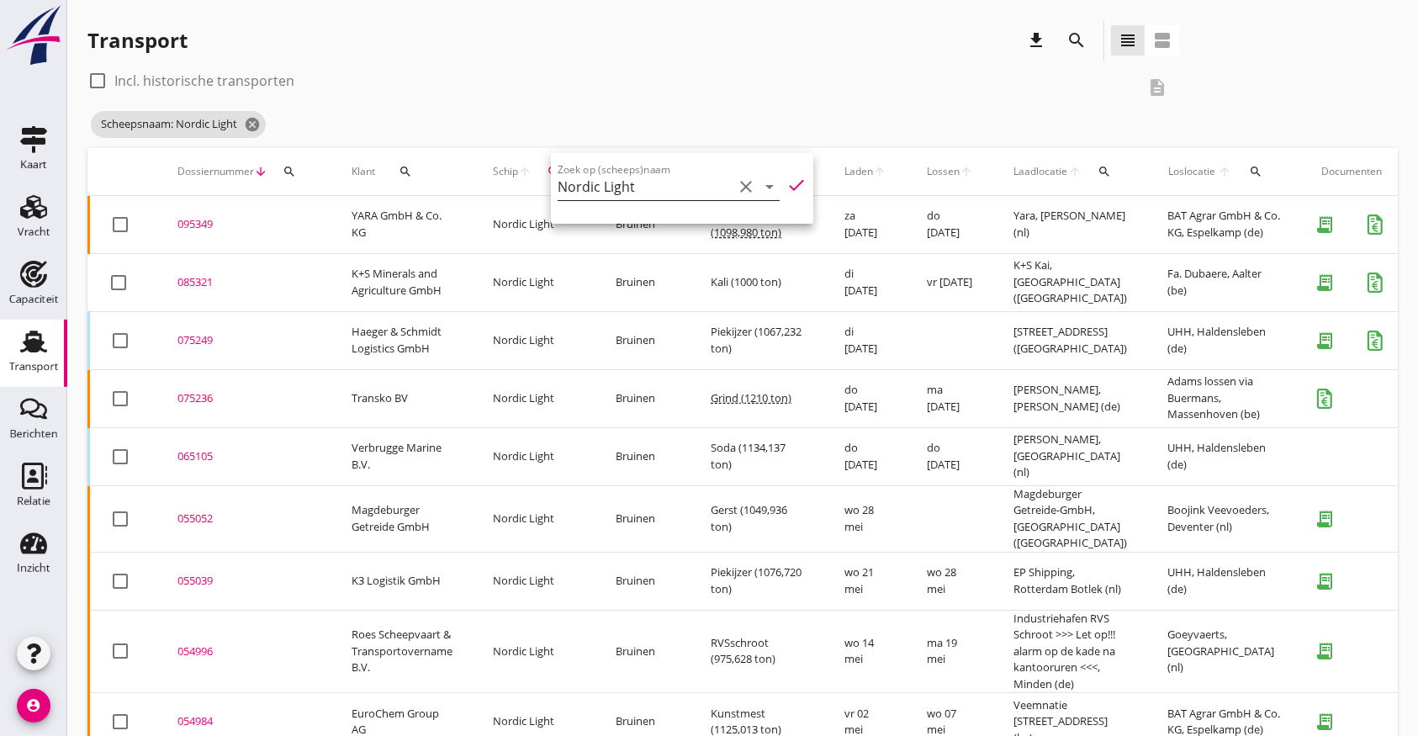
click at [736, 182] on icon "clear" at bounding box center [746, 187] width 20 height 20
click at [251, 126] on icon "cancel" at bounding box center [252, 124] width 17 height 17
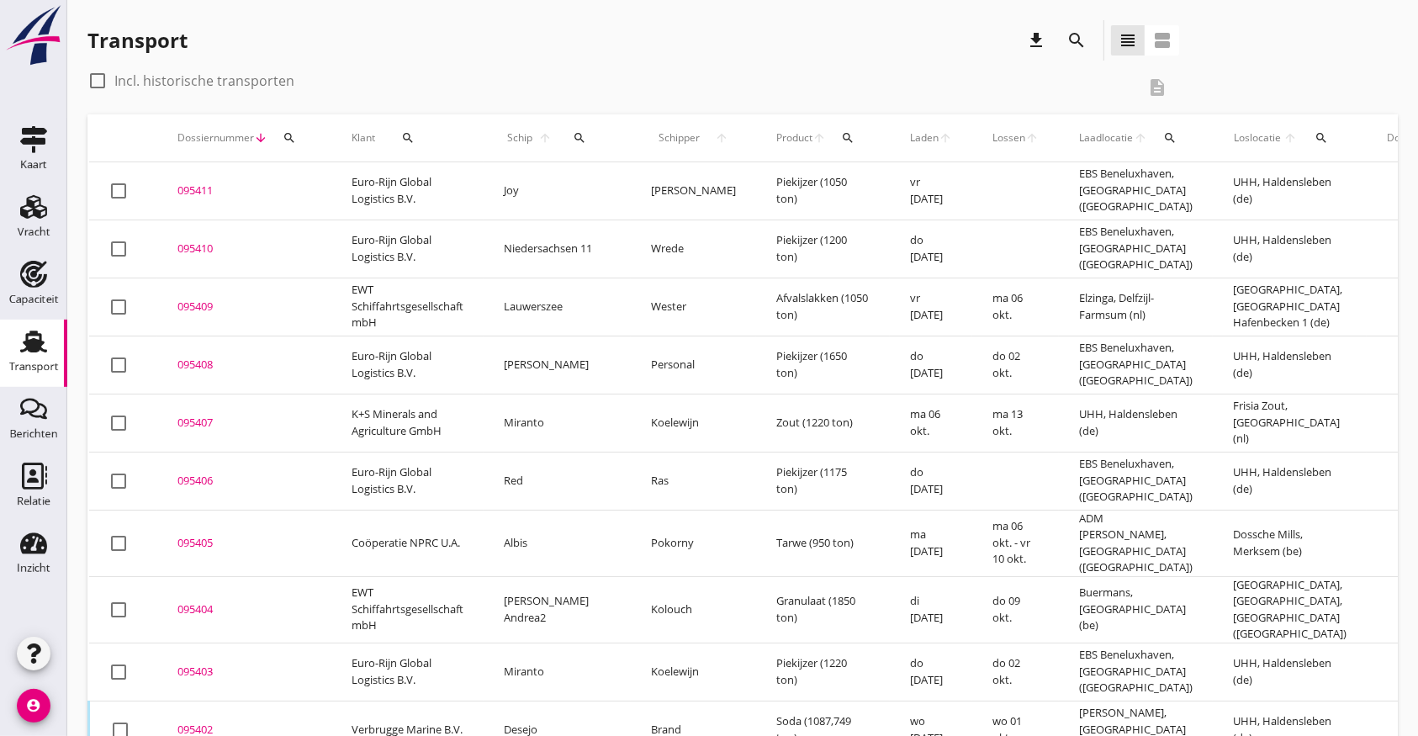
click at [575, 134] on div "search" at bounding box center [580, 137] width 36 height 13
drag, startPoint x: 579, startPoint y: 179, endPoint x: 589, endPoint y: 179, distance: 10.1
click at [587, 178] on input "Zoek op (scheeps)naam" at bounding box center [644, 186] width 175 height 27
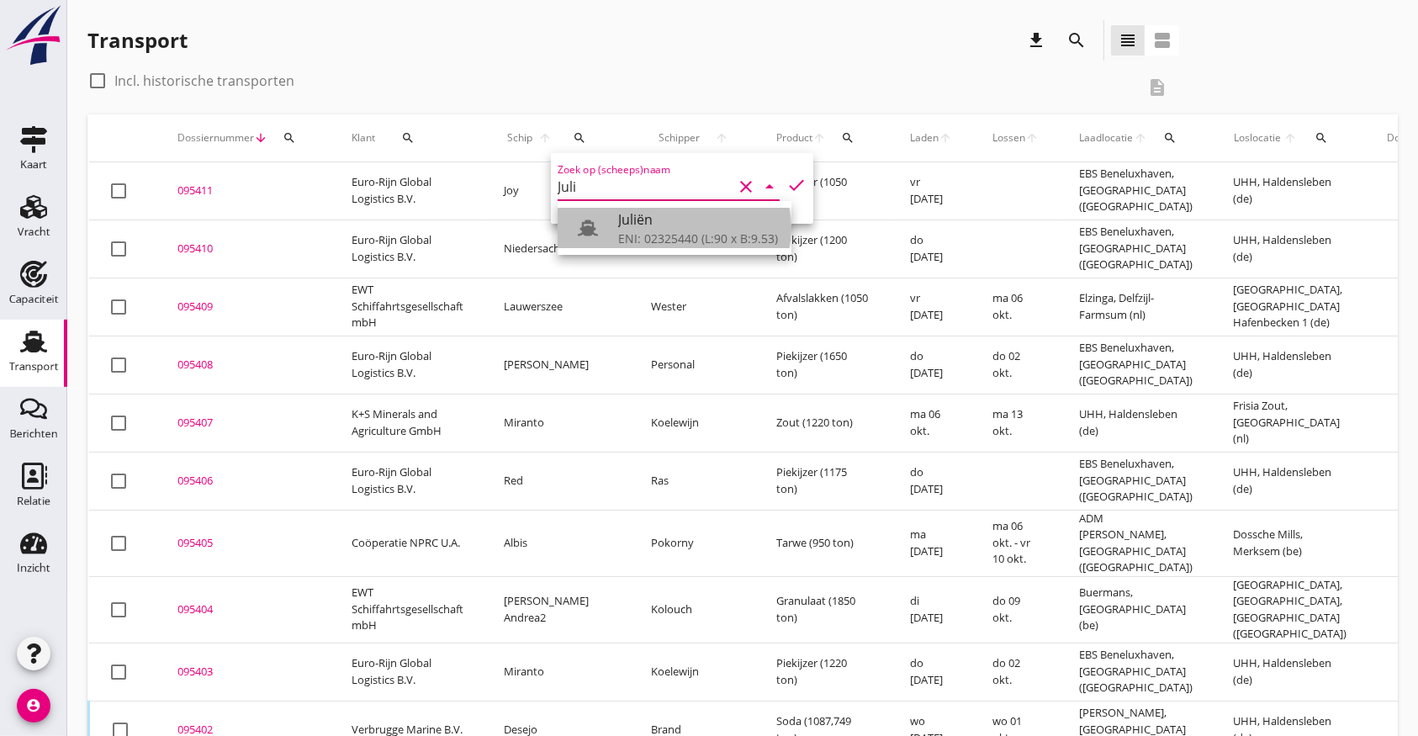
click at [645, 219] on div "Juliën" at bounding box center [698, 219] width 160 height 20
click at [790, 182] on div "Zoek op (scheeps)naam Juliën clear arrow_drop_down check" at bounding box center [682, 188] width 262 height 71
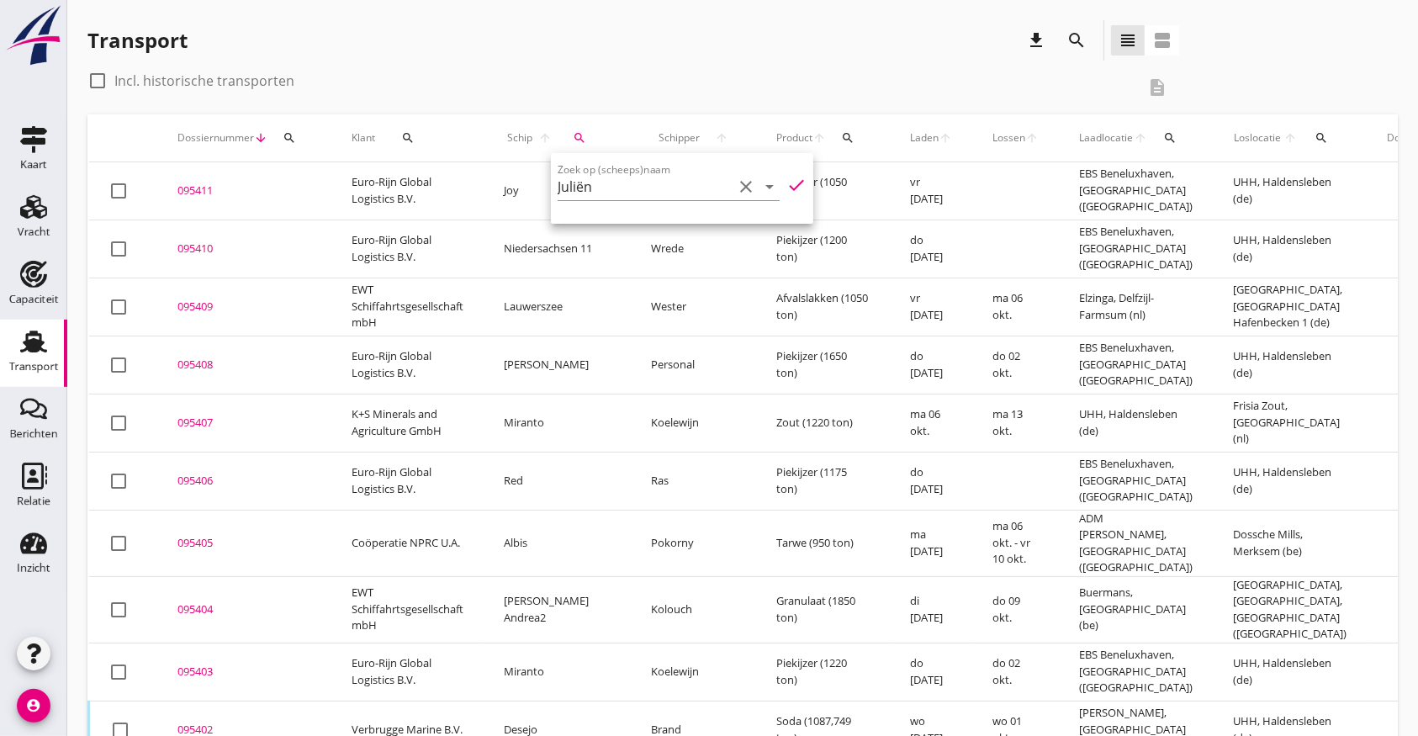
click at [789, 182] on icon "check" at bounding box center [796, 185] width 20 height 20
type input "Juliën"
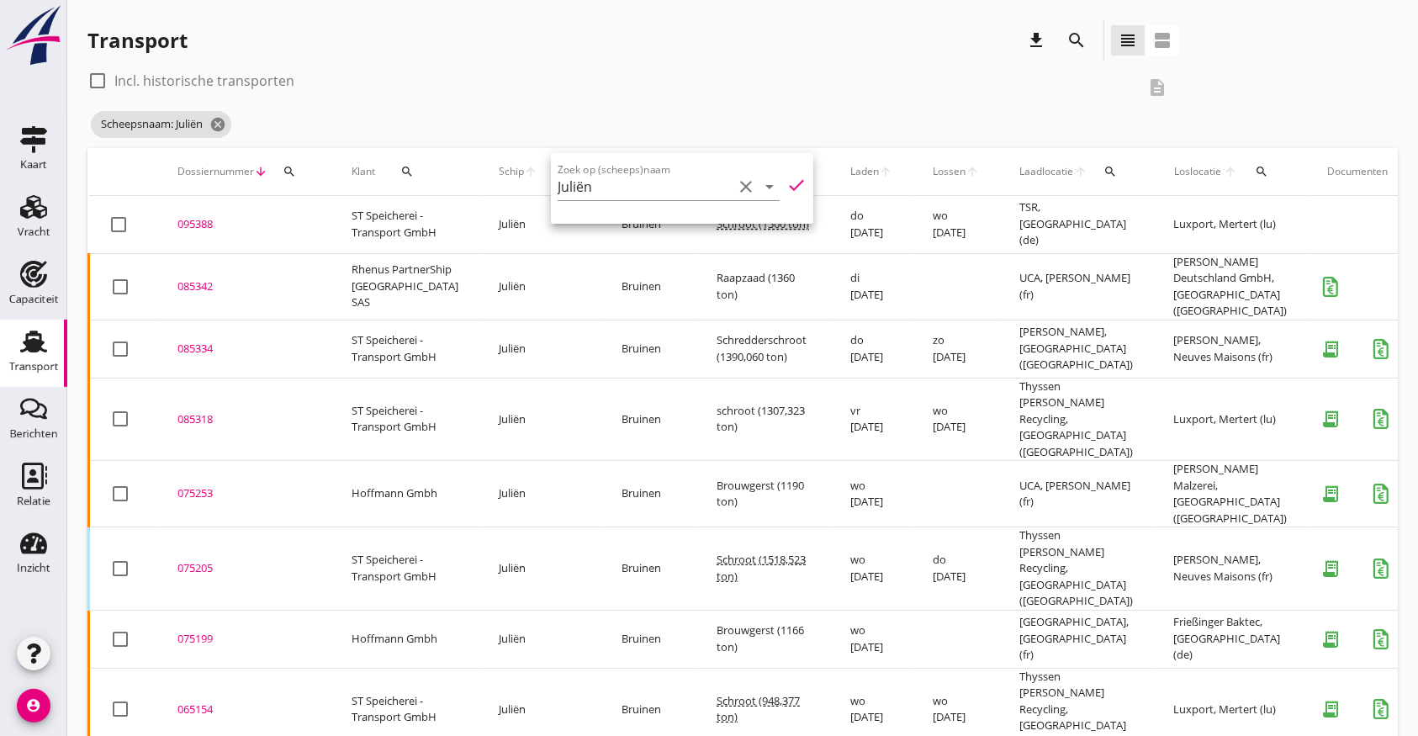
click at [211, 272] on td "085342 upload_file Drop hier uw bestand om het aan het dossier toe te voegen" at bounding box center [244, 286] width 174 height 66
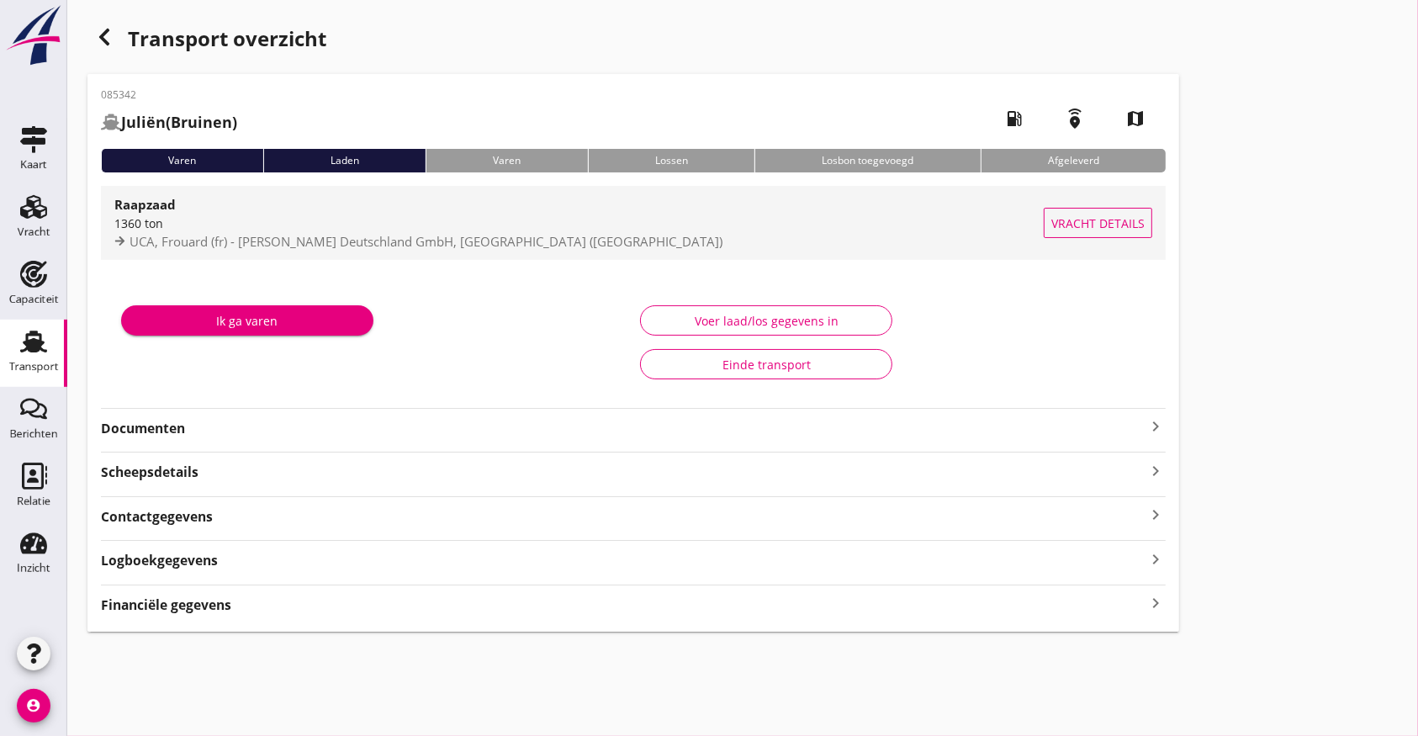
click at [1096, 222] on span "Vracht details" at bounding box center [1097, 223] width 93 height 18
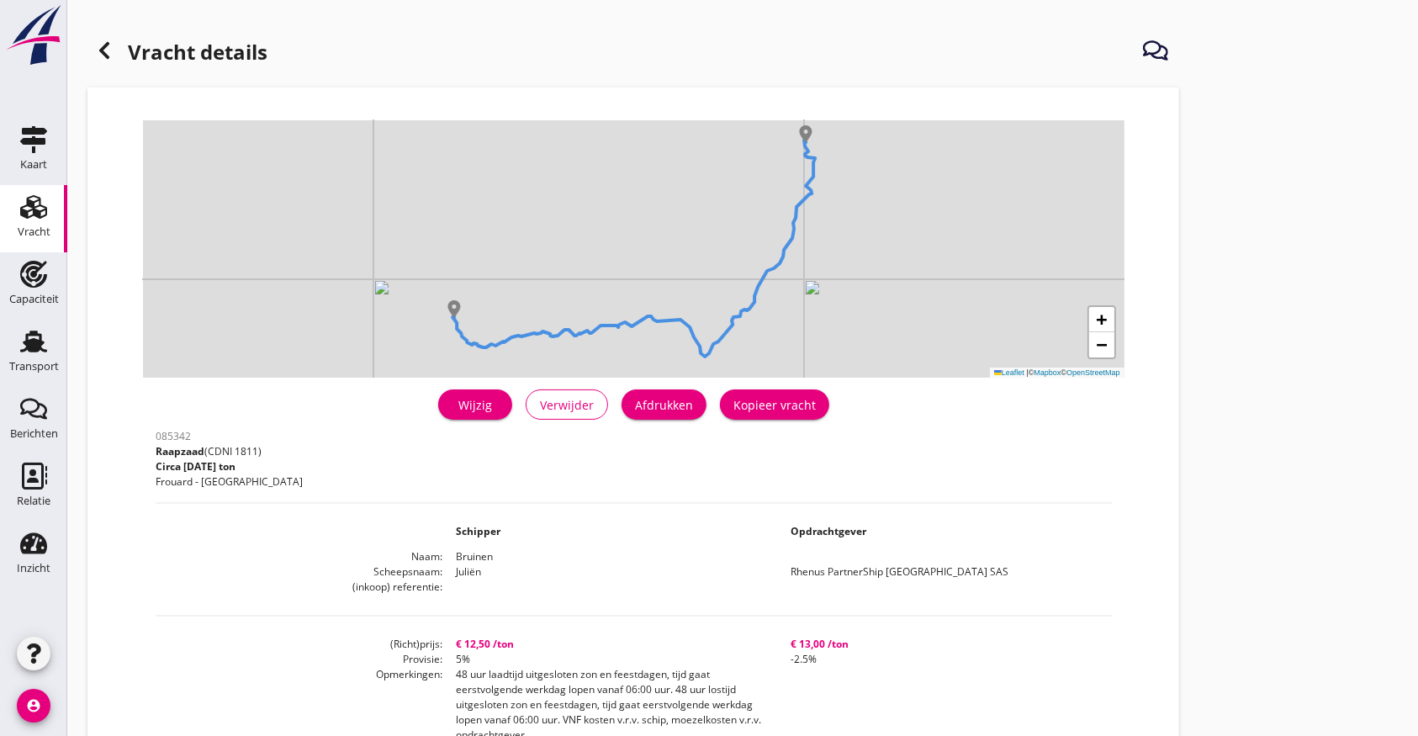
click at [104, 46] on use at bounding box center [104, 50] width 10 height 17
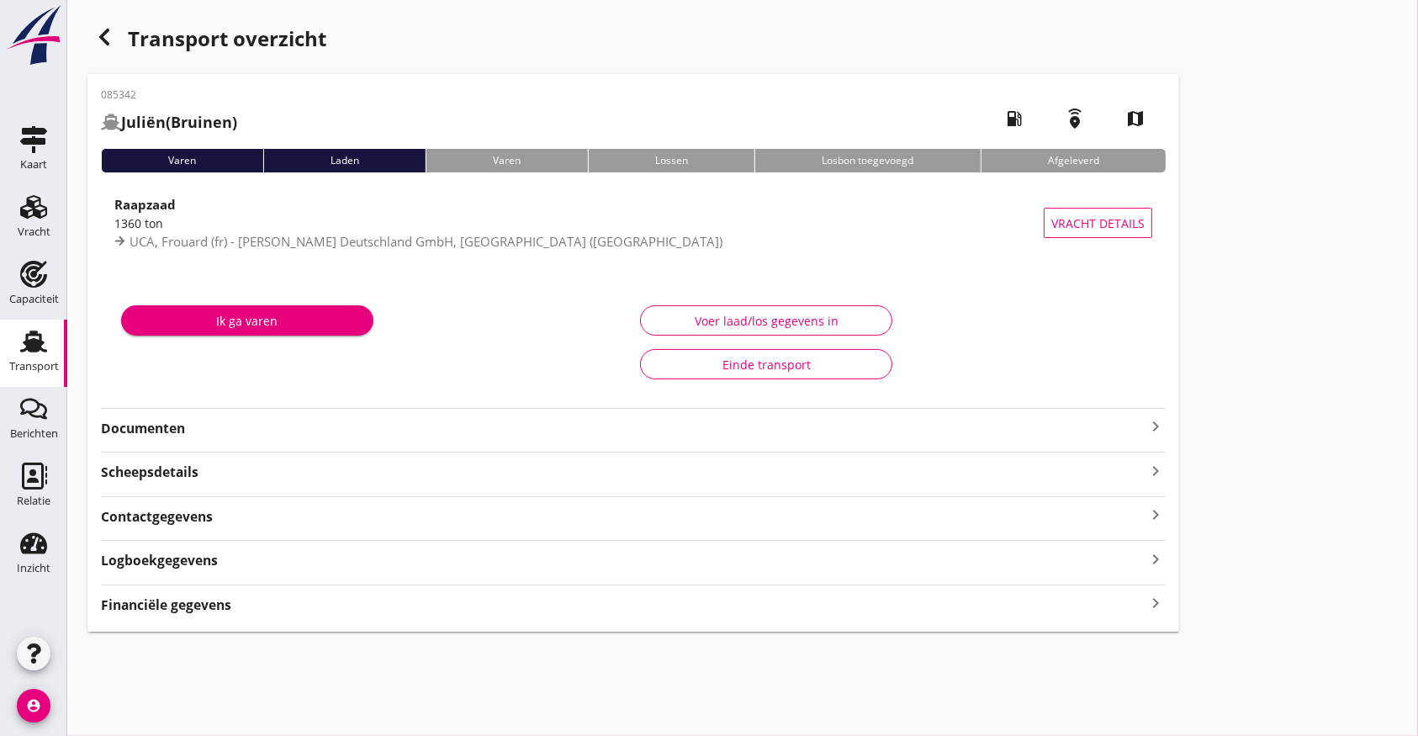
click at [370, 618] on div "085342 Juliën (Bruinen) local_gas_station emergency_share map Varen Laden [PERS…" at bounding box center [632, 352] width 1091 height 557
click at [390, 596] on div "Financiële gegevens keyboard_arrow_right" at bounding box center [633, 603] width 1065 height 23
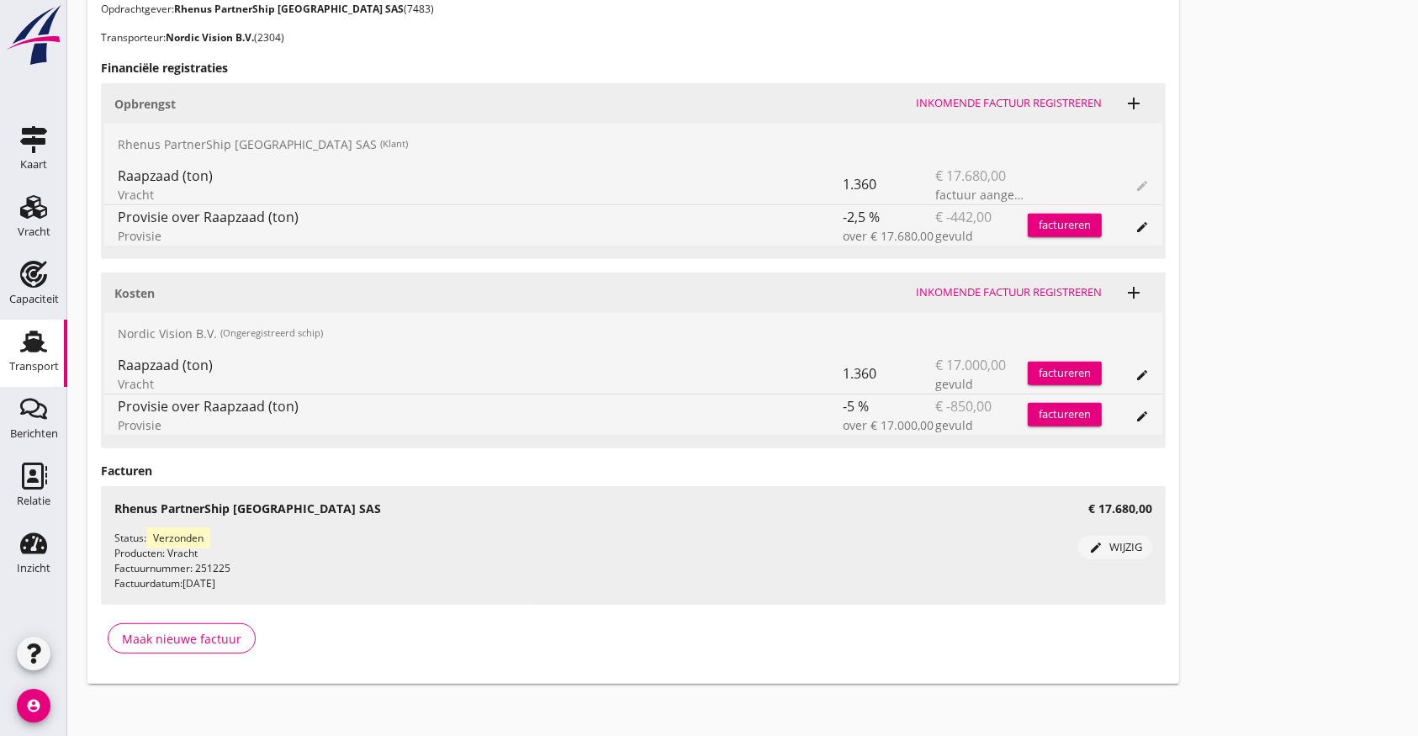
scroll to position [706, 0]
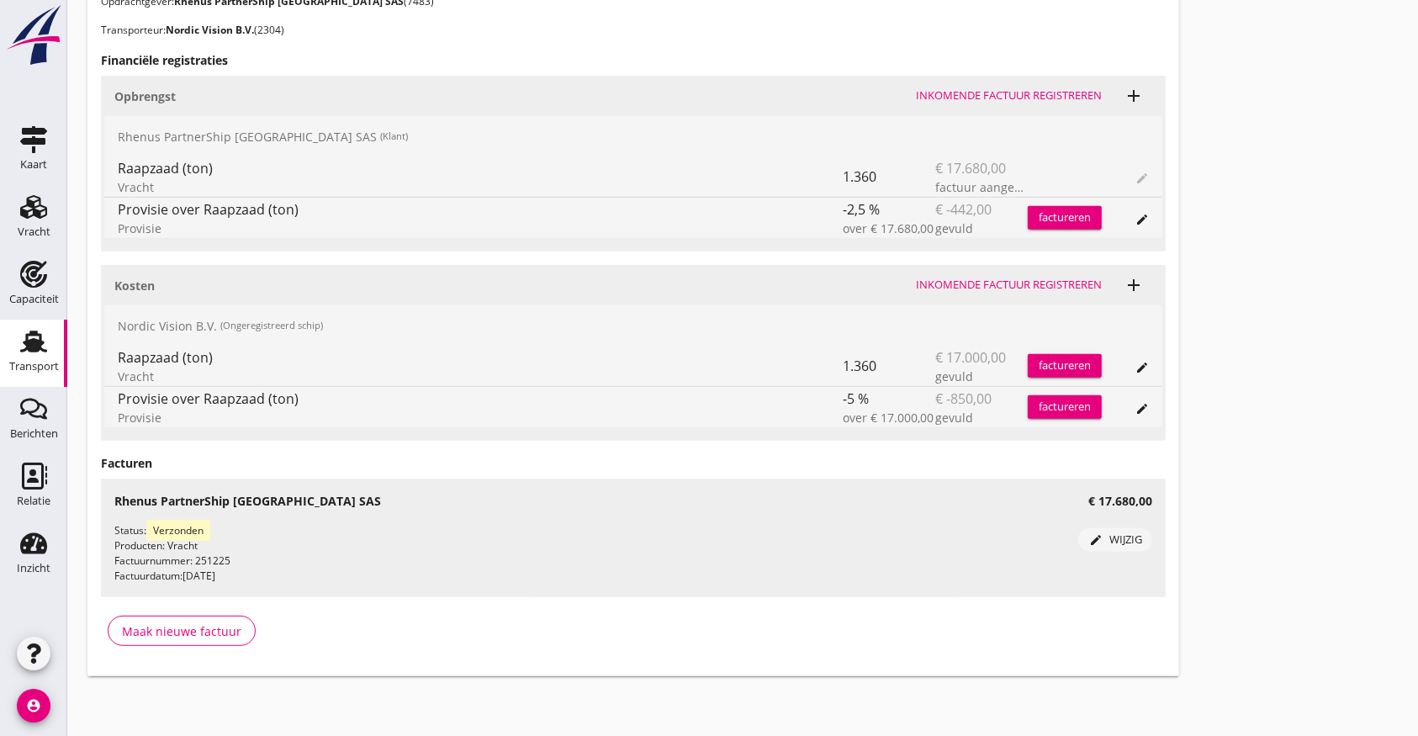
click at [401, 223] on div "Provisie" at bounding box center [480, 228] width 725 height 18
click at [39, 192] on link "Vracht Vracht" at bounding box center [33, 218] width 67 height 67
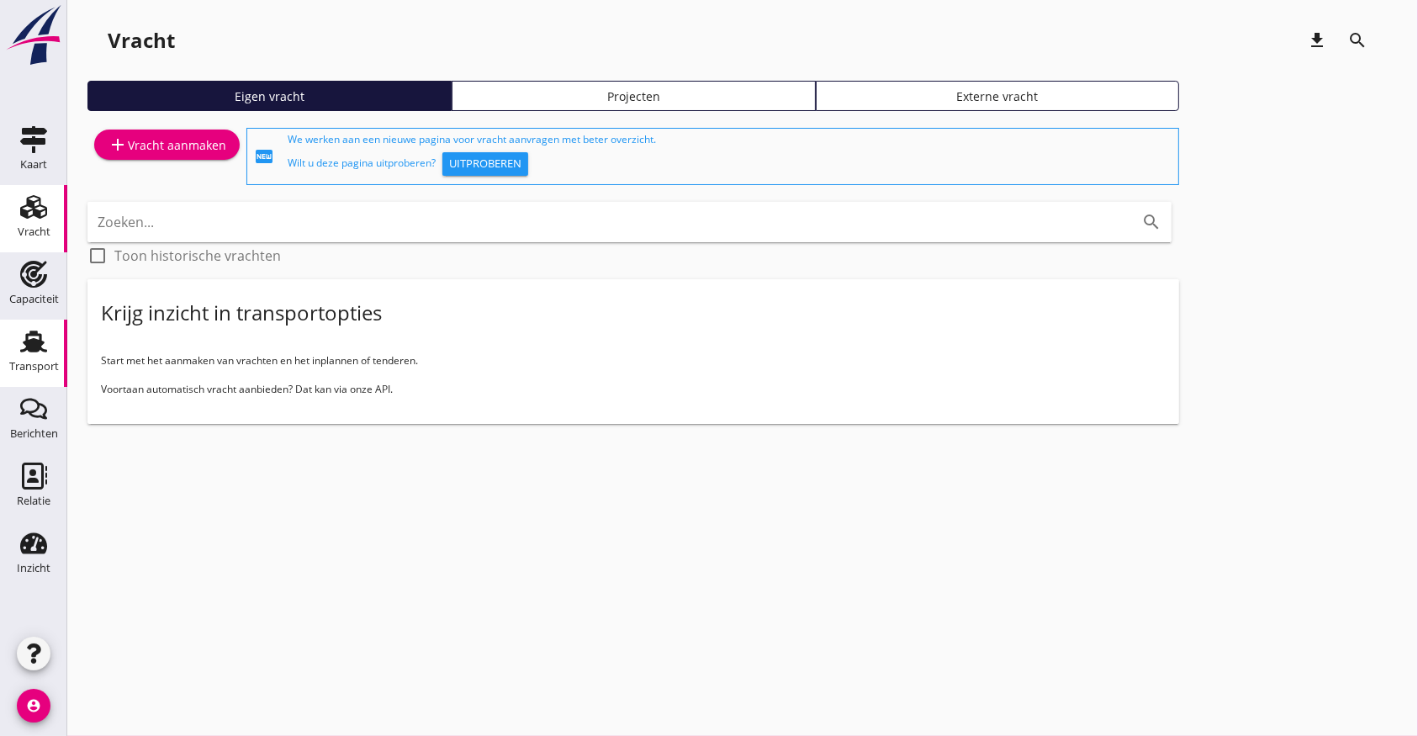
click at [30, 356] on div "Transport" at bounding box center [34, 367] width 50 height 24
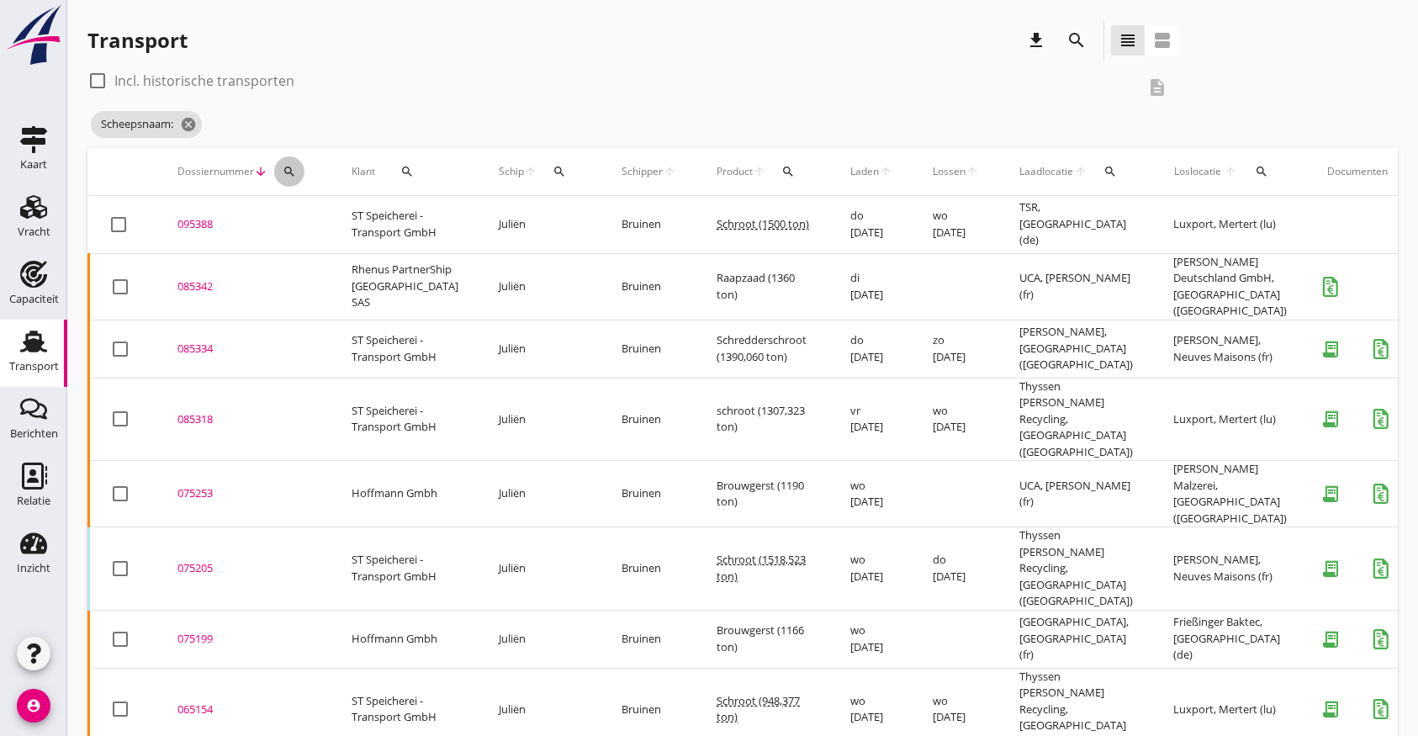
click at [289, 173] on icon "search" at bounding box center [289, 171] width 13 height 13
click at [344, 219] on input "Zoeken op dossiernummer..." at bounding box center [367, 220] width 175 height 27
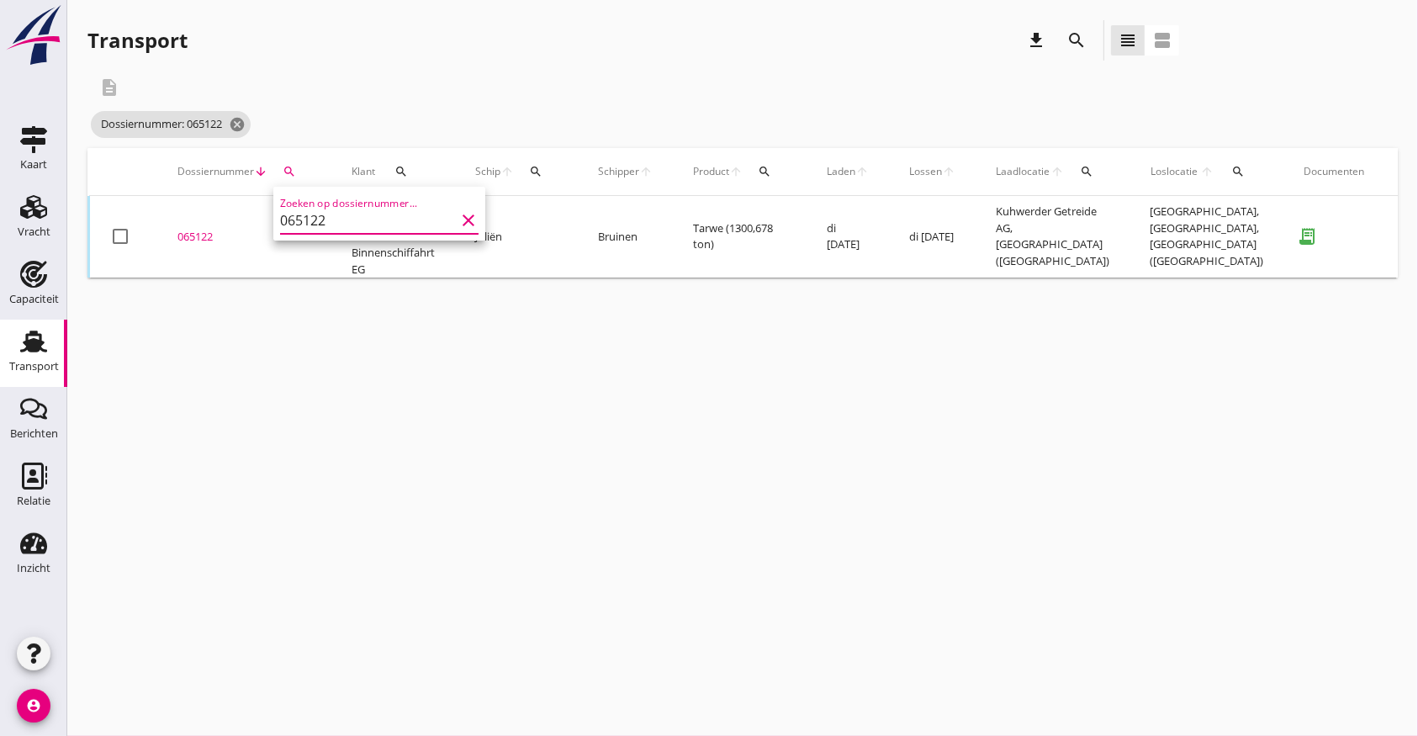
type input "065122"
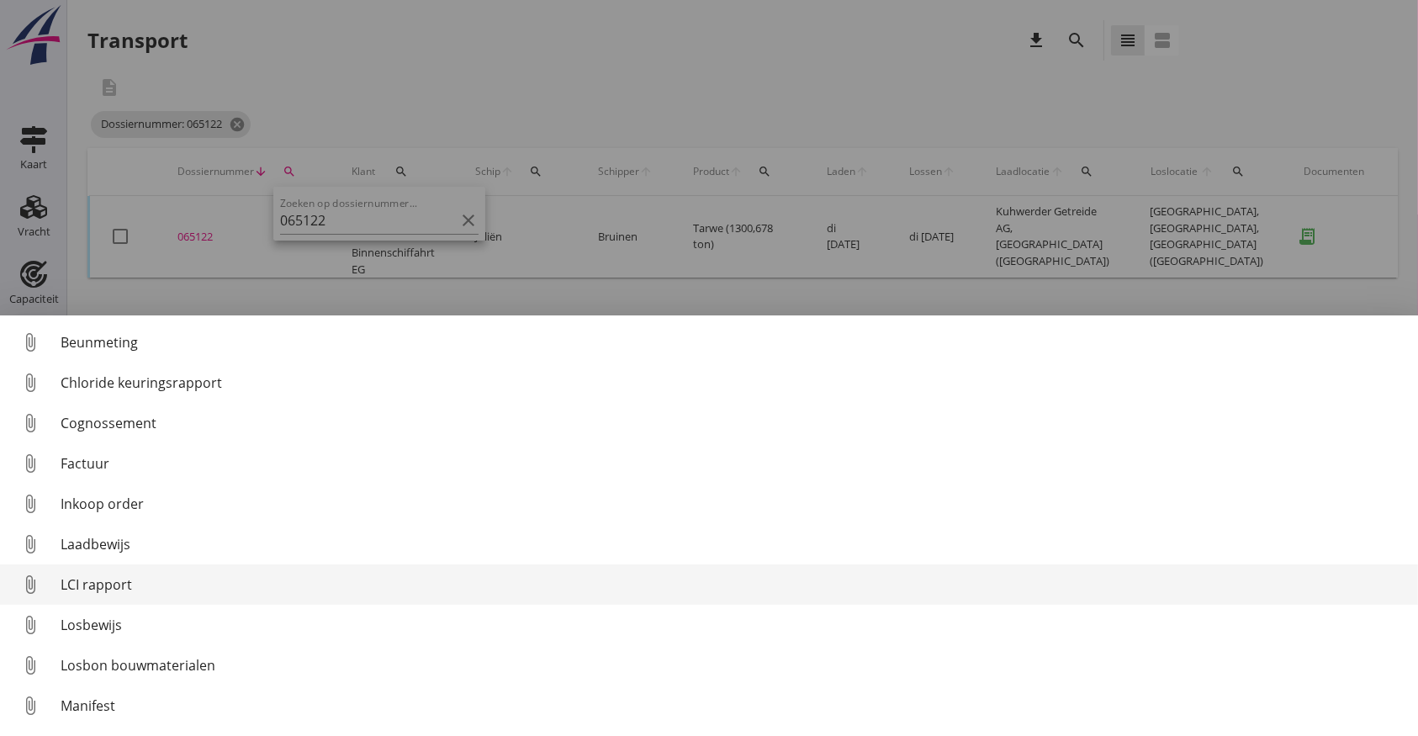
scroll to position [117, 0]
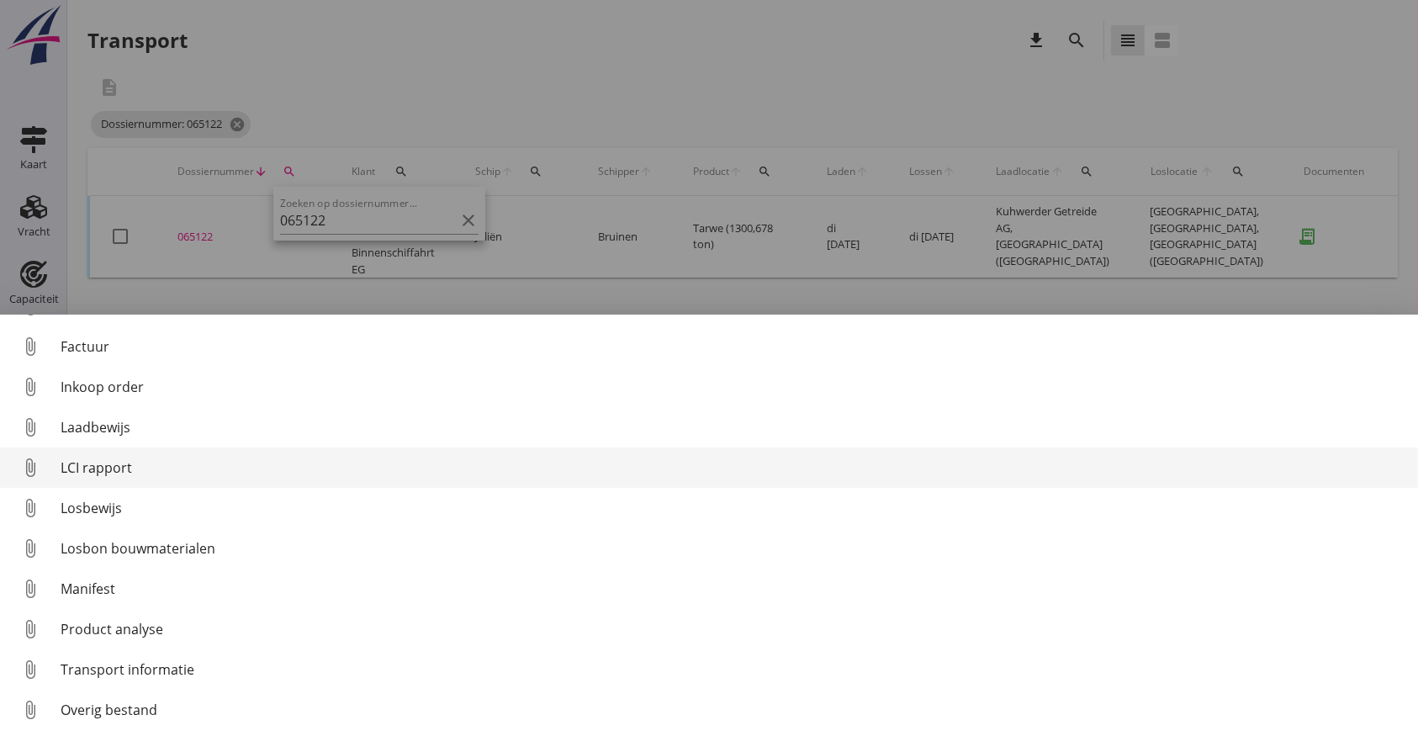
click at [128, 464] on div "LCI rapport" at bounding box center [733, 467] width 1344 height 20
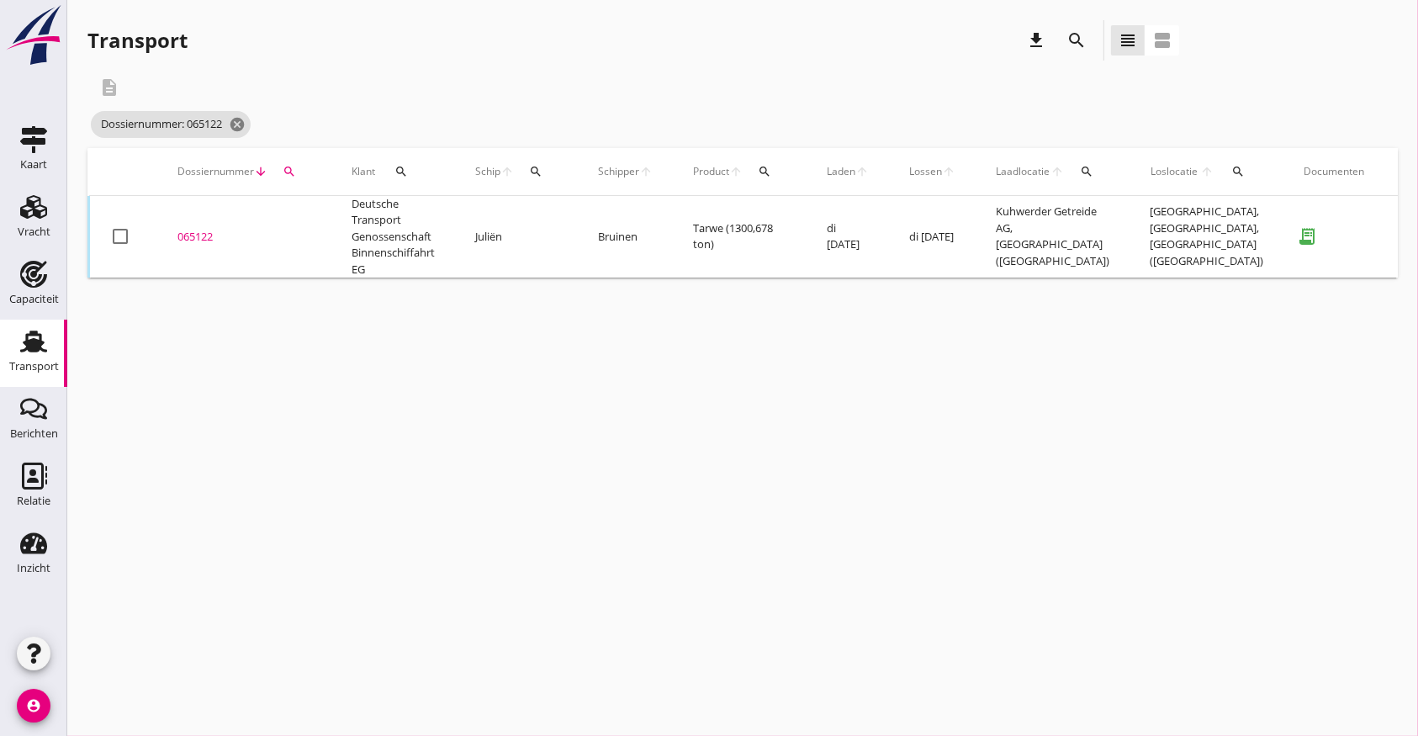
click at [202, 237] on div "065122" at bounding box center [244, 237] width 134 height 17
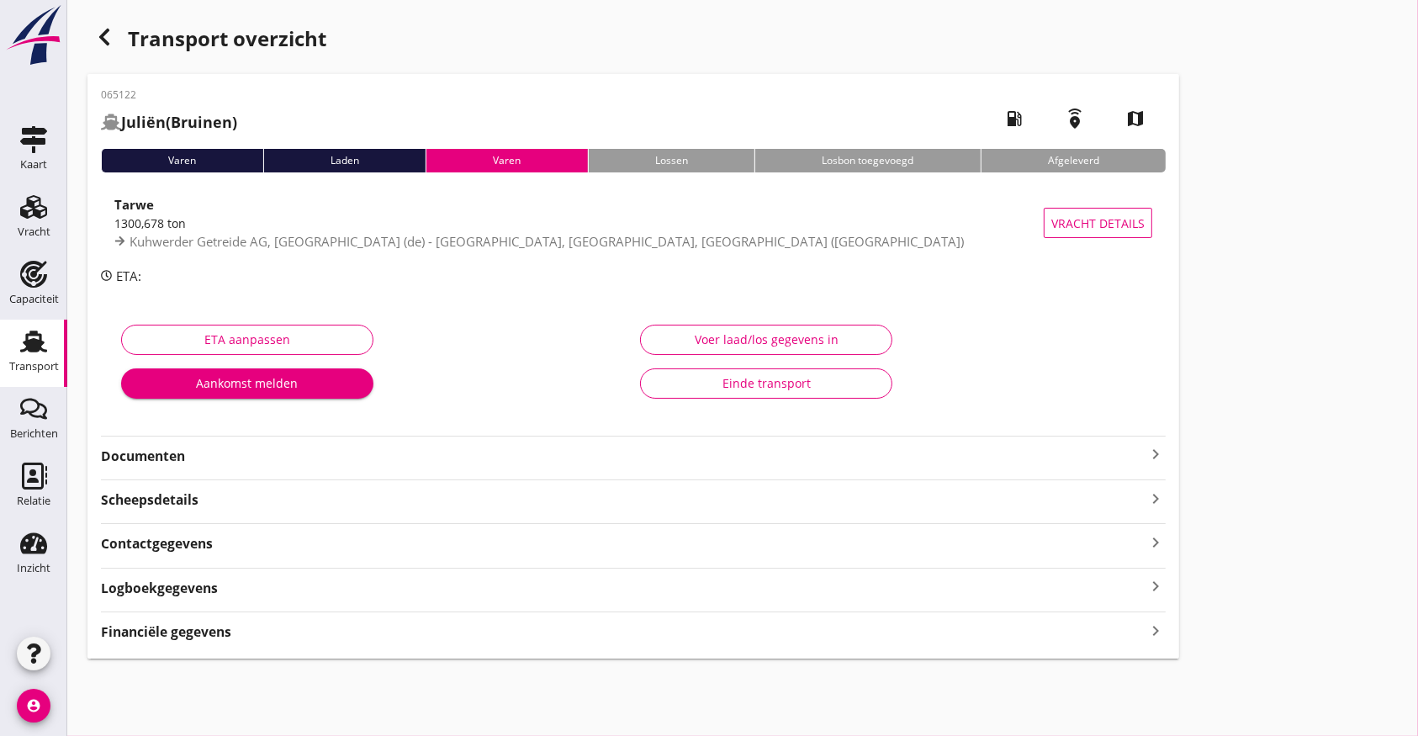
click at [222, 464] on strong "Documenten" at bounding box center [623, 455] width 1044 height 19
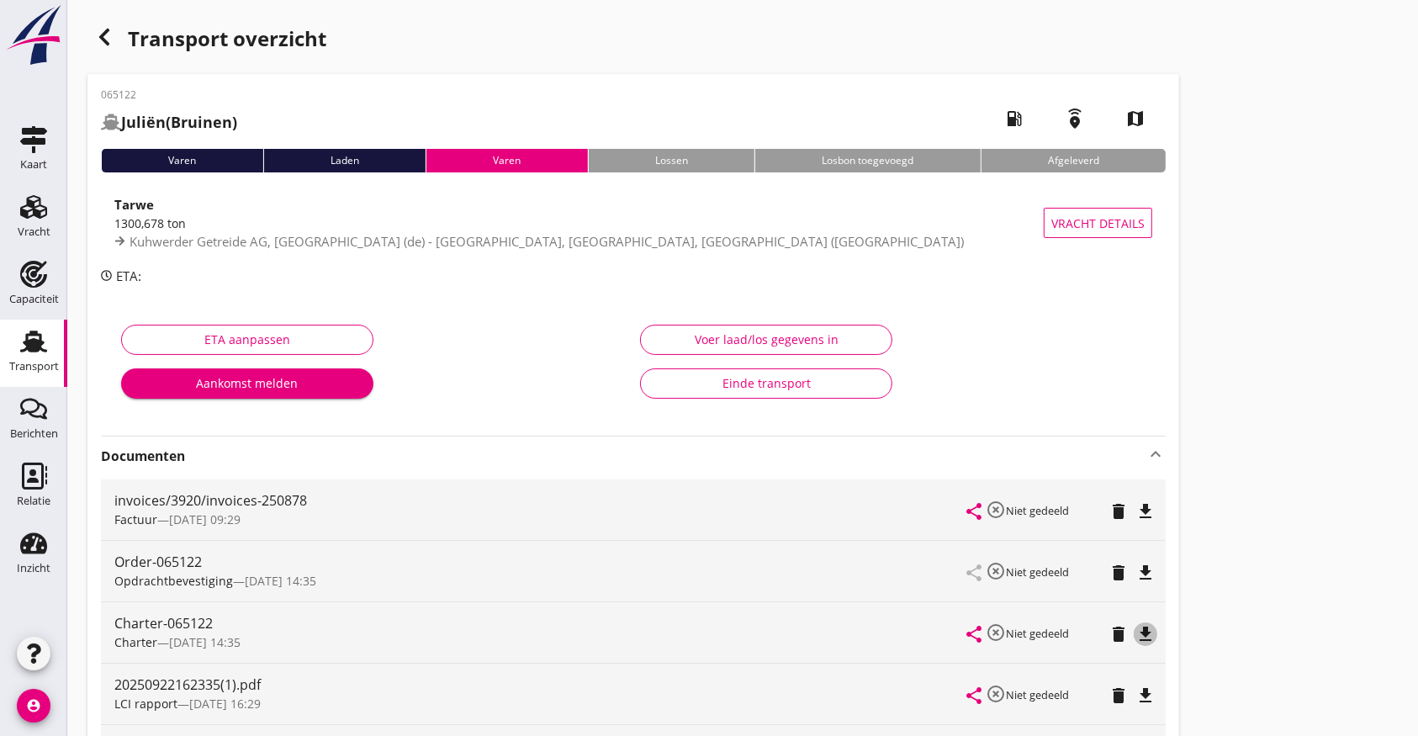
click at [1141, 636] on icon "file_download" at bounding box center [1145, 634] width 20 height 20
